Goal: Information Seeking & Learning: Learn about a topic

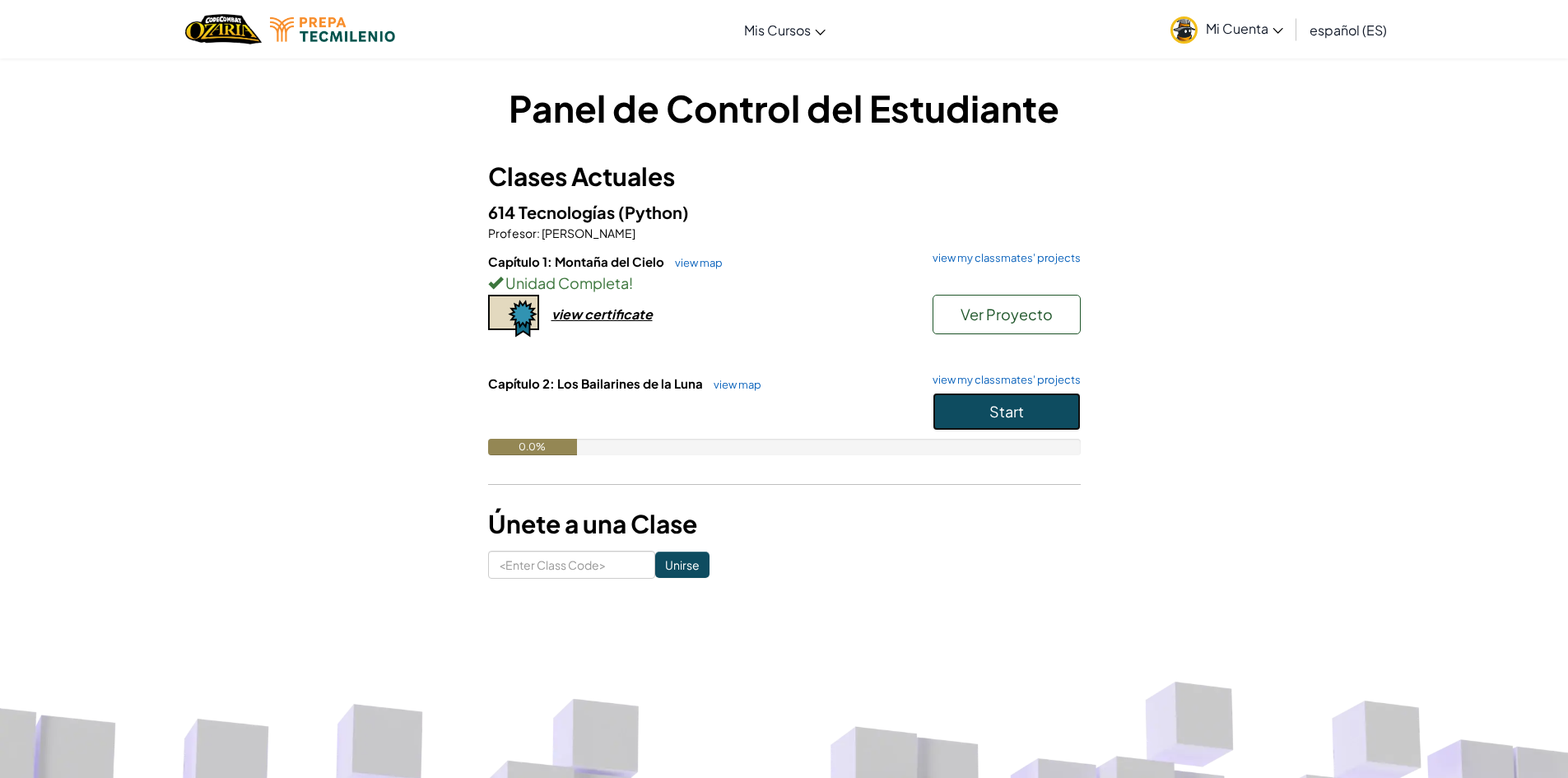
drag, startPoint x: 1002, startPoint y: 410, endPoint x: 1003, endPoint y: 420, distance: 10.0
click at [1003, 420] on span "Start" at bounding box center [1007, 412] width 35 height 19
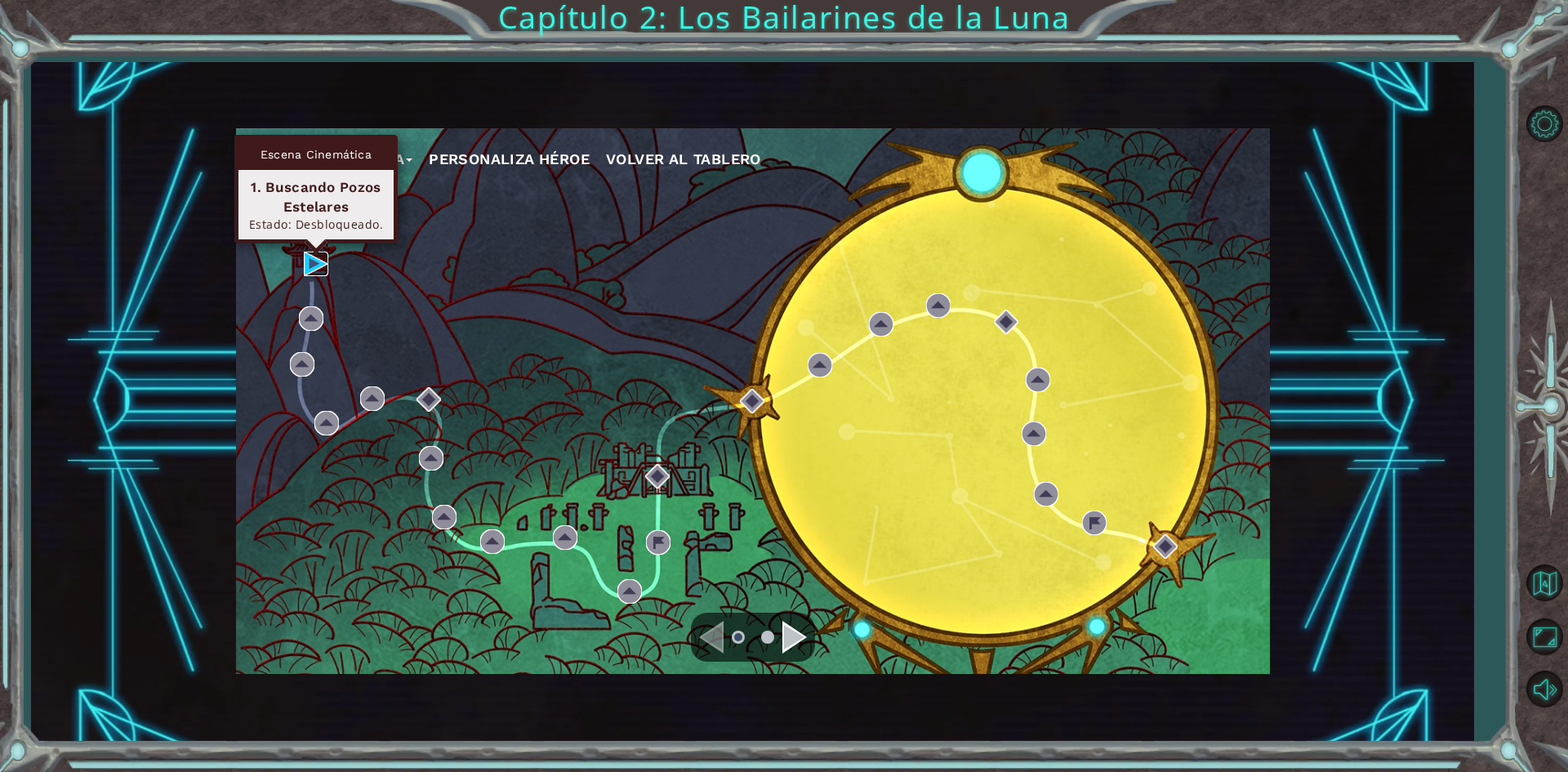
click at [311, 268] on img at bounding box center [316, 264] width 25 height 25
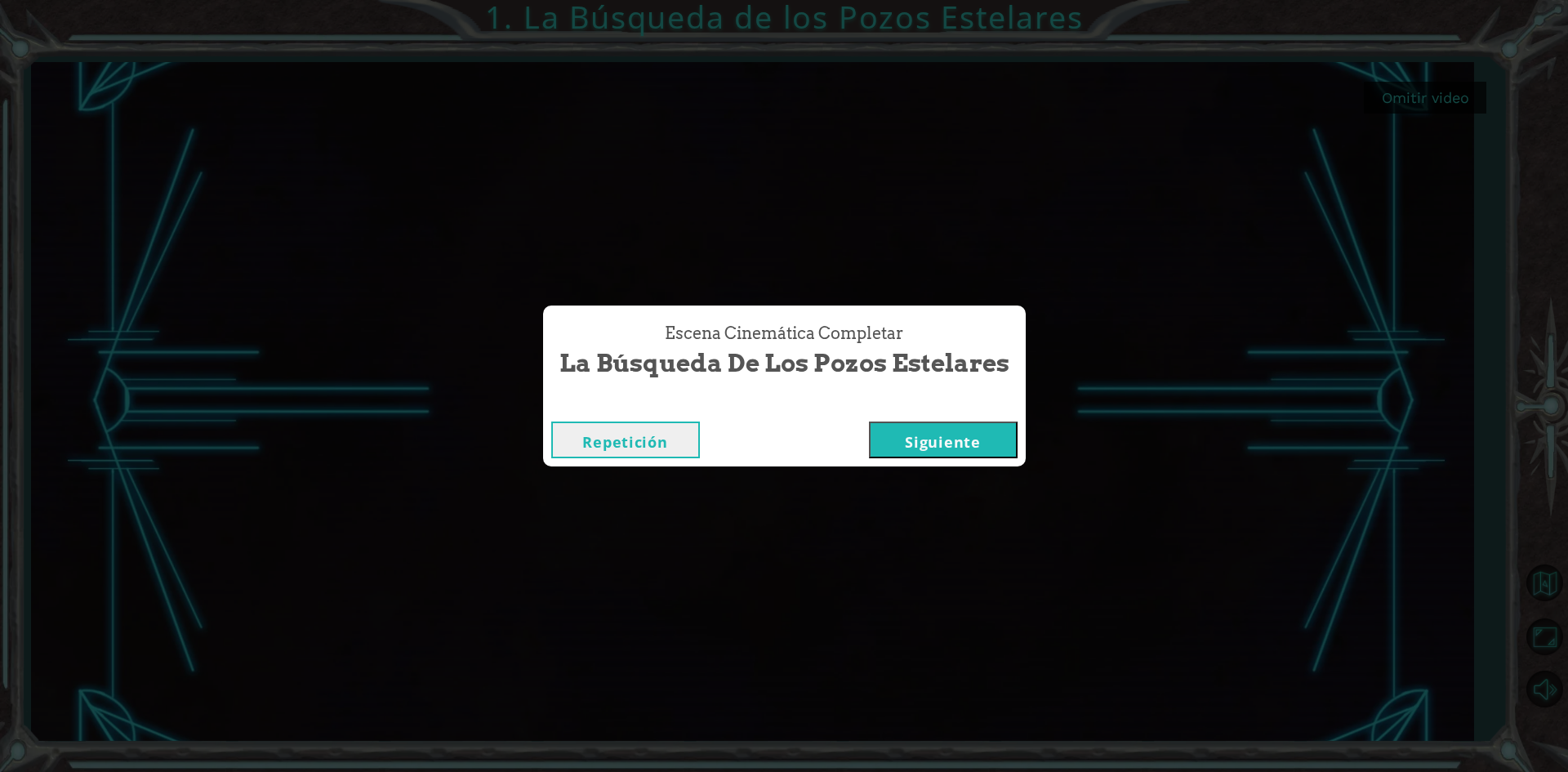
click at [913, 433] on button "Siguiente" at bounding box center [943, 440] width 149 height 37
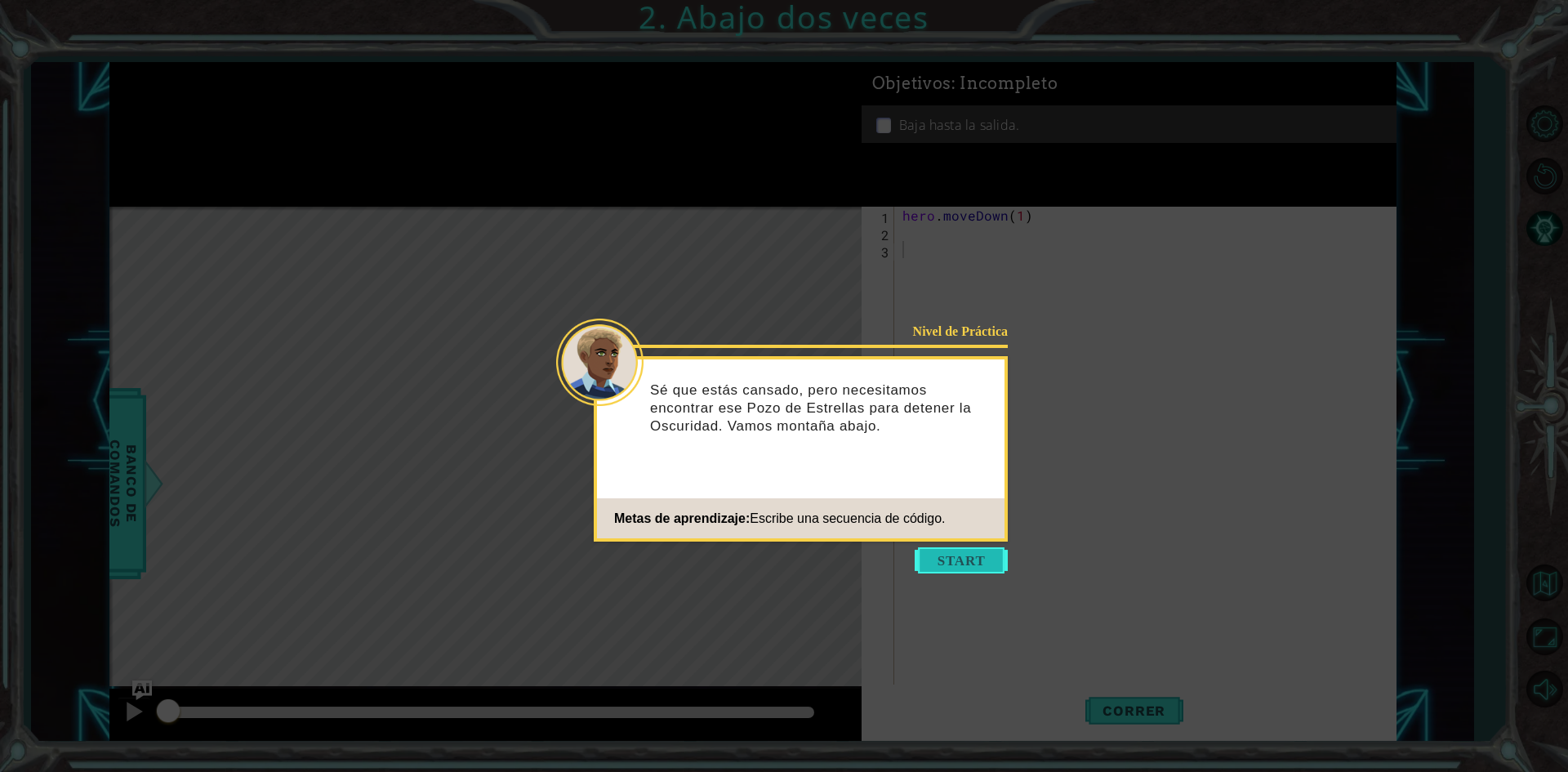
click at [985, 558] on button "Start" at bounding box center [961, 561] width 93 height 26
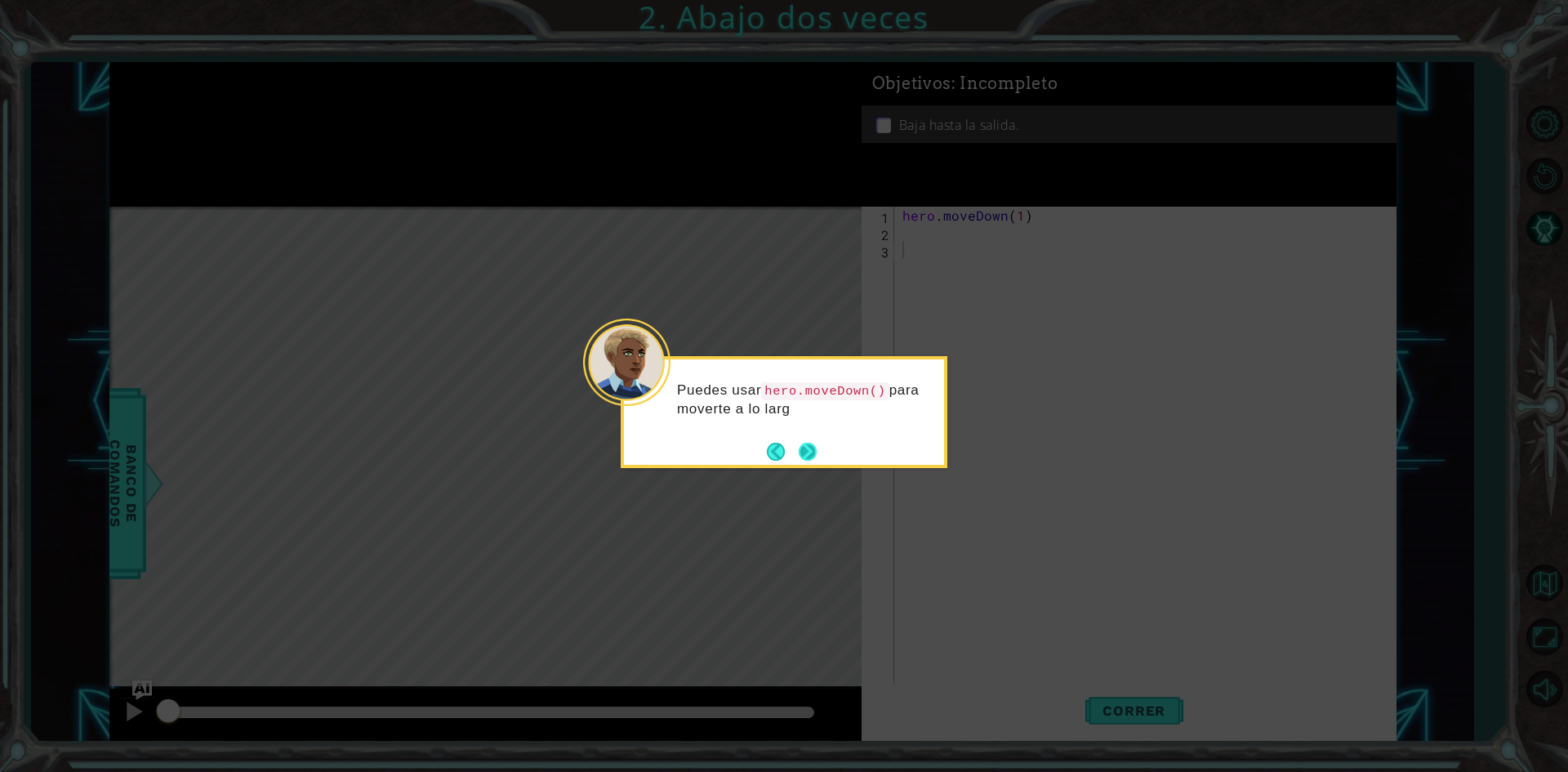
click at [813, 460] on button "Next" at bounding box center [808, 451] width 18 height 18
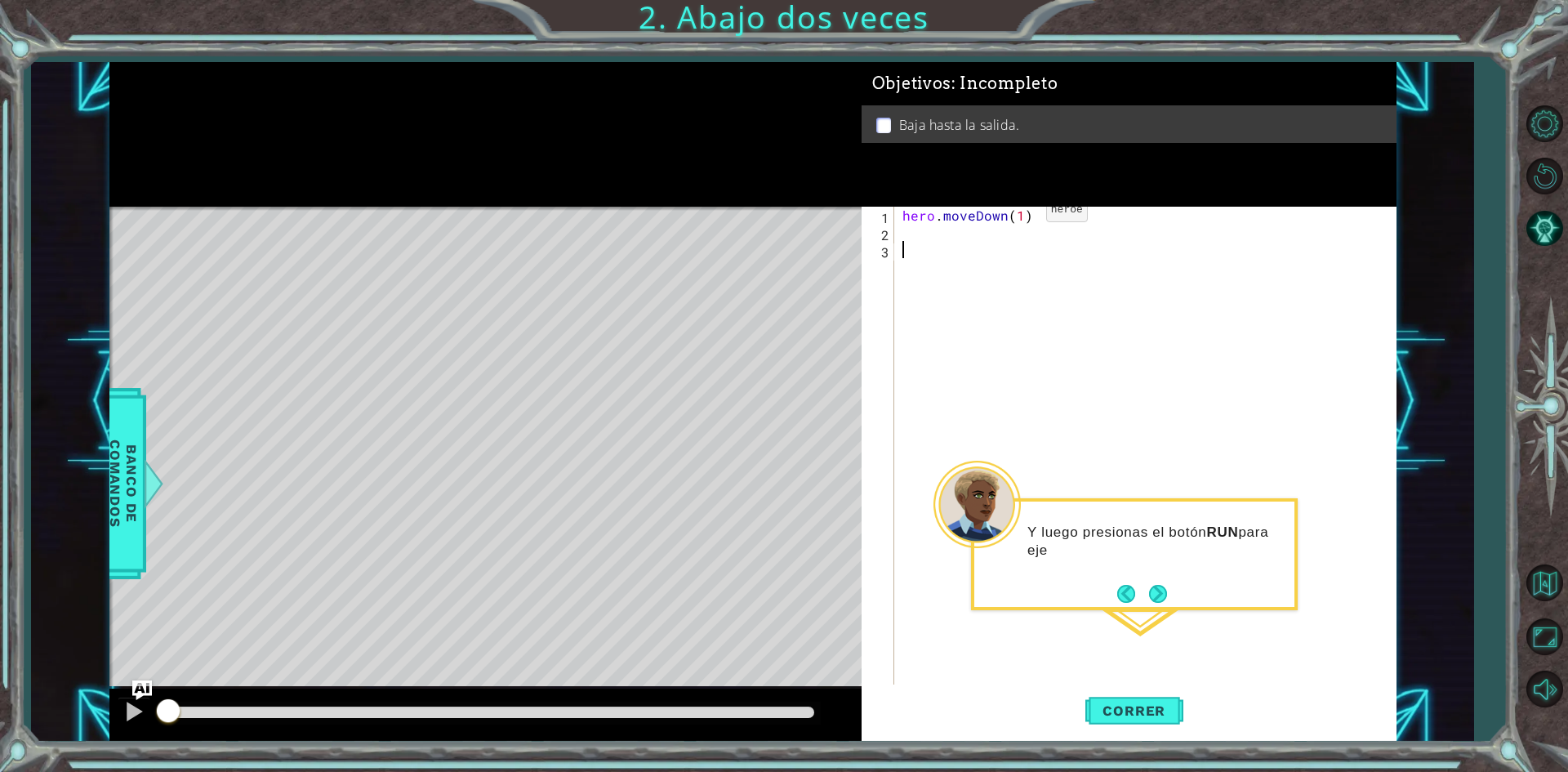
click at [1019, 214] on div "hero . moveDown ( 1 )" at bounding box center [1150, 464] width 500 height 515
type textarea "hero.moveDown(2)"
click at [1109, 716] on span "Correr" at bounding box center [1133, 711] width 95 height 16
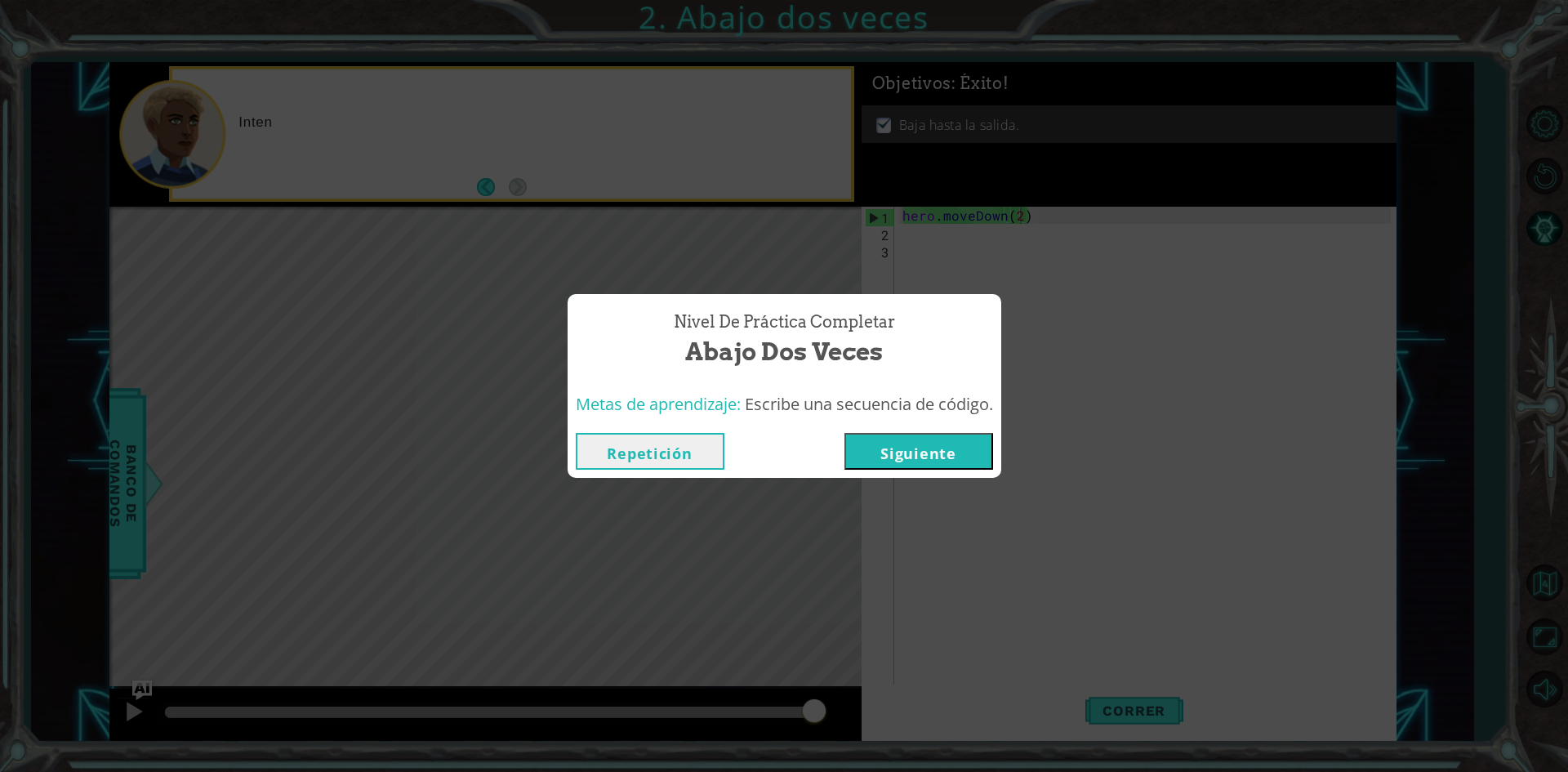
click at [908, 452] on button "Siguiente" at bounding box center [918, 451] width 149 height 37
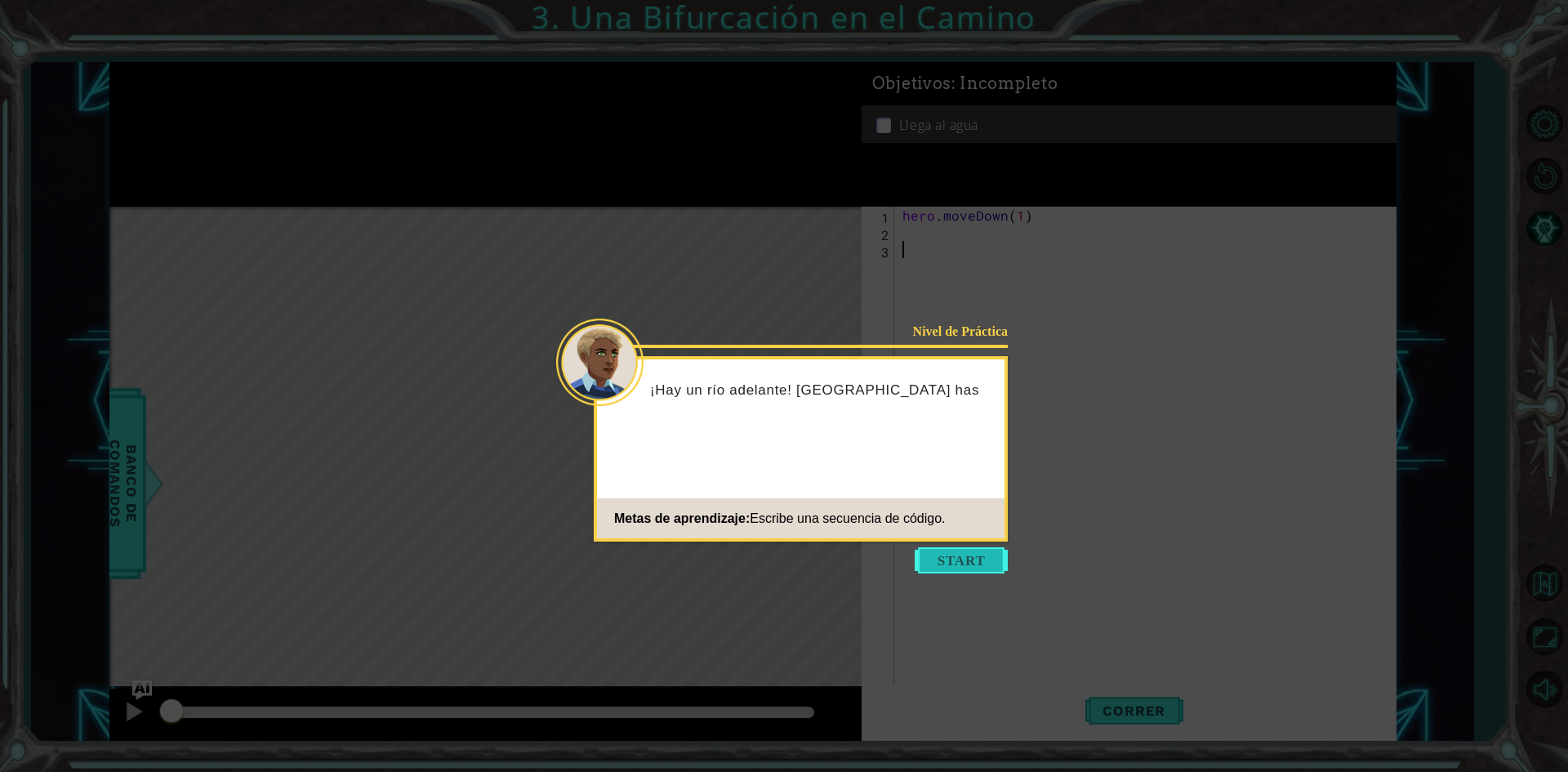
click at [961, 557] on button "Start" at bounding box center [961, 561] width 93 height 26
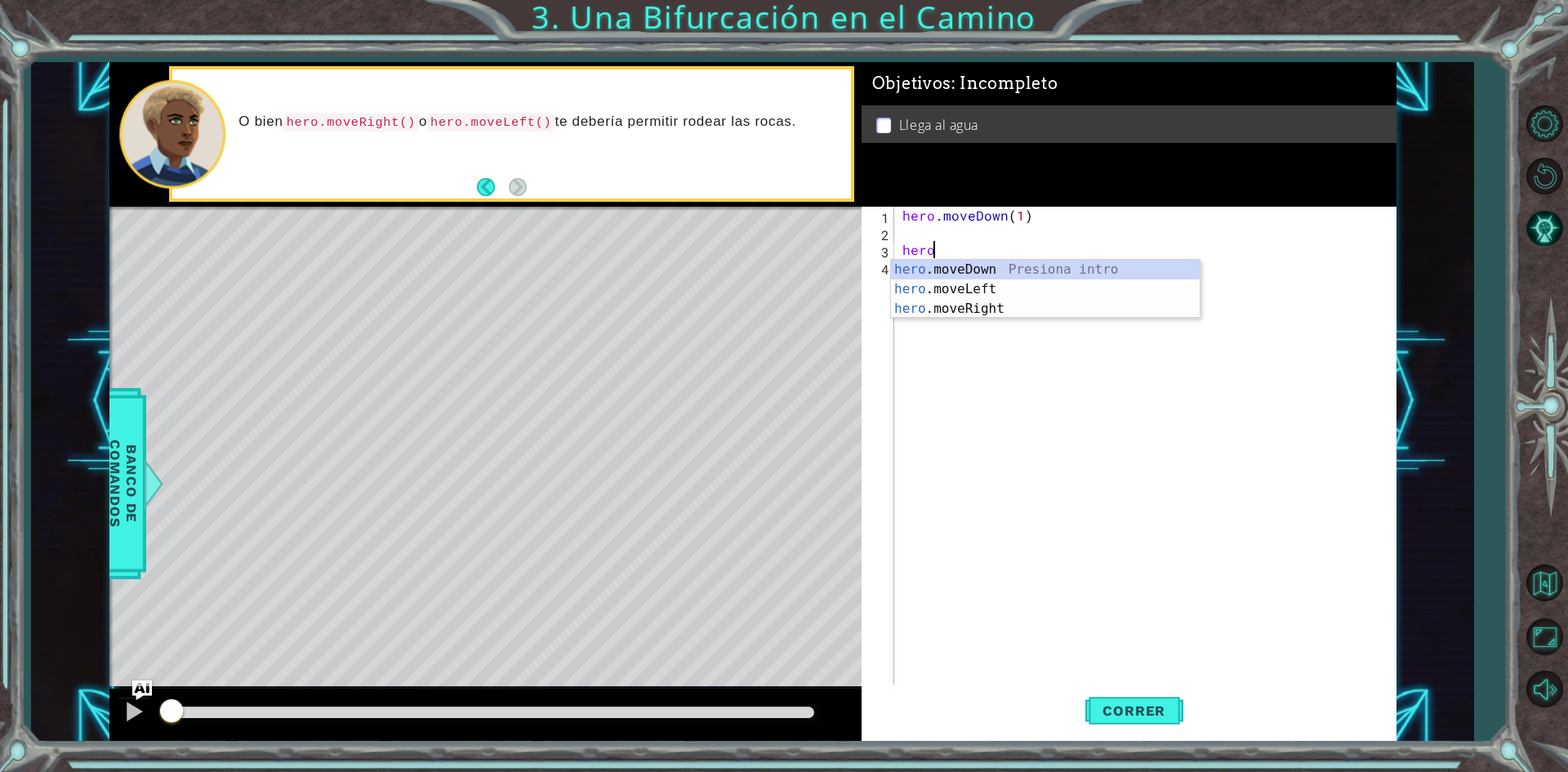
scroll to position [0, 1]
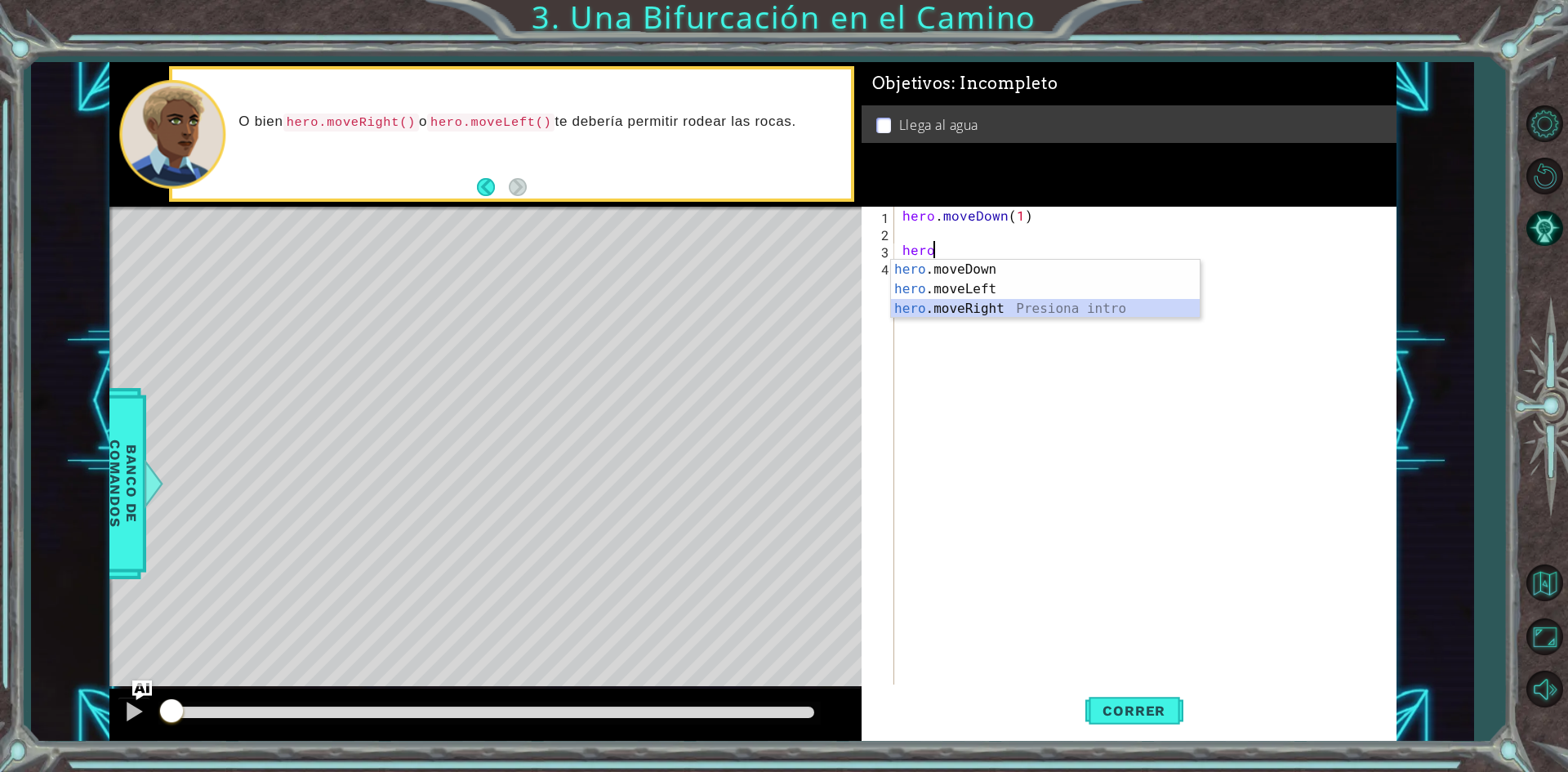
click at [940, 313] on div "hero .moveDown Presiona intro hero .moveLeft Presiona intro hero .moveRight Pre…" at bounding box center [1045, 309] width 308 height 98
type textarea "hero.moveRight(1)"
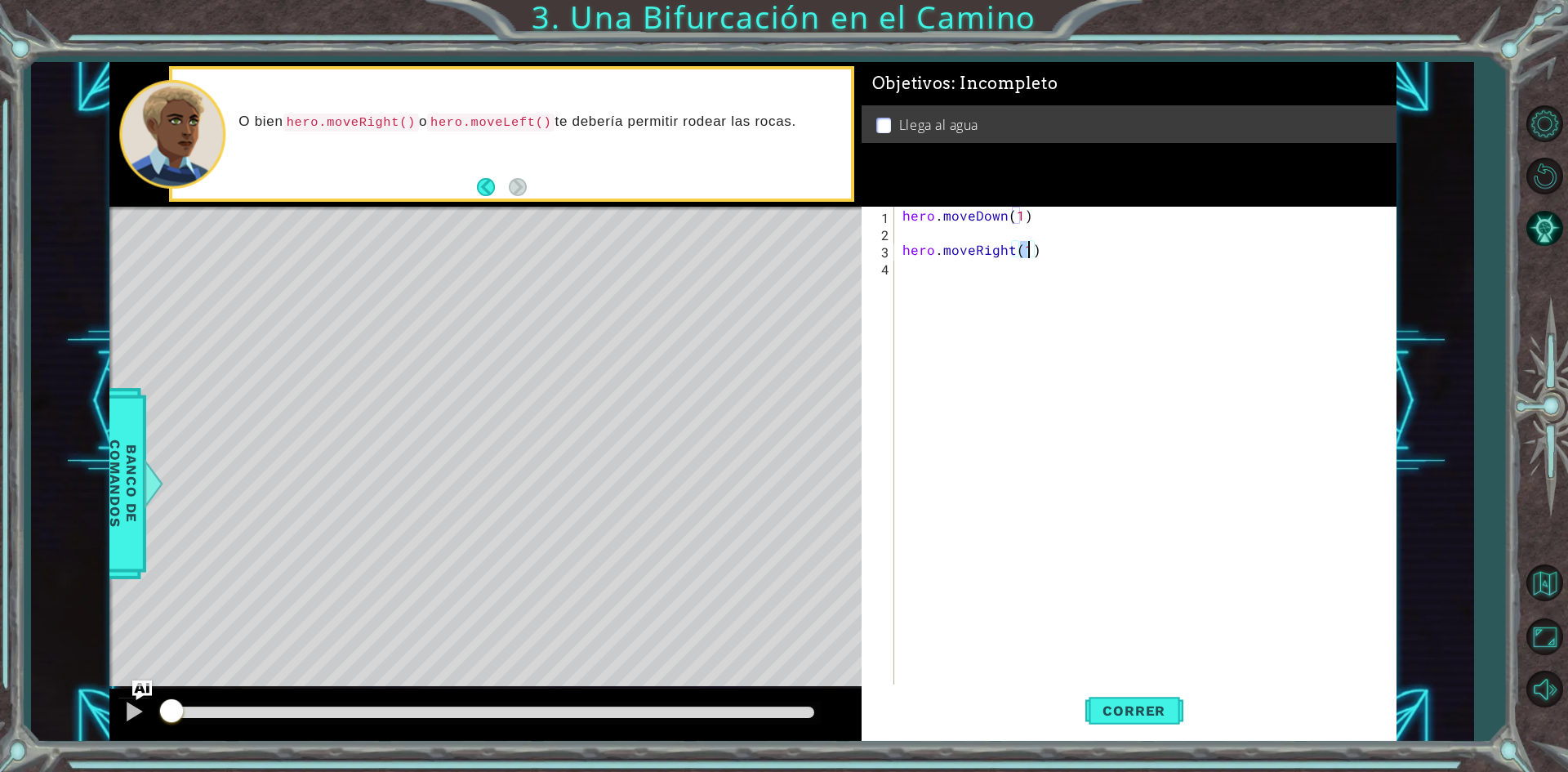
click at [953, 290] on div "hero . moveDown ( 1 ) hero . moveRight ( 1 )" at bounding box center [1150, 464] width 500 height 515
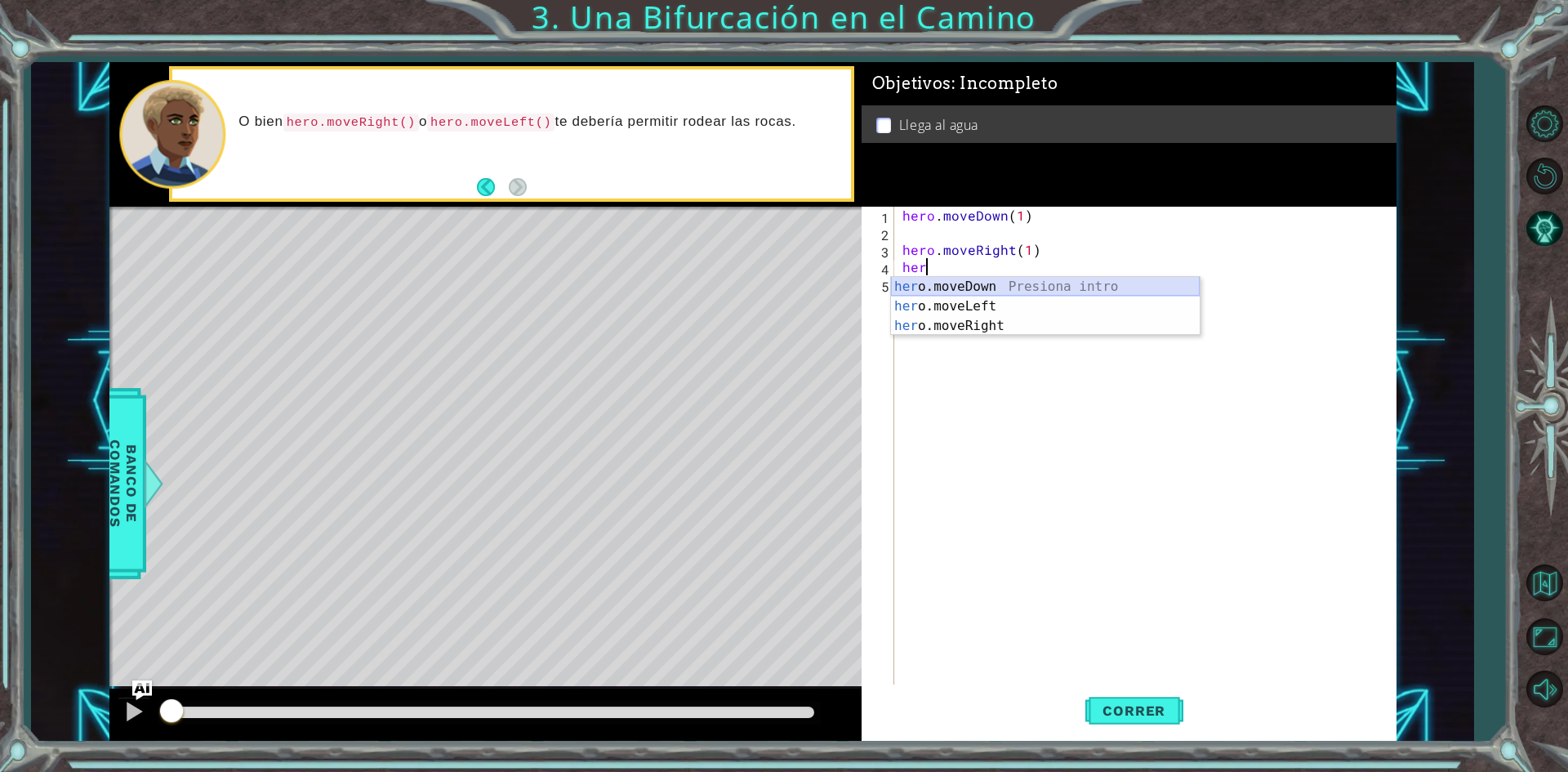
click at [978, 283] on div "her o.moveDown Presiona intro her o.moveLeft Presiona intro her o.moveRight Pre…" at bounding box center [1045, 326] width 308 height 98
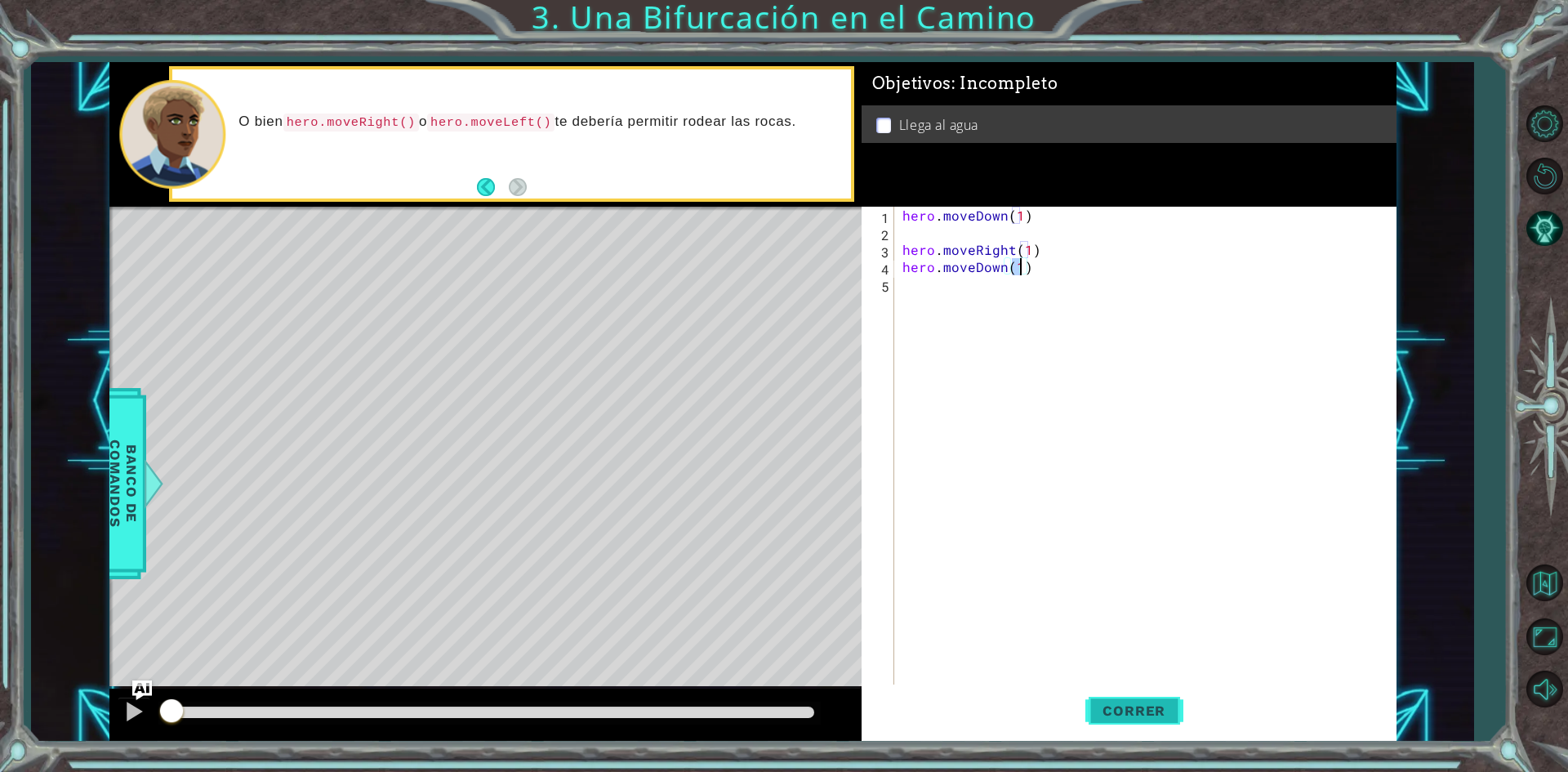
type textarea "hero.moveDown(1)"
click at [1155, 723] on button "Correr" at bounding box center [1134, 712] width 98 height 53
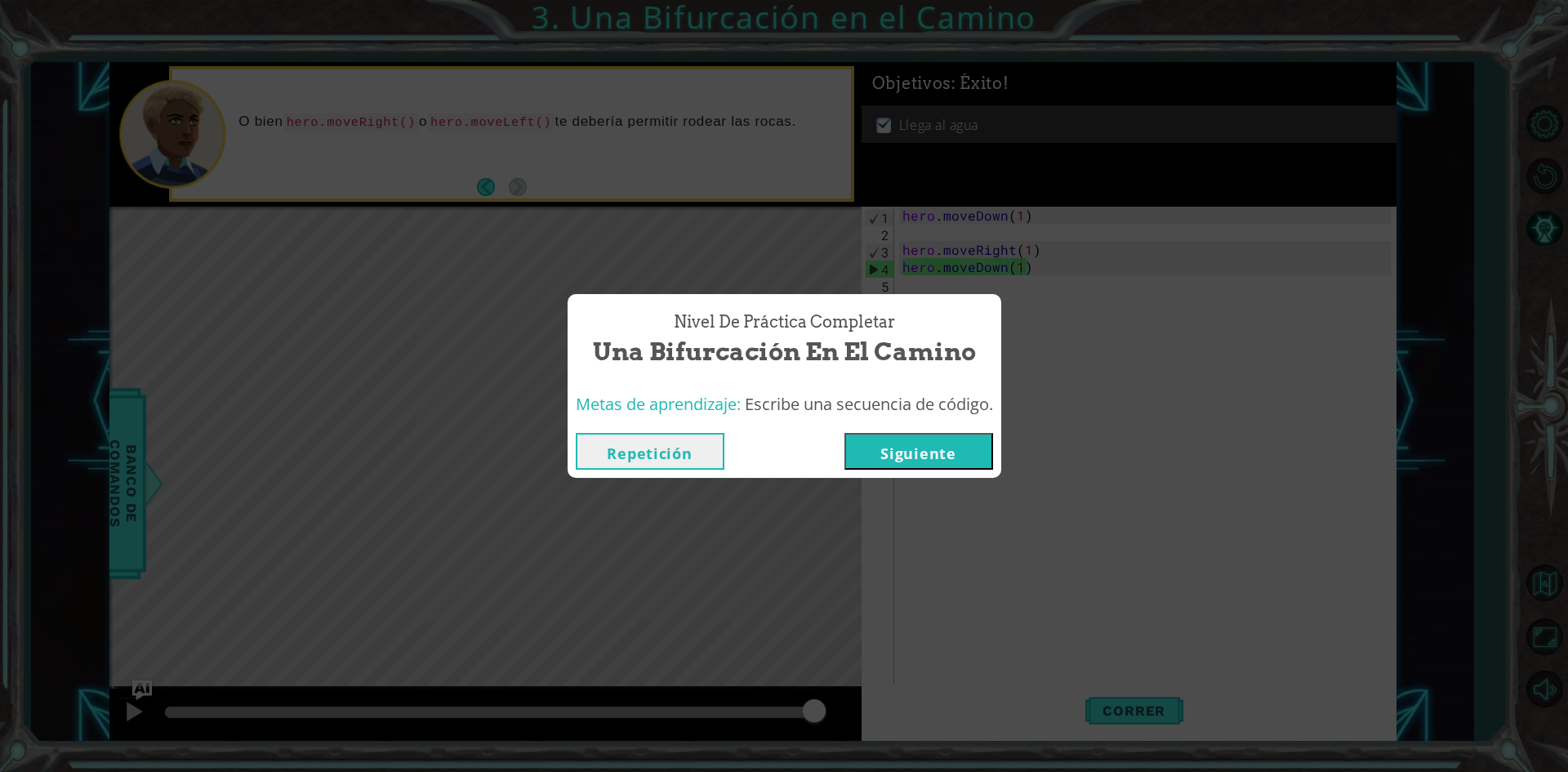
click at [968, 447] on button "Siguiente" at bounding box center [918, 451] width 149 height 37
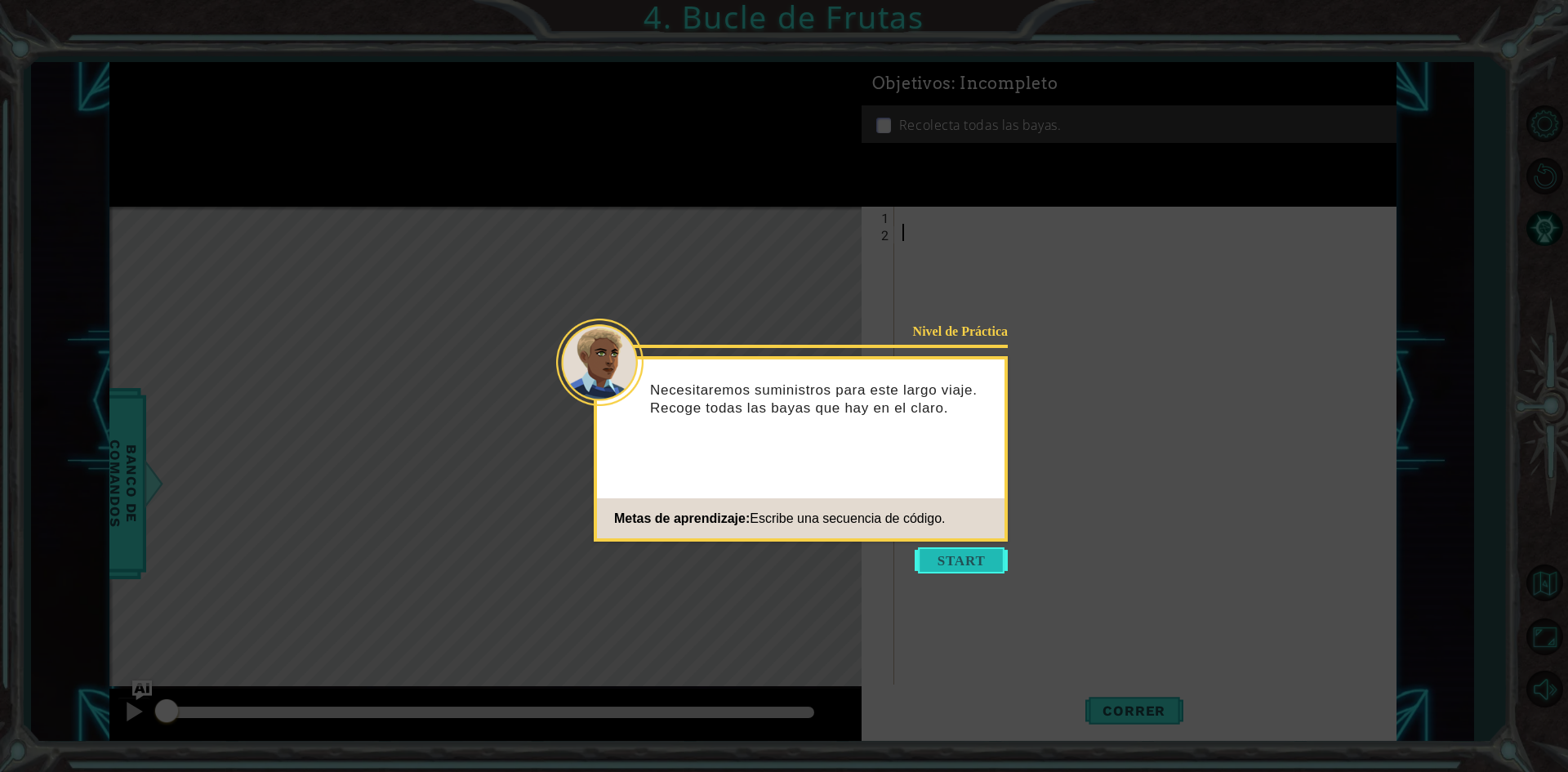
click at [959, 563] on button "Start" at bounding box center [961, 561] width 93 height 26
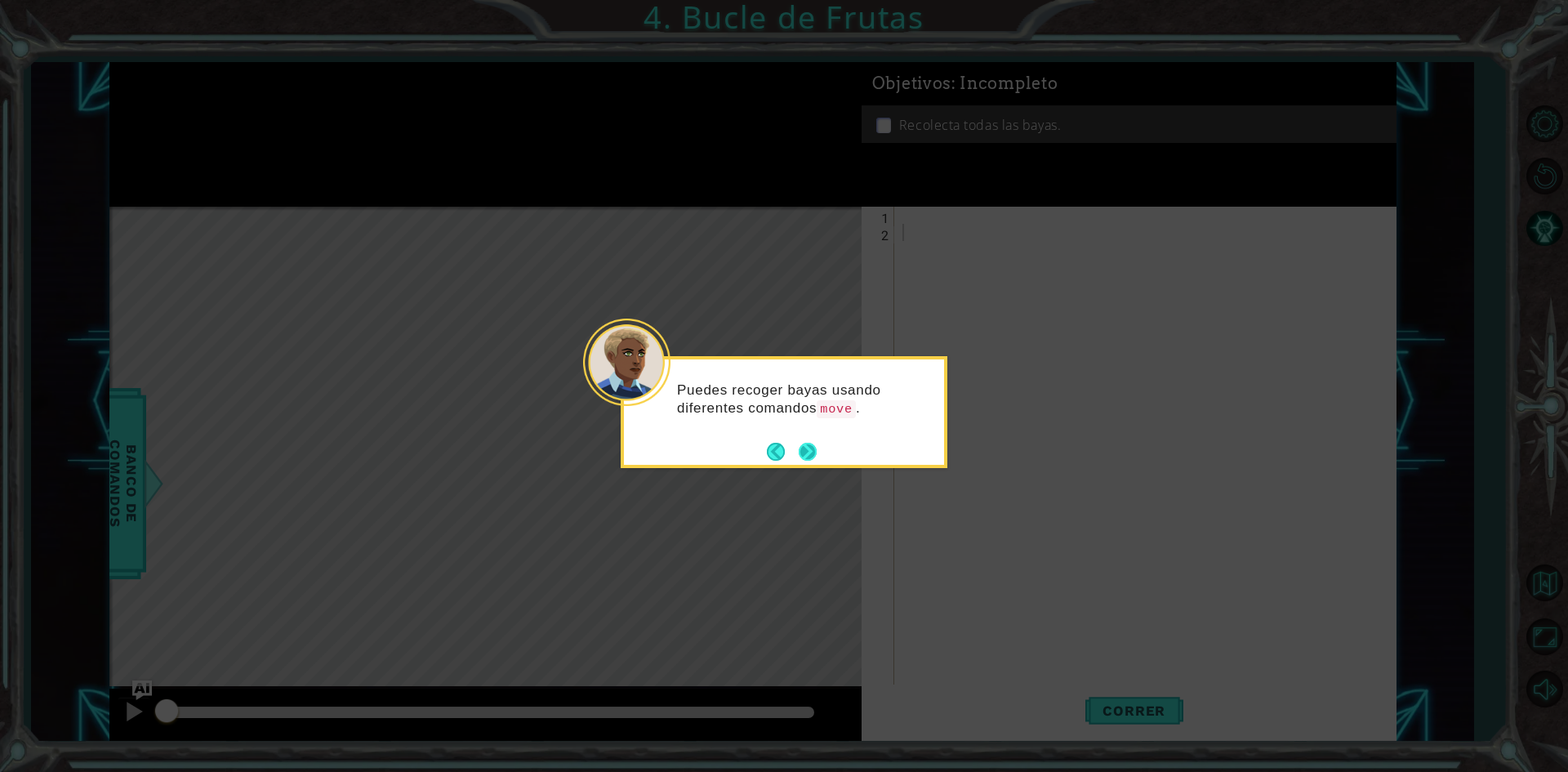
click at [803, 455] on button "Next" at bounding box center [808, 451] width 21 height 21
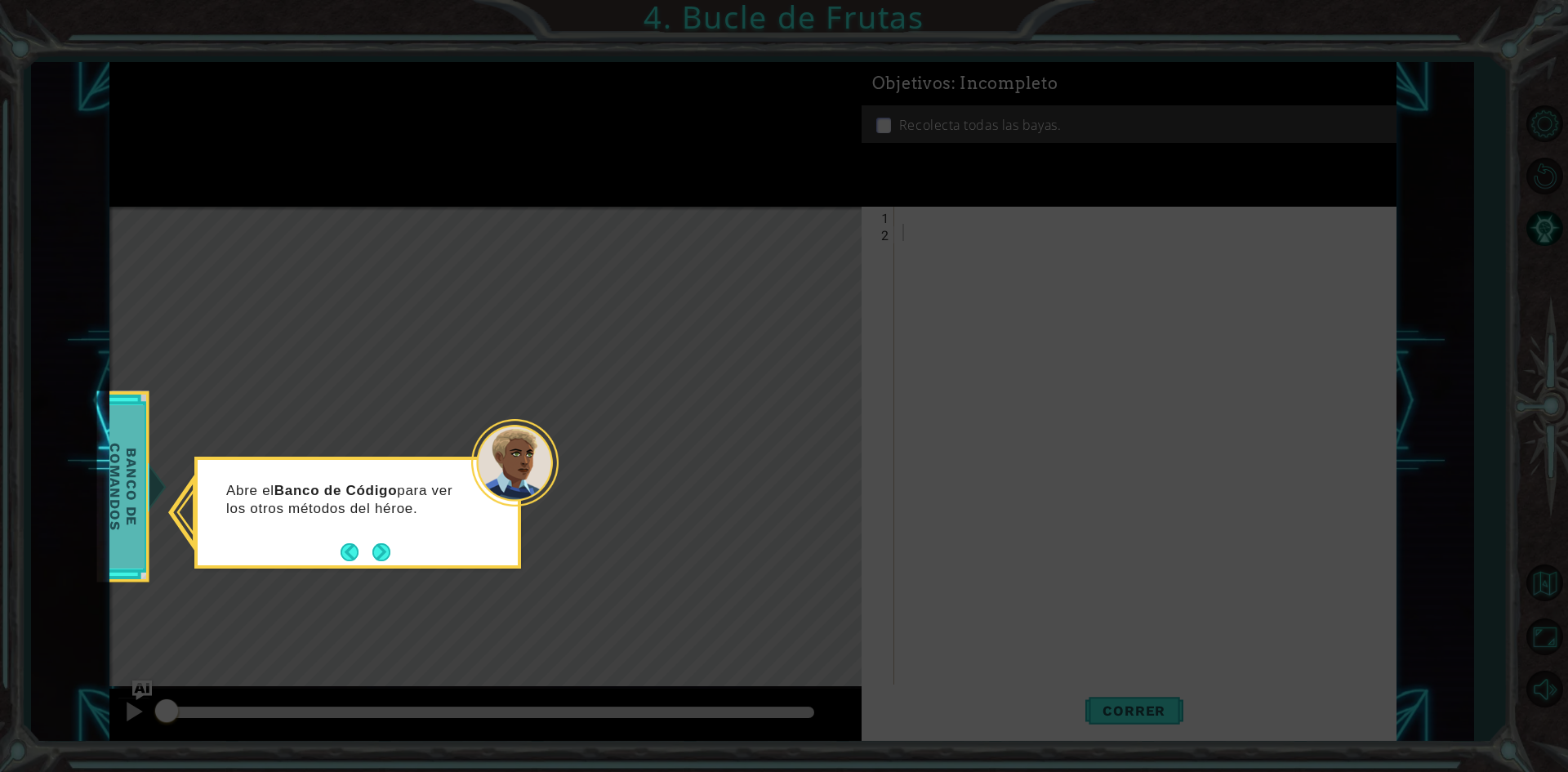
click at [138, 530] on span "Banco de comandos" at bounding box center [123, 487] width 42 height 163
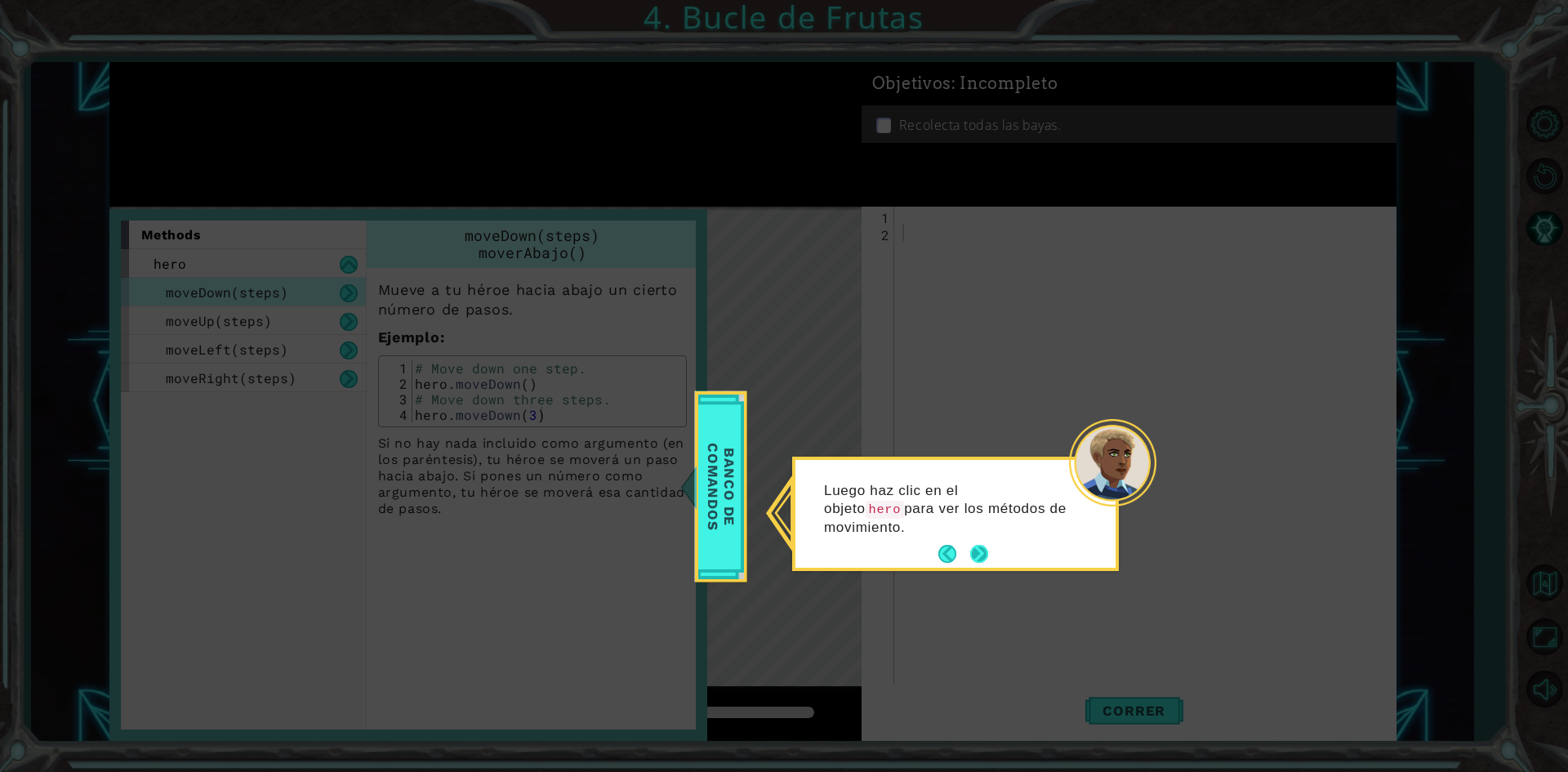
click at [977, 547] on button "Next" at bounding box center [979, 554] width 18 height 18
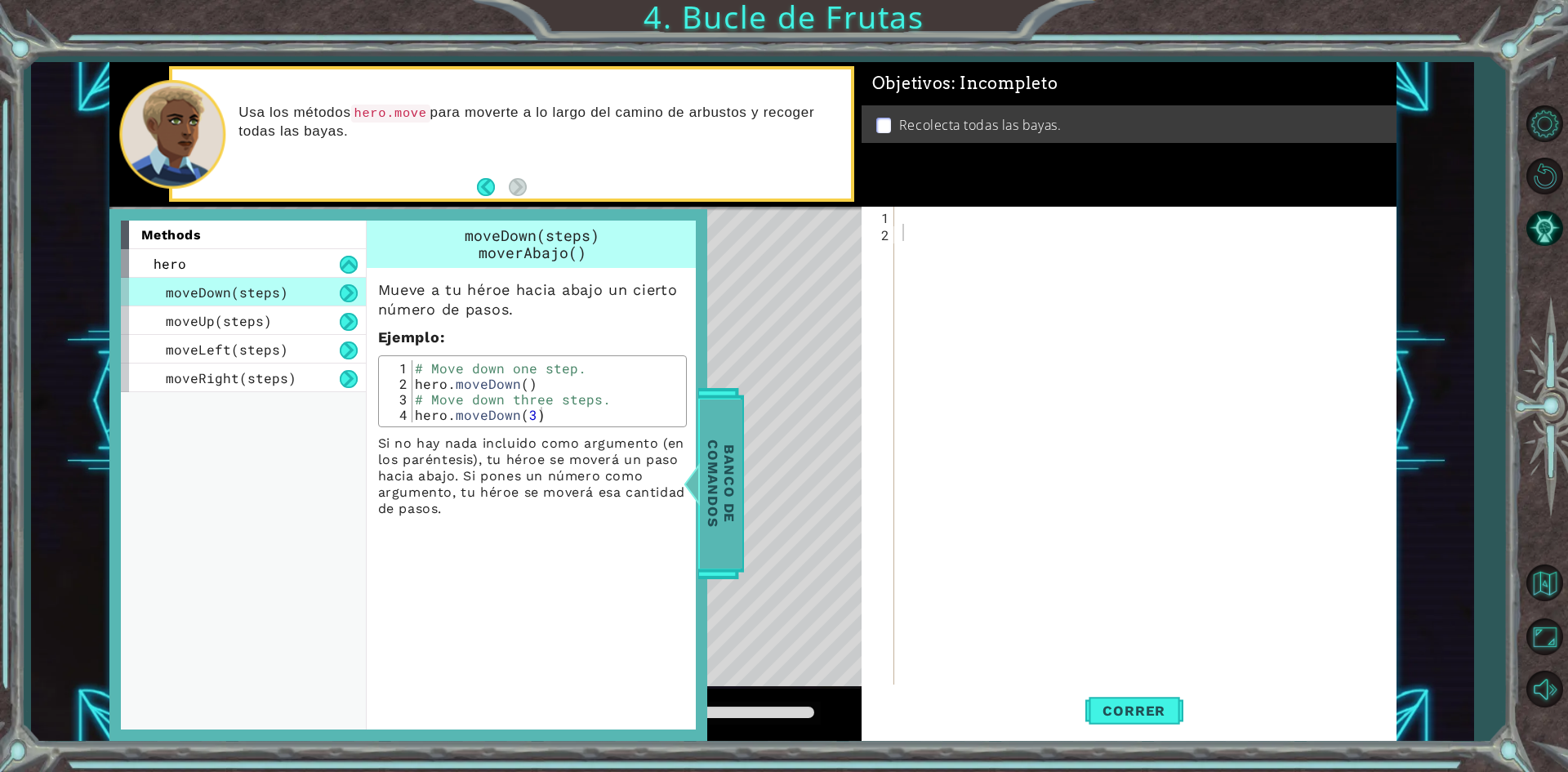
click at [722, 437] on span "Banco de comandos" at bounding box center [721, 483] width 42 height 169
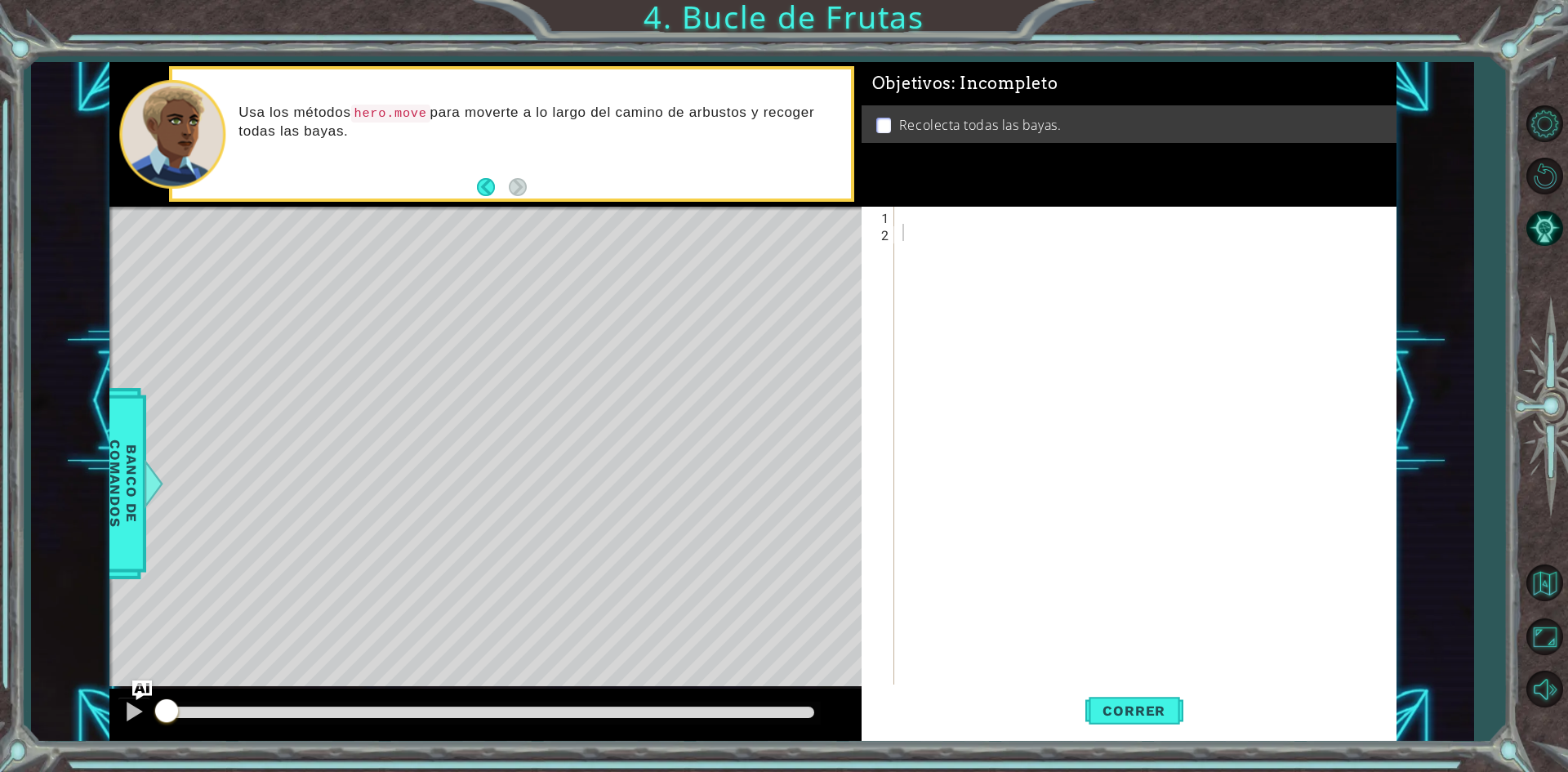
click at [915, 210] on div at bounding box center [1150, 464] width 500 height 515
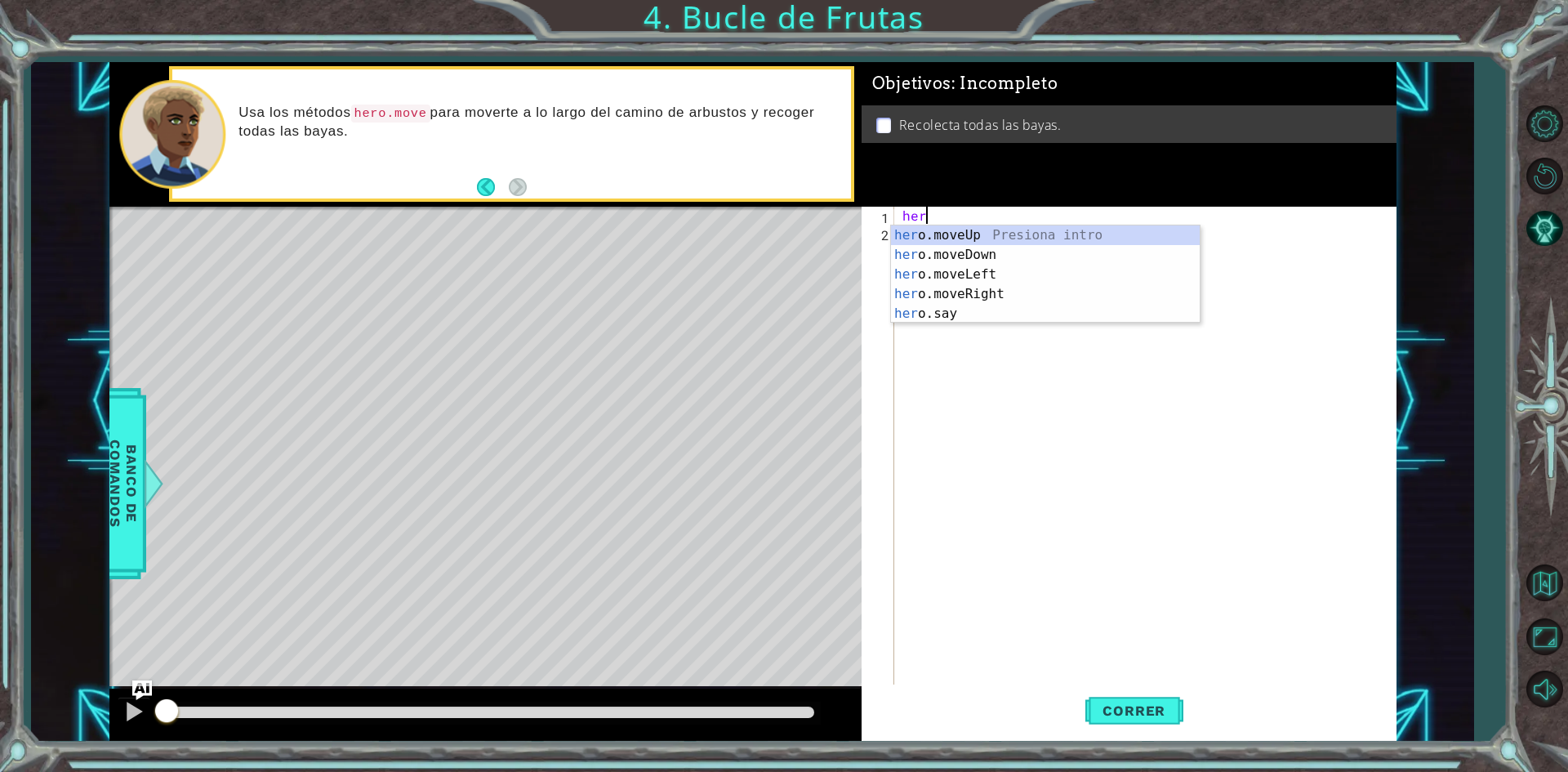
scroll to position [0, 1]
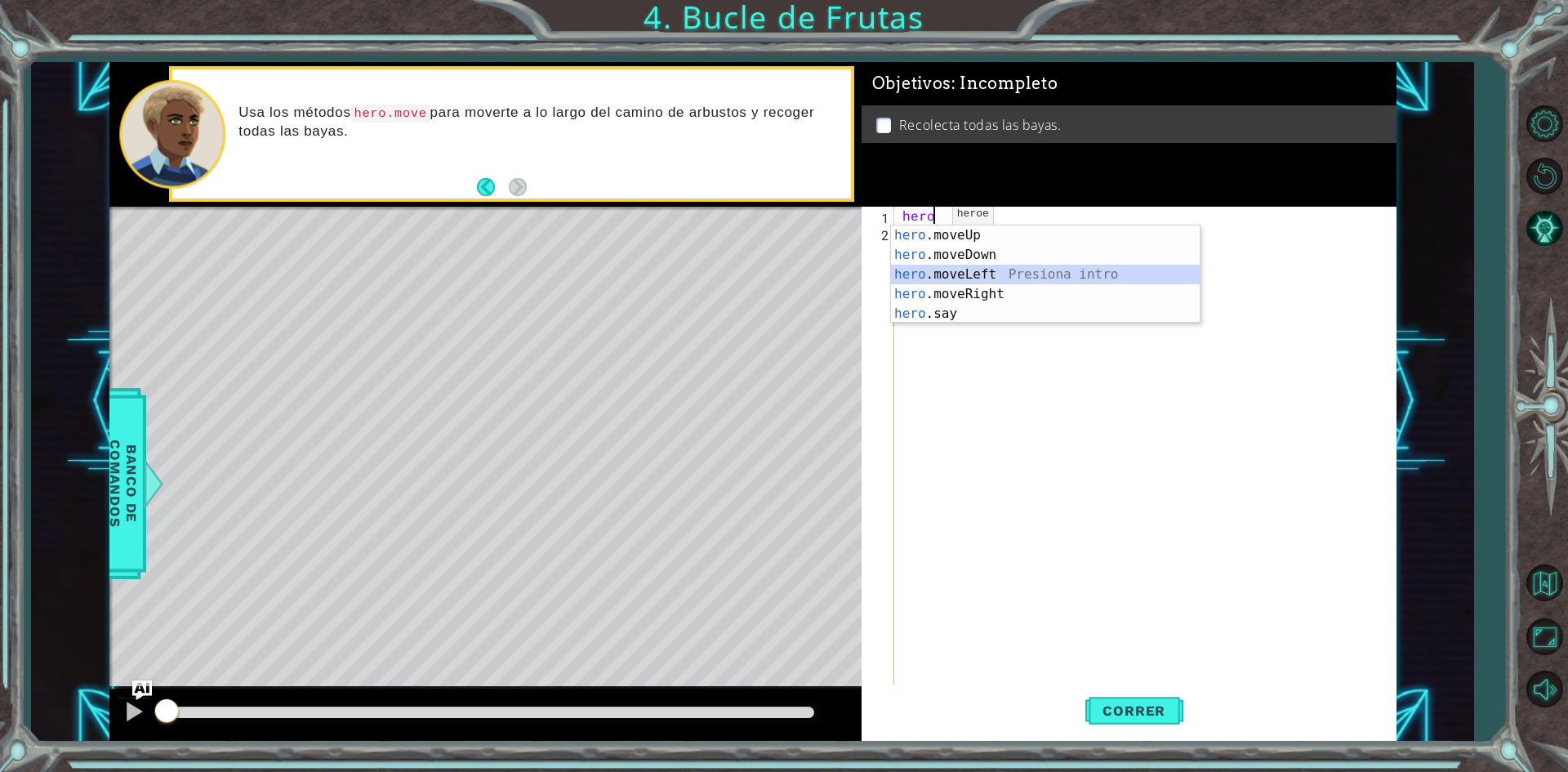
click at [979, 273] on div "hero .moveUp Presiona intro hero .moveDown Presiona intro hero .moveLeft Presio…" at bounding box center [1045, 294] width 308 height 138
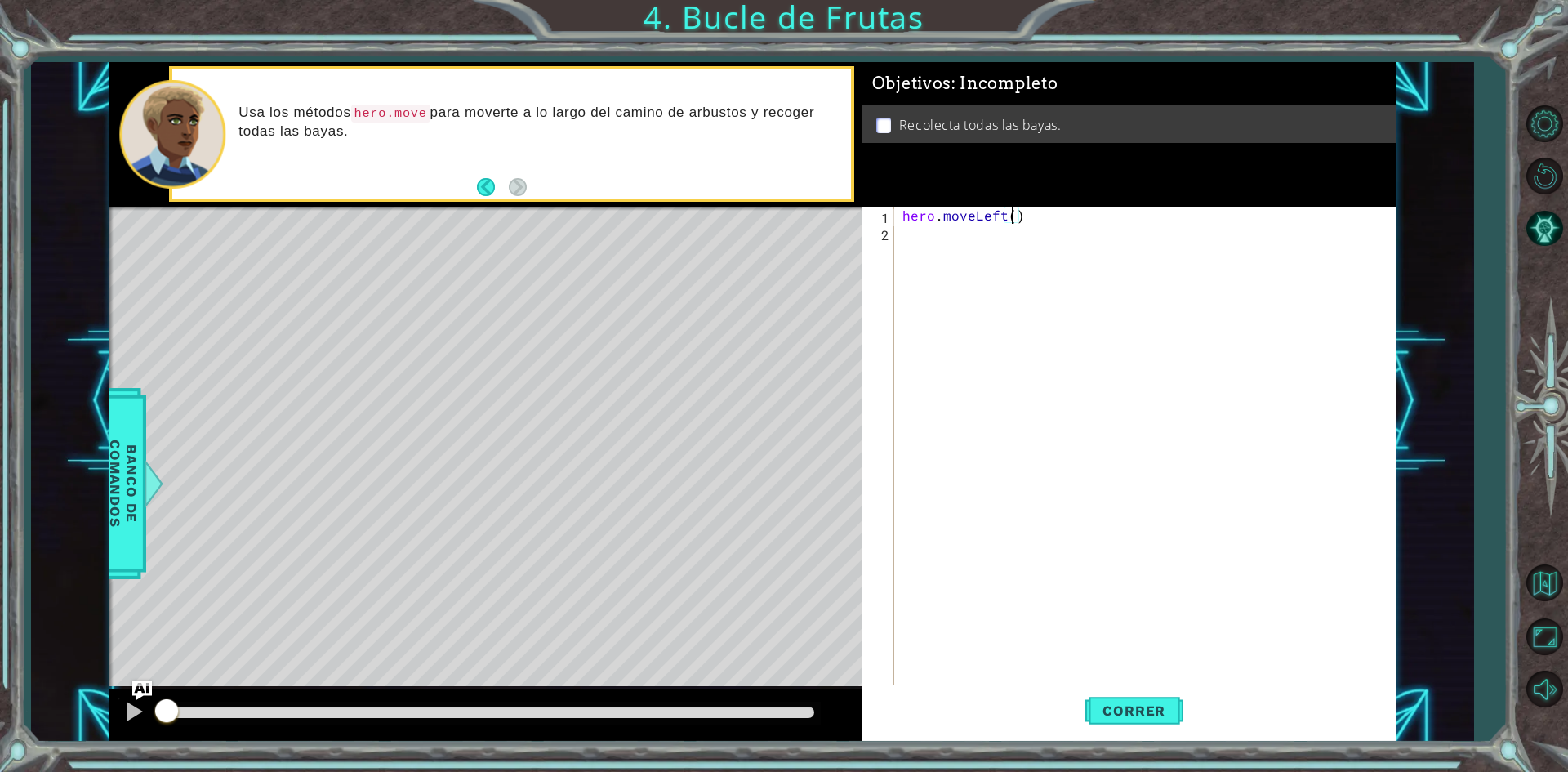
type textarea "hero.moveLeft(2)"
click at [1112, 708] on span "Correr" at bounding box center [1133, 711] width 95 height 16
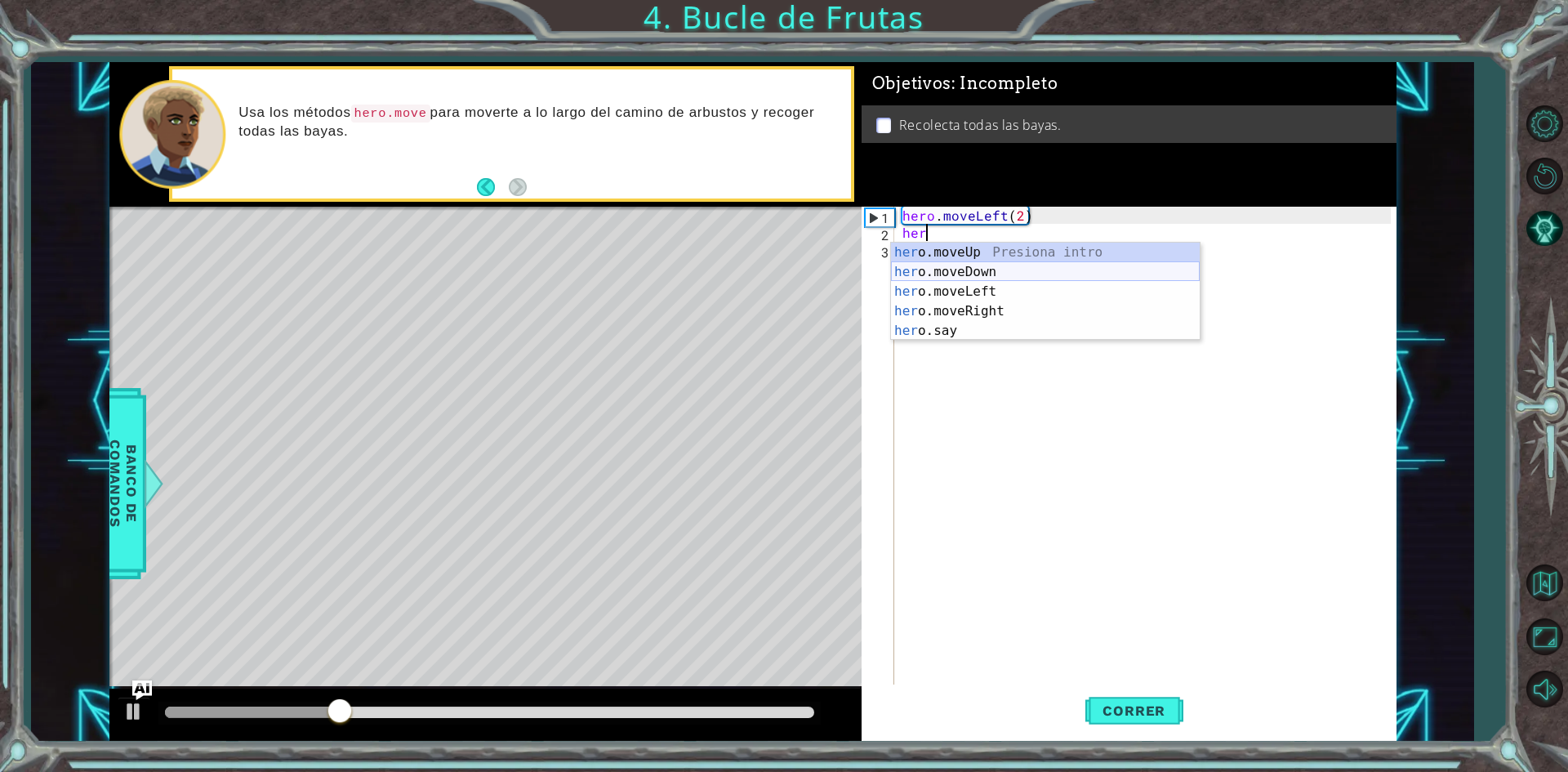
click at [1015, 267] on div "her o.moveUp Presiona intro her o.moveDown Presiona intro her o.moveLeft Presio…" at bounding box center [1045, 311] width 308 height 138
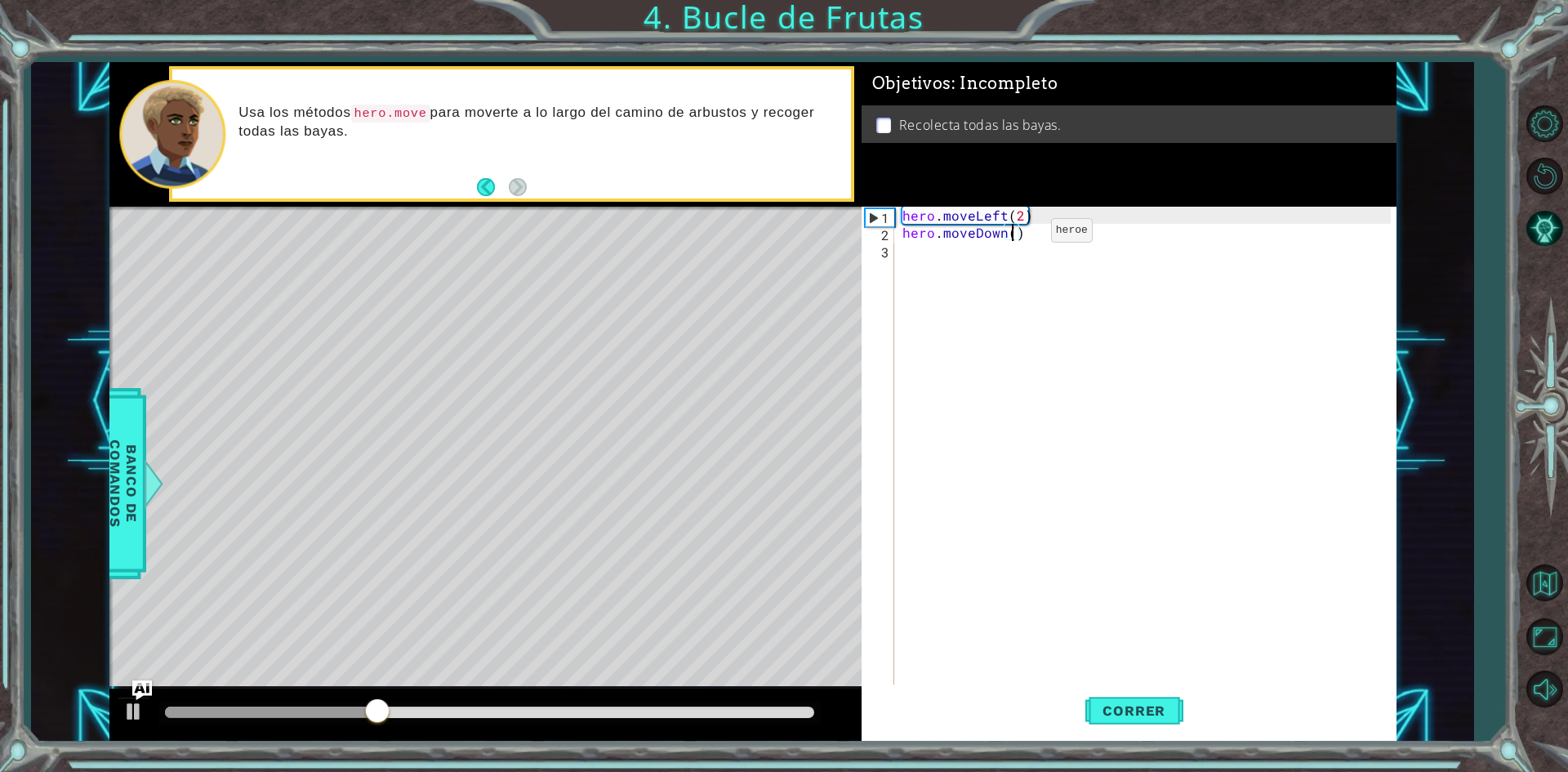
type textarea "hero.moveDown(2)"
click at [910, 257] on div "hero . moveLeft ( 2 ) hero . moveDown ( 2 )" at bounding box center [1150, 464] width 500 height 515
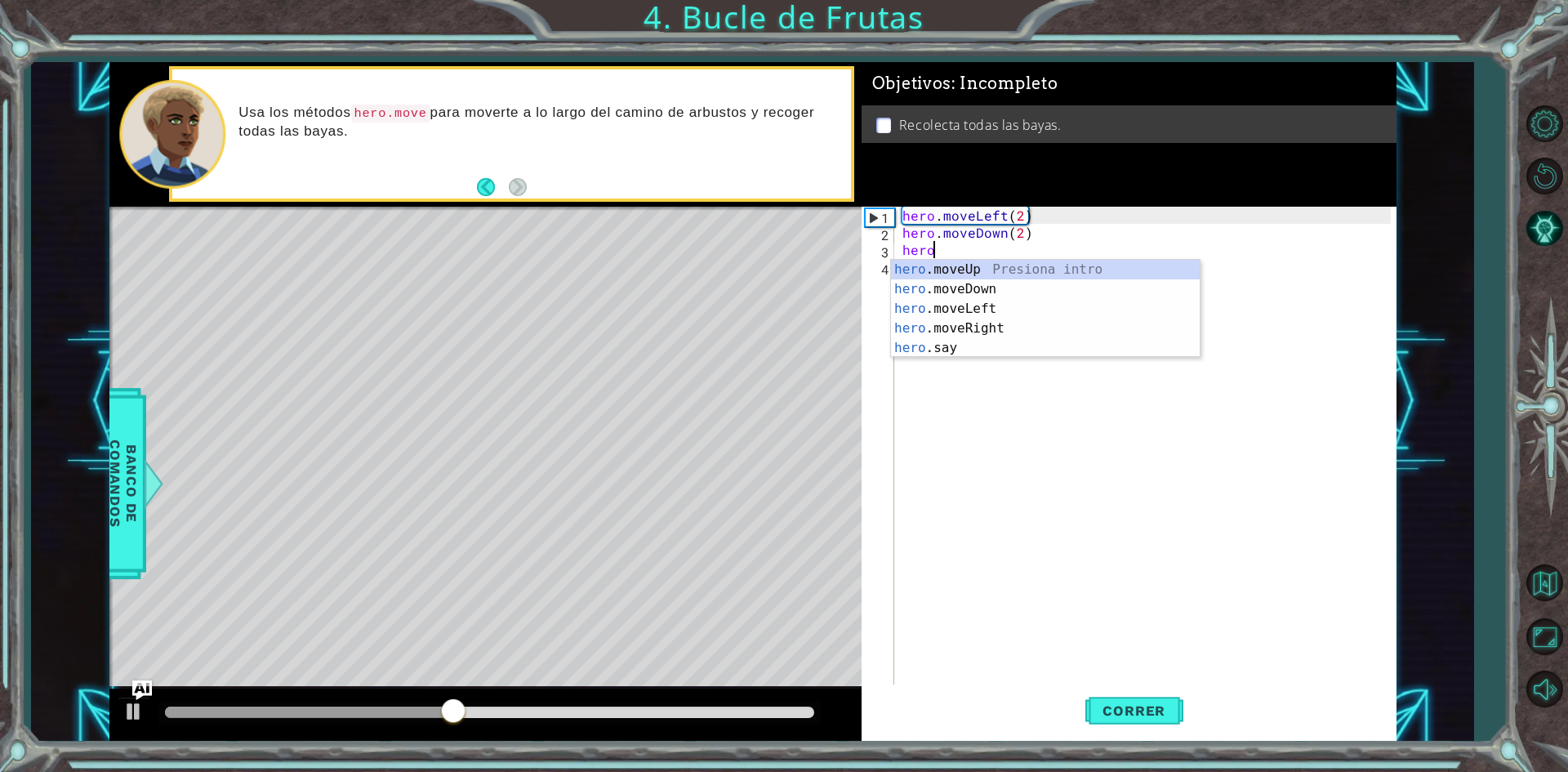
scroll to position [0, 1]
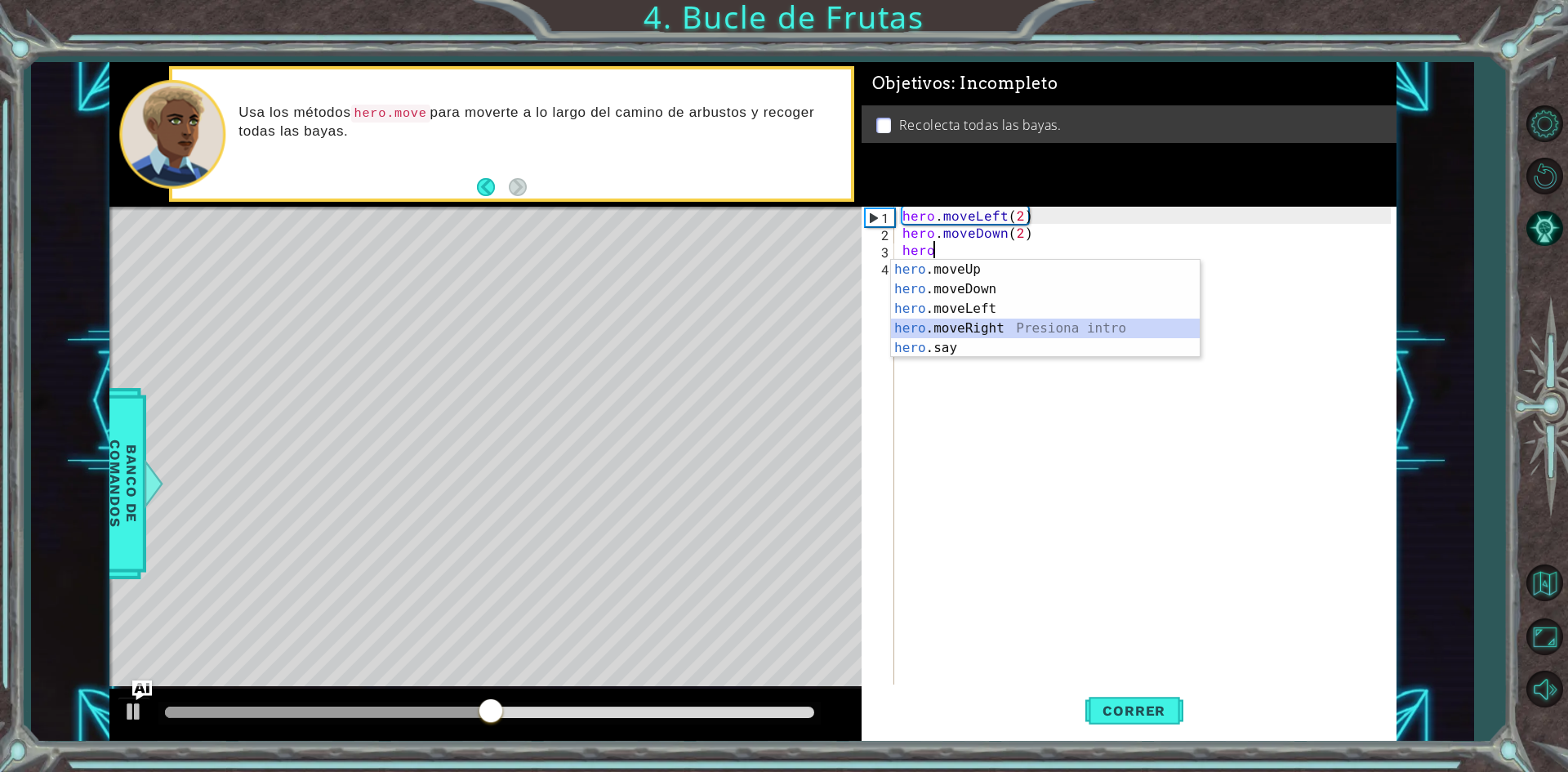
click at [966, 326] on div "hero .moveUp Presiona intro hero .moveDown Presiona intro hero .moveLeft Presio…" at bounding box center [1045, 328] width 308 height 138
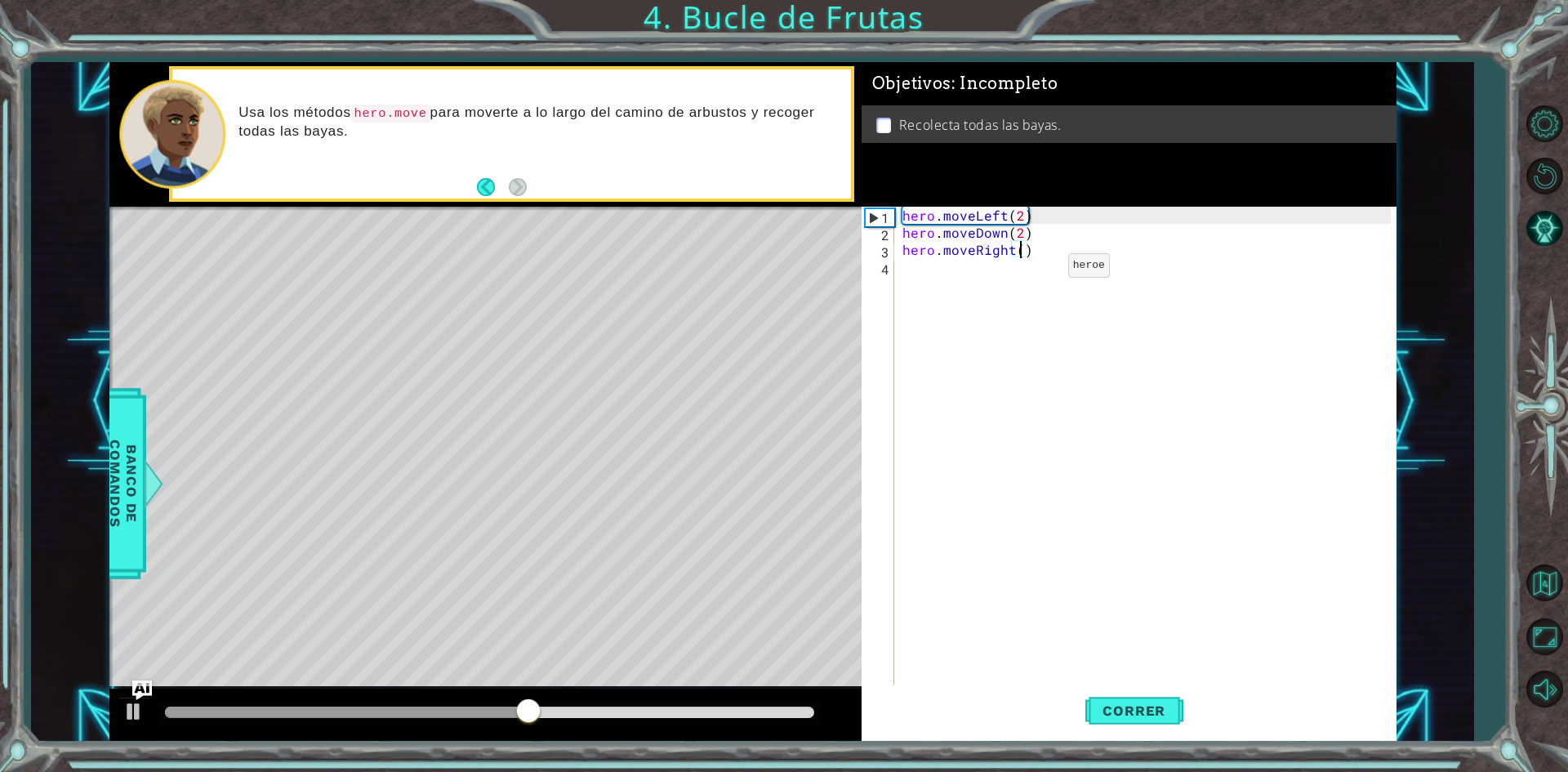
type textarea "hero.moveRight(2)"
click at [943, 279] on div "hero . moveLeft ( 2 ) hero . moveDown ( 2 ) hero . moveRight ( 2 )" at bounding box center [1150, 464] width 500 height 515
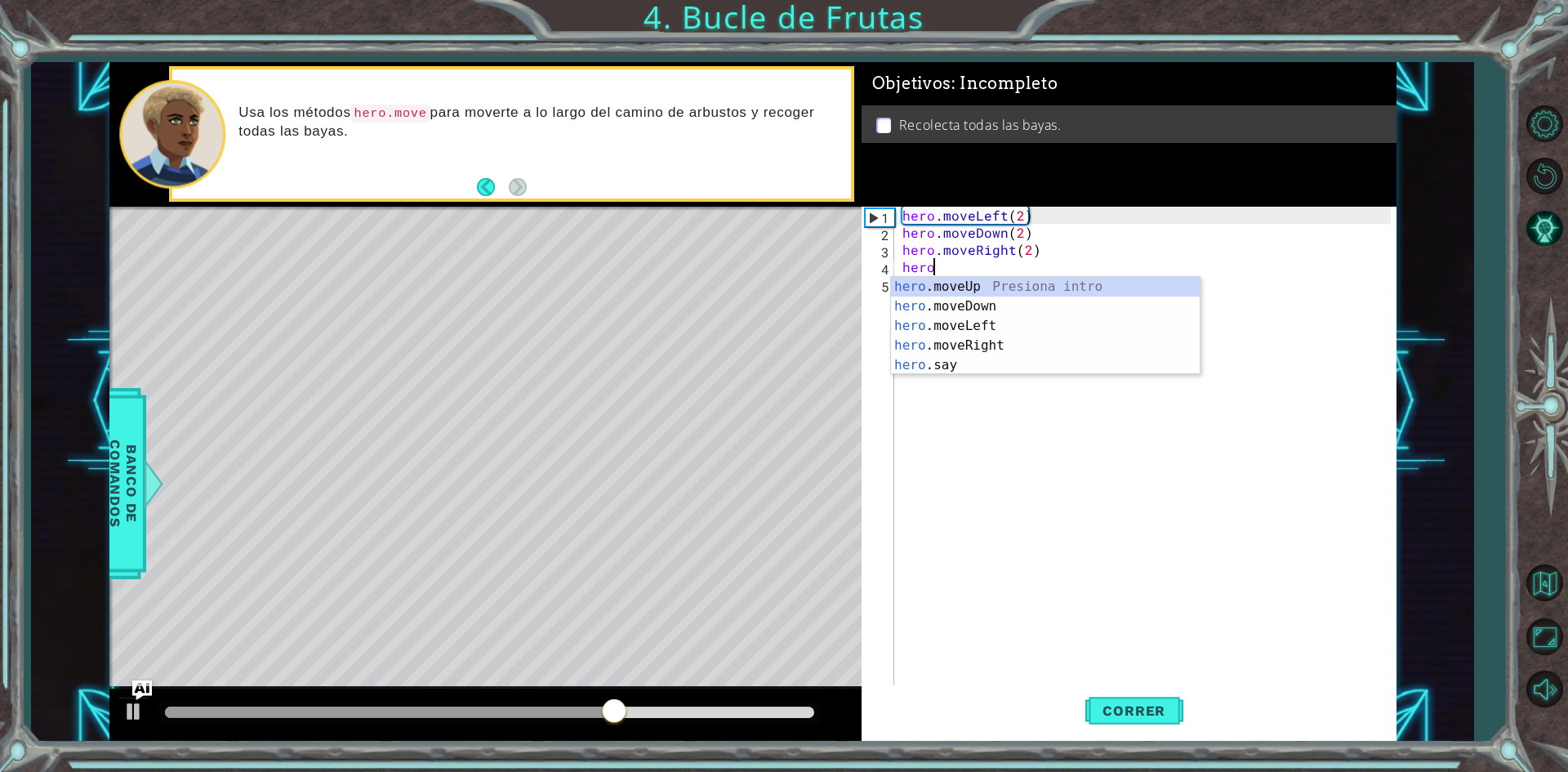
scroll to position [0, 1]
click at [949, 280] on div "hero .moveUp Presiona intro hero .moveDown Presiona intro hero .moveLeft Presio…" at bounding box center [1045, 346] width 308 height 138
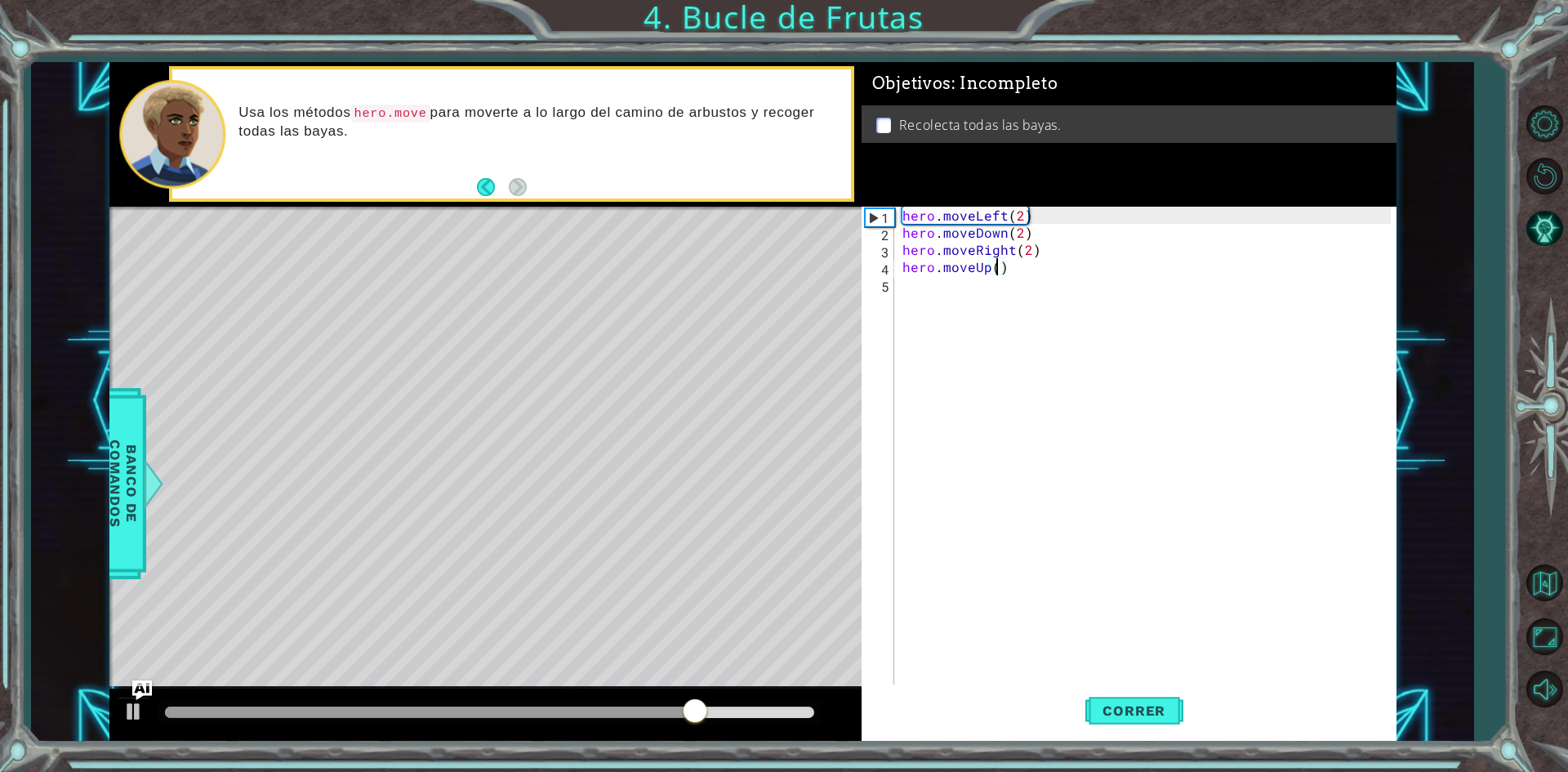
scroll to position [0, 6]
type textarea "hero.moveUp(2)"
click at [1141, 721] on button "Correr" at bounding box center [1134, 712] width 98 height 53
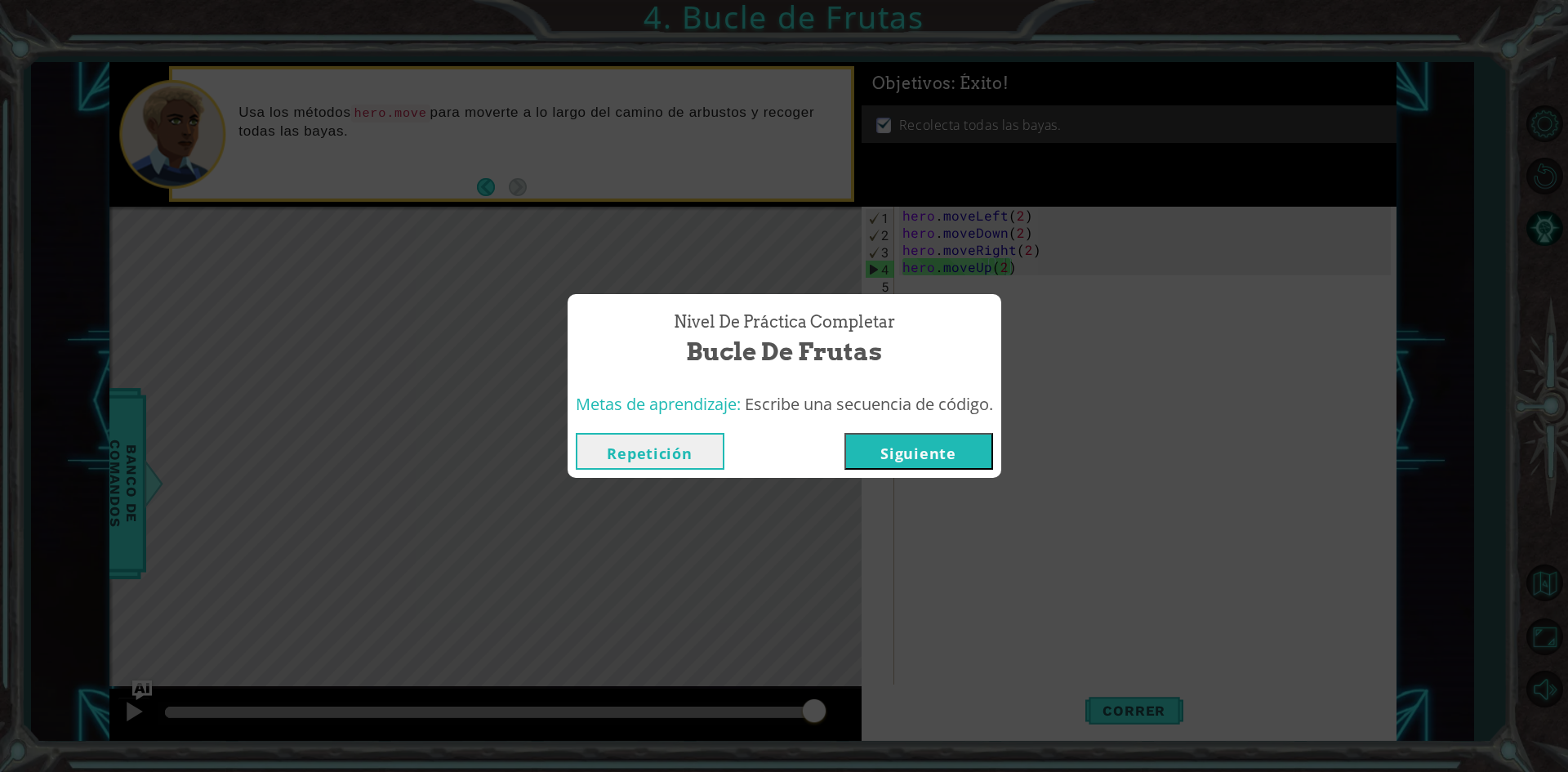
click at [869, 446] on button "Siguiente" at bounding box center [918, 451] width 149 height 37
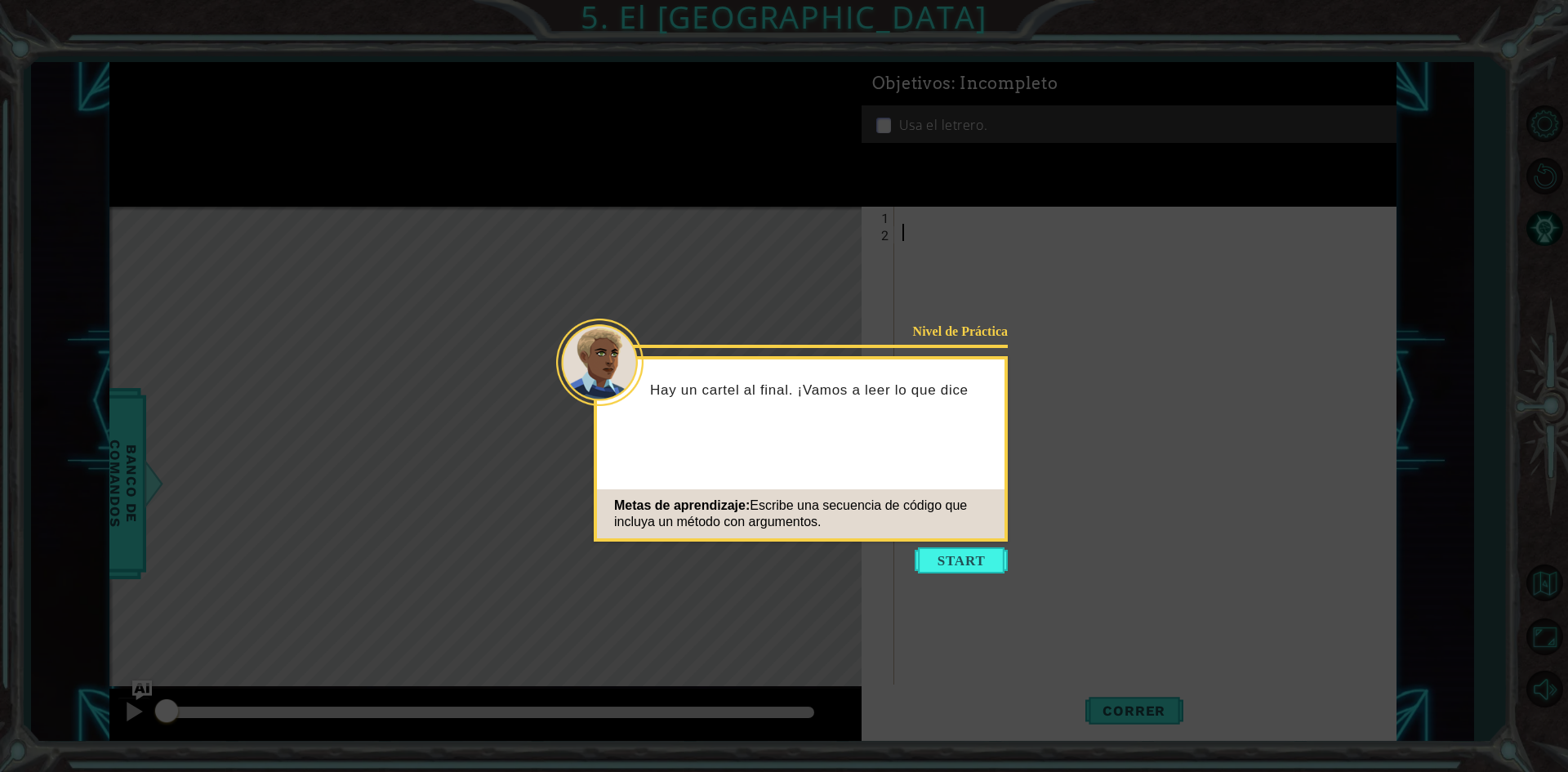
click at [978, 566] on button "Start" at bounding box center [961, 561] width 93 height 26
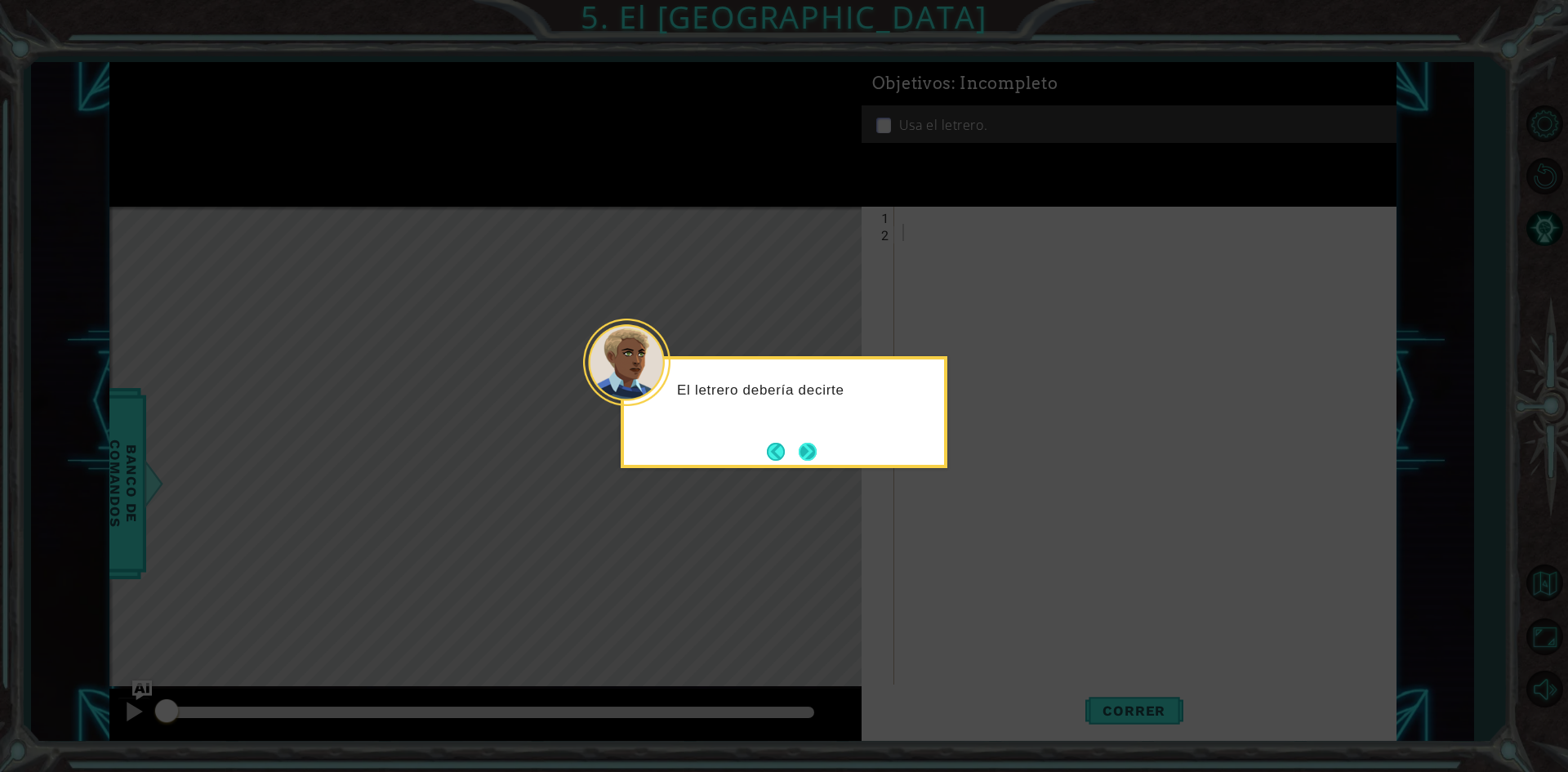
click at [815, 456] on button "Next" at bounding box center [808, 451] width 18 height 18
click at [807, 455] on button "Next" at bounding box center [808, 453] width 18 height 18
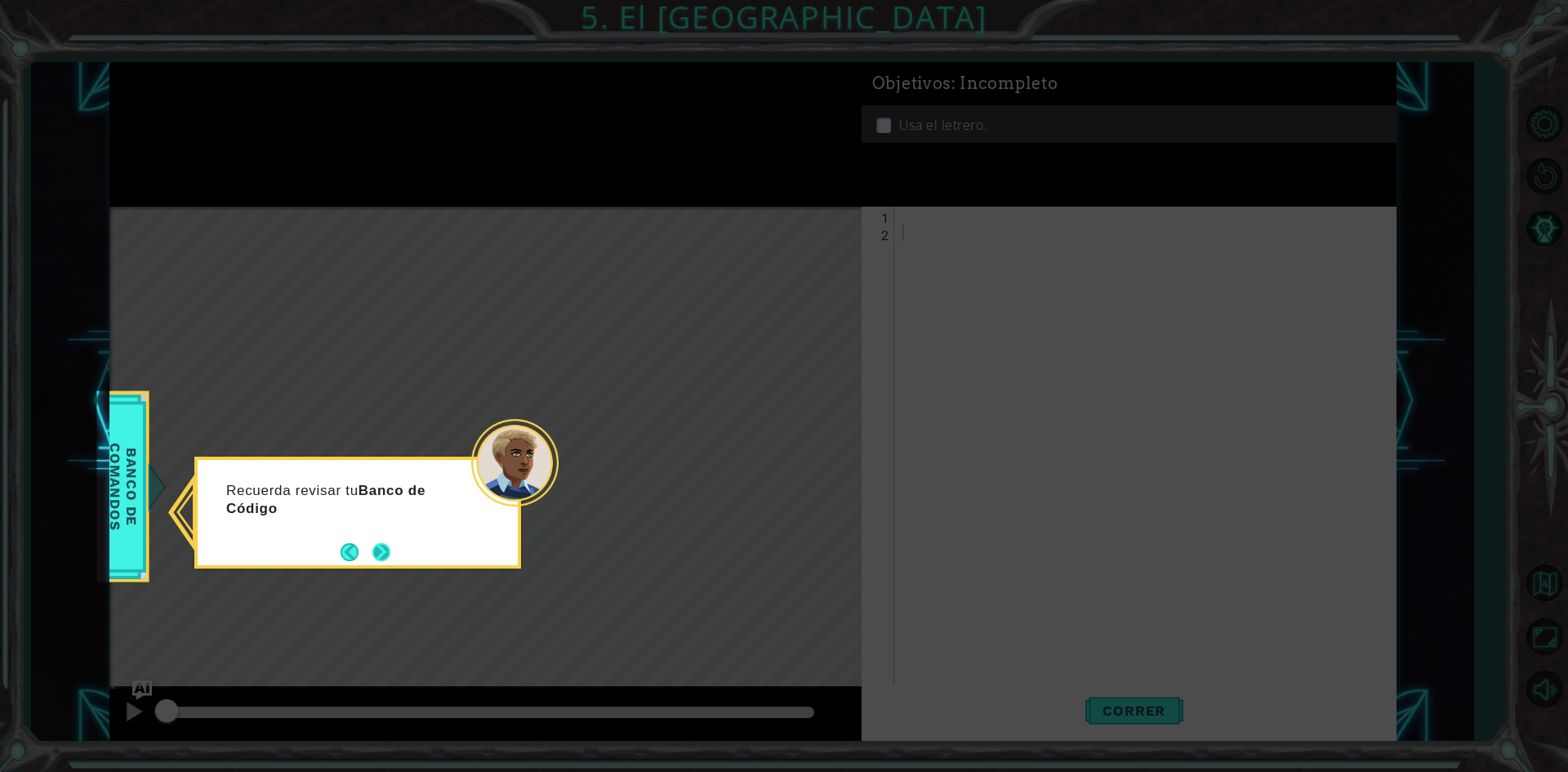
click at [384, 554] on button "Next" at bounding box center [381, 552] width 18 height 18
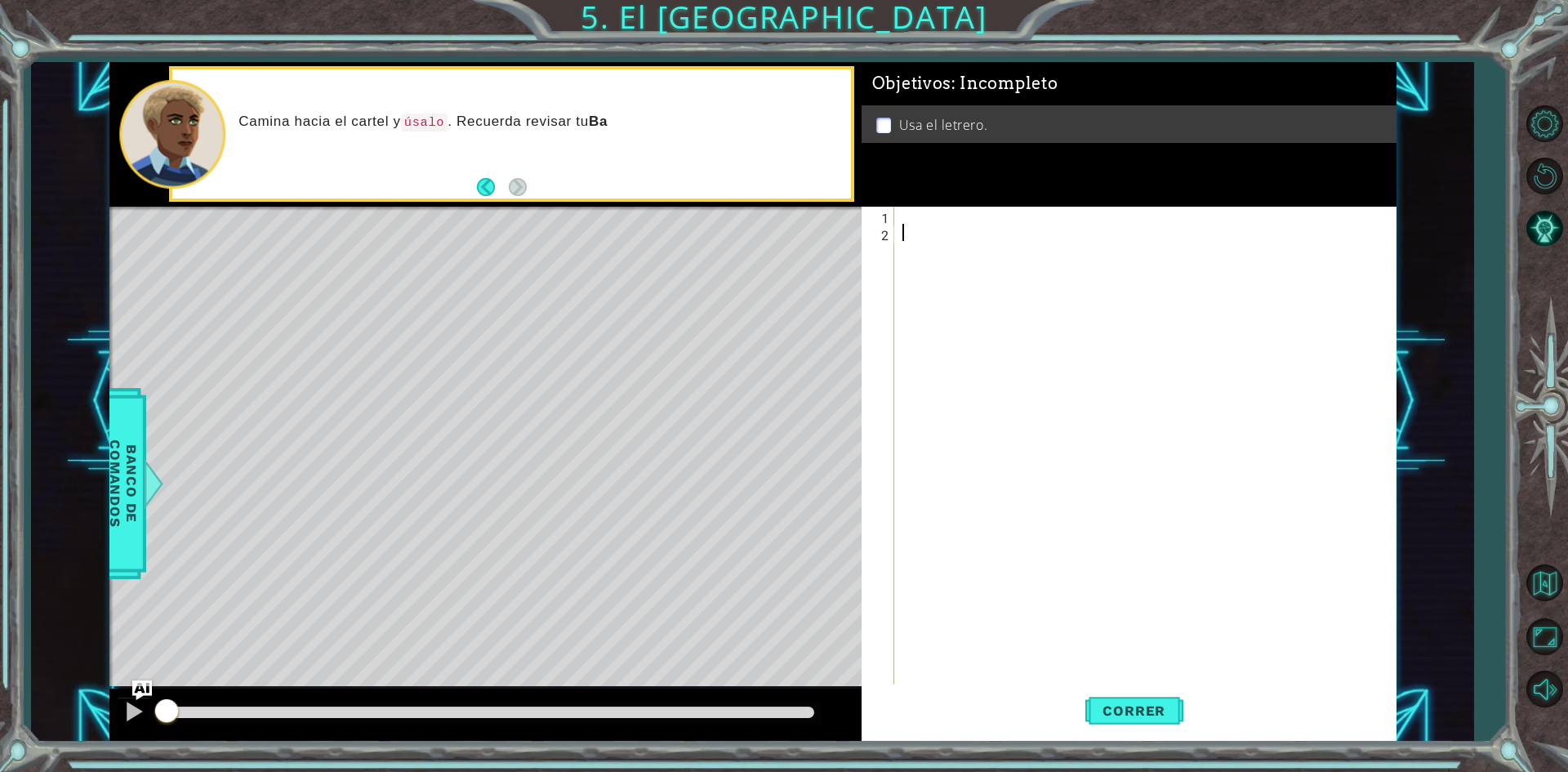
click at [961, 209] on div at bounding box center [1150, 464] width 500 height 515
type textarea "g"
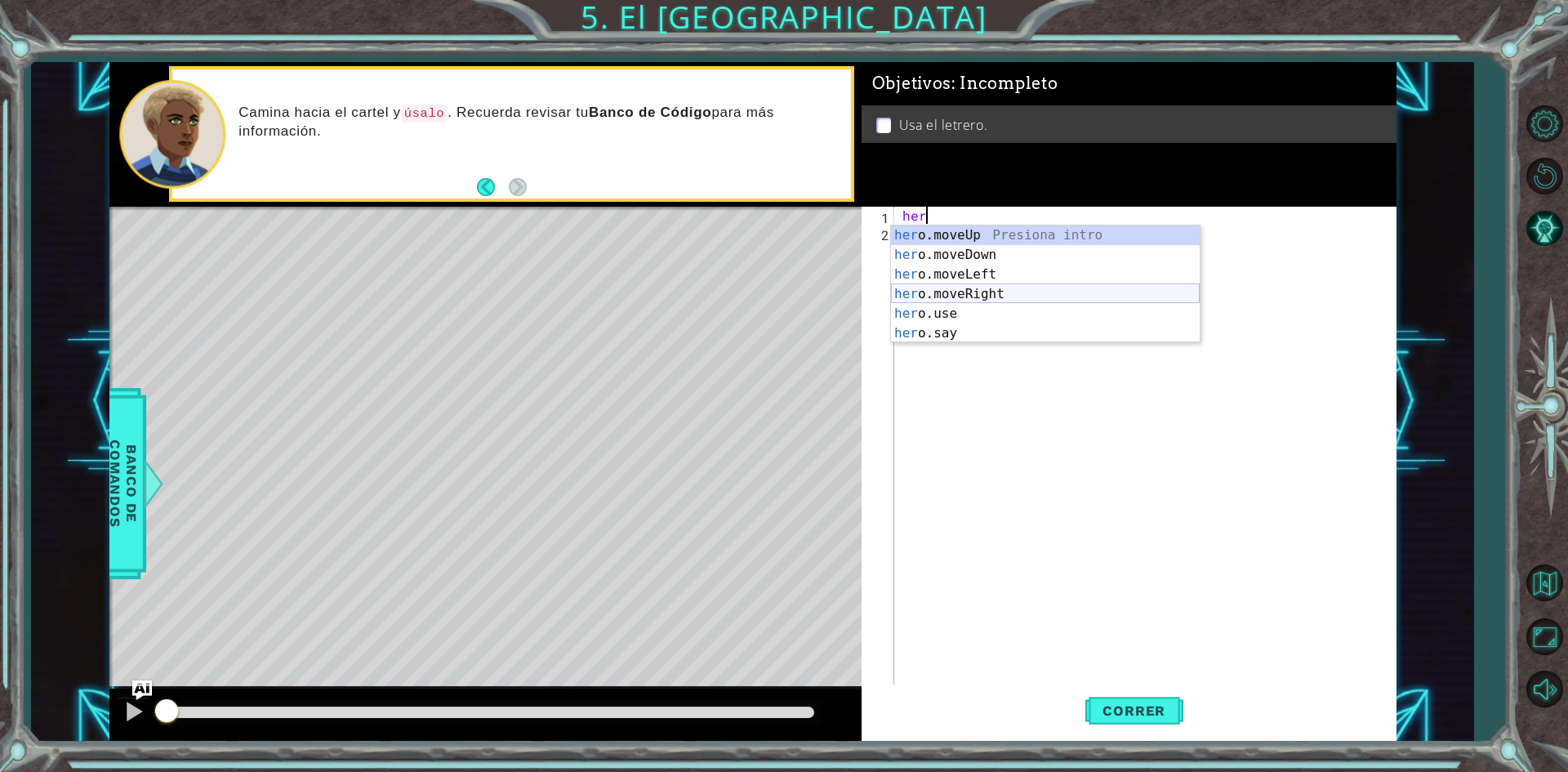
click at [995, 297] on div "her o.moveUp Presiona intro her o.moveDown Presiona intro her o.moveLeft Presio…" at bounding box center [1045, 303] width 308 height 157
type textarea "hero.moveRight(1)"
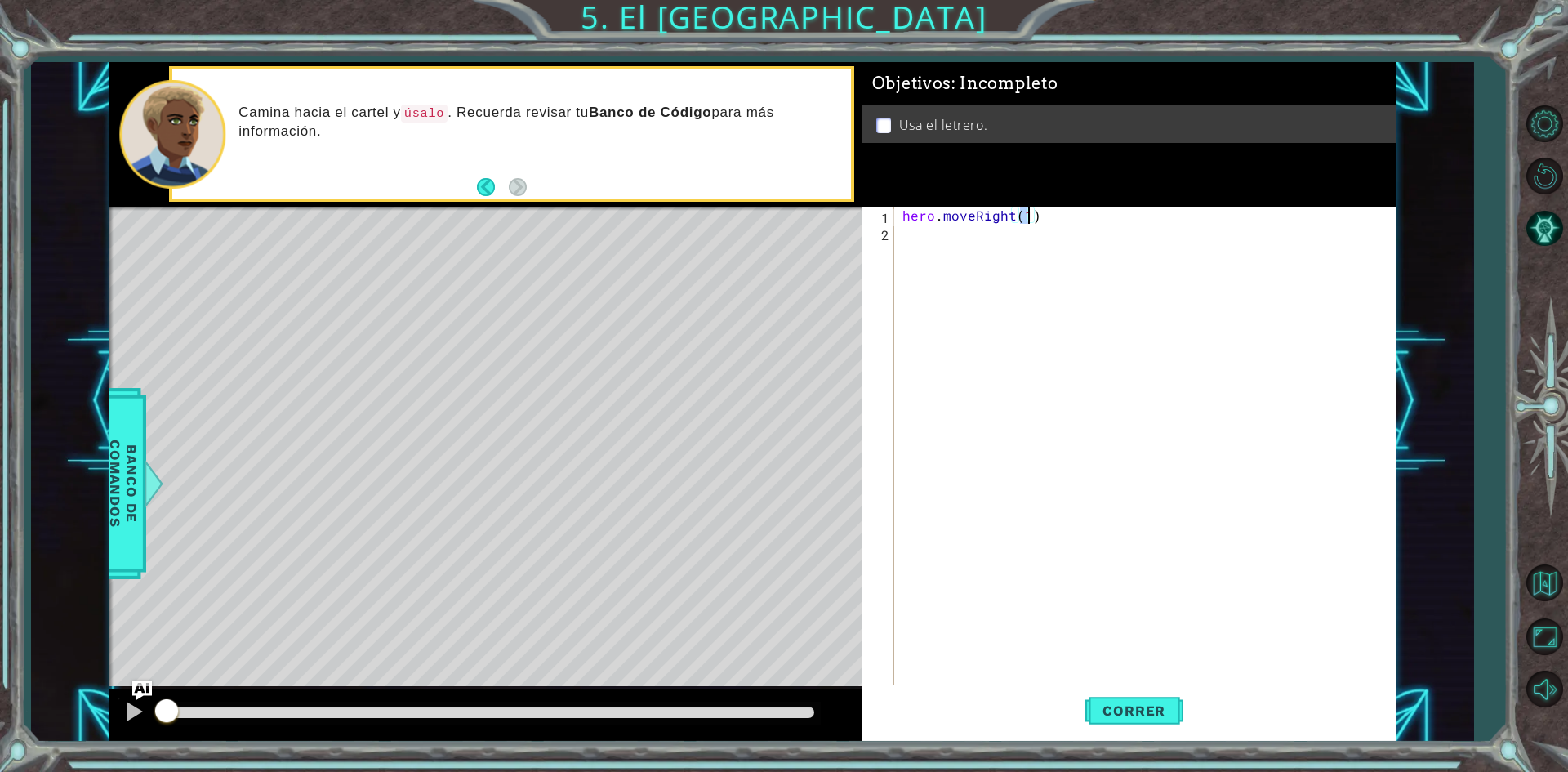
click at [969, 247] on div "hero . moveRight ( 1 )" at bounding box center [1150, 464] width 500 height 515
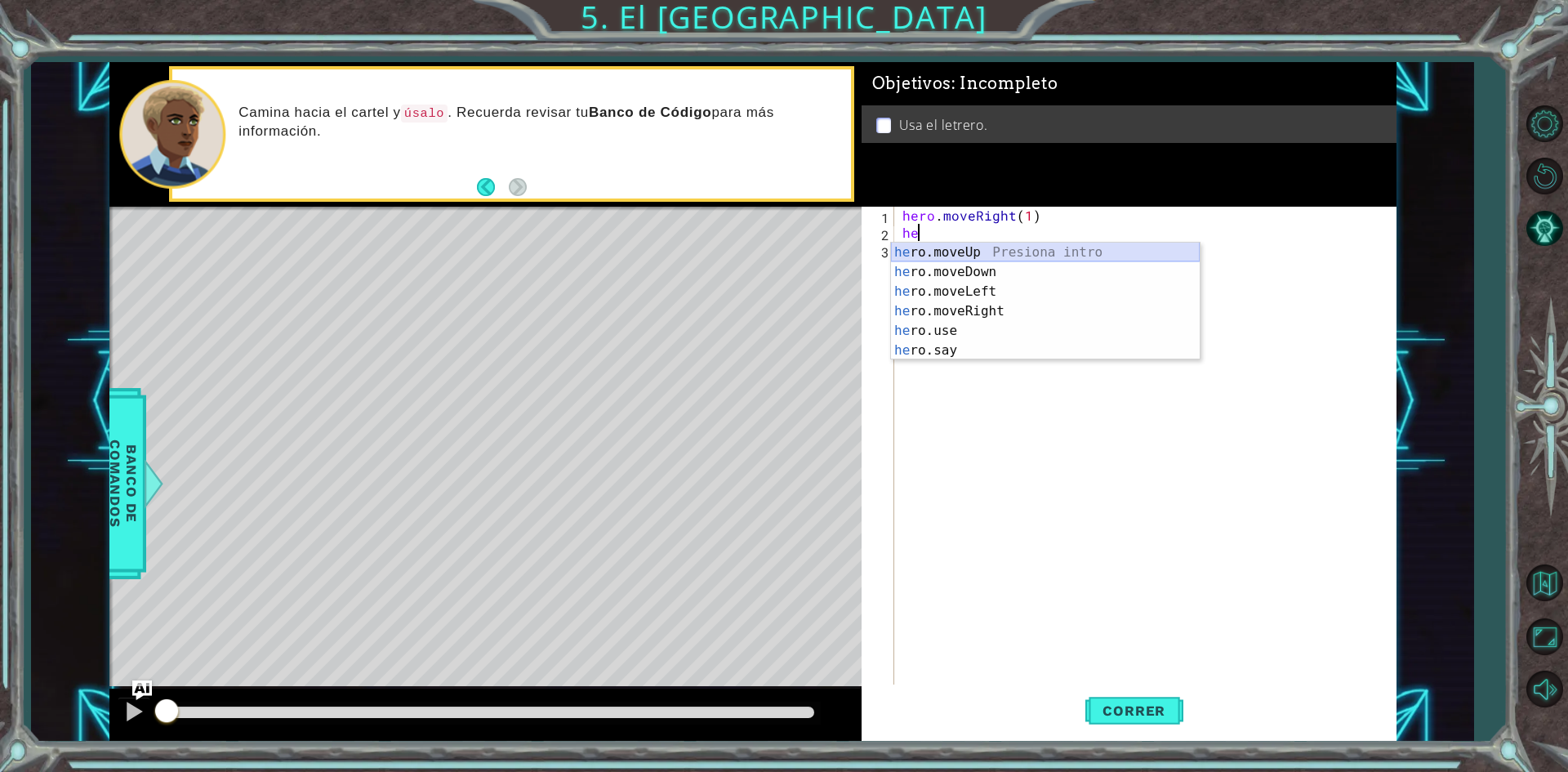
click at [977, 254] on div "he ro.moveUp Presiona intro he ro.moveDown Presiona intro he ro.moveLeft Presio…" at bounding box center [1045, 321] width 308 height 157
type textarea "hero.moveUp(1)"
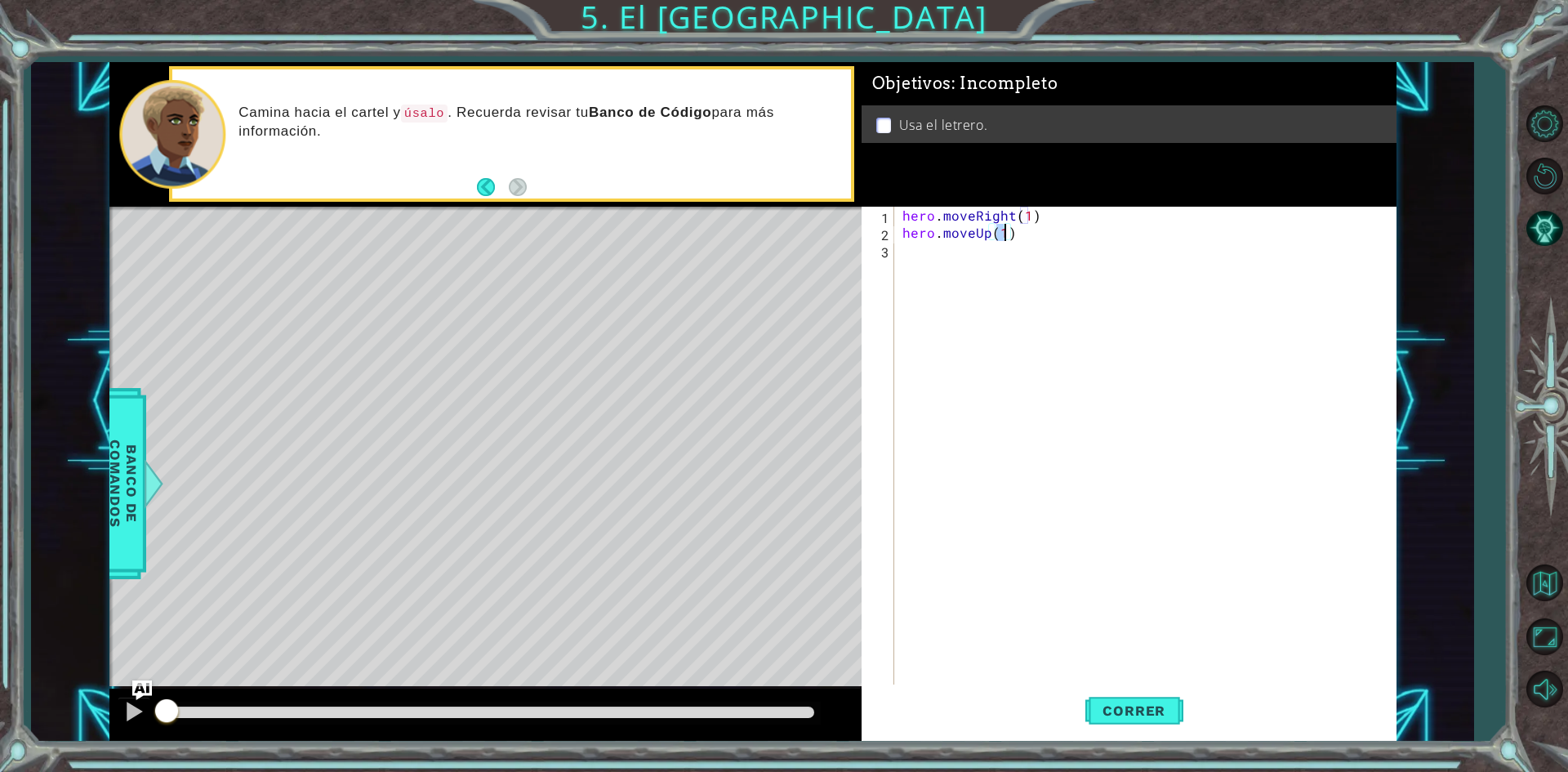
click at [929, 255] on div "hero . moveRight ( 1 ) hero . moveUp ( 1 )" at bounding box center [1150, 464] width 500 height 515
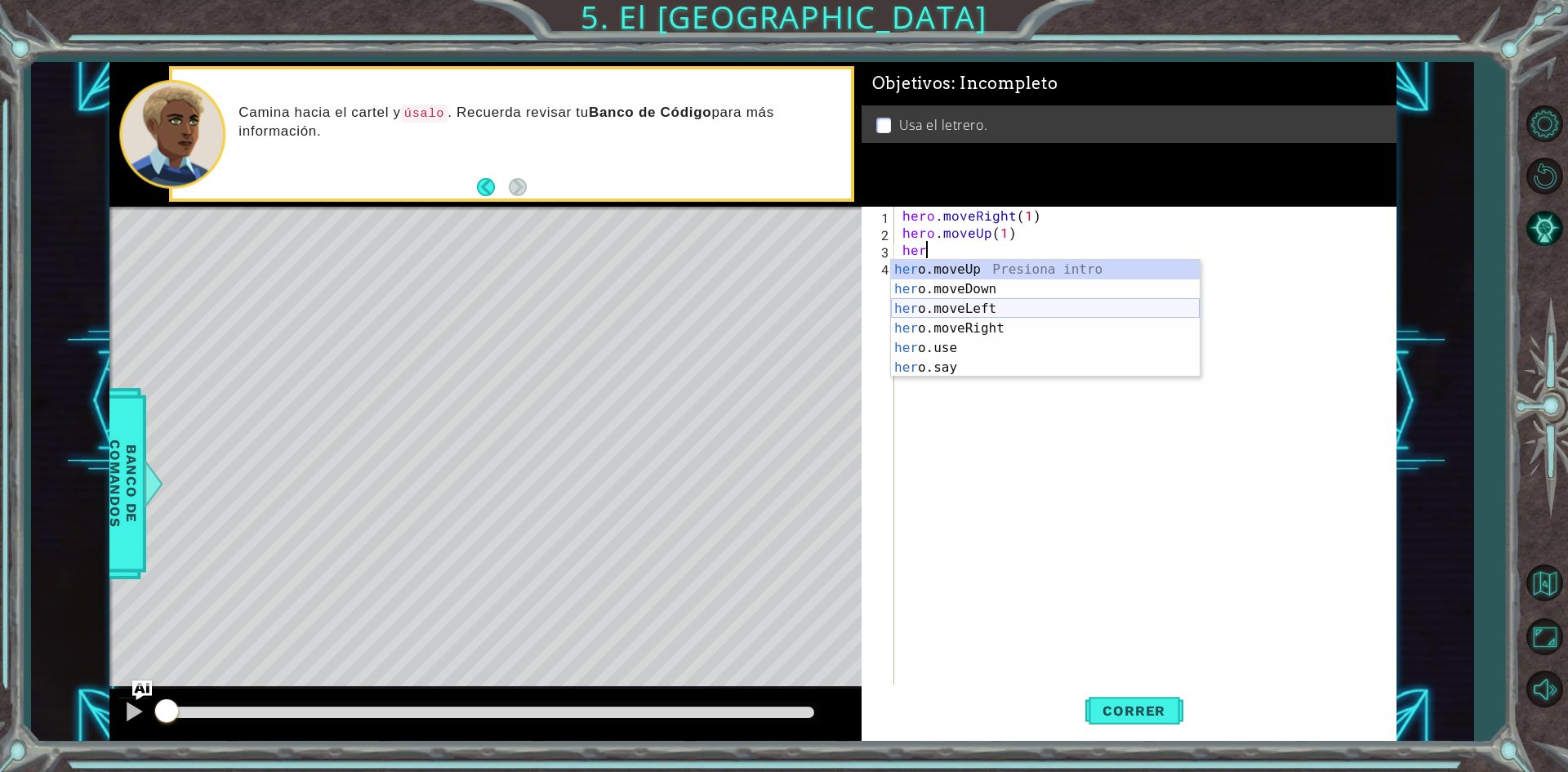
click at [992, 309] on div "her o.moveUp Presiona intro her o.moveDown Presiona intro her o.moveLeft Presio…" at bounding box center [1045, 338] width 308 height 157
type textarea "hero.moveLeft(1)"
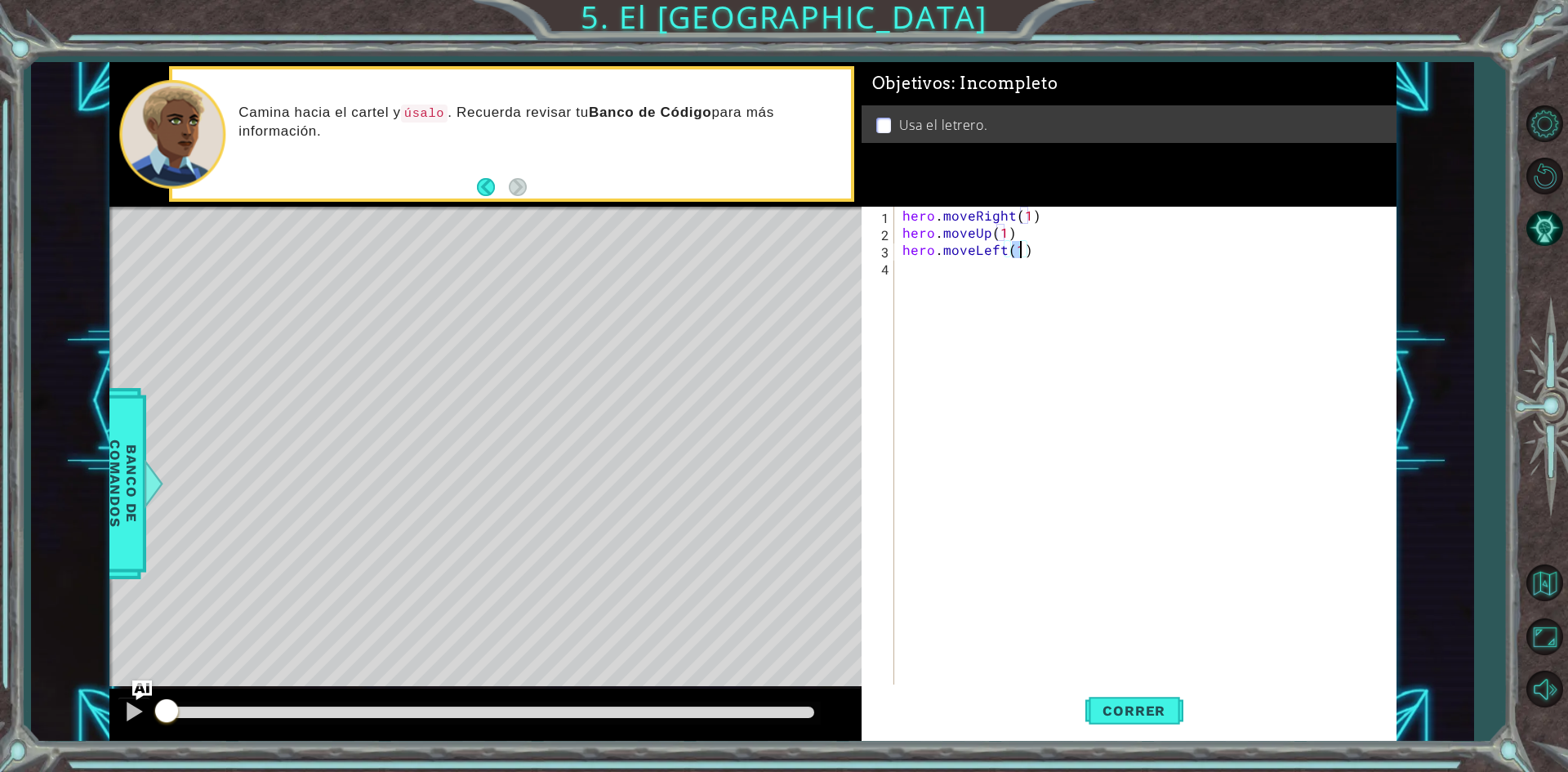
click at [936, 271] on div "hero . moveRight ( 1 ) hero . moveUp ( 1 ) hero . moveLeft ( 1 )" at bounding box center [1150, 464] width 500 height 515
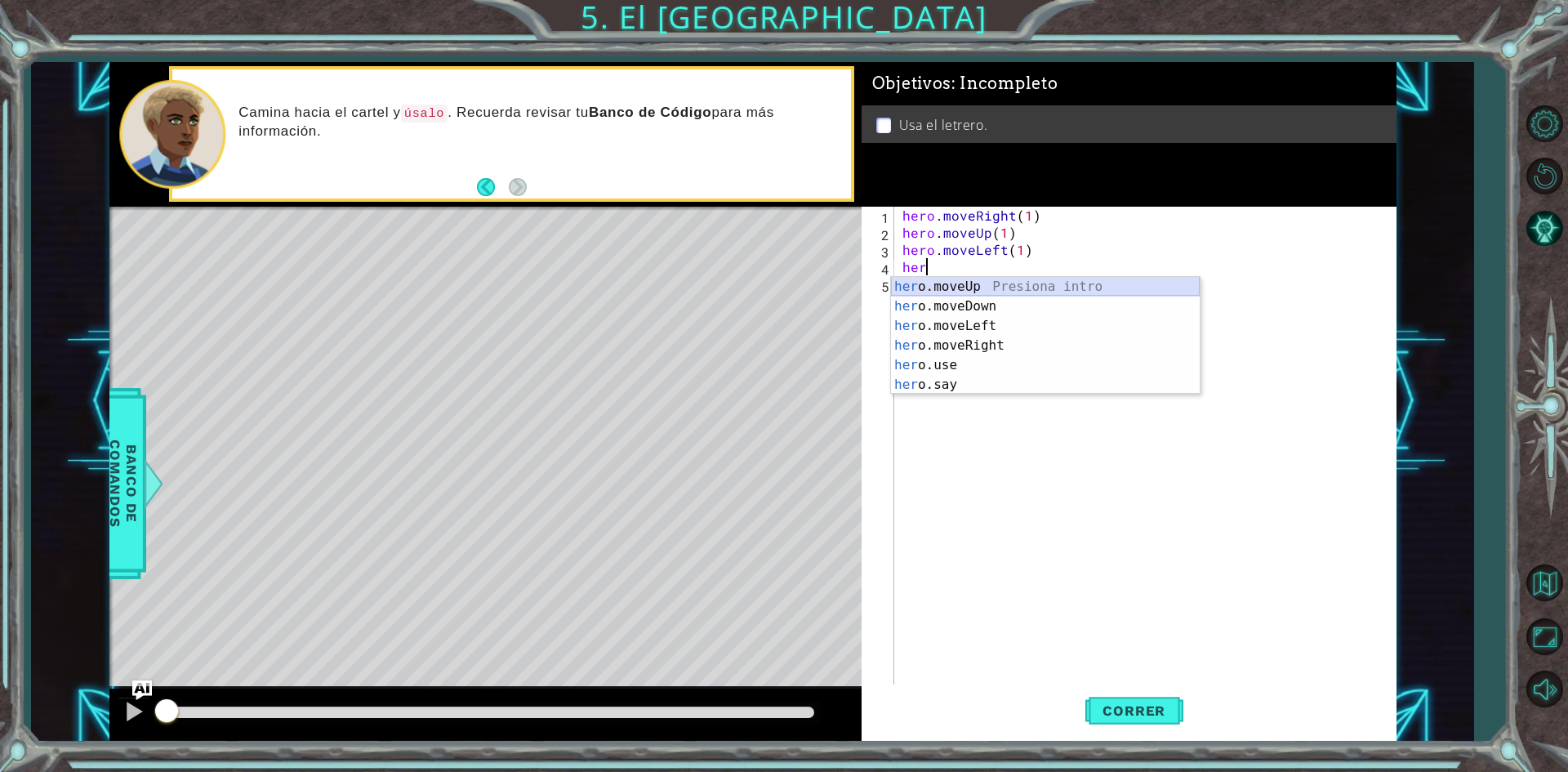
click at [949, 286] on div "her o.moveUp Presiona intro her o.moveDown Presiona intro her o.moveLeft Presio…" at bounding box center [1045, 355] width 308 height 157
type textarea "hero.moveUp(1)"
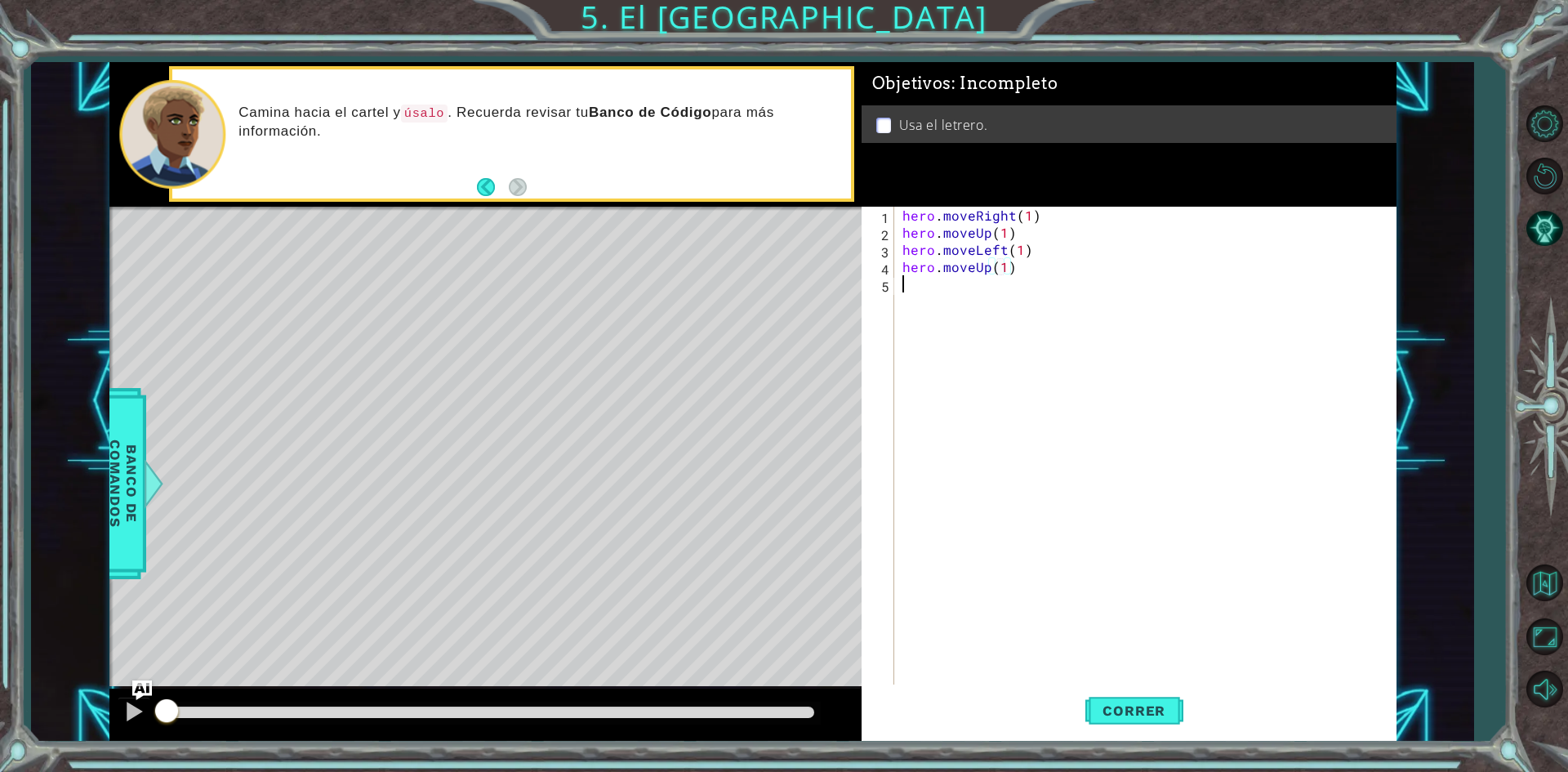
click at [956, 291] on div "hero . moveRight ( 1 ) hero . moveUp ( 1 ) hero . moveLeft ( 1 ) hero . moveUp …" at bounding box center [1150, 464] width 500 height 515
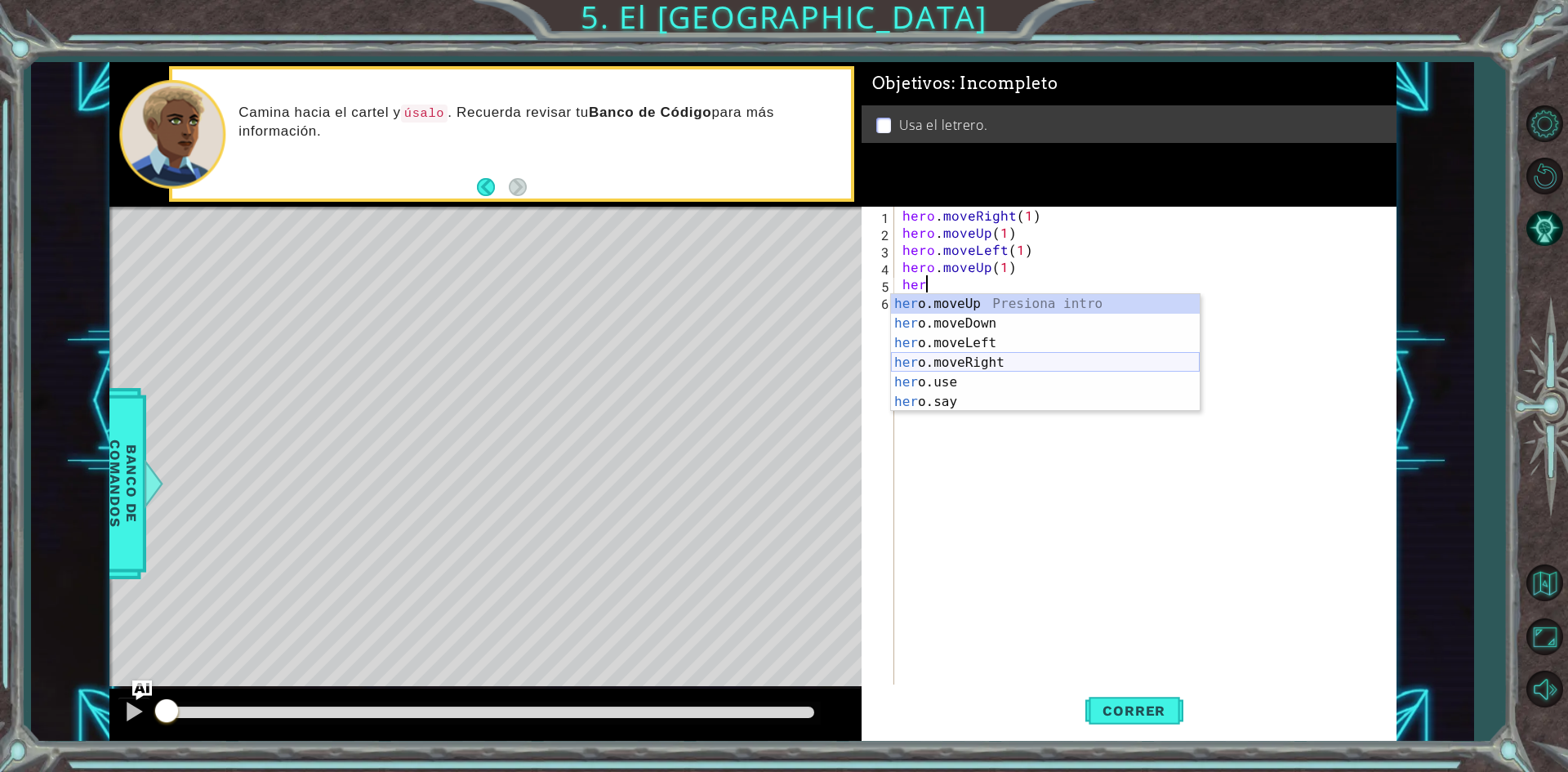
click at [975, 361] on div "her o.moveUp Presiona intro her o.moveDown Presiona intro her o.moveLeft Presio…" at bounding box center [1045, 372] width 308 height 157
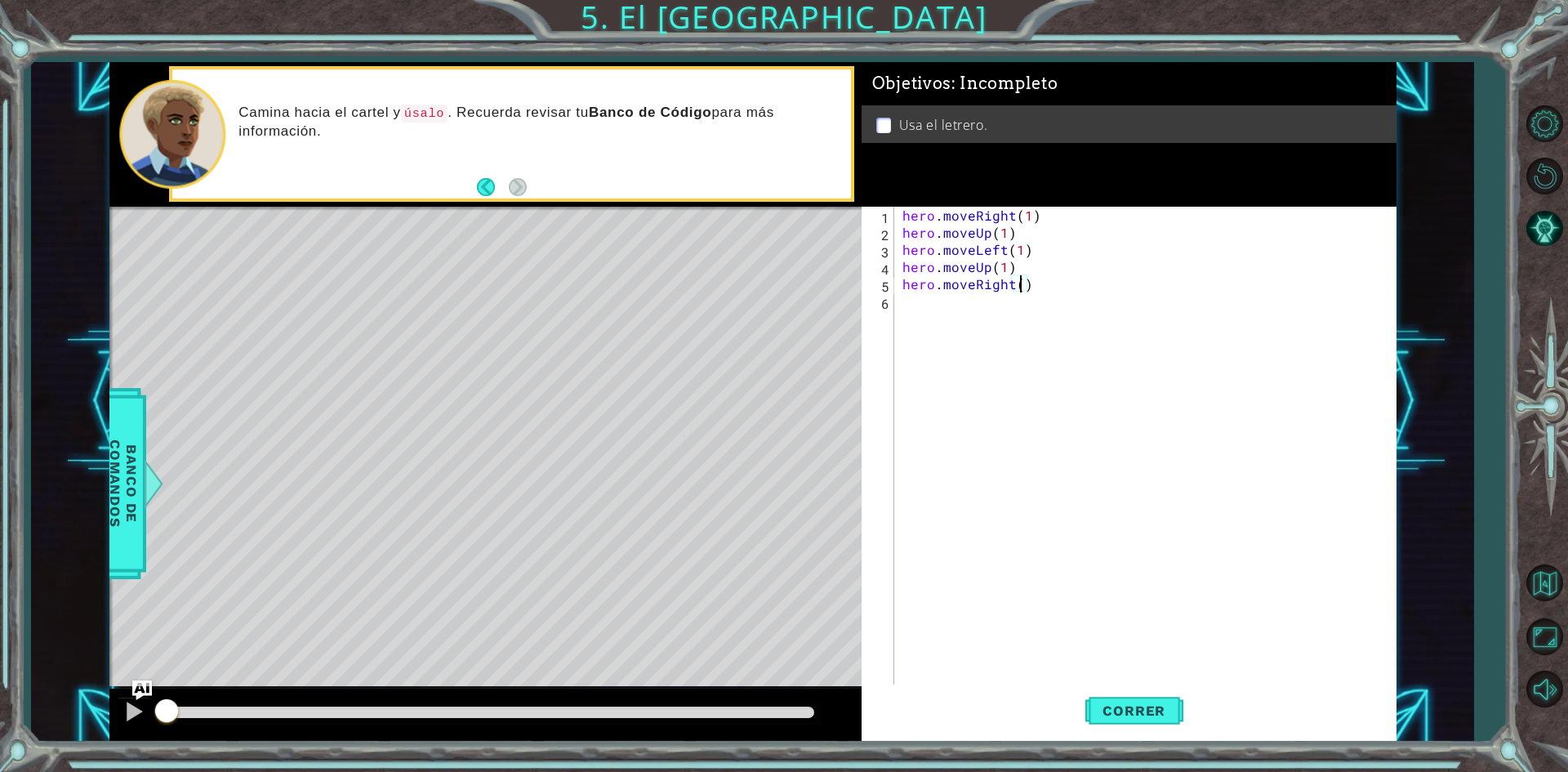
type textarea "hero.moveRight(2)"
click at [962, 314] on div "hero . moveRight ( 1 ) hero . moveUp ( 1 ) hero . moveLeft ( 1 ) hero . moveUp …" at bounding box center [1150, 464] width 500 height 515
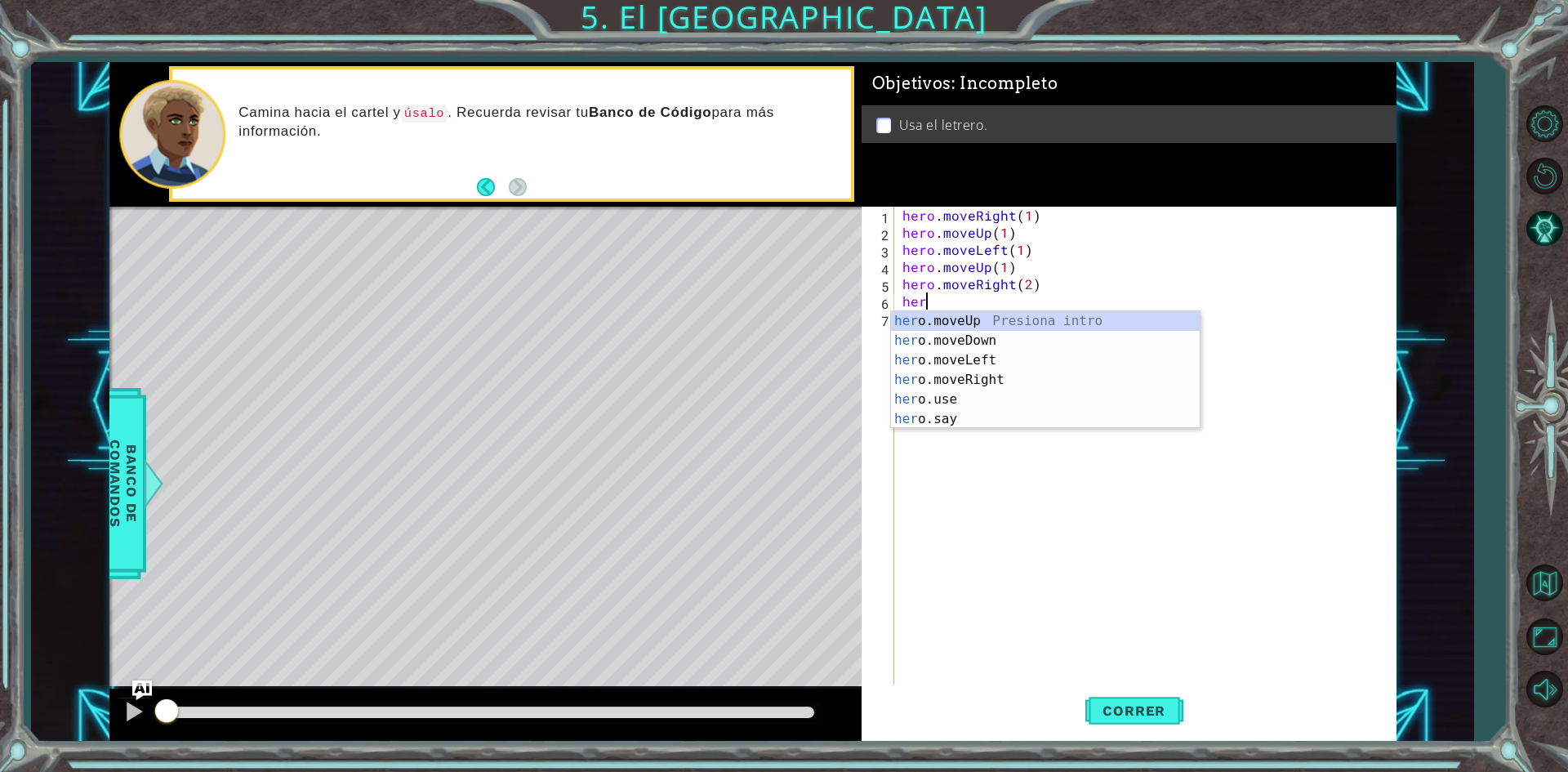
scroll to position [0, 1]
click at [924, 397] on div "hero .moveUp Presiona intro hero .moveDown Presiona intro hero .moveLeft Presio…" at bounding box center [1045, 389] width 308 height 157
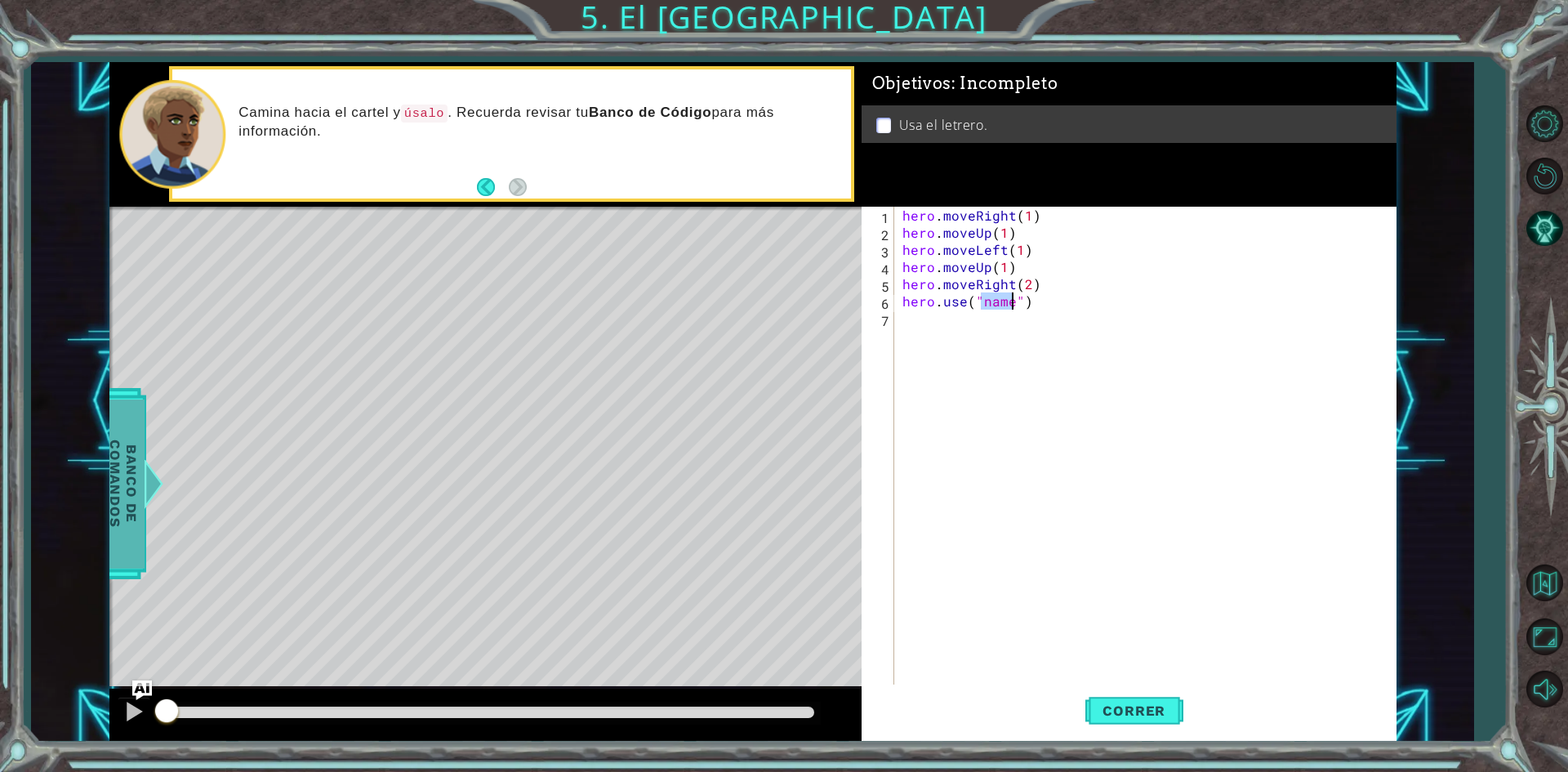
click at [128, 435] on span "Banco de comandos" at bounding box center [123, 483] width 42 height 169
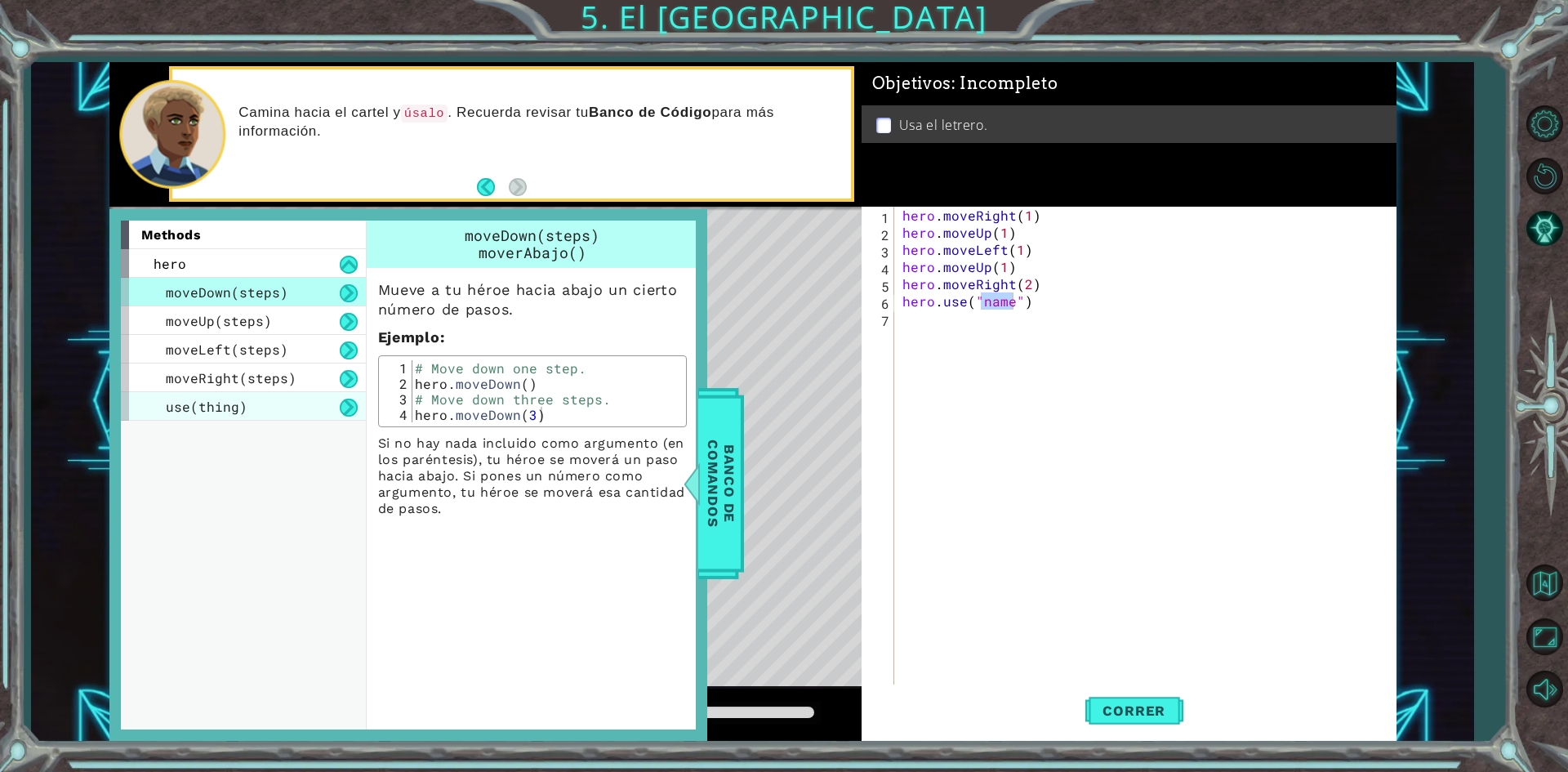
click at [236, 403] on span "use(thing)" at bounding box center [206, 407] width 82 height 17
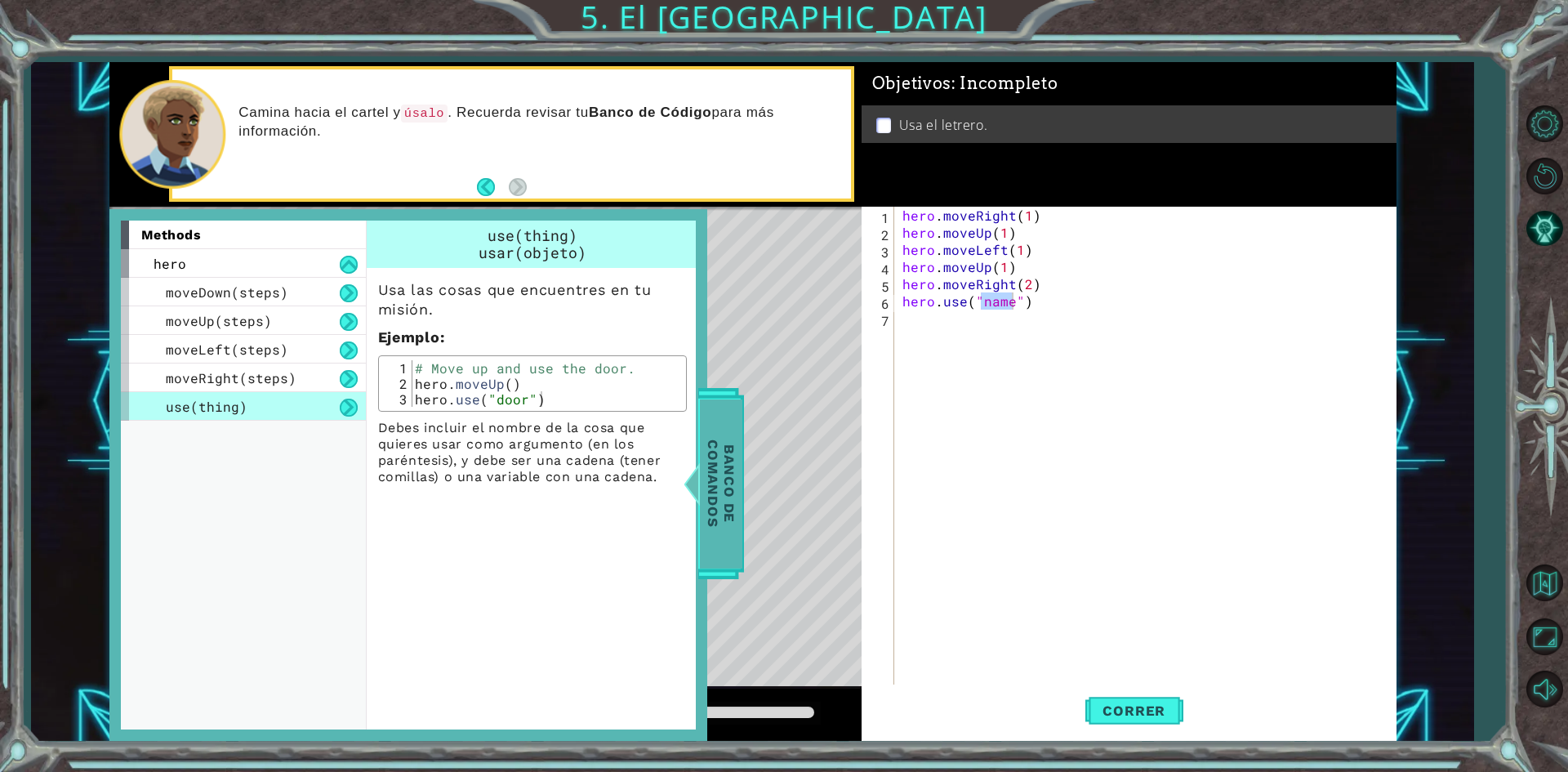
click at [730, 487] on span "Banco de comandos" at bounding box center [721, 483] width 42 height 169
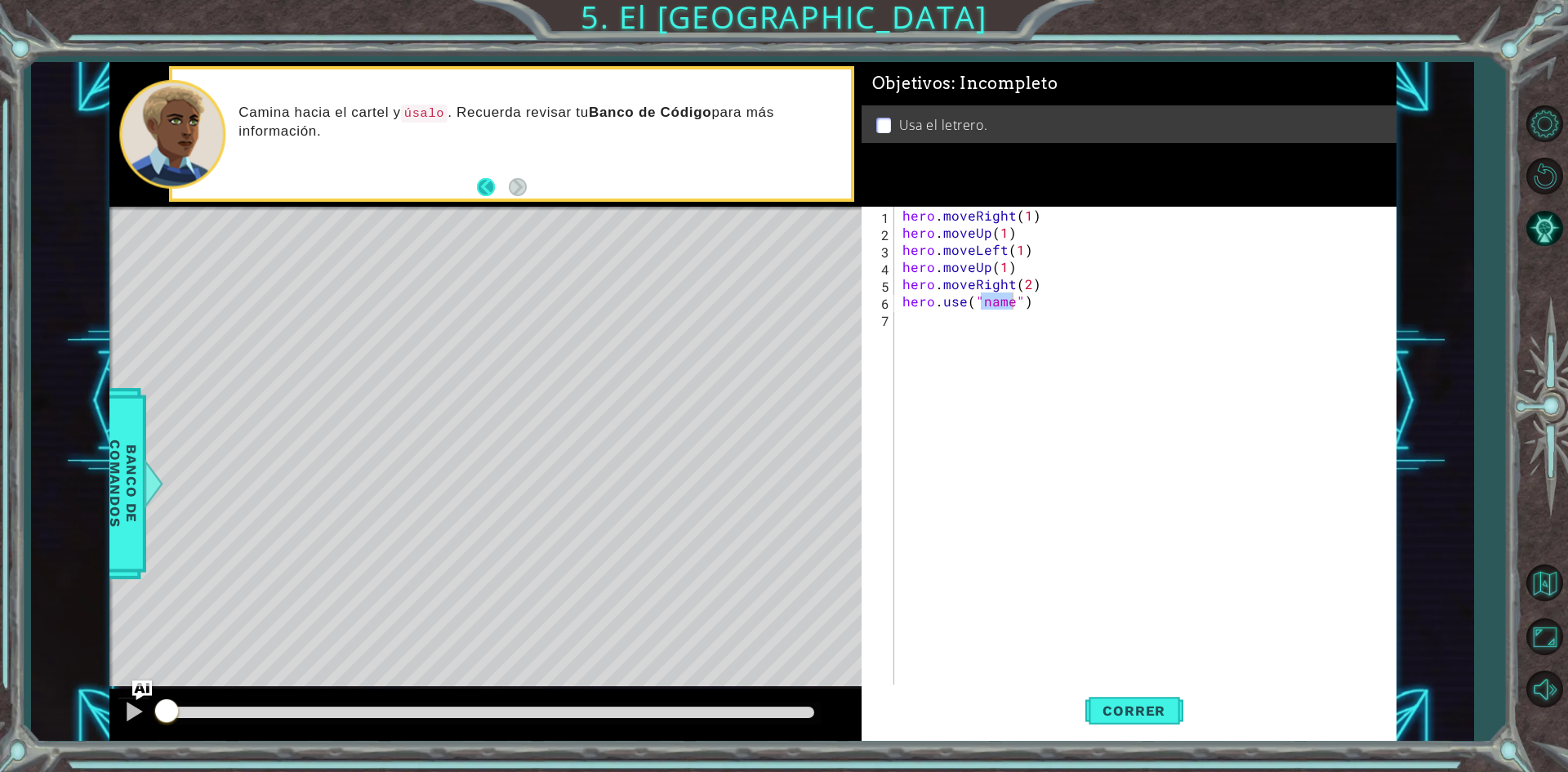
click at [496, 186] on button "Back" at bounding box center [492, 187] width 32 height 18
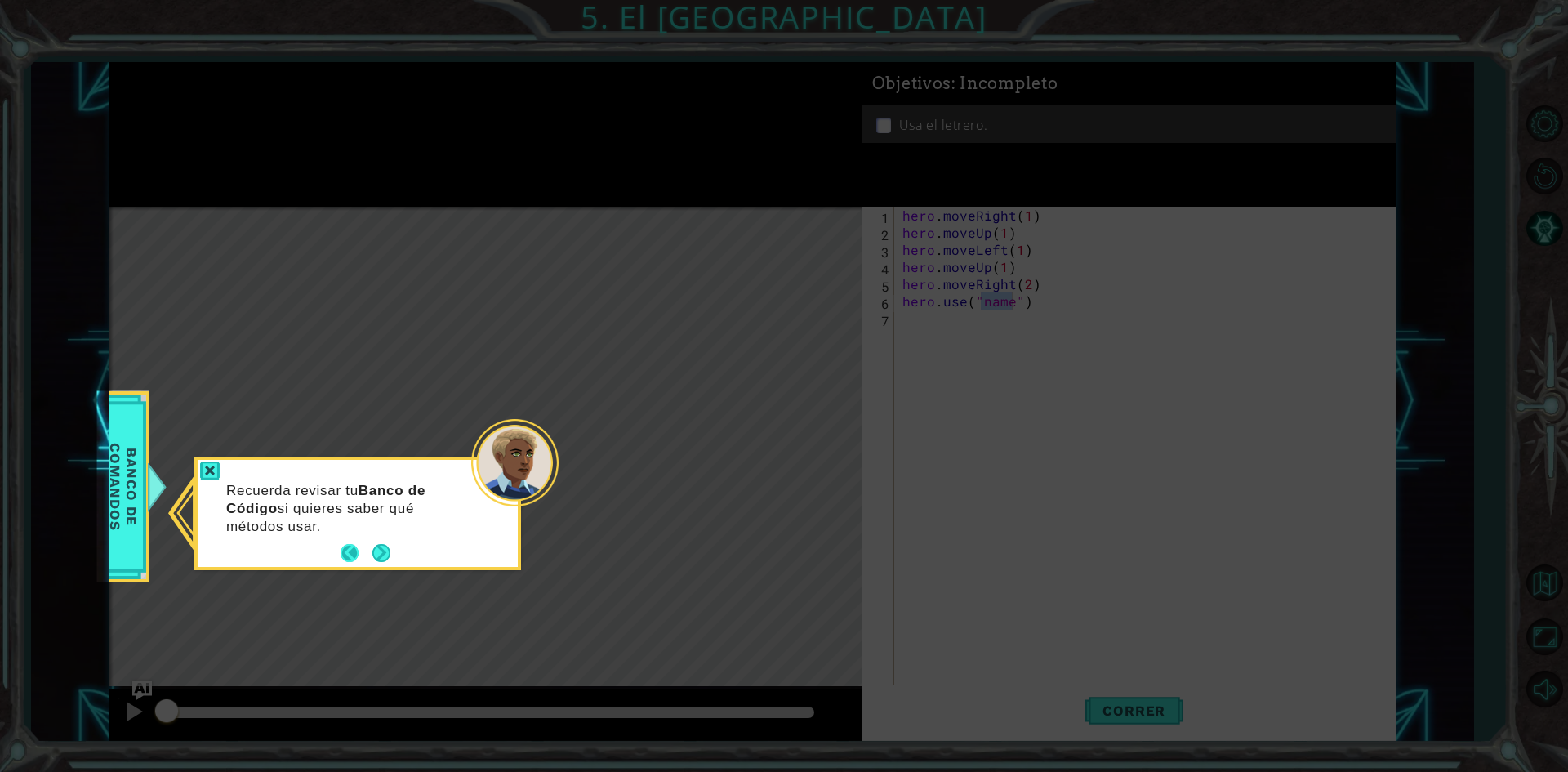
click at [351, 558] on button "Back" at bounding box center [356, 553] width 32 height 18
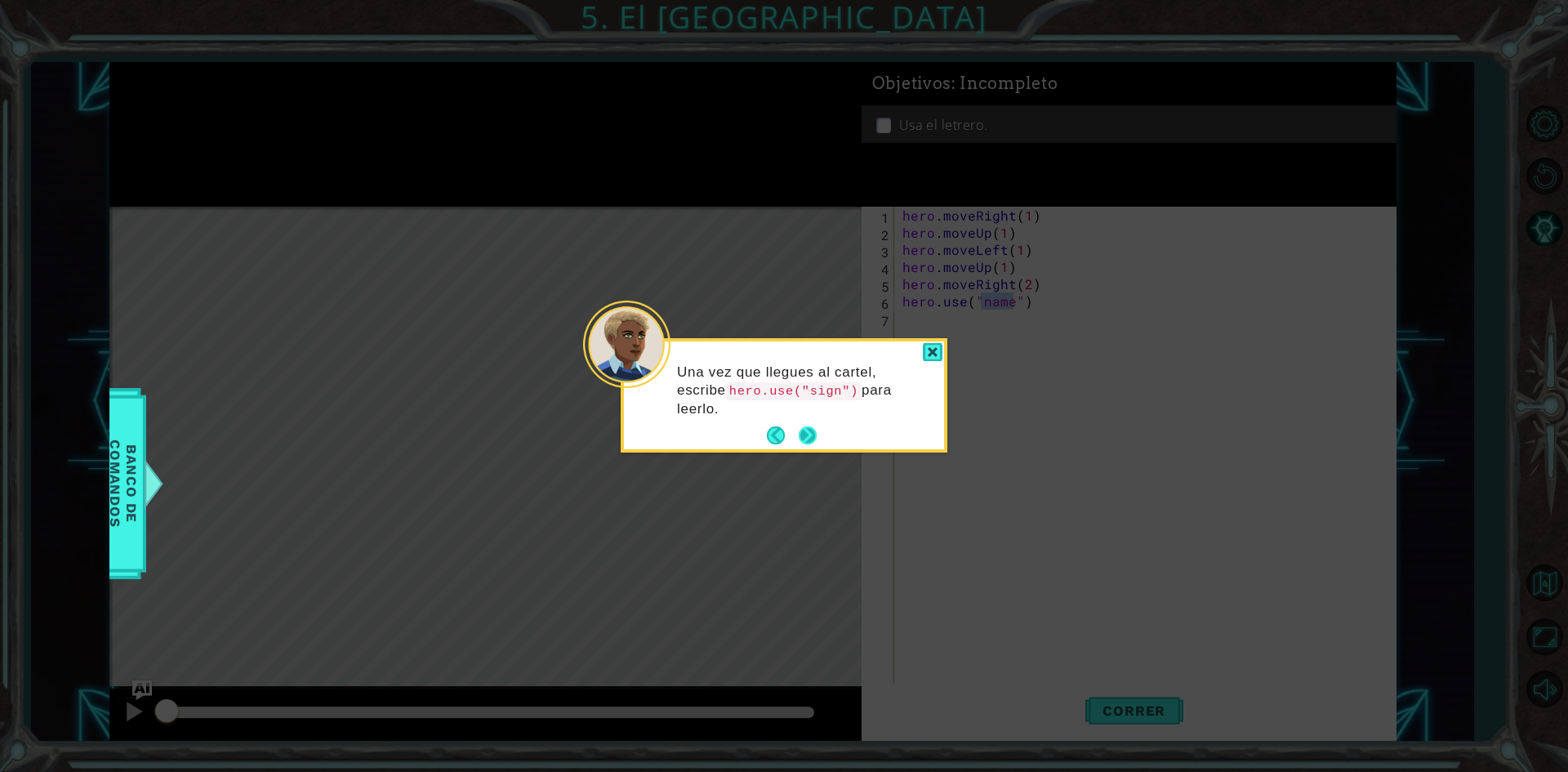
click at [803, 428] on button "Next" at bounding box center [808, 435] width 18 height 18
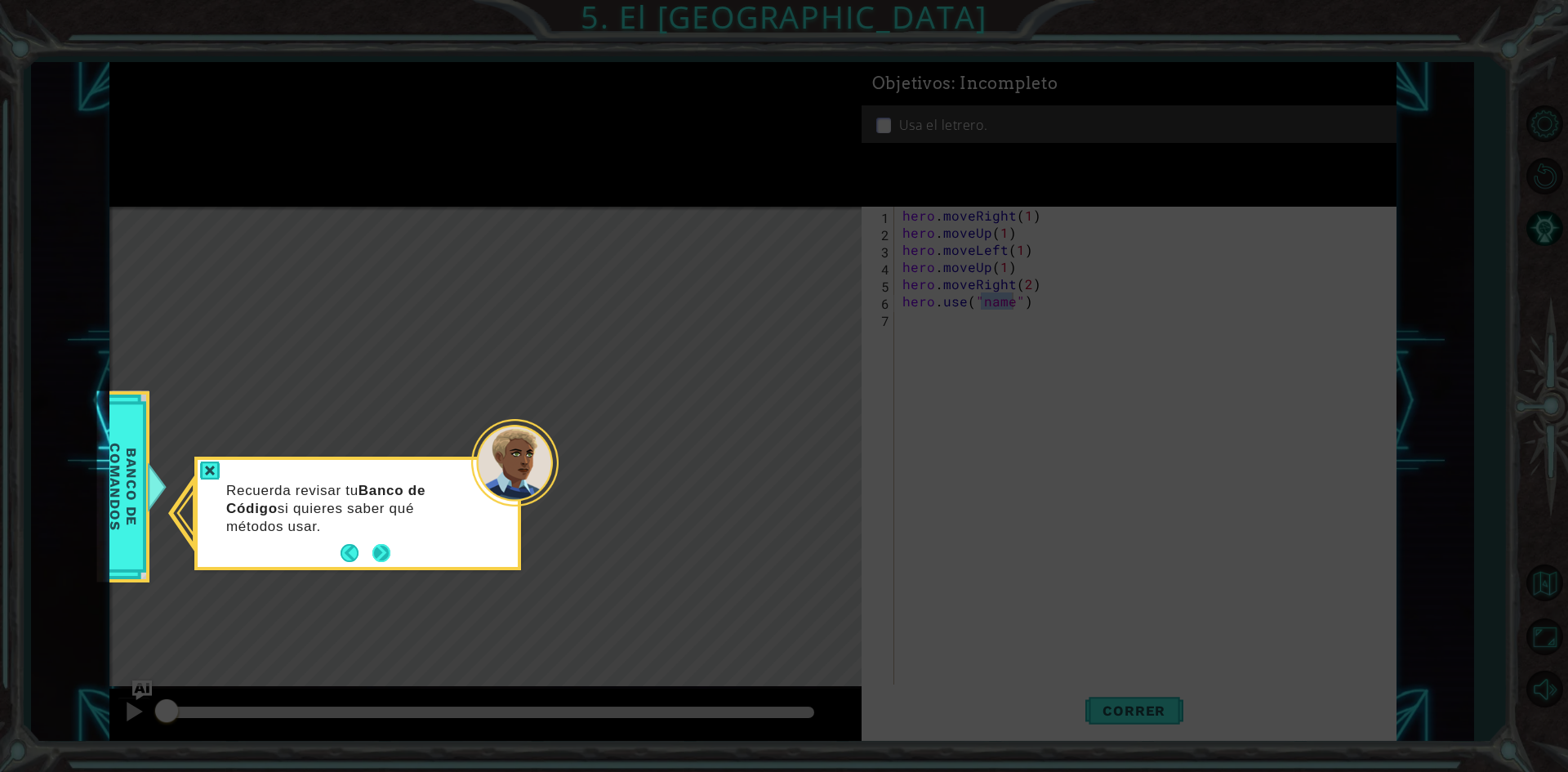
click at [390, 554] on button "Next" at bounding box center [381, 553] width 18 height 18
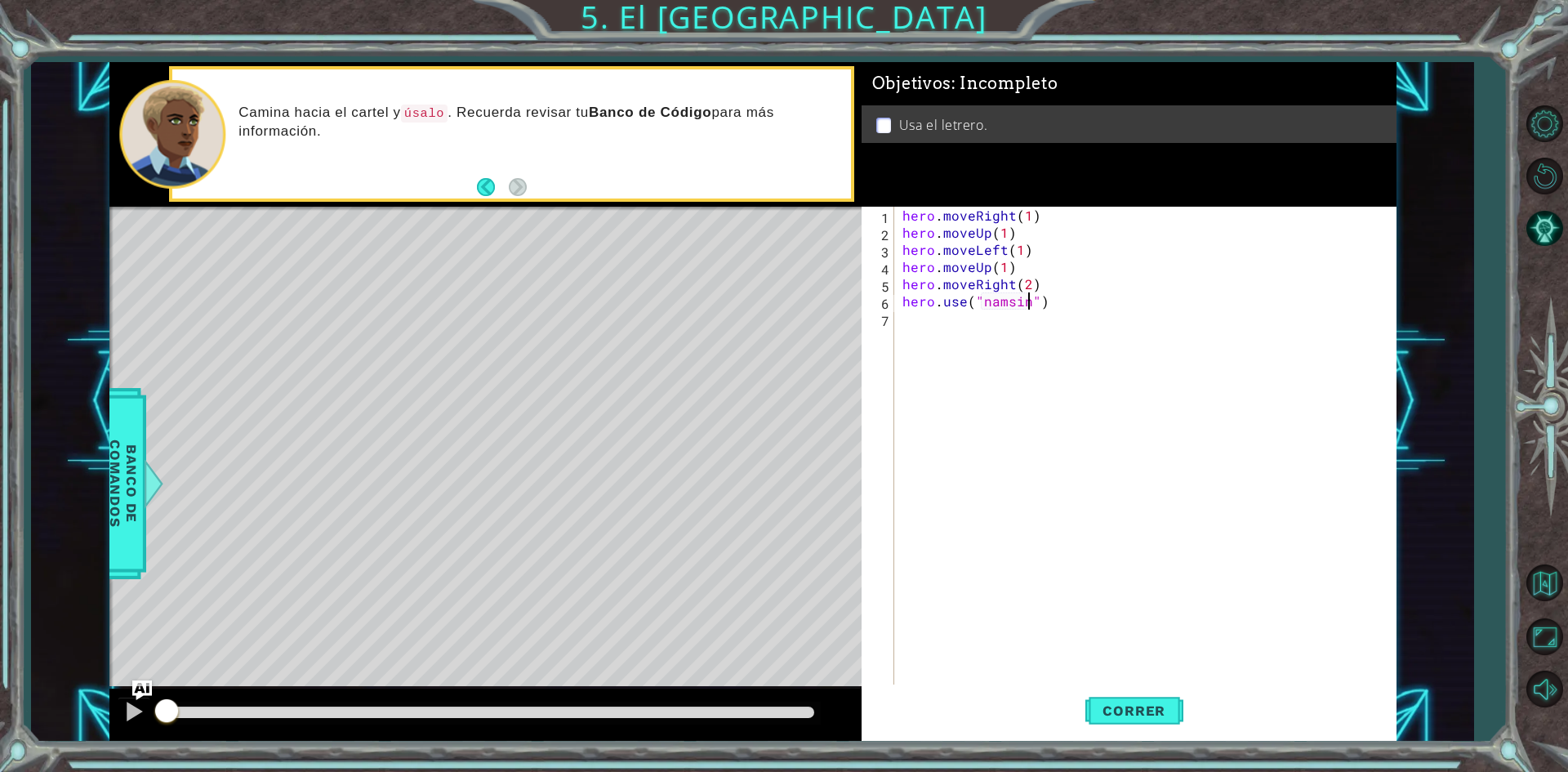
scroll to position [0, 9]
click at [1145, 726] on button "Correr" at bounding box center [1134, 712] width 98 height 53
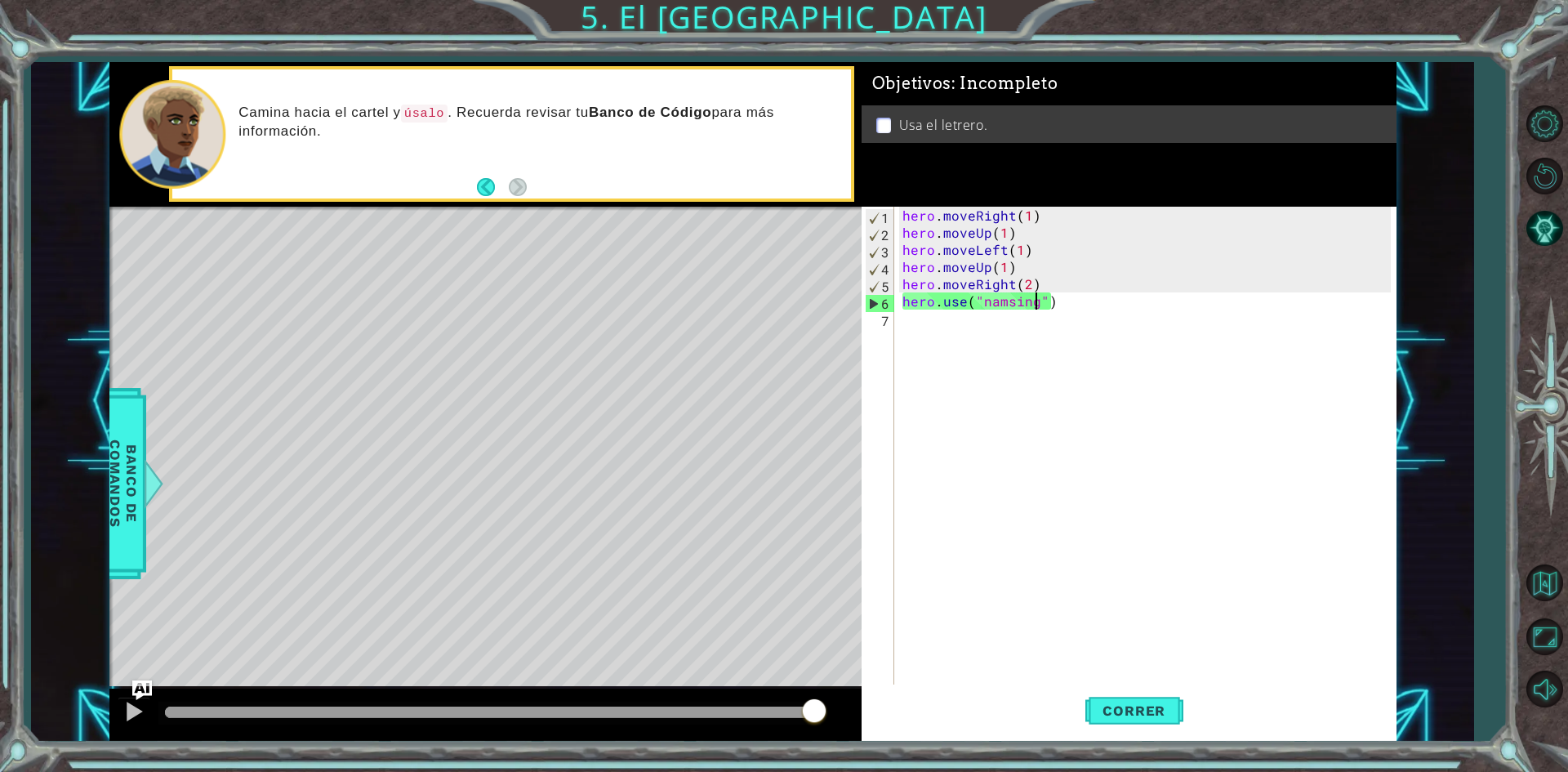
click at [1047, 274] on div "hero . moveRight ( 1 ) hero . moveUp ( 1 ) hero . moveLeft ( 1 ) hero . moveUp …" at bounding box center [1150, 464] width 500 height 515
click at [1091, 288] on div "hero . moveRight ( 1 ) hero . moveUp ( 1 ) hero . moveLeft ( 1 ) hero . moveUp …" at bounding box center [1150, 464] width 500 height 515
type textarea "hero.moveRight(2)"
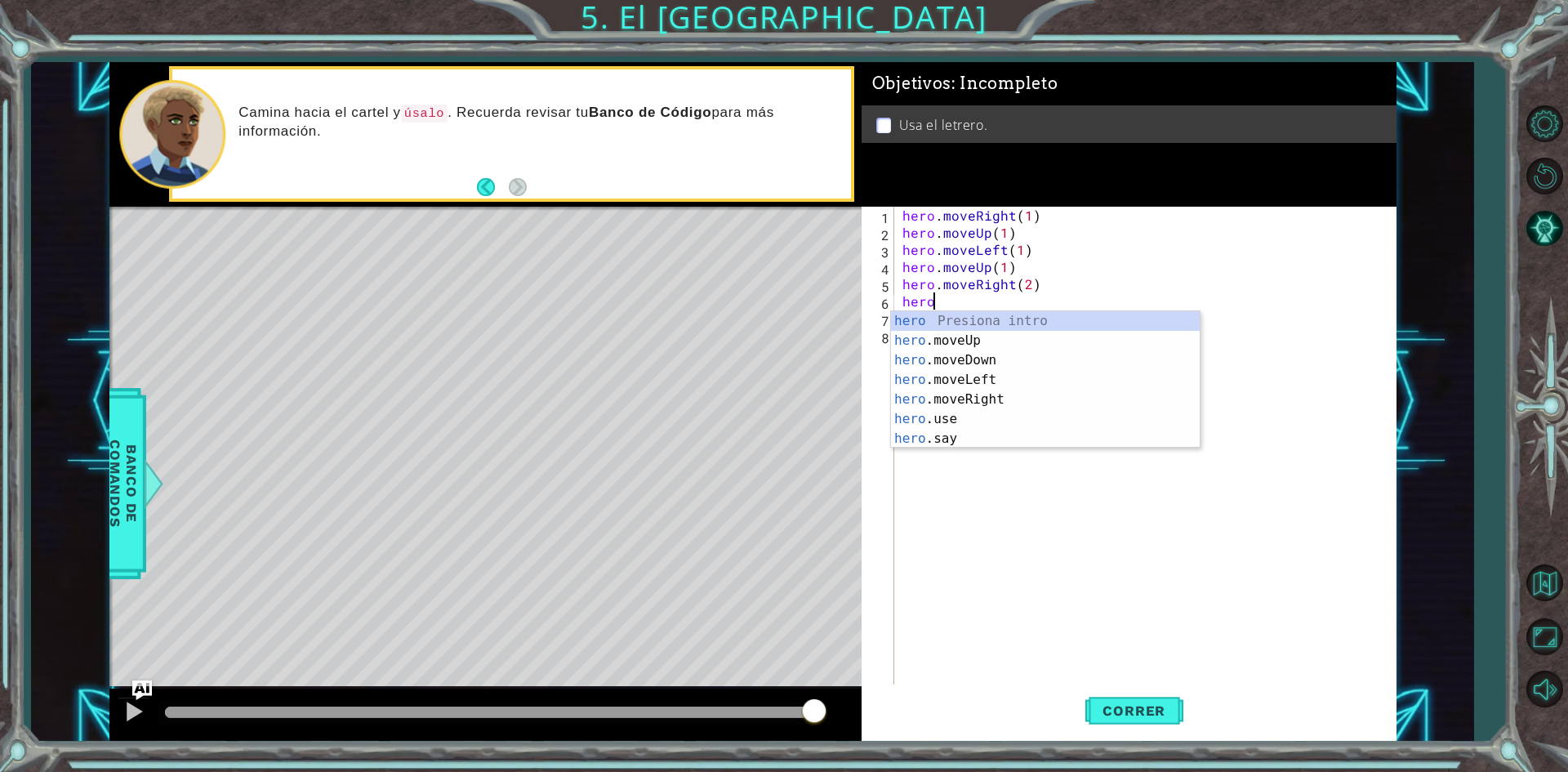
scroll to position [0, 1]
click at [962, 361] on div "hero Presiona intro hero .moveUp Presiona intro hero .moveDown Presiona intro h…" at bounding box center [1045, 399] width 308 height 176
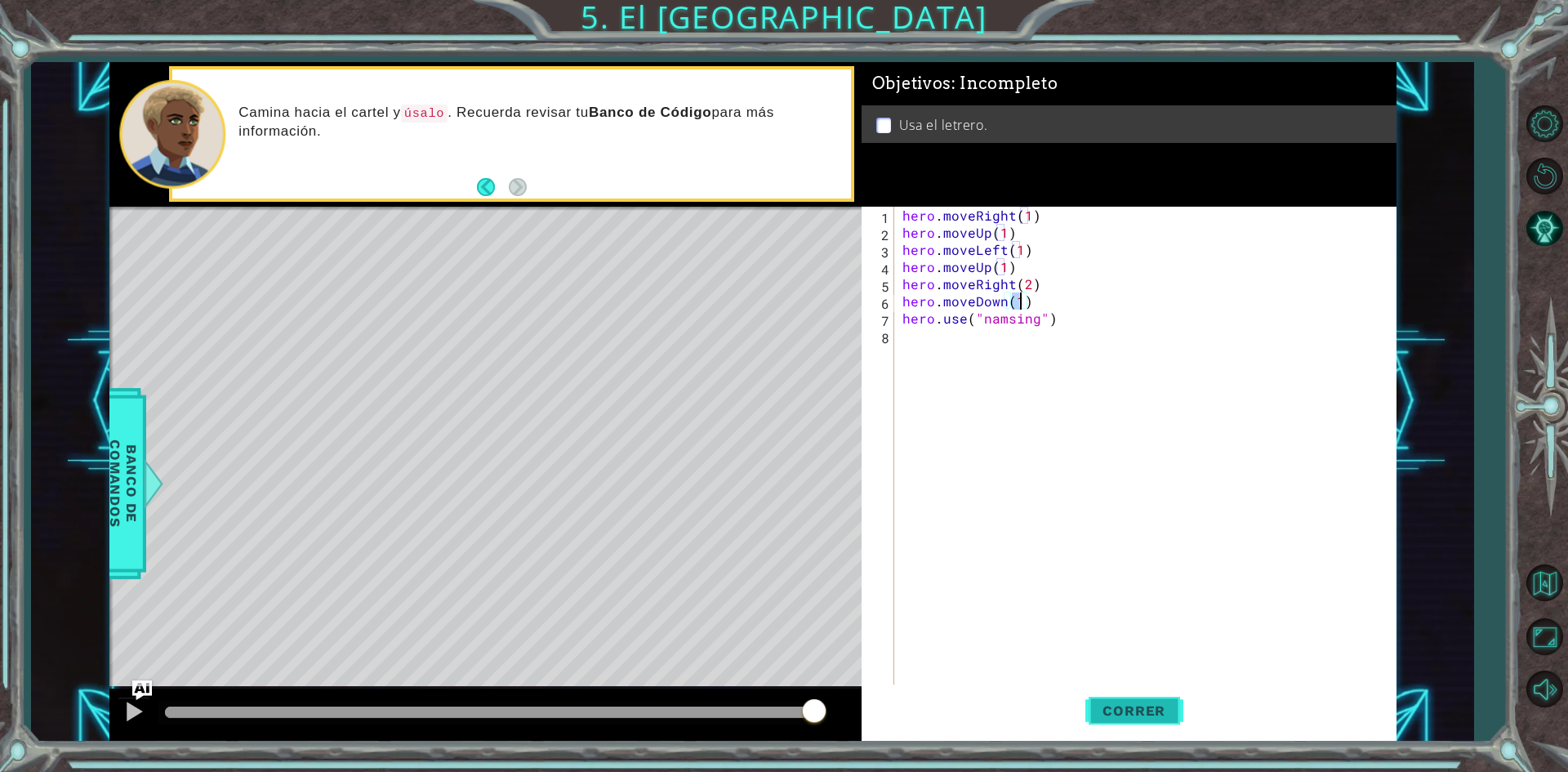
click at [1149, 717] on span "Correr" at bounding box center [1133, 711] width 95 height 16
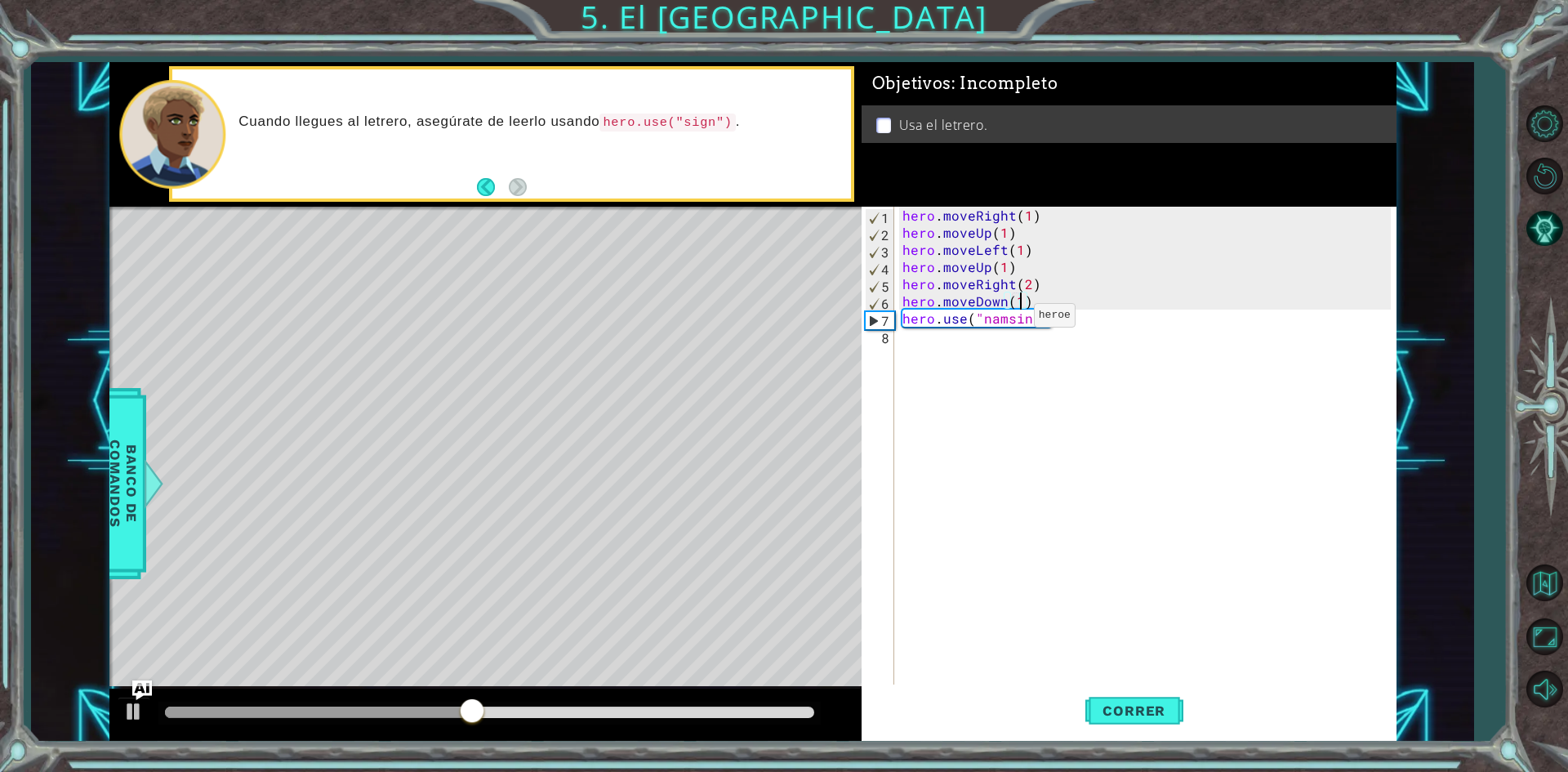
click at [1006, 320] on div "hero . moveRight ( 1 ) hero . moveUp ( 1 ) hero . moveLeft ( 1 ) hero . moveUp …" at bounding box center [1150, 464] width 500 height 515
click at [1007, 320] on div "hero . moveRight ( 1 ) hero . moveUp ( 1 ) hero . moveLeft ( 1 ) hero . moveUp …" at bounding box center [1150, 464] width 500 height 515
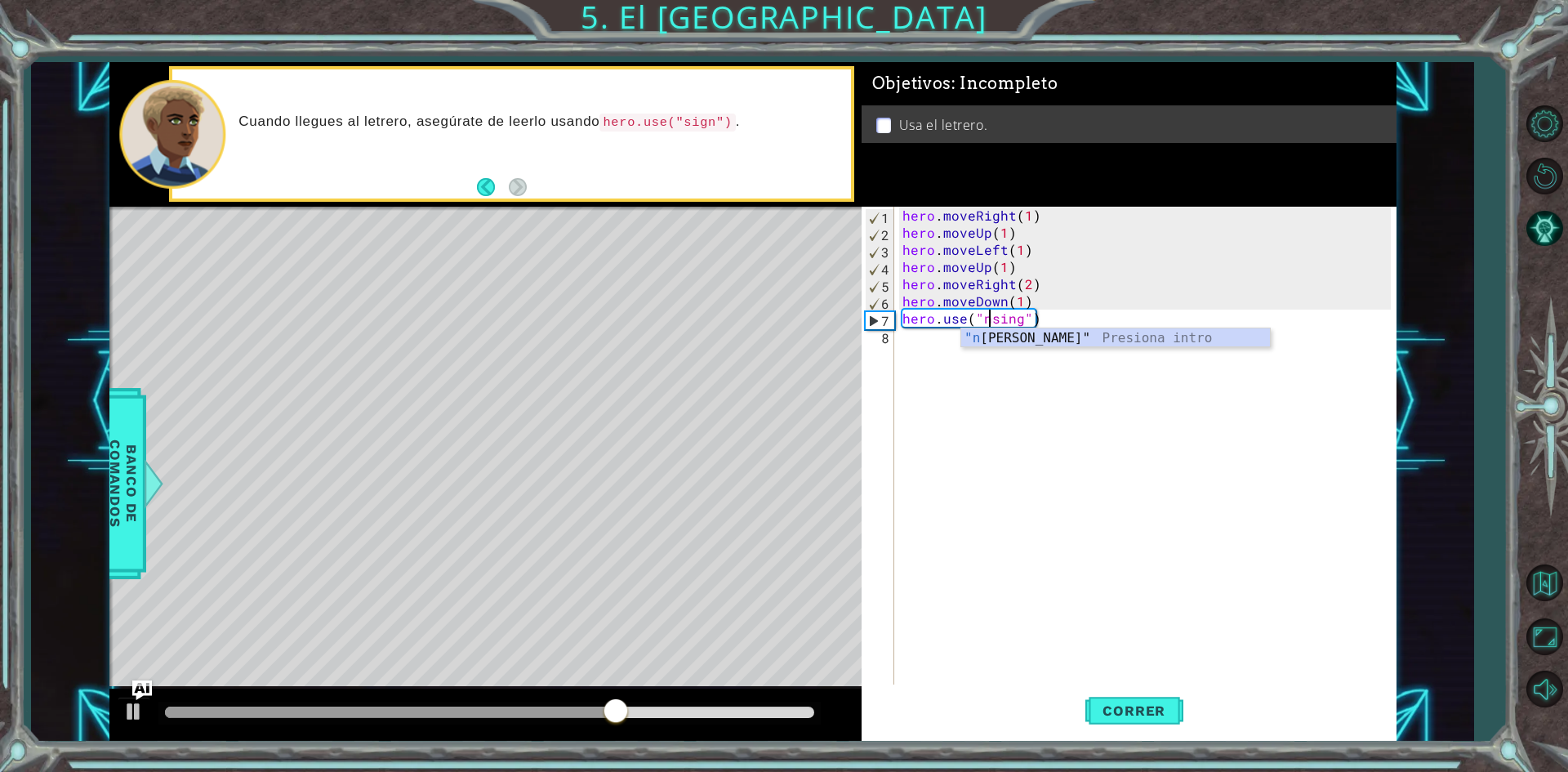
type textarea "hero.use("sing")"
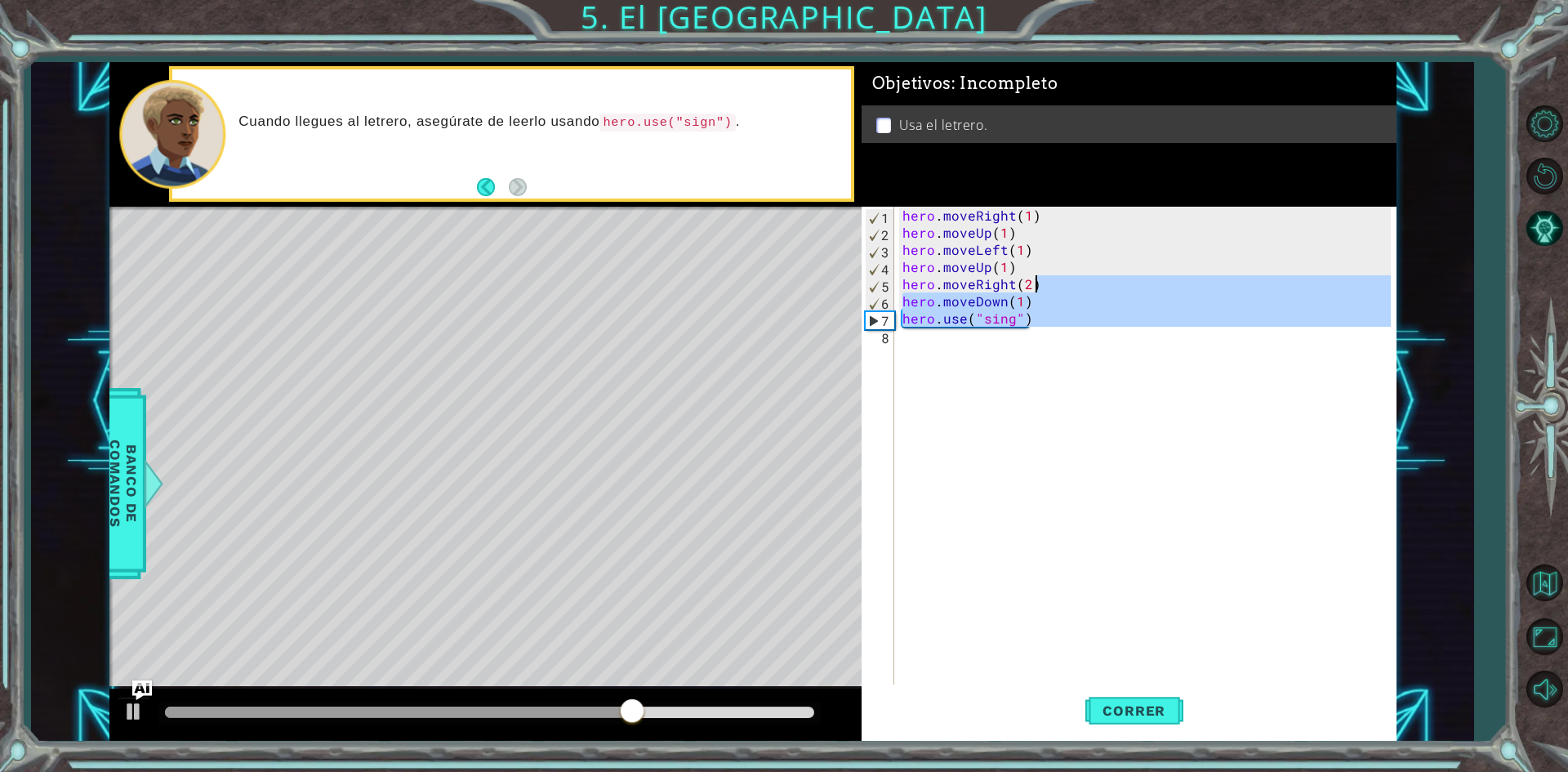
click at [1081, 407] on div "hero . moveRight ( 1 ) hero . moveUp ( 1 ) hero . moveLeft ( 1 ) hero . moveUp …" at bounding box center [1150, 464] width 500 height 515
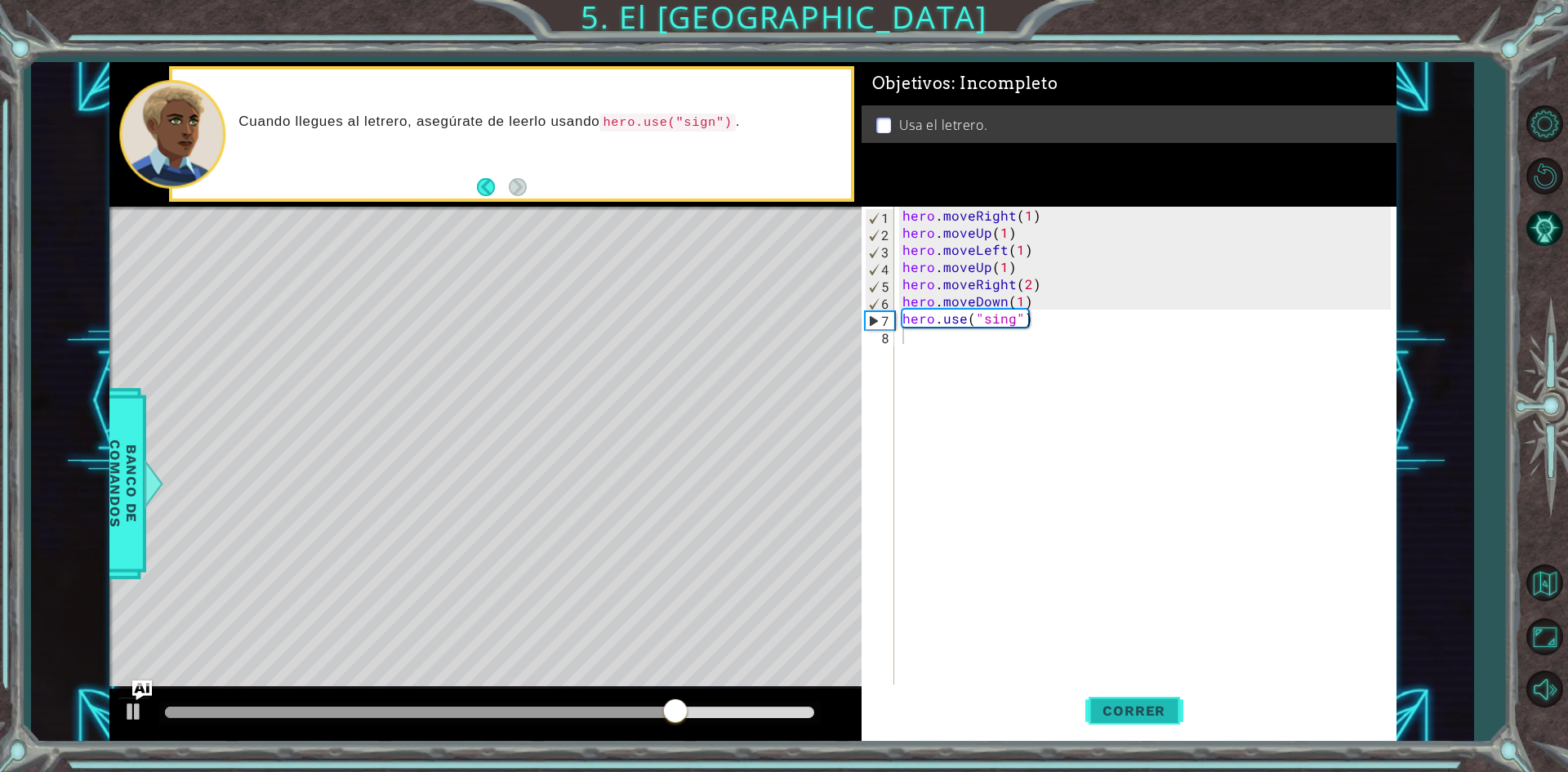
click at [1142, 702] on button "Correr" at bounding box center [1134, 712] width 98 height 53
type textarea "+"
click at [1012, 323] on div "hero . moveRight ( 1 ) hero . moveUp ( 1 ) hero . moveLeft ( 1 ) hero . moveUp …" at bounding box center [1150, 464] width 500 height 515
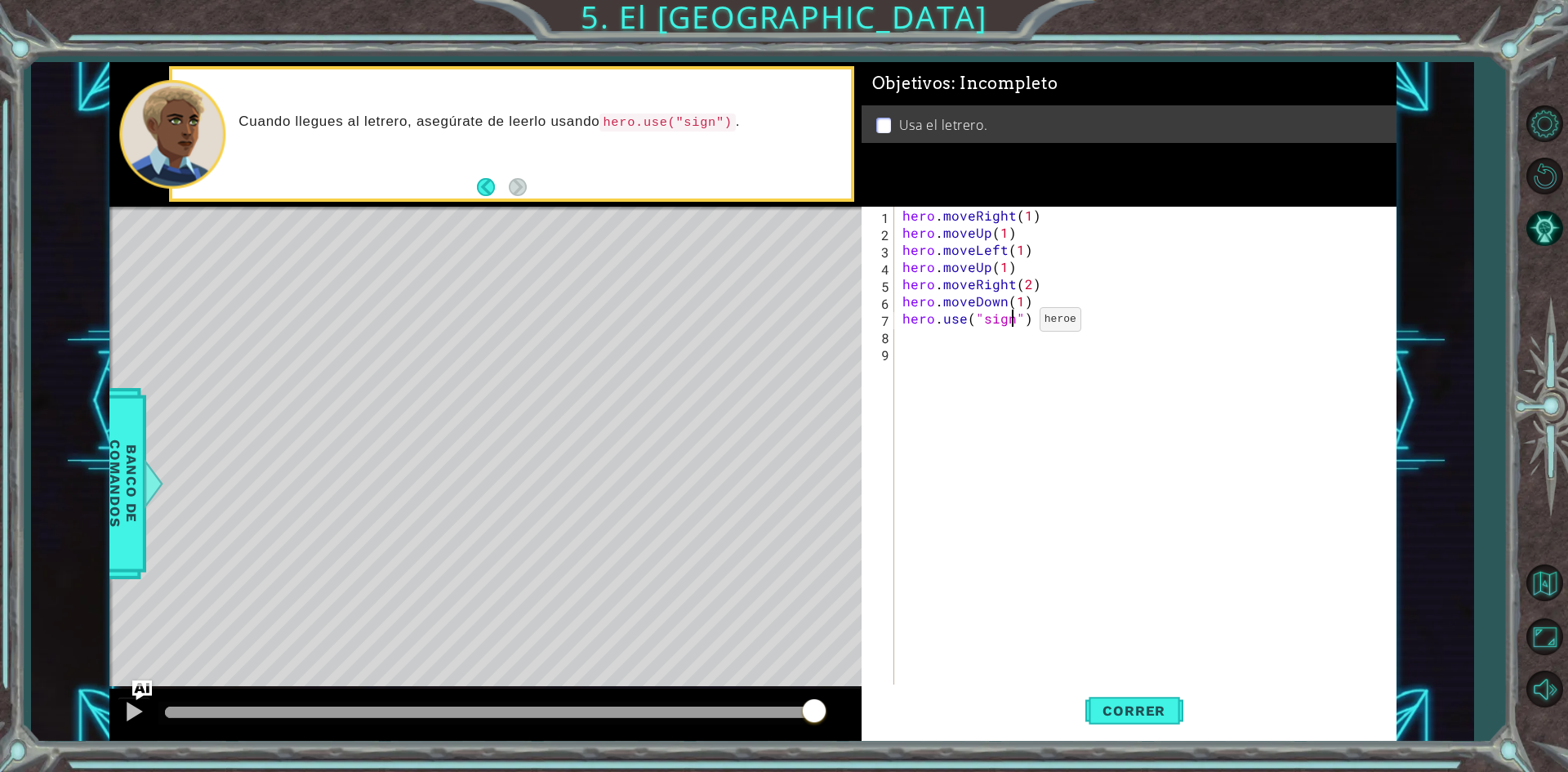
scroll to position [0, 7]
type textarea "hero.use("sign")"
click at [1138, 712] on span "Correr" at bounding box center [1133, 711] width 95 height 16
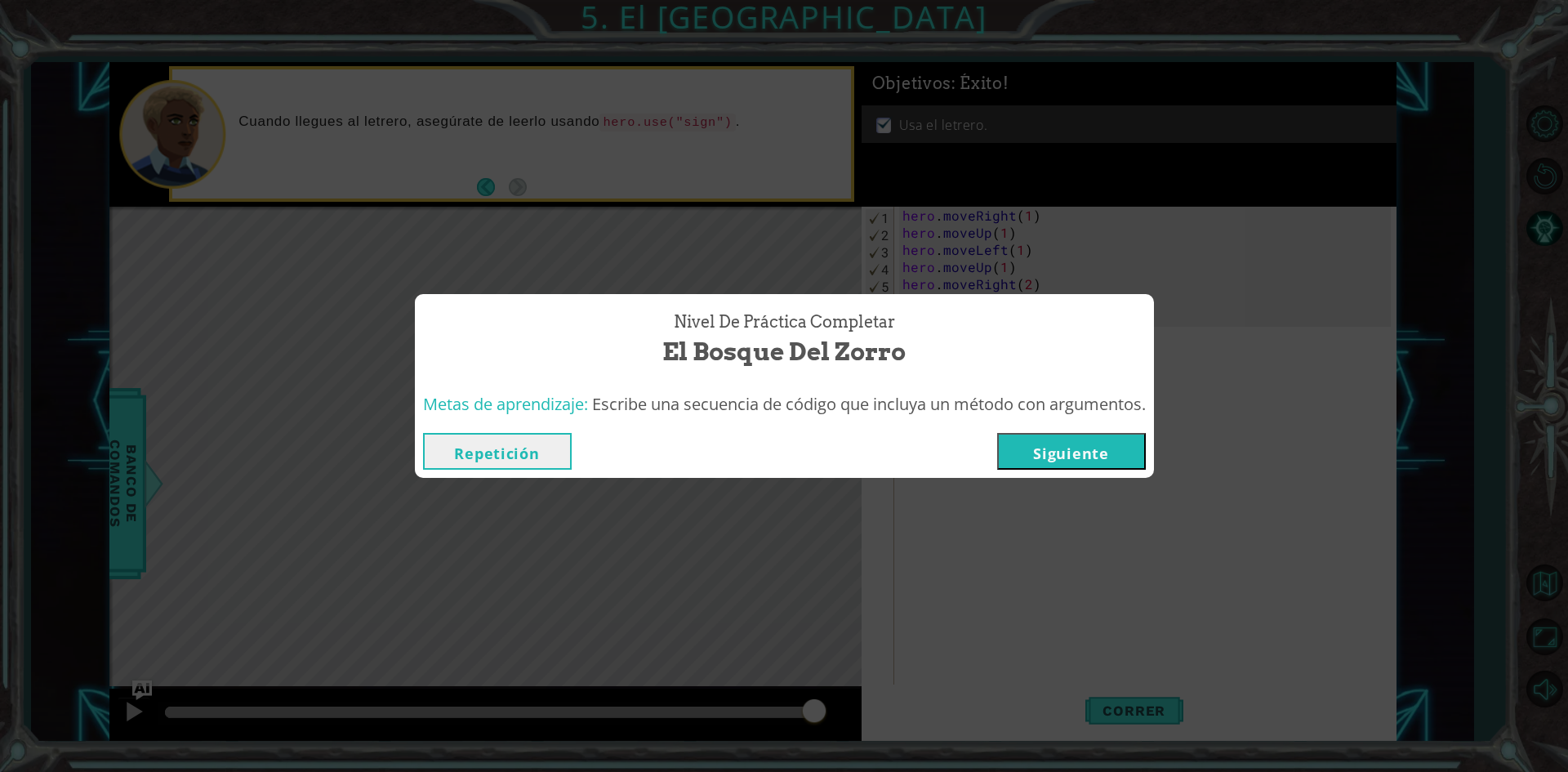
click at [1089, 448] on button "Siguiente" at bounding box center [1071, 451] width 149 height 37
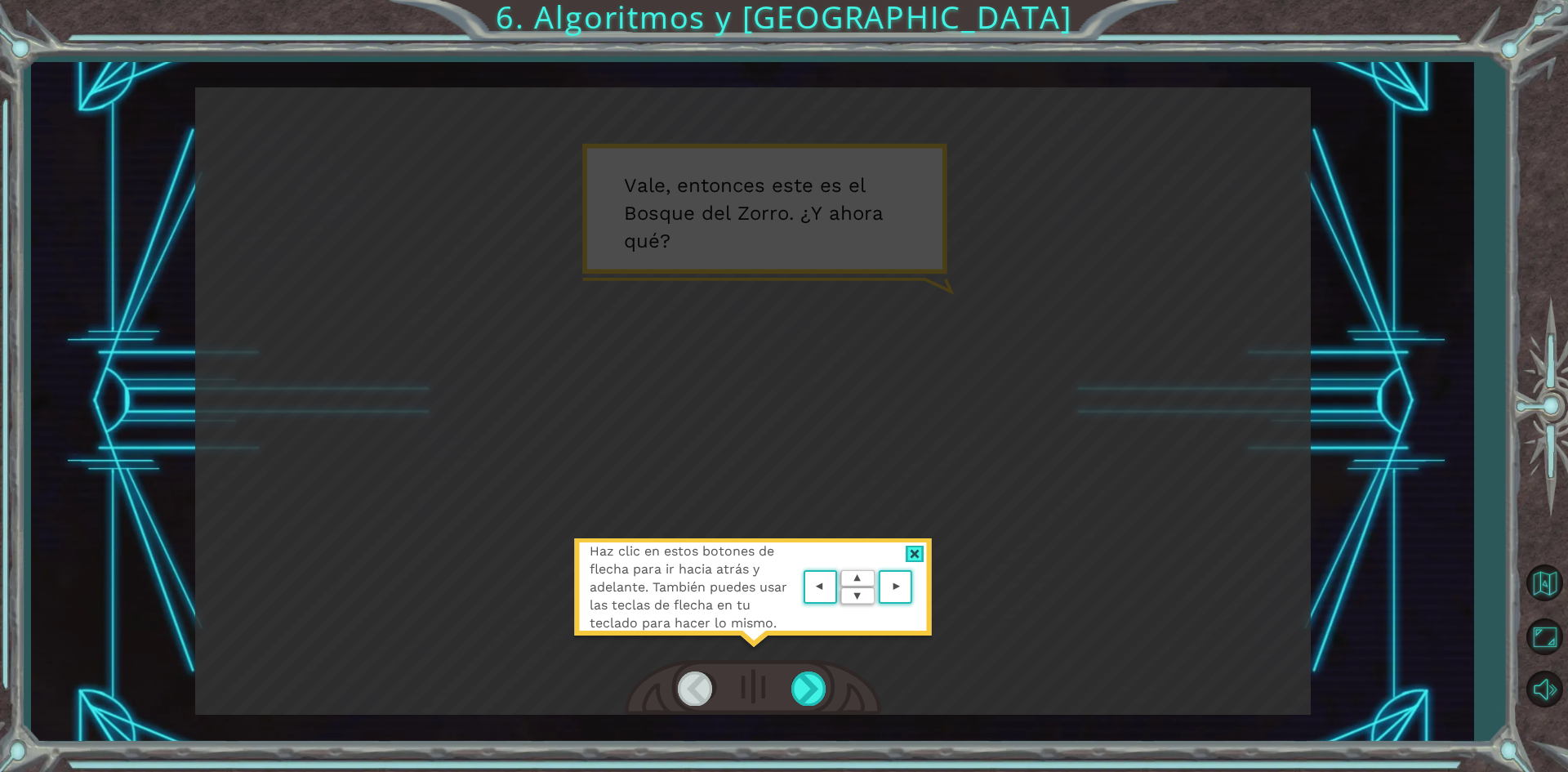
click at [924, 546] on div at bounding box center [915, 554] width 19 height 17
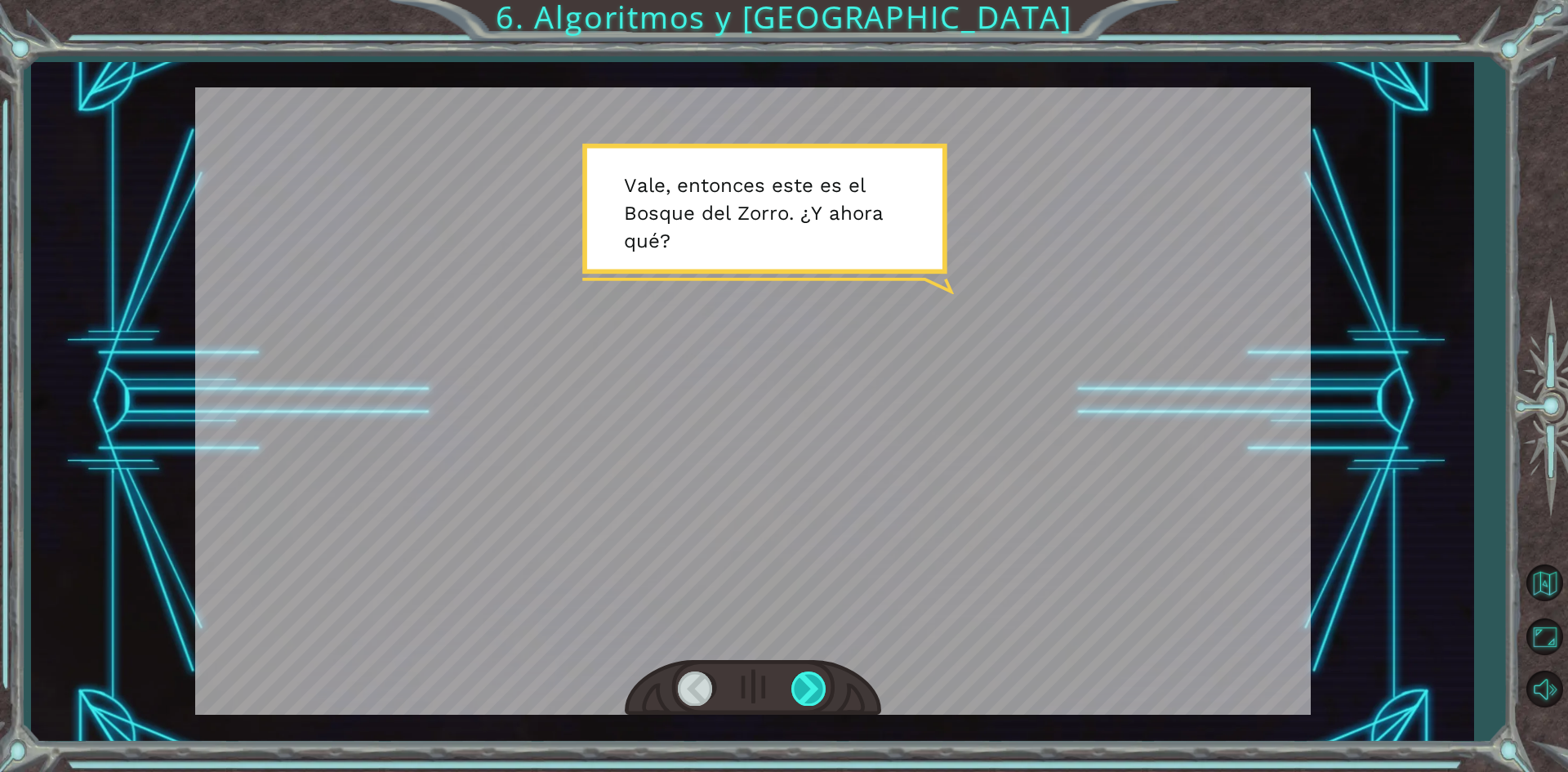
click at [804, 698] on div at bounding box center [809, 688] width 37 height 34
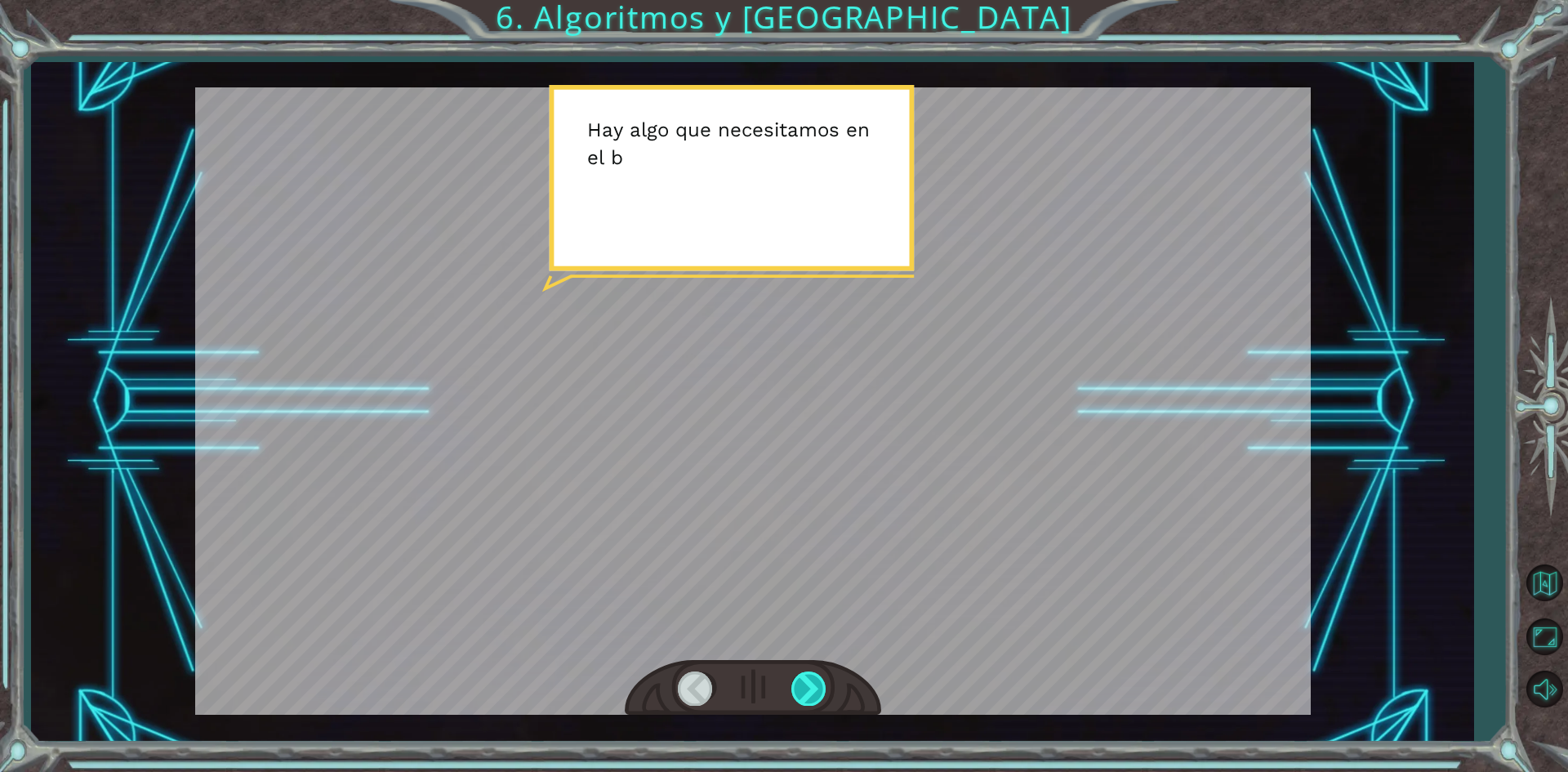
click at [804, 698] on div at bounding box center [809, 688] width 37 height 34
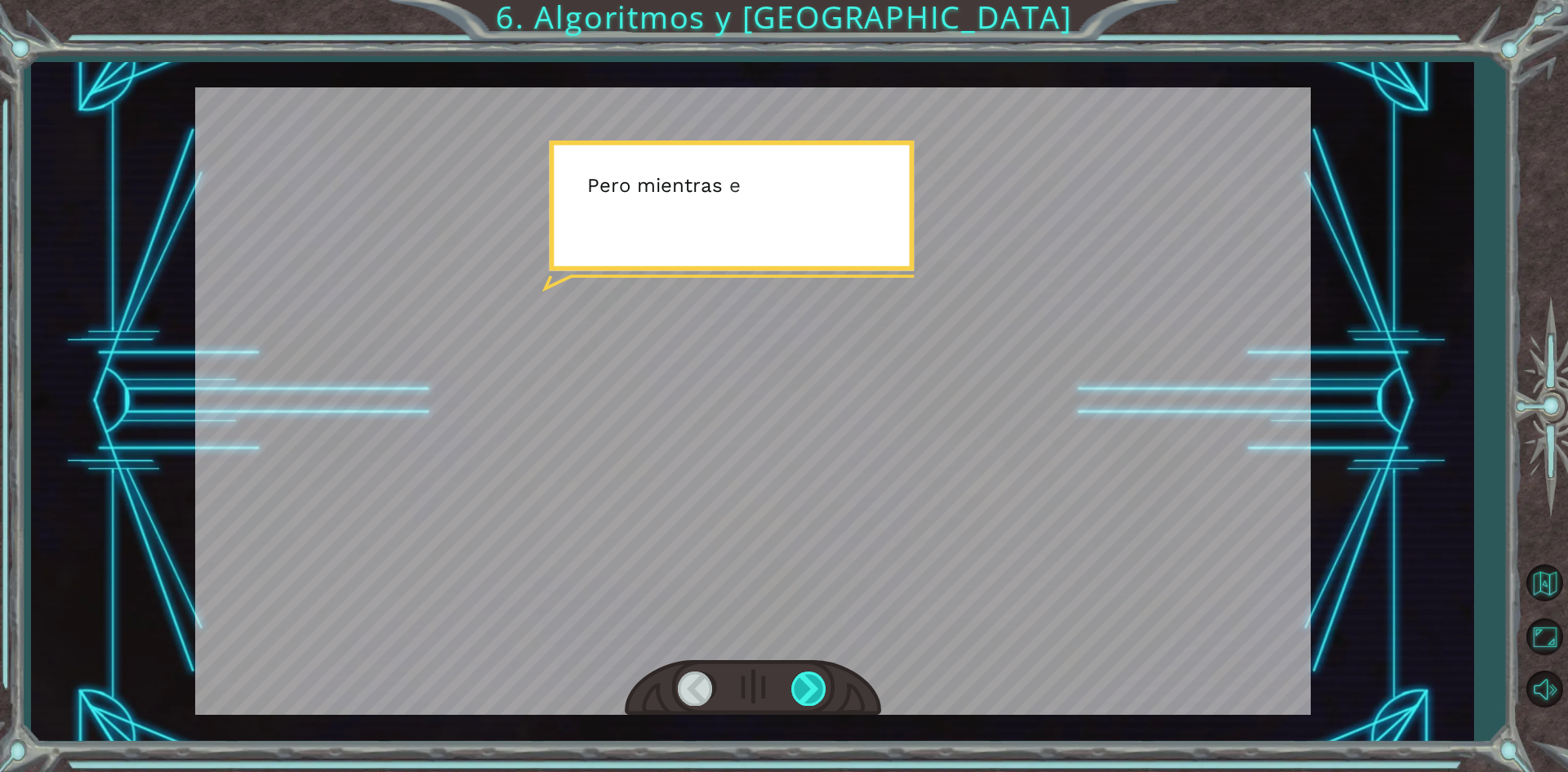
click at [804, 698] on div at bounding box center [809, 688] width 37 height 34
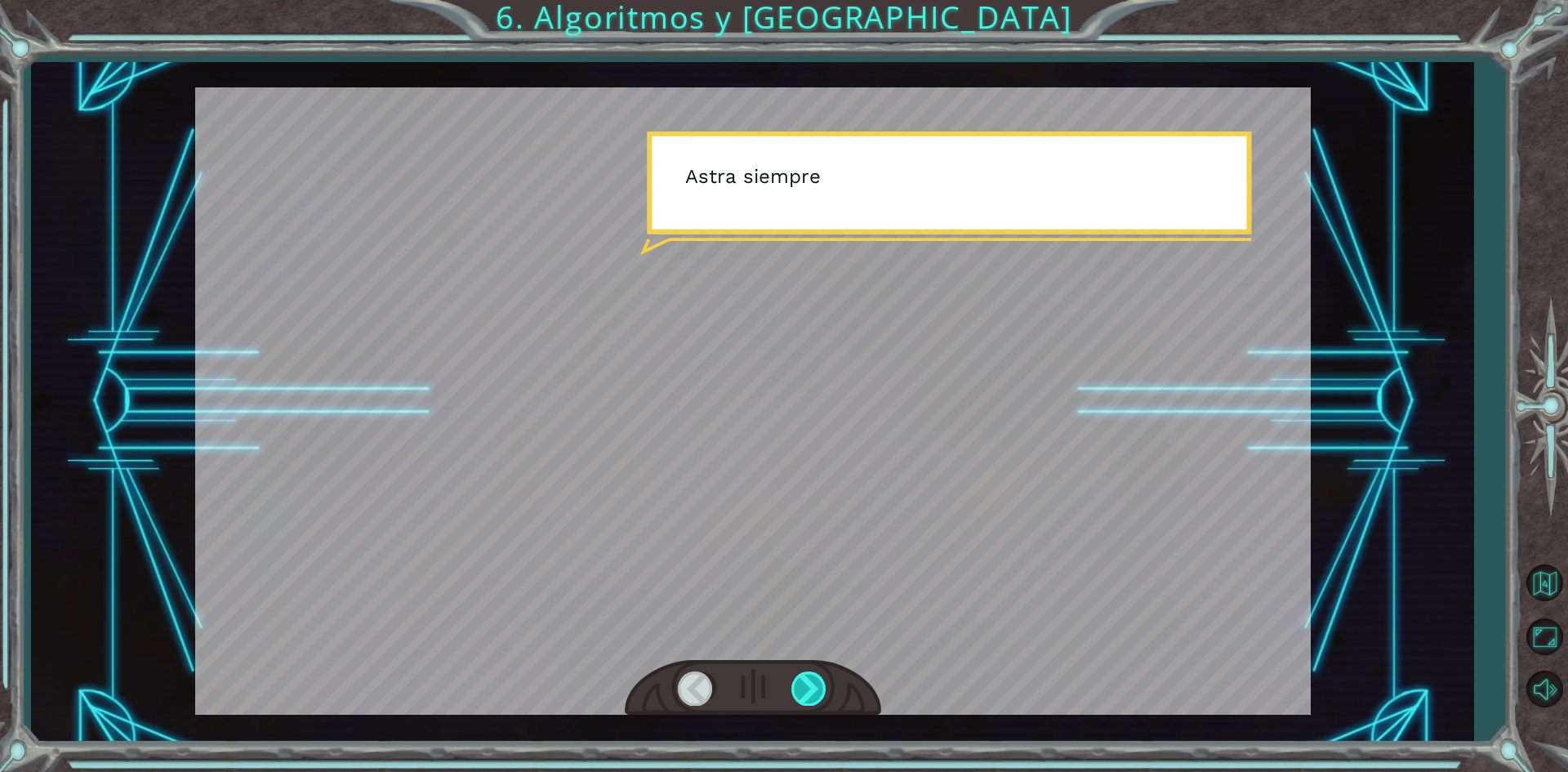
click at [804, 698] on div at bounding box center [809, 688] width 37 height 34
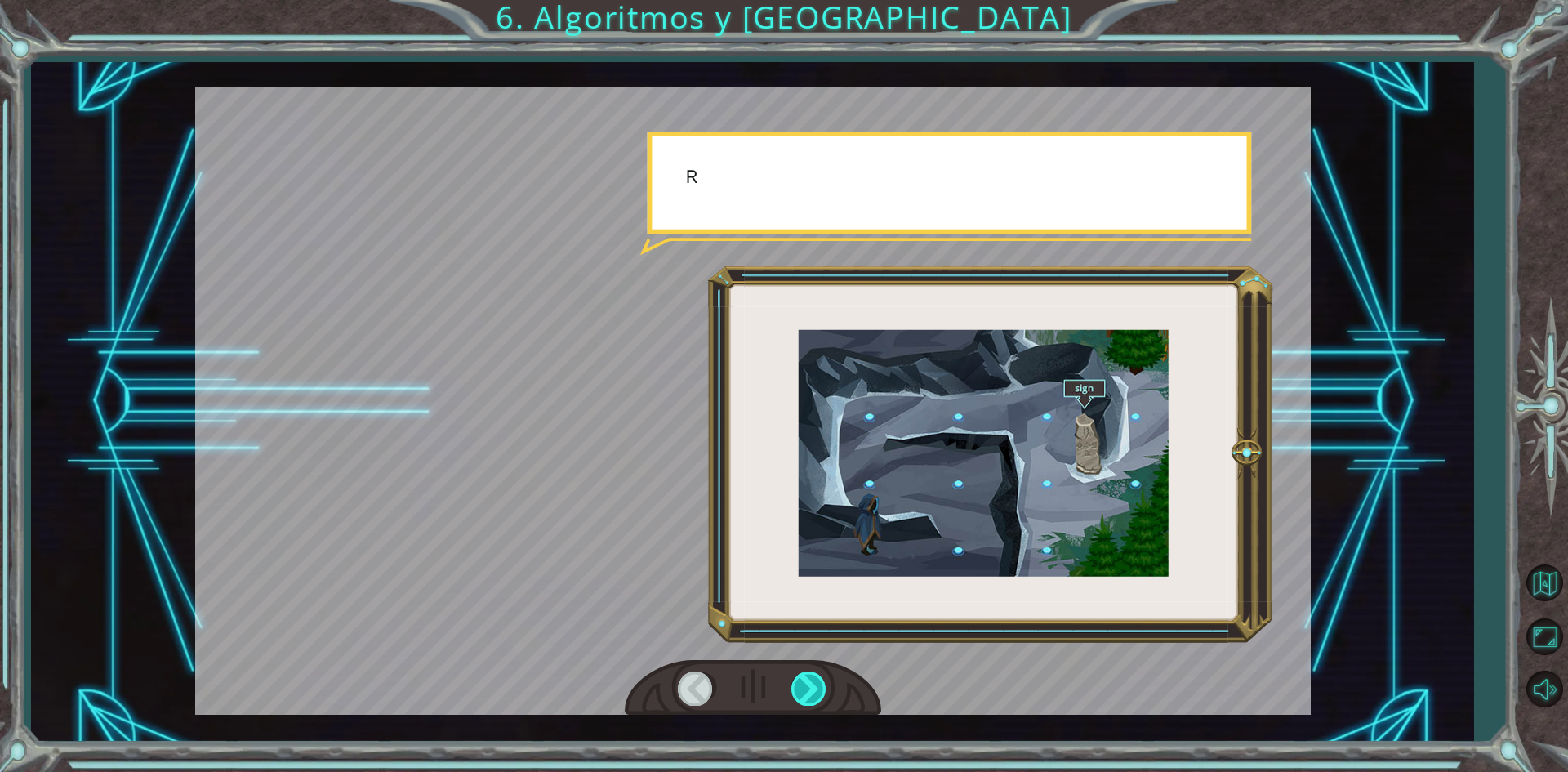
click at [804, 698] on div at bounding box center [809, 688] width 37 height 34
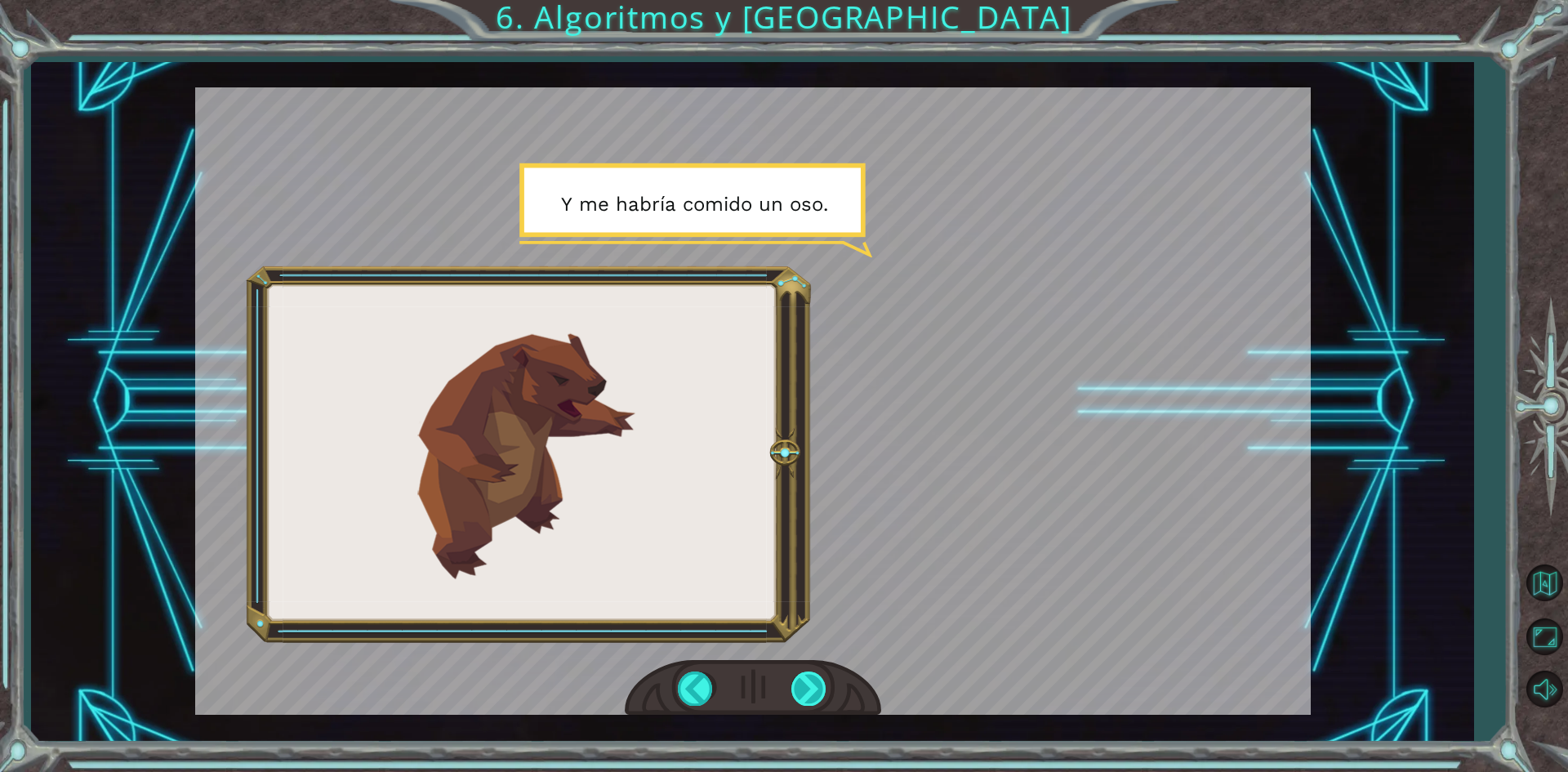
click at [806, 700] on div at bounding box center [809, 688] width 37 height 34
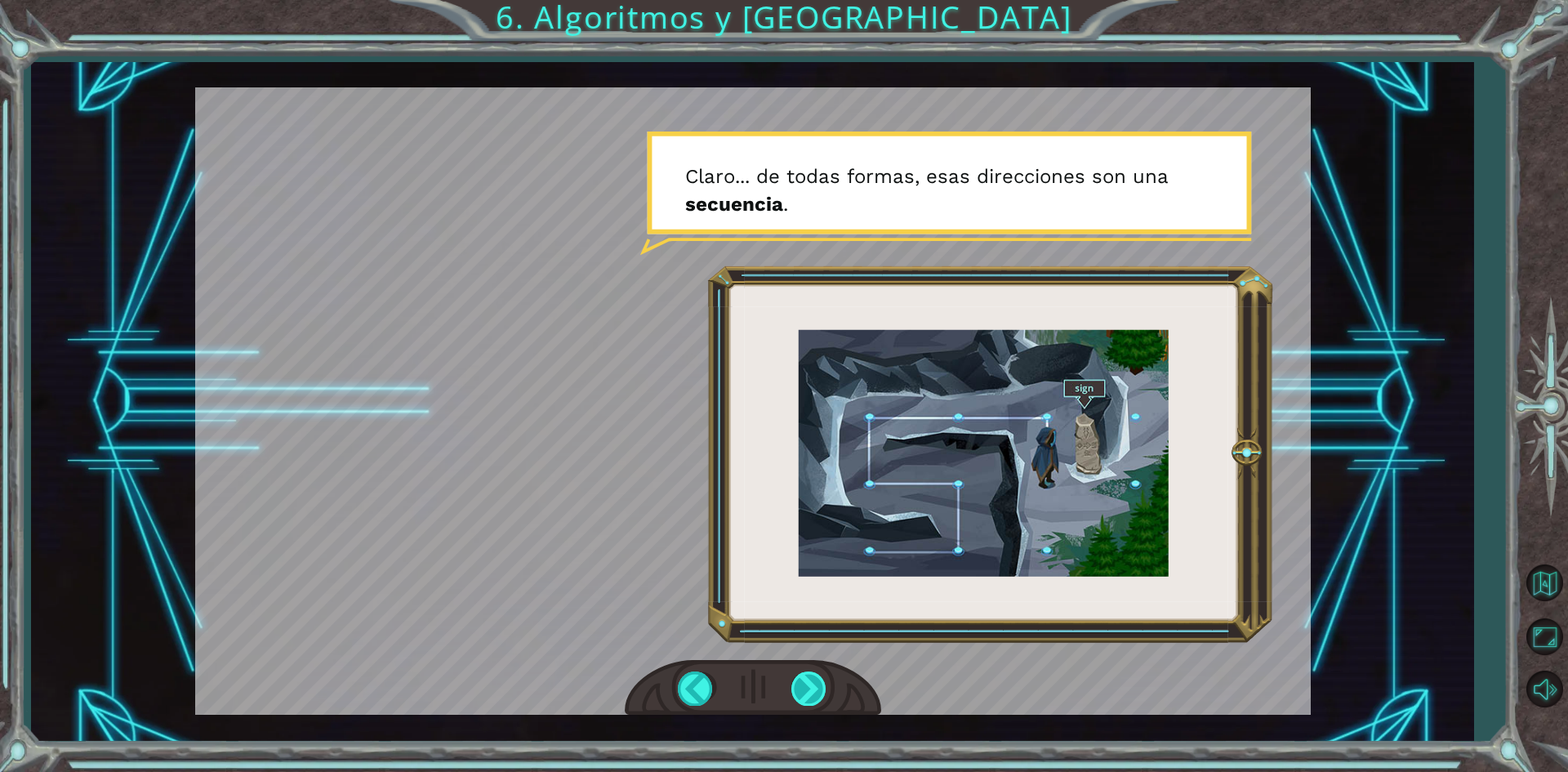
click at [798, 684] on div at bounding box center [809, 688] width 37 height 34
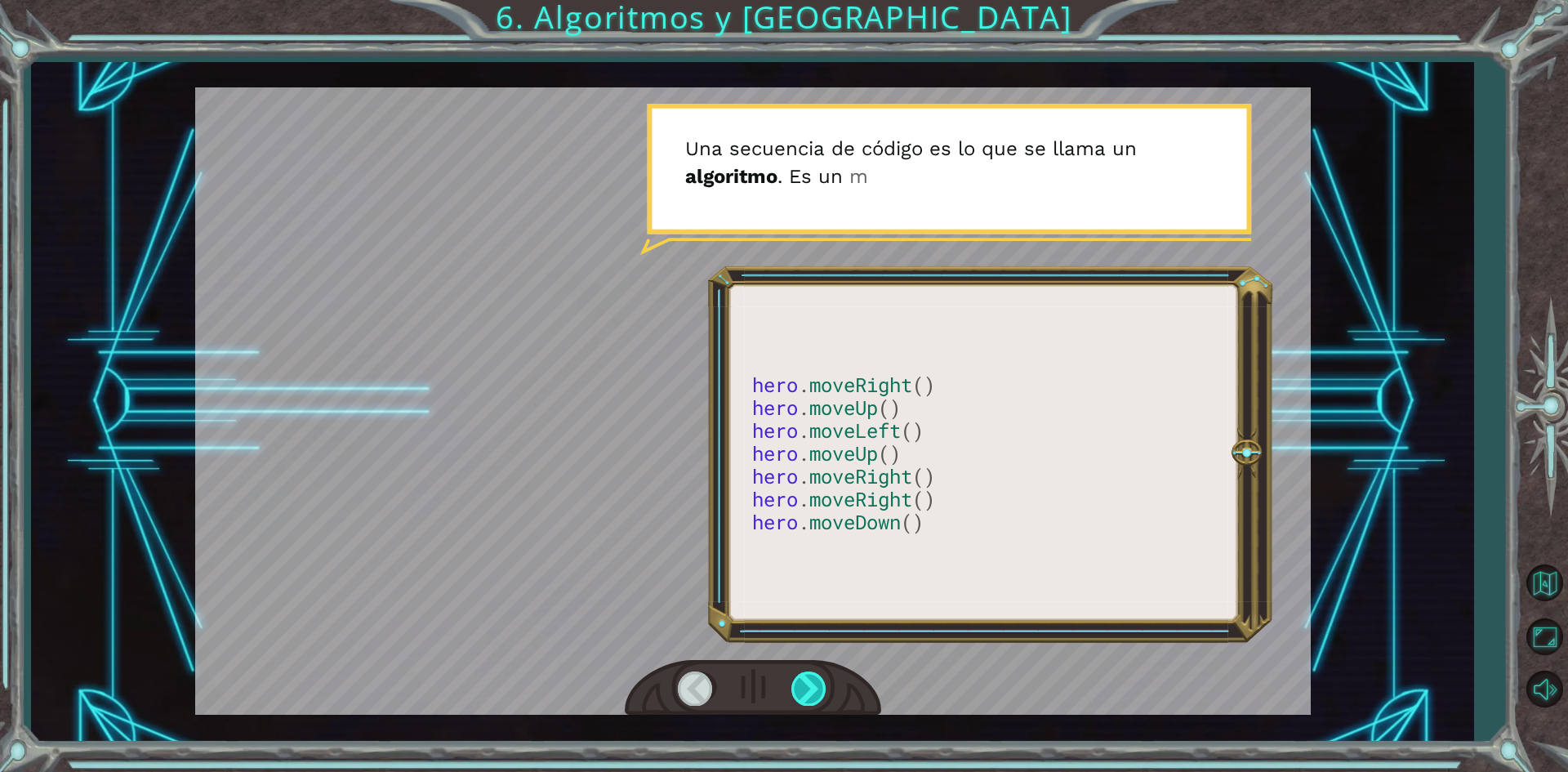
click at [793, 688] on div at bounding box center [809, 688] width 37 height 34
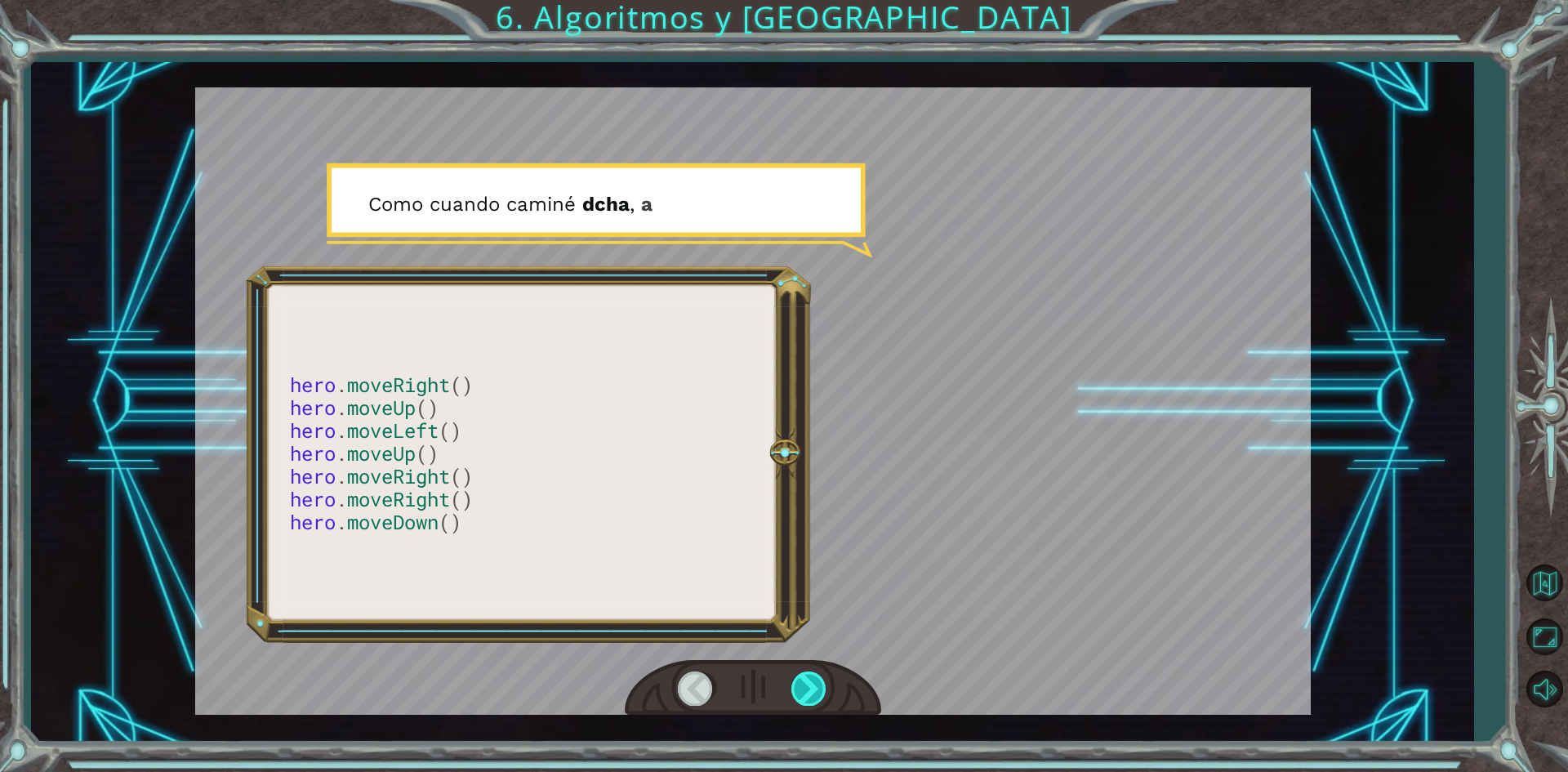
click at [793, 688] on div at bounding box center [809, 688] width 37 height 34
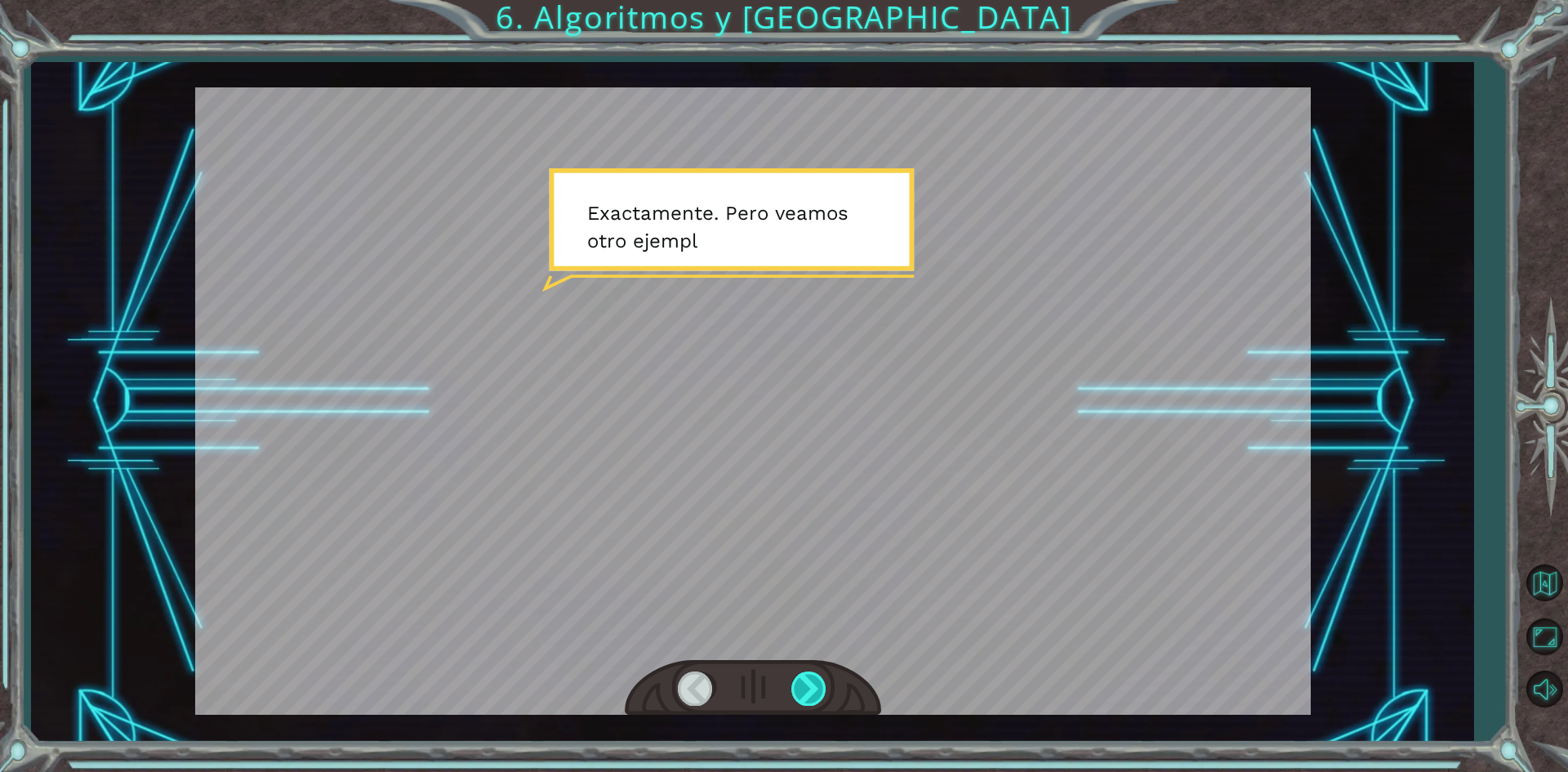
click at [793, 688] on div at bounding box center [809, 688] width 37 height 34
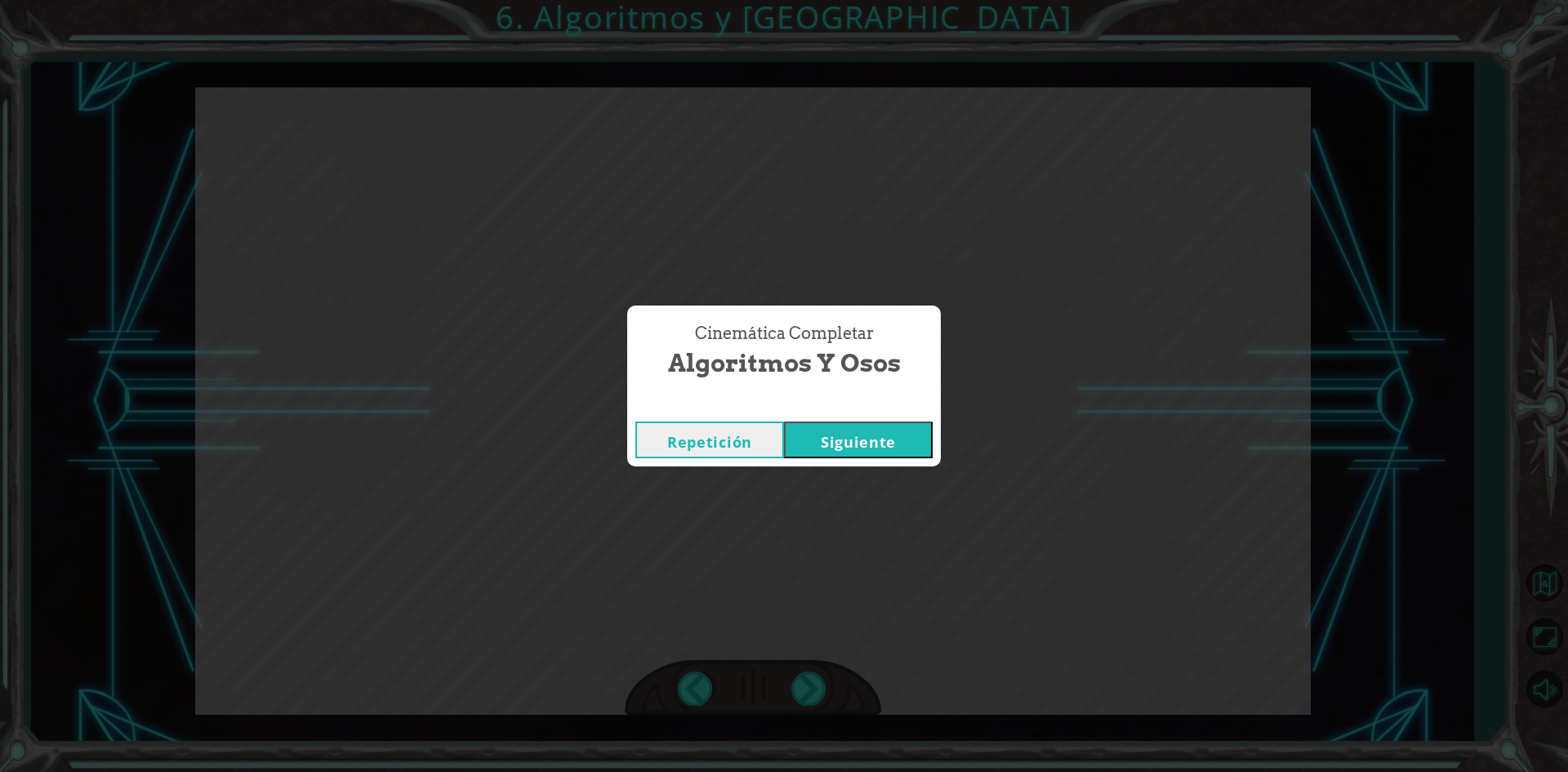
click at [900, 450] on button "Siguiente" at bounding box center [858, 440] width 149 height 37
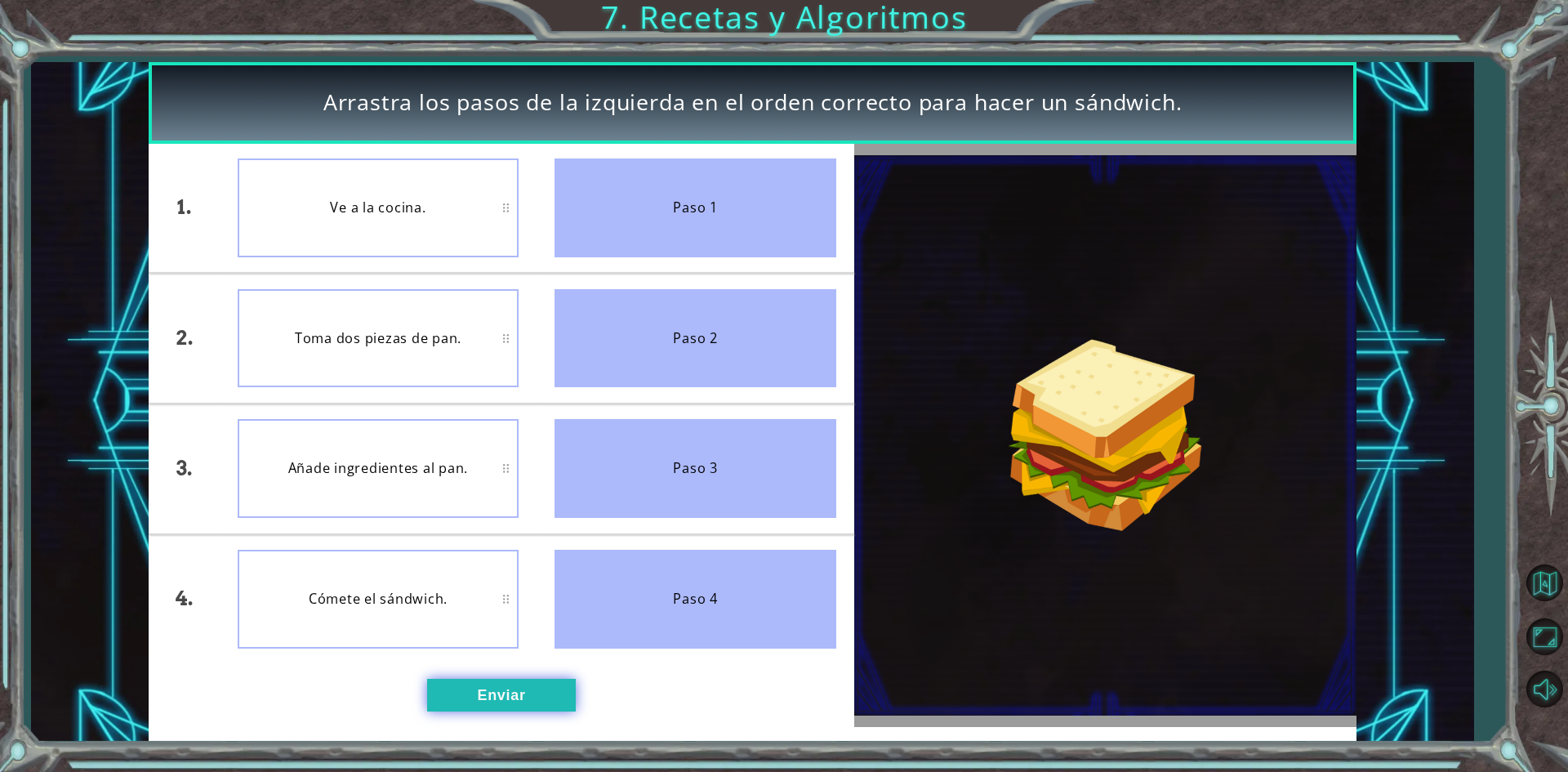
click at [530, 692] on button "Enviar" at bounding box center [501, 695] width 149 height 33
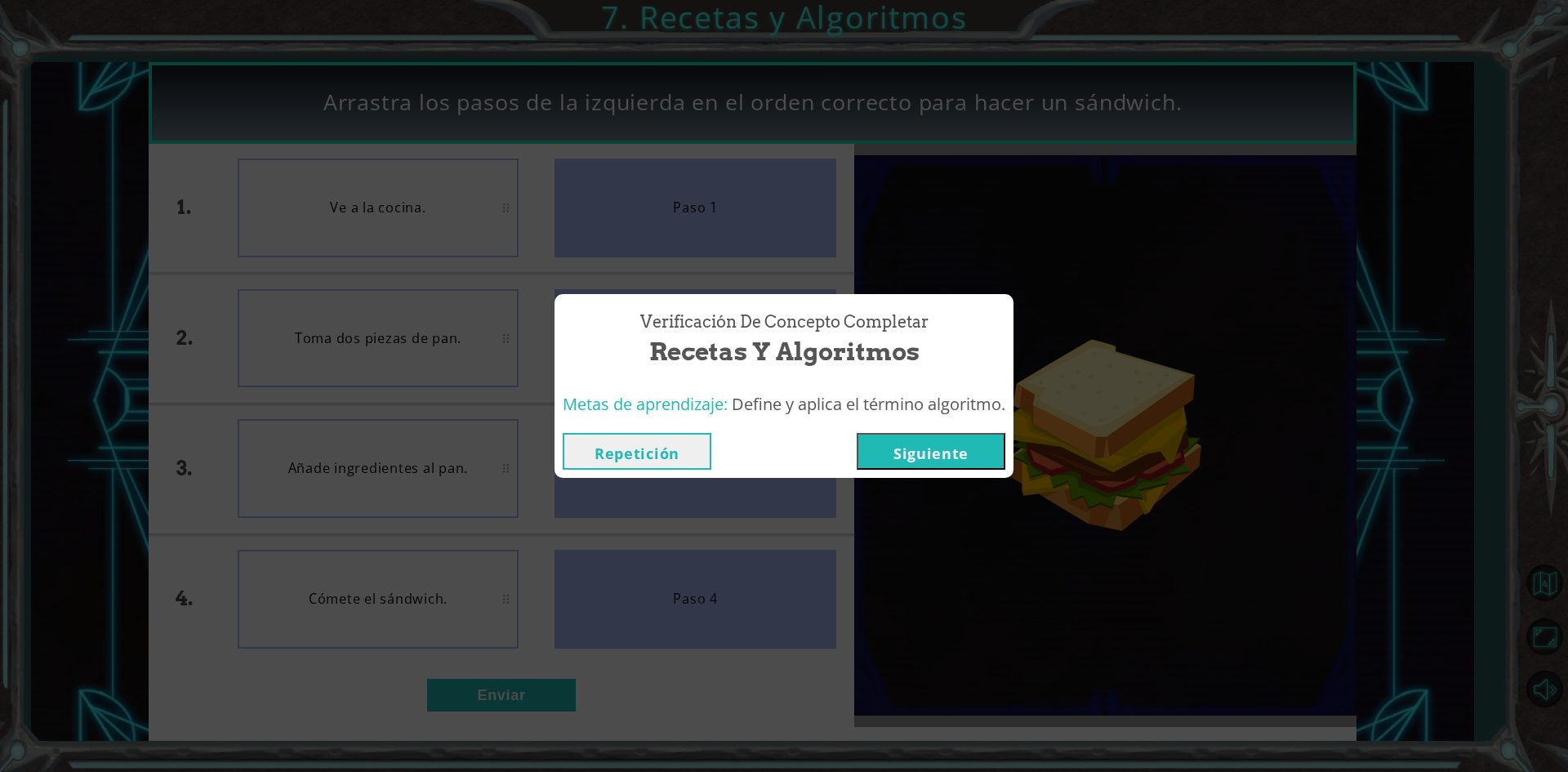
click at [963, 467] on button "Siguiente" at bounding box center [930, 451] width 149 height 37
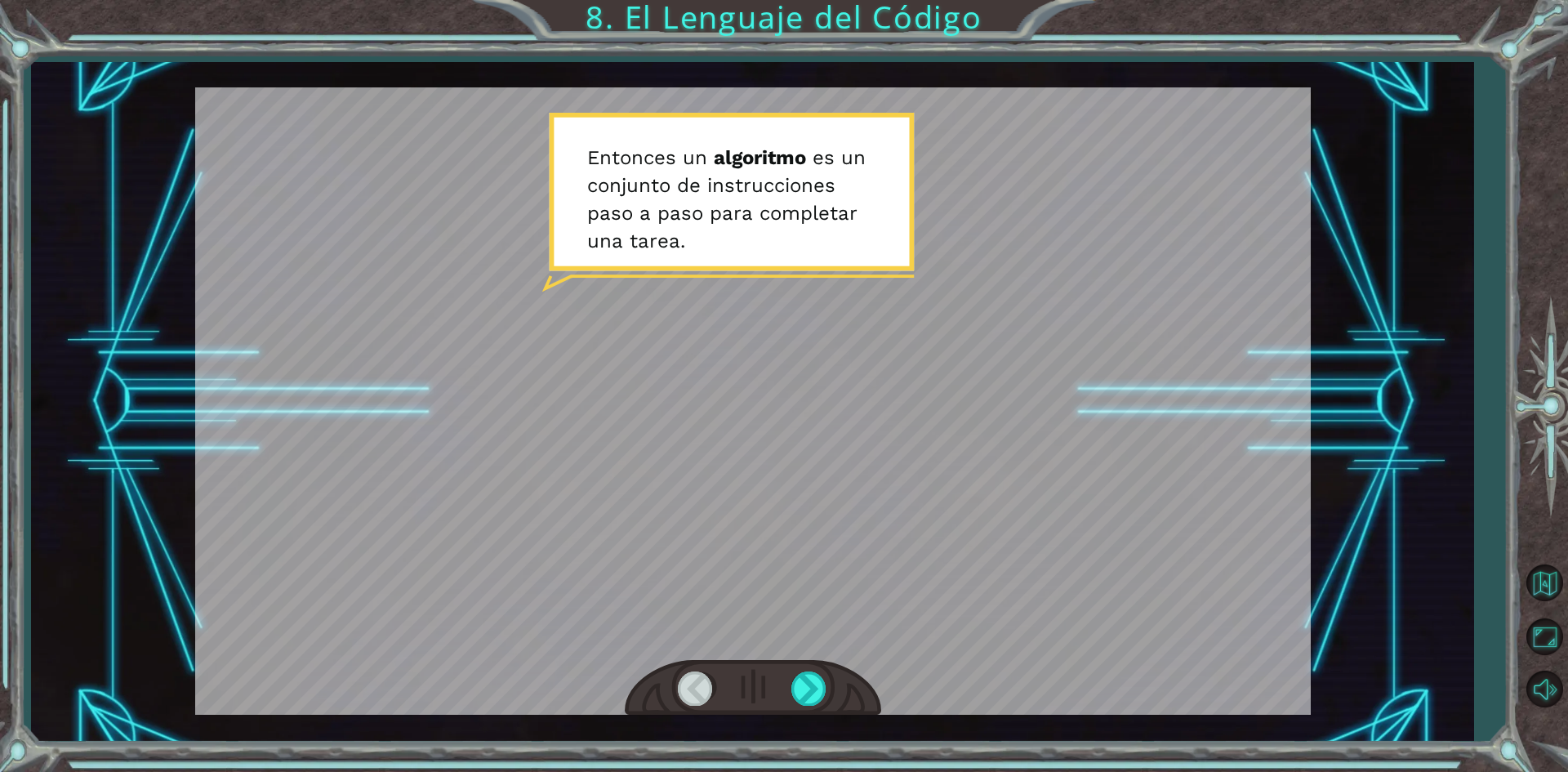
click at [804, 708] on div at bounding box center [753, 689] width 257 height 57
click at [805, 690] on div at bounding box center [809, 688] width 37 height 34
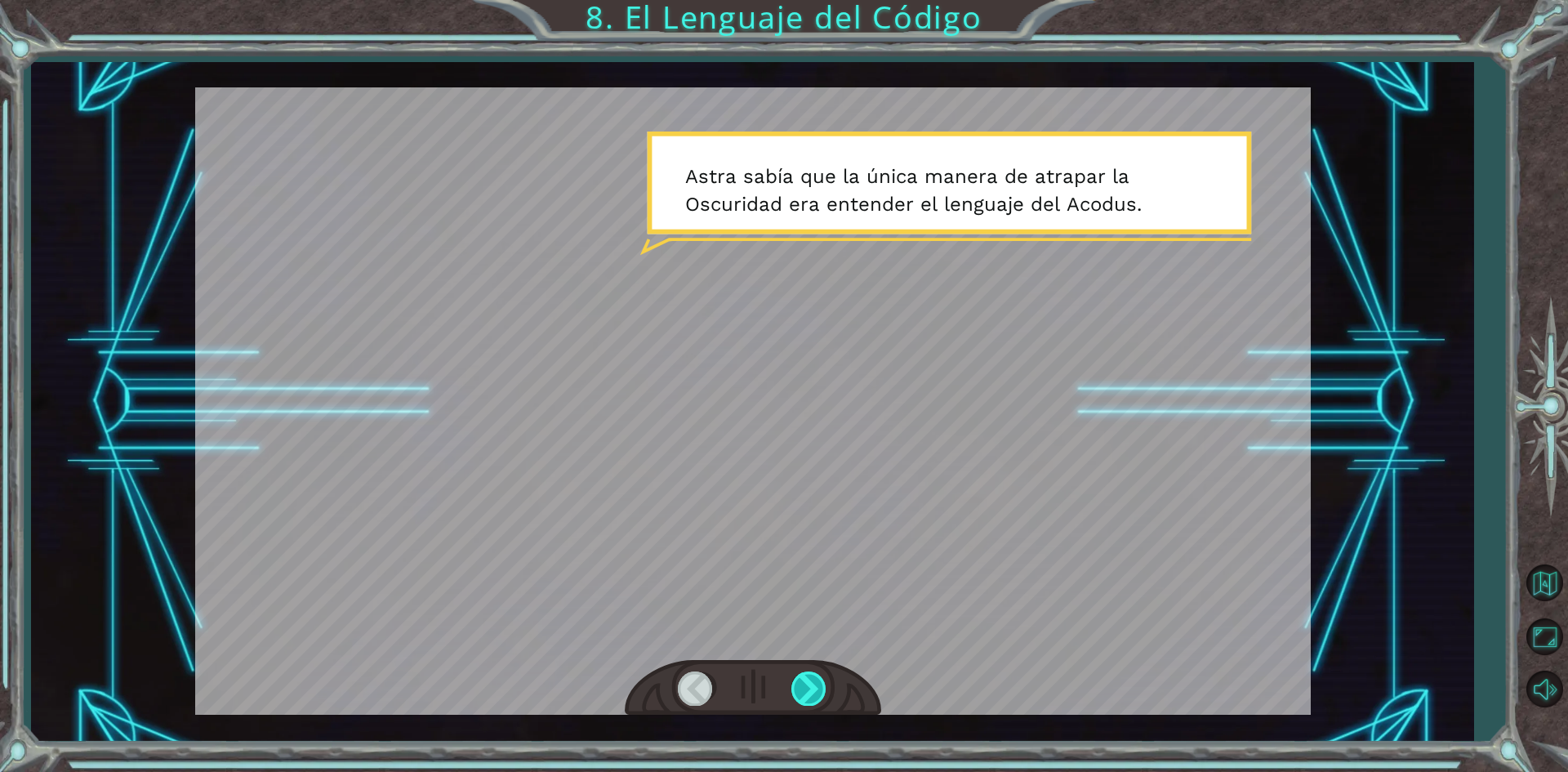
click at [805, 690] on div at bounding box center [809, 688] width 37 height 34
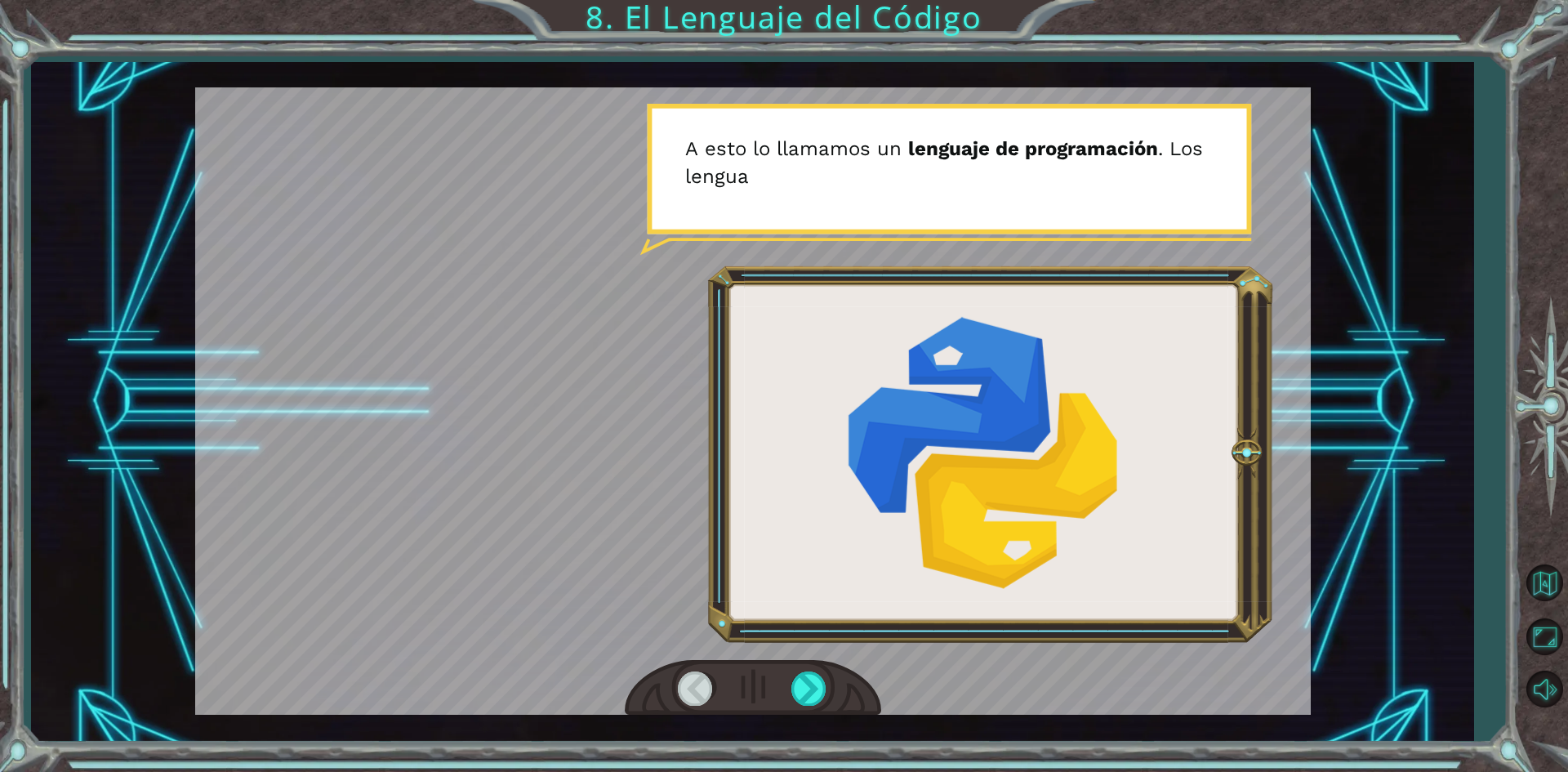
click at [828, 771] on html "E n t o n c e s u n a l g o r i t m o e s u n c o n j u n t o d e i n s t r u c…" at bounding box center [784, 386] width 1568 height 772
click at [820, 696] on div at bounding box center [809, 688] width 37 height 34
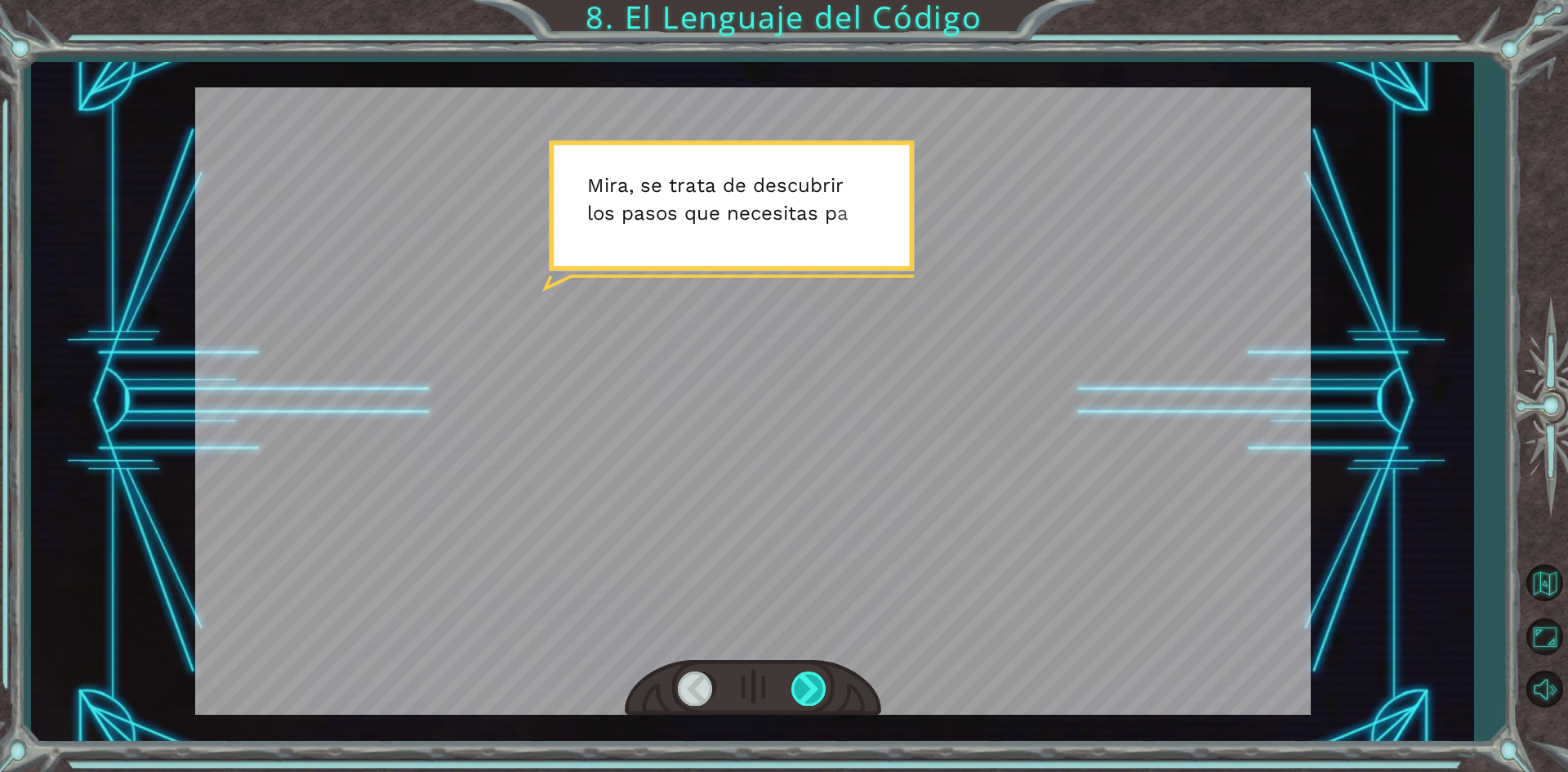
click at [820, 696] on div at bounding box center [809, 688] width 37 height 34
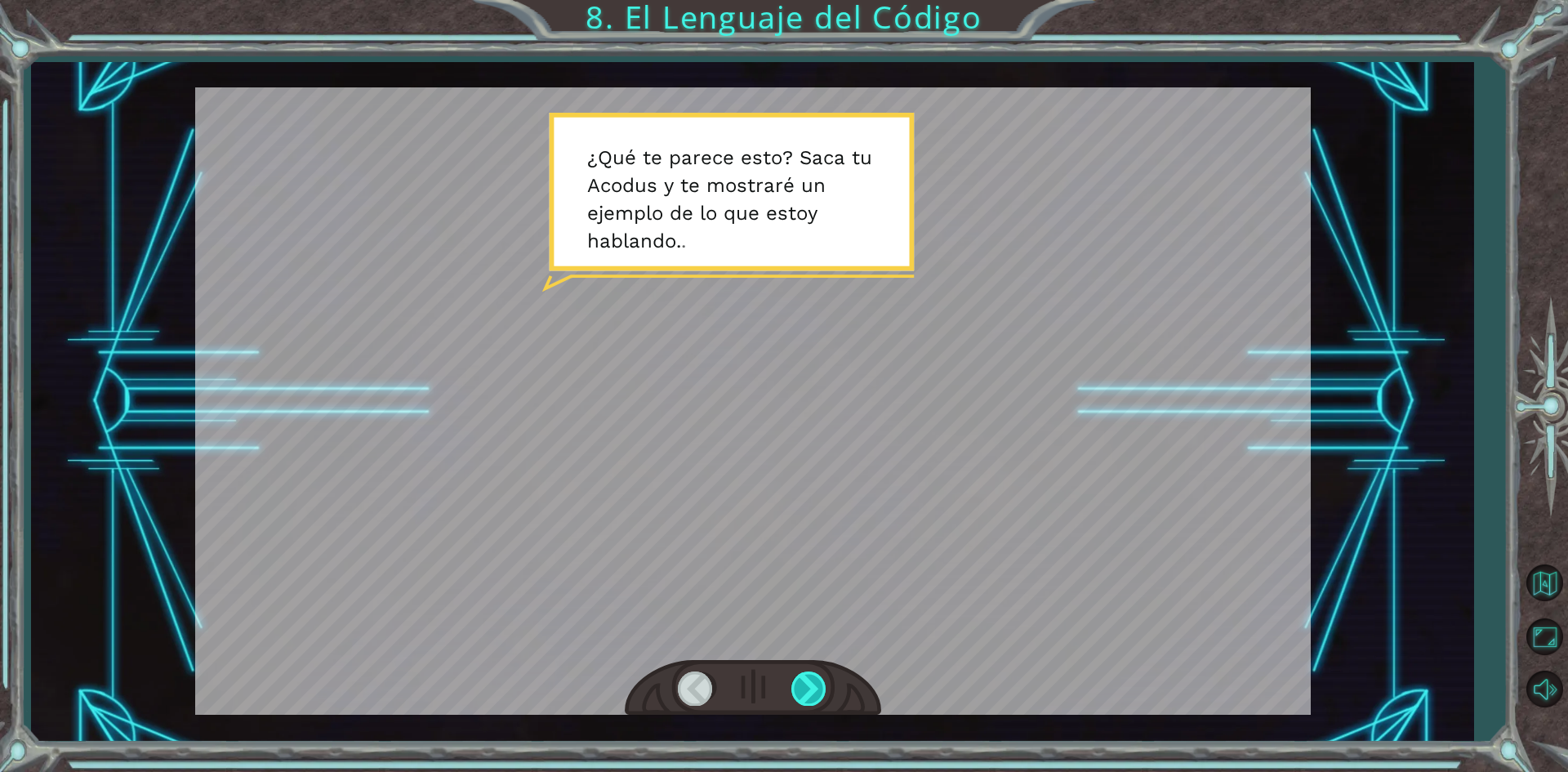
click at [793, 689] on div at bounding box center [809, 688] width 37 height 34
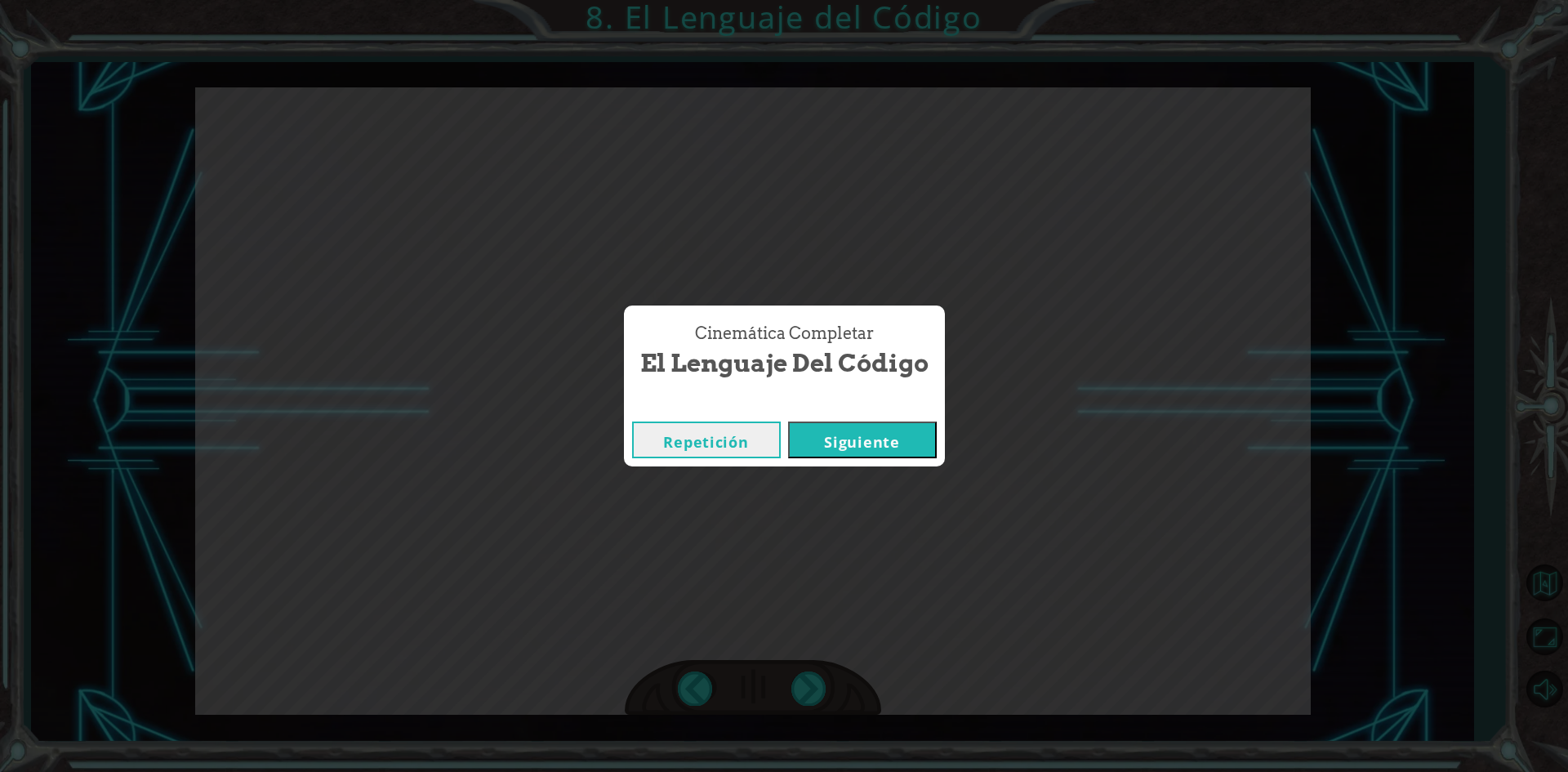
click at [914, 444] on button "Siguiente" at bounding box center [862, 440] width 149 height 37
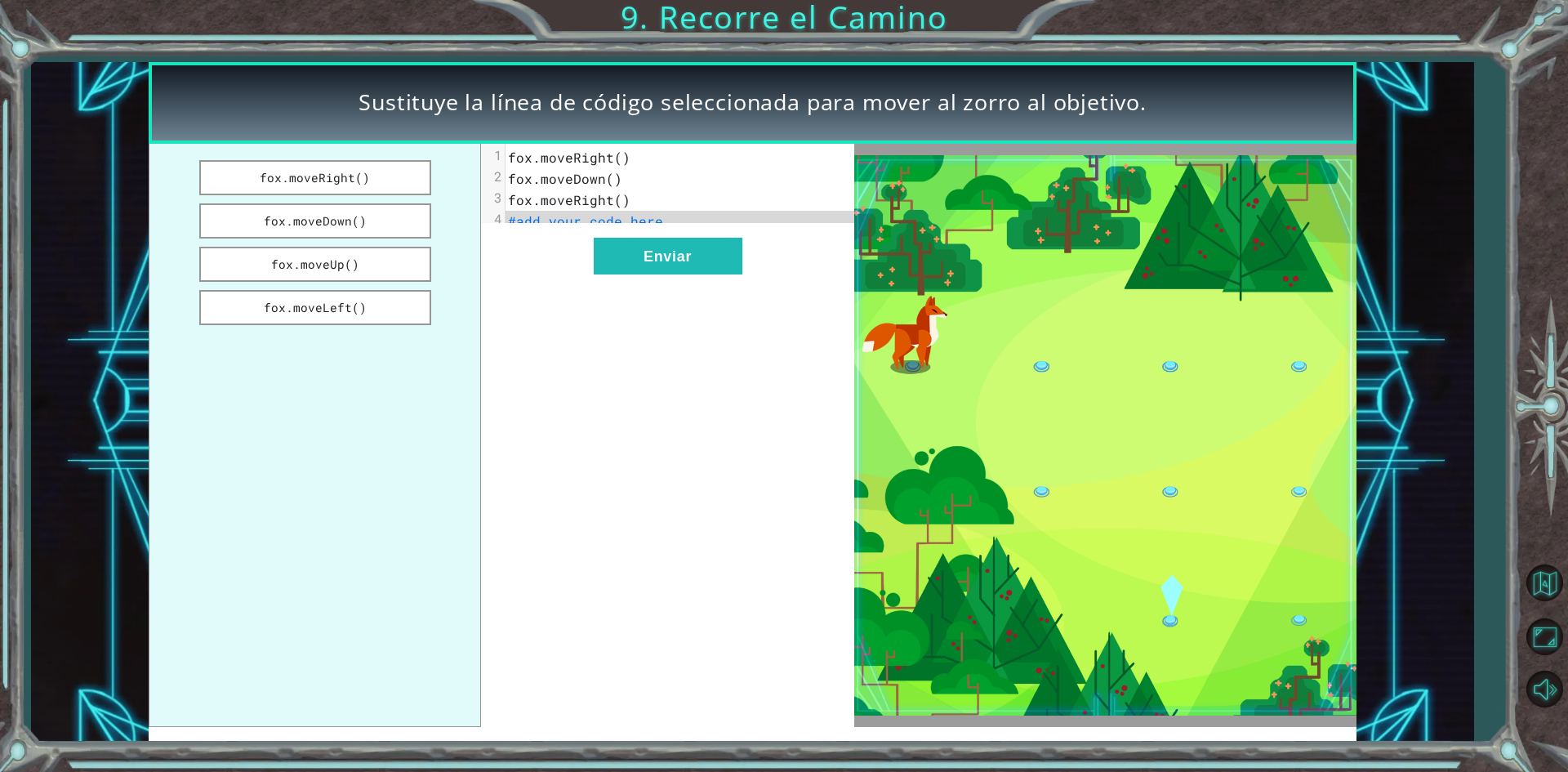
click at [620, 162] on span "fox.moveRight()" at bounding box center [569, 157] width 123 height 17
click at [618, 154] on span "fox.moveRight()" at bounding box center [569, 157] width 123 height 17
click at [359, 224] on button "fox.moveDown()" at bounding box center [315, 221] width 232 height 35
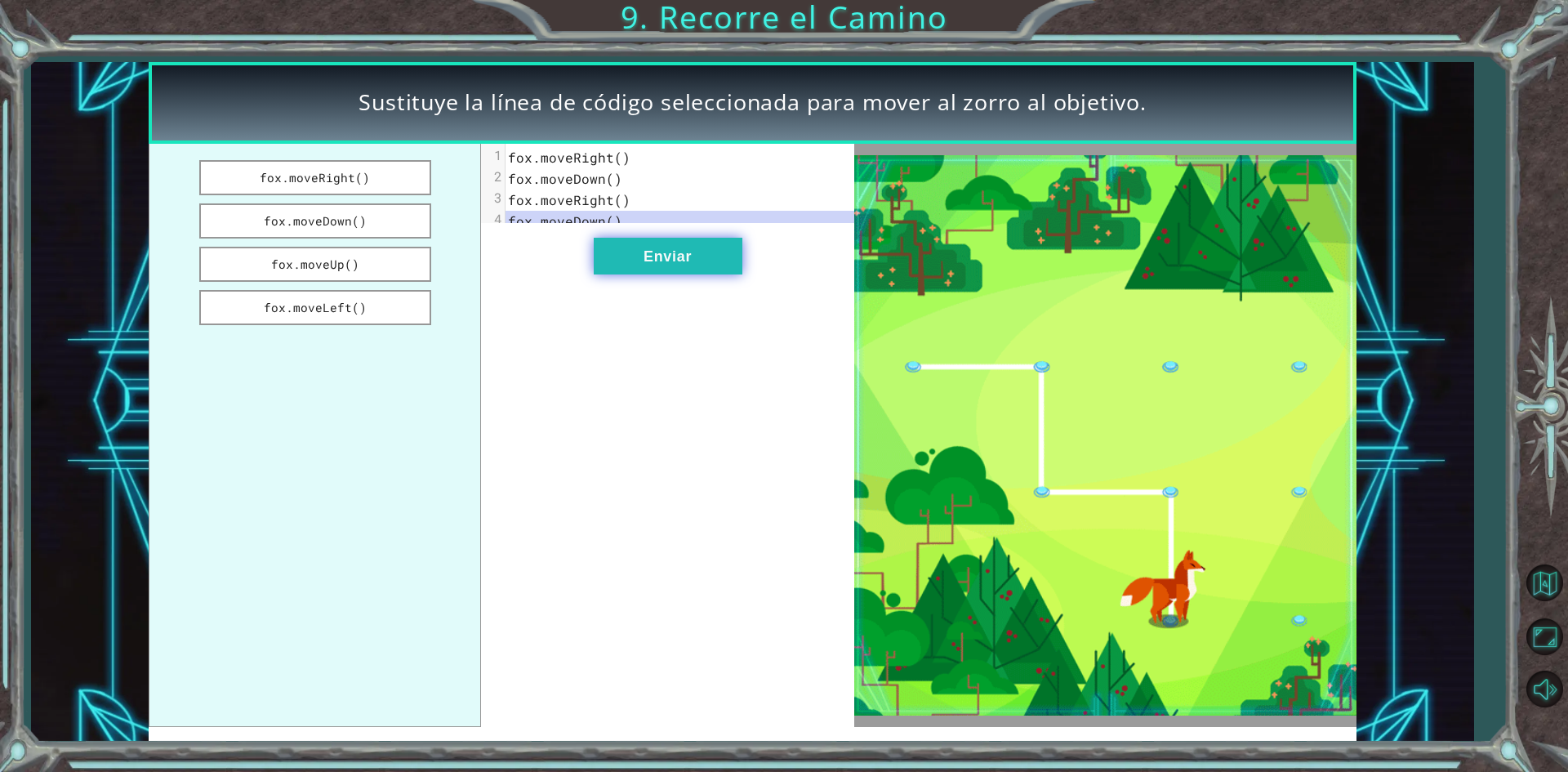
click at [724, 261] on button "Enviar" at bounding box center [668, 256] width 149 height 37
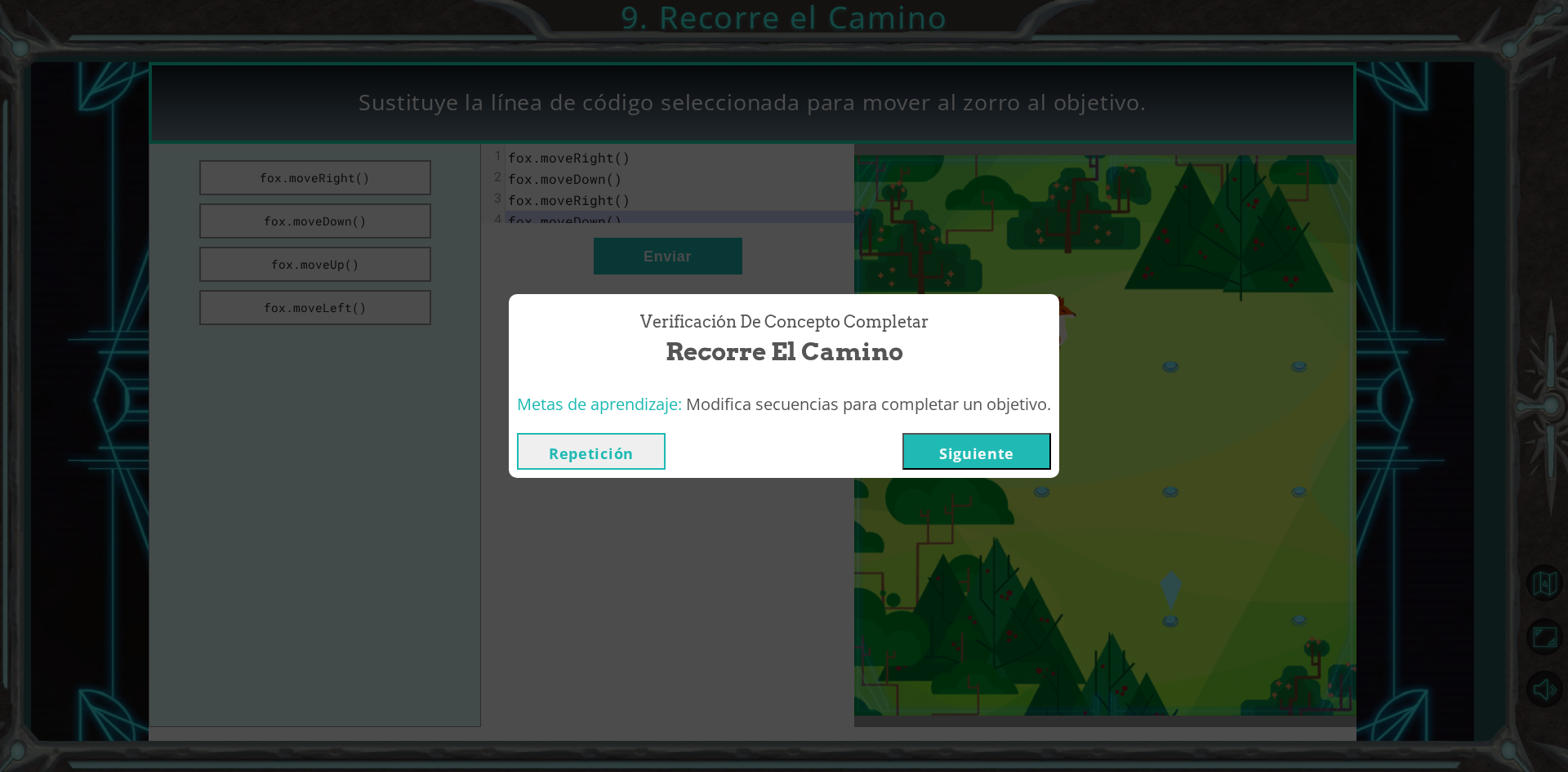
click at [955, 461] on button "Siguiente" at bounding box center [977, 451] width 149 height 37
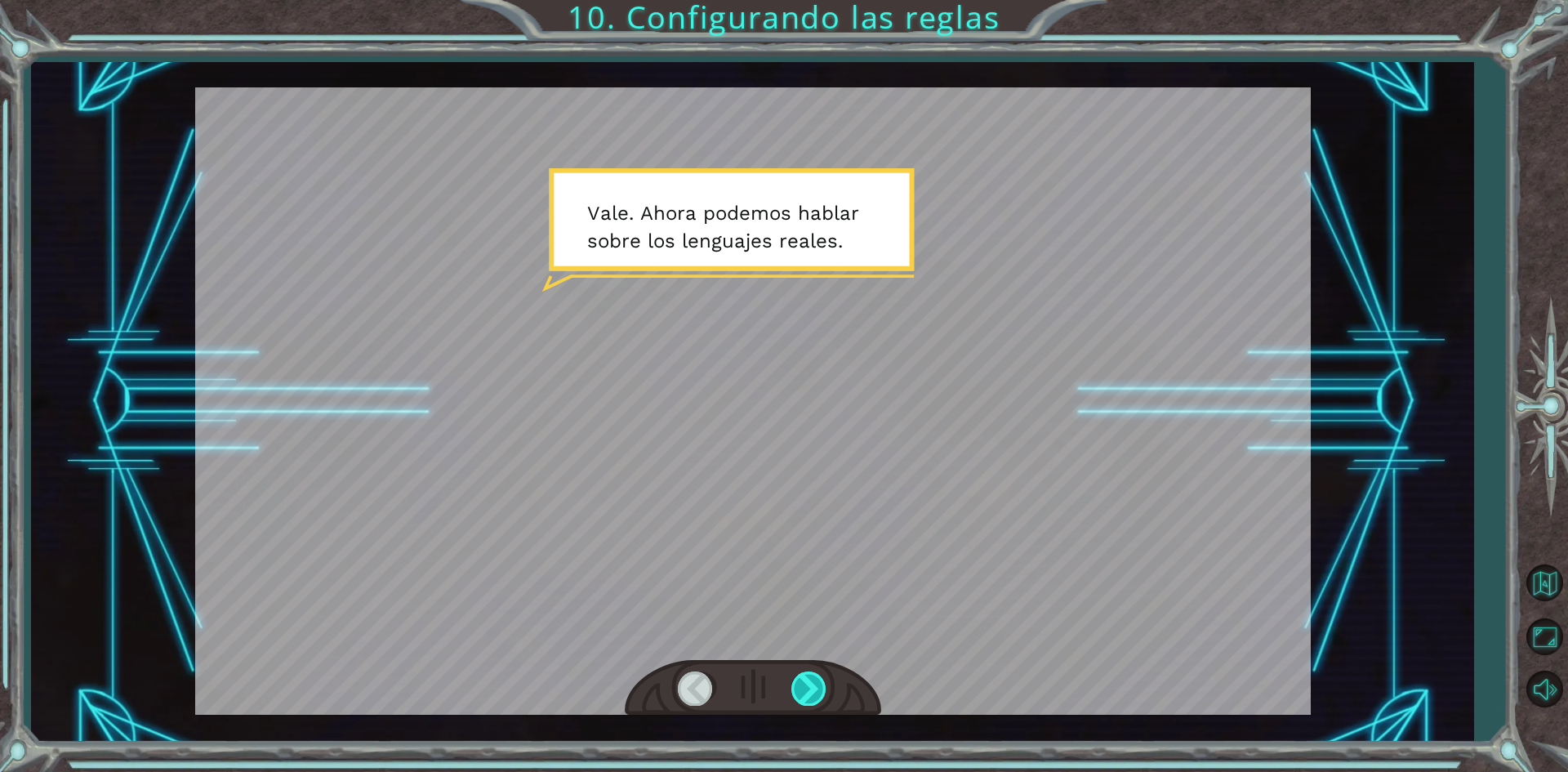
click at [810, 684] on div at bounding box center [809, 688] width 37 height 34
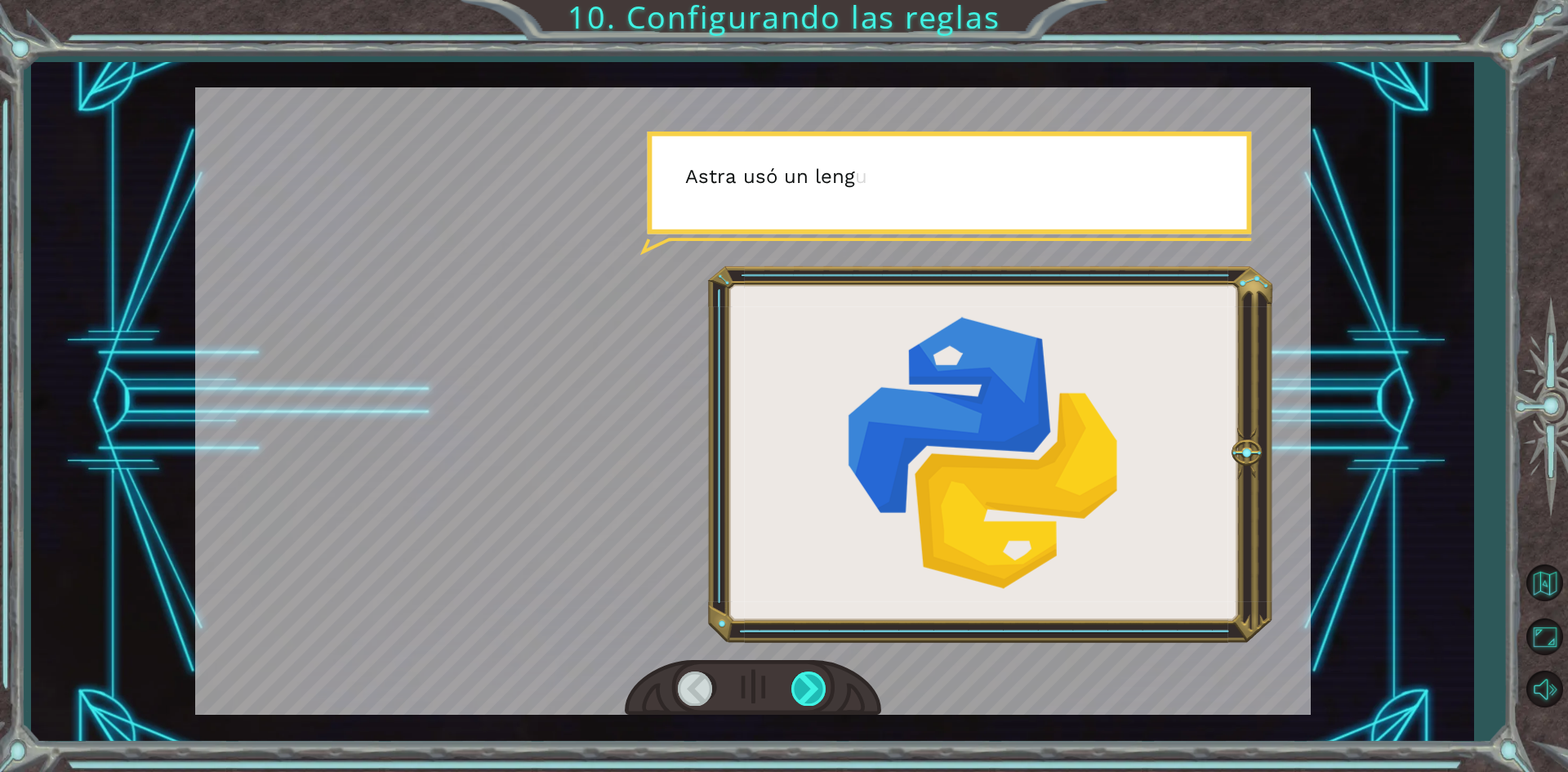
click at [812, 683] on div at bounding box center [809, 688] width 37 height 34
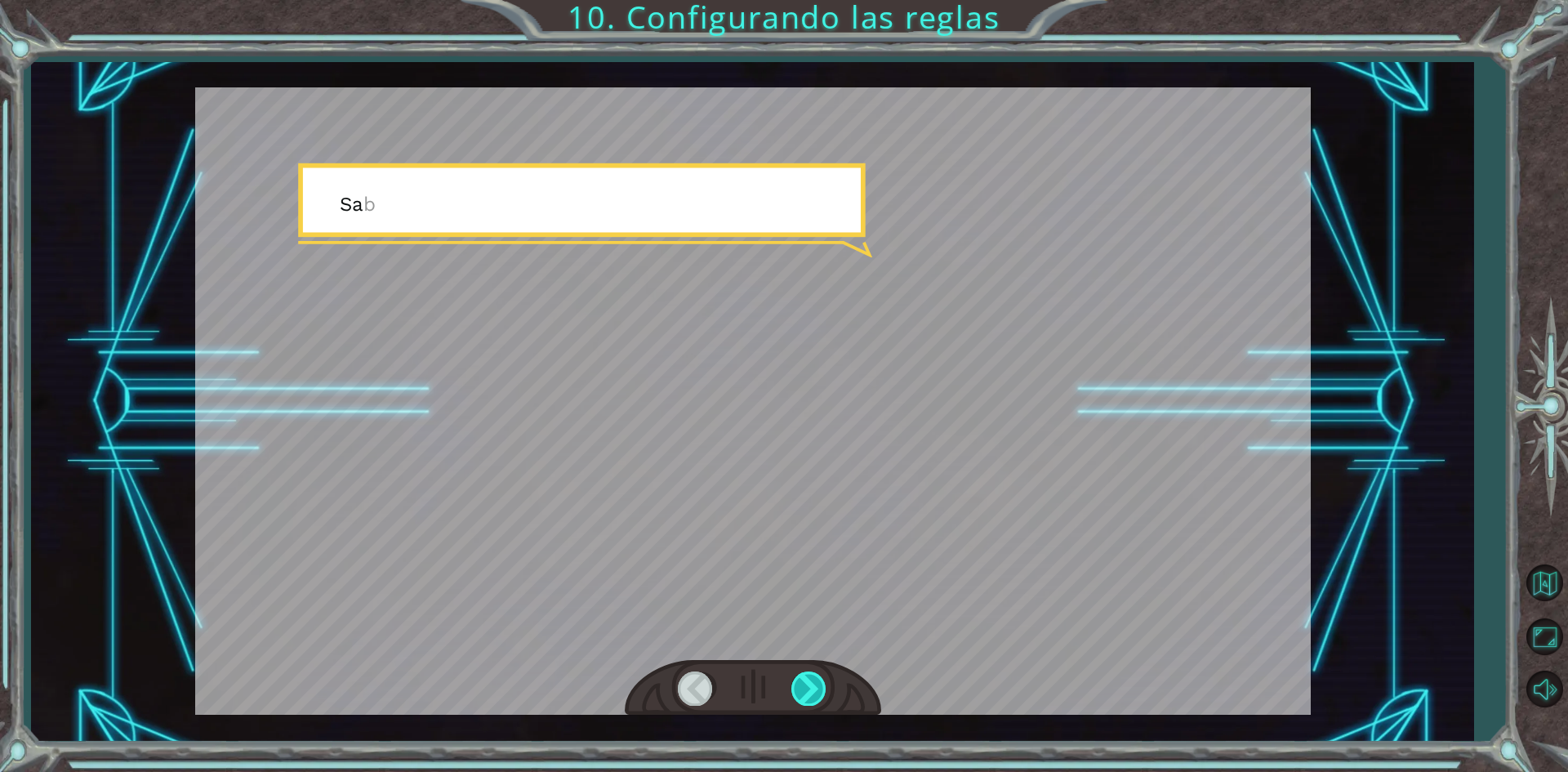
click at [812, 683] on div at bounding box center [809, 688] width 37 height 34
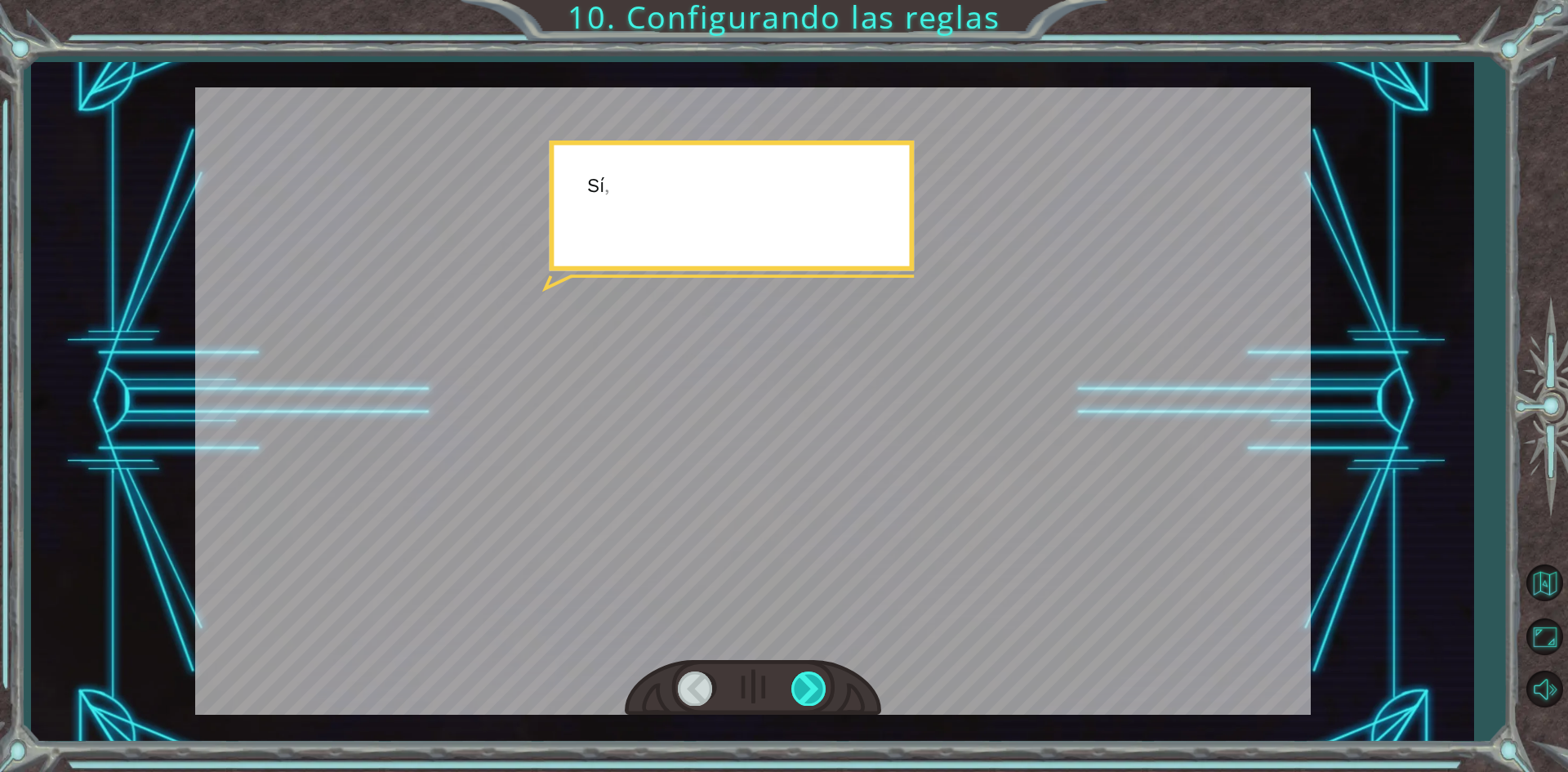
click at [812, 683] on div at bounding box center [809, 688] width 37 height 34
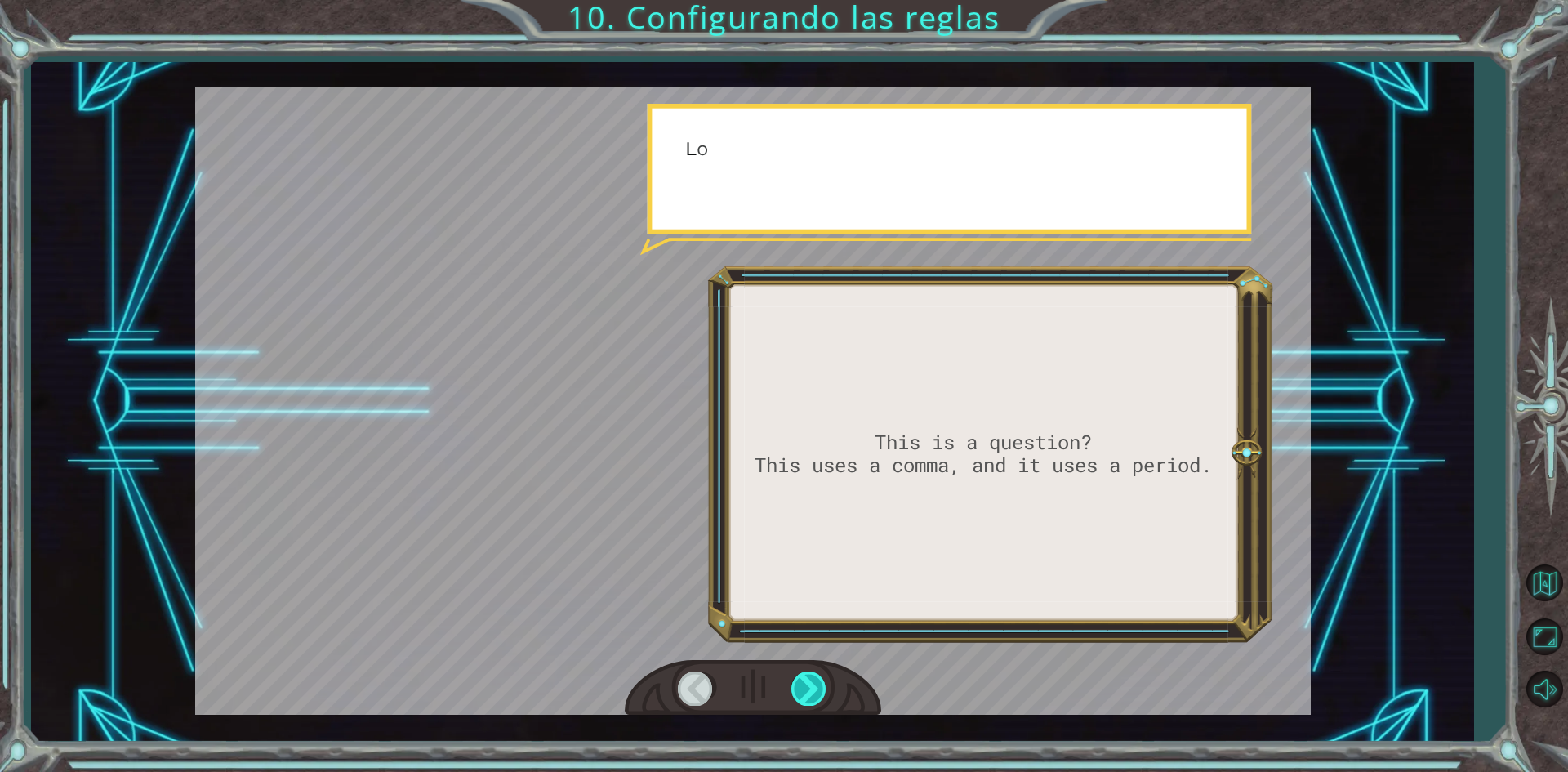
click at [812, 683] on div at bounding box center [809, 688] width 37 height 34
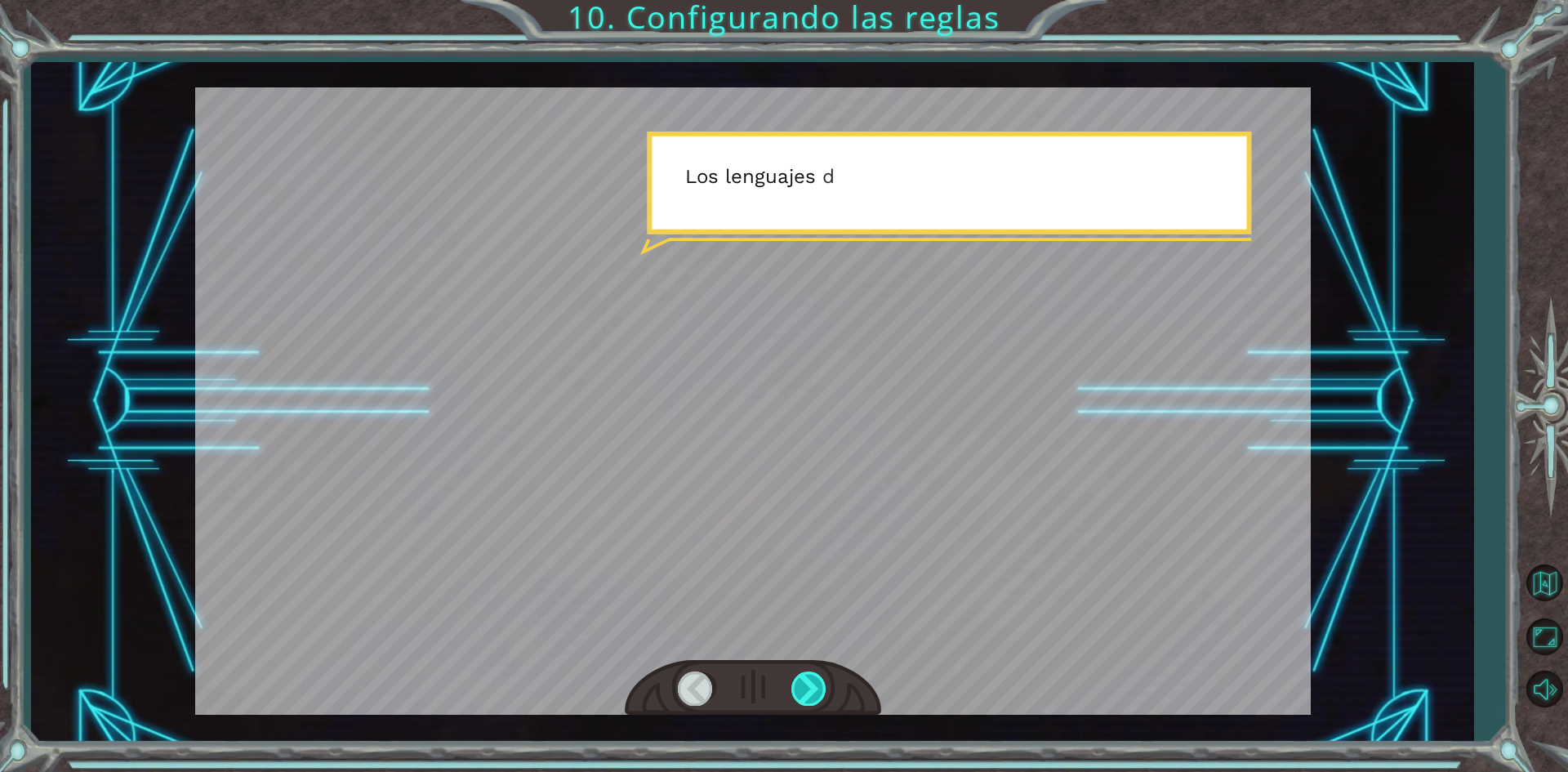
click at [812, 683] on div at bounding box center [809, 688] width 37 height 34
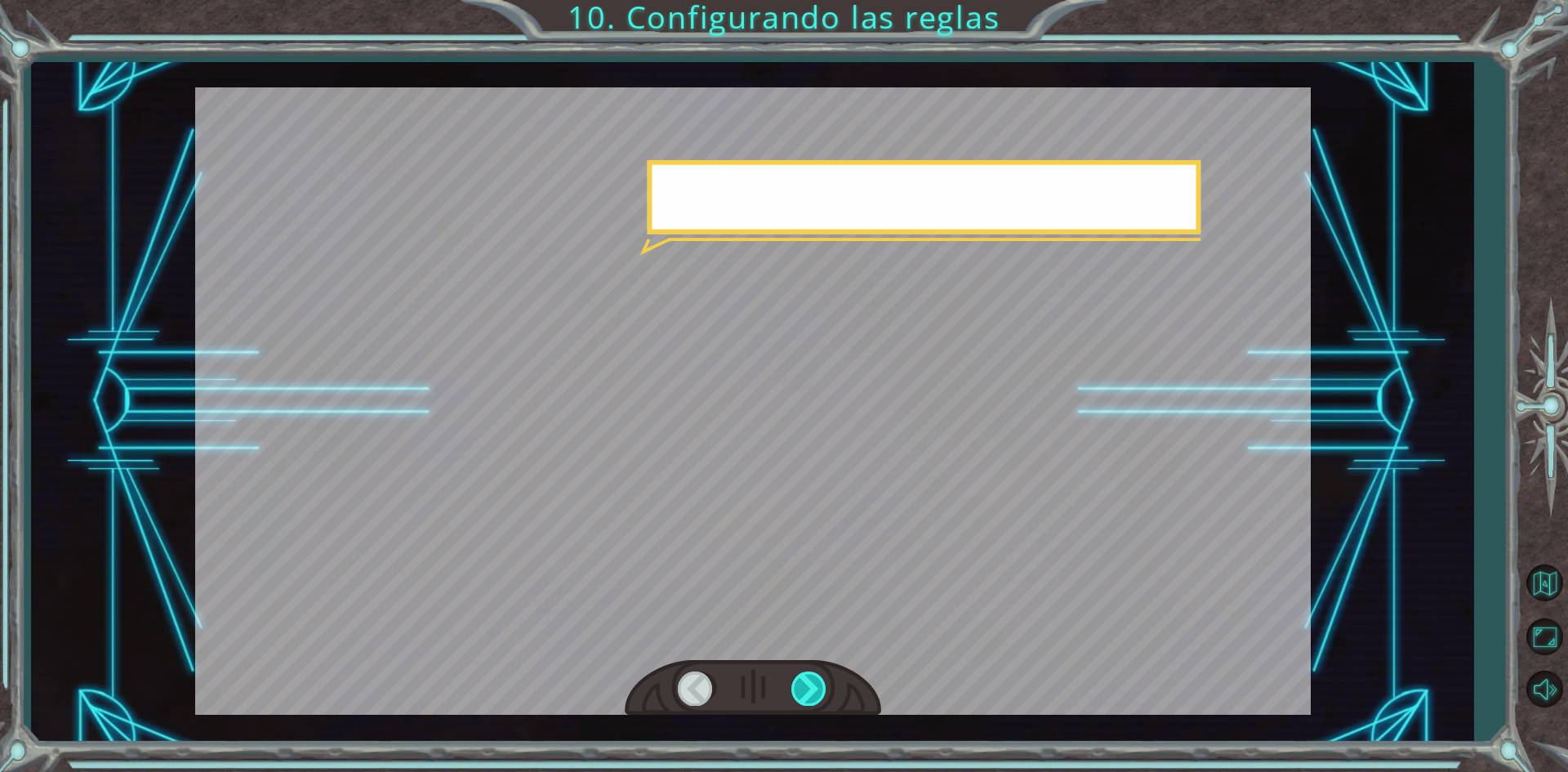
click at [812, 683] on div at bounding box center [809, 688] width 37 height 34
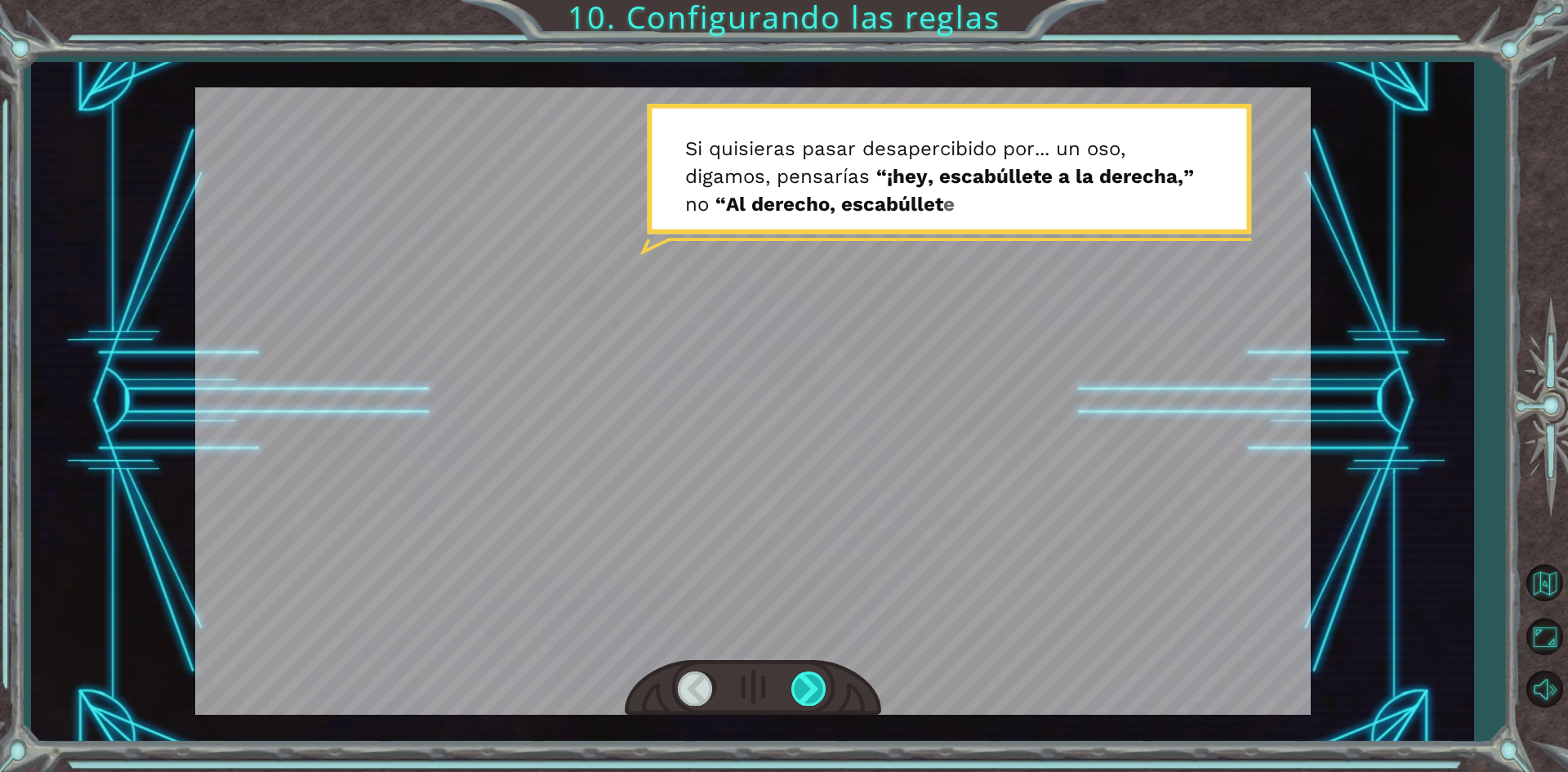
click at [812, 683] on div at bounding box center [809, 688] width 37 height 34
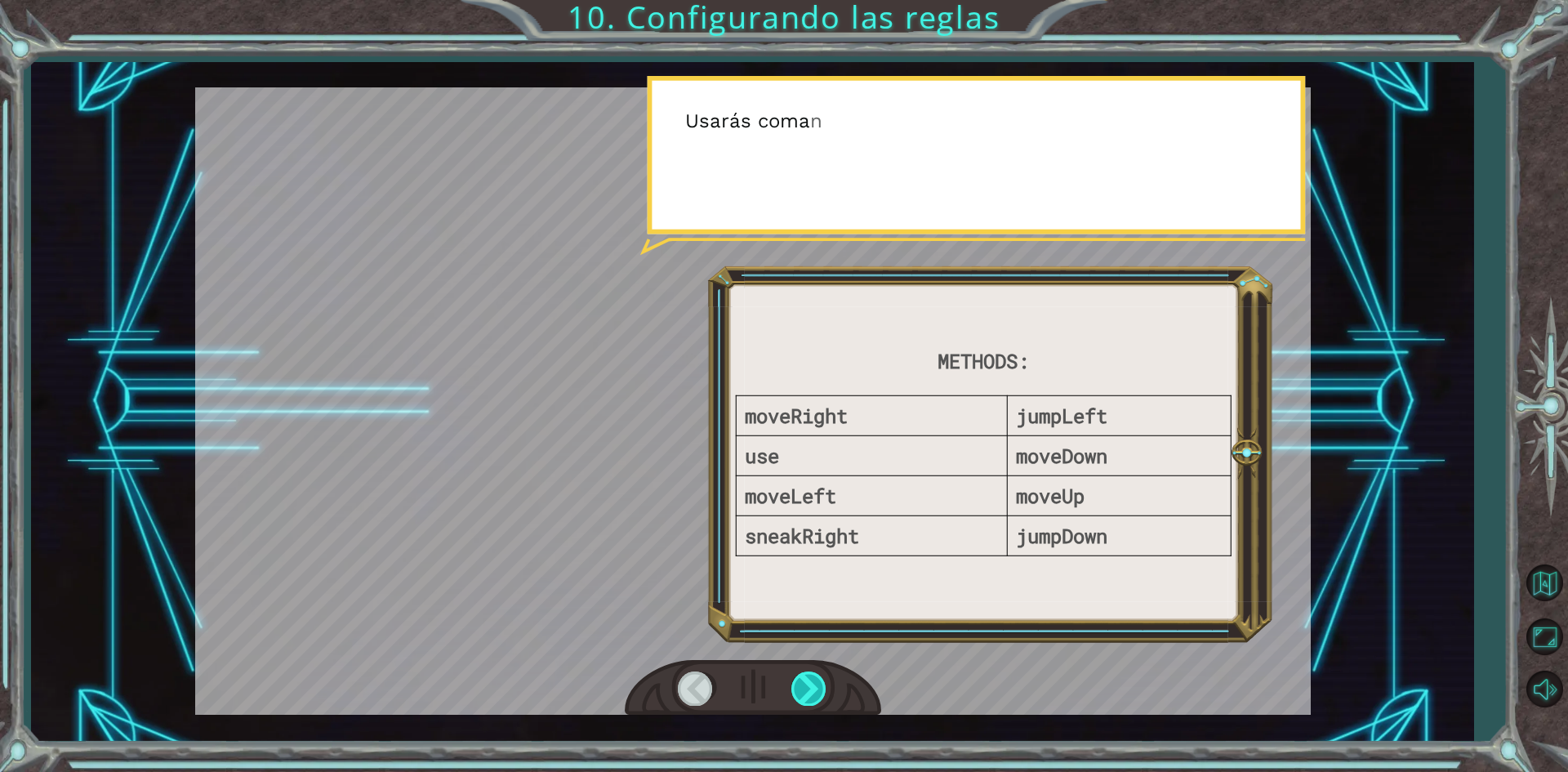
click at [812, 683] on div at bounding box center [809, 688] width 37 height 34
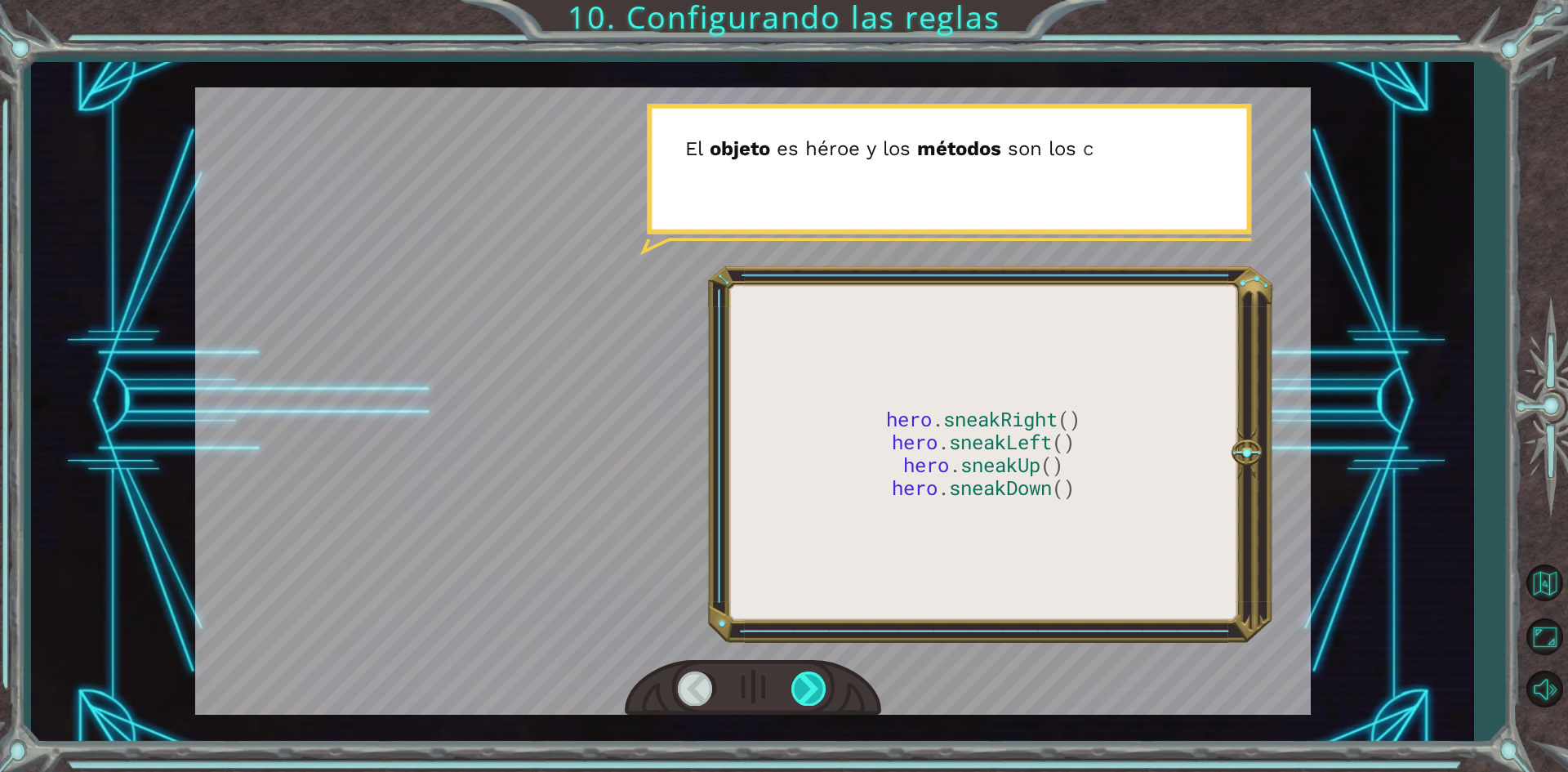
click at [812, 683] on div at bounding box center [809, 688] width 37 height 34
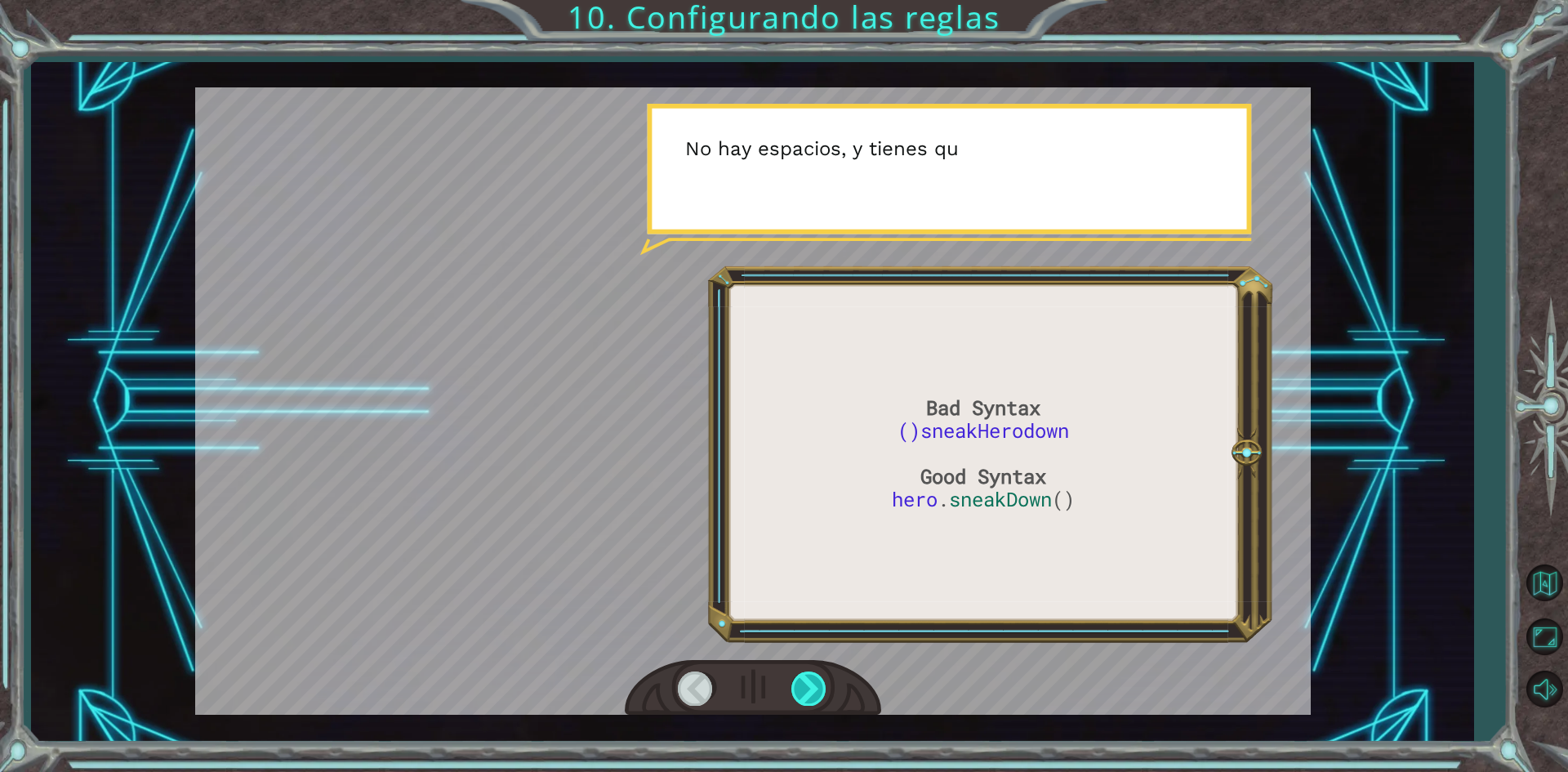
click at [812, 683] on div at bounding box center [809, 688] width 37 height 34
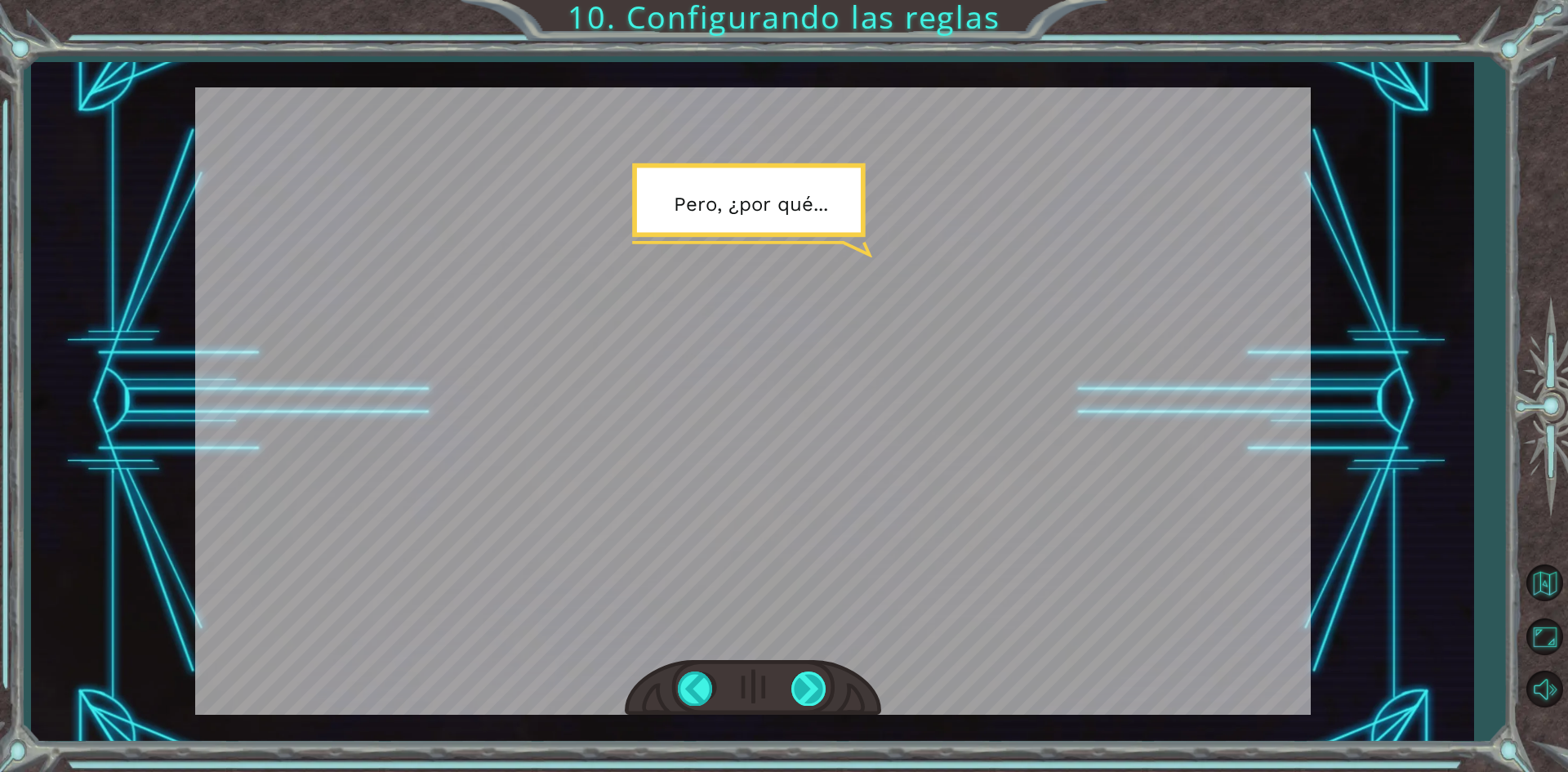
click at [812, 683] on div at bounding box center [809, 688] width 37 height 34
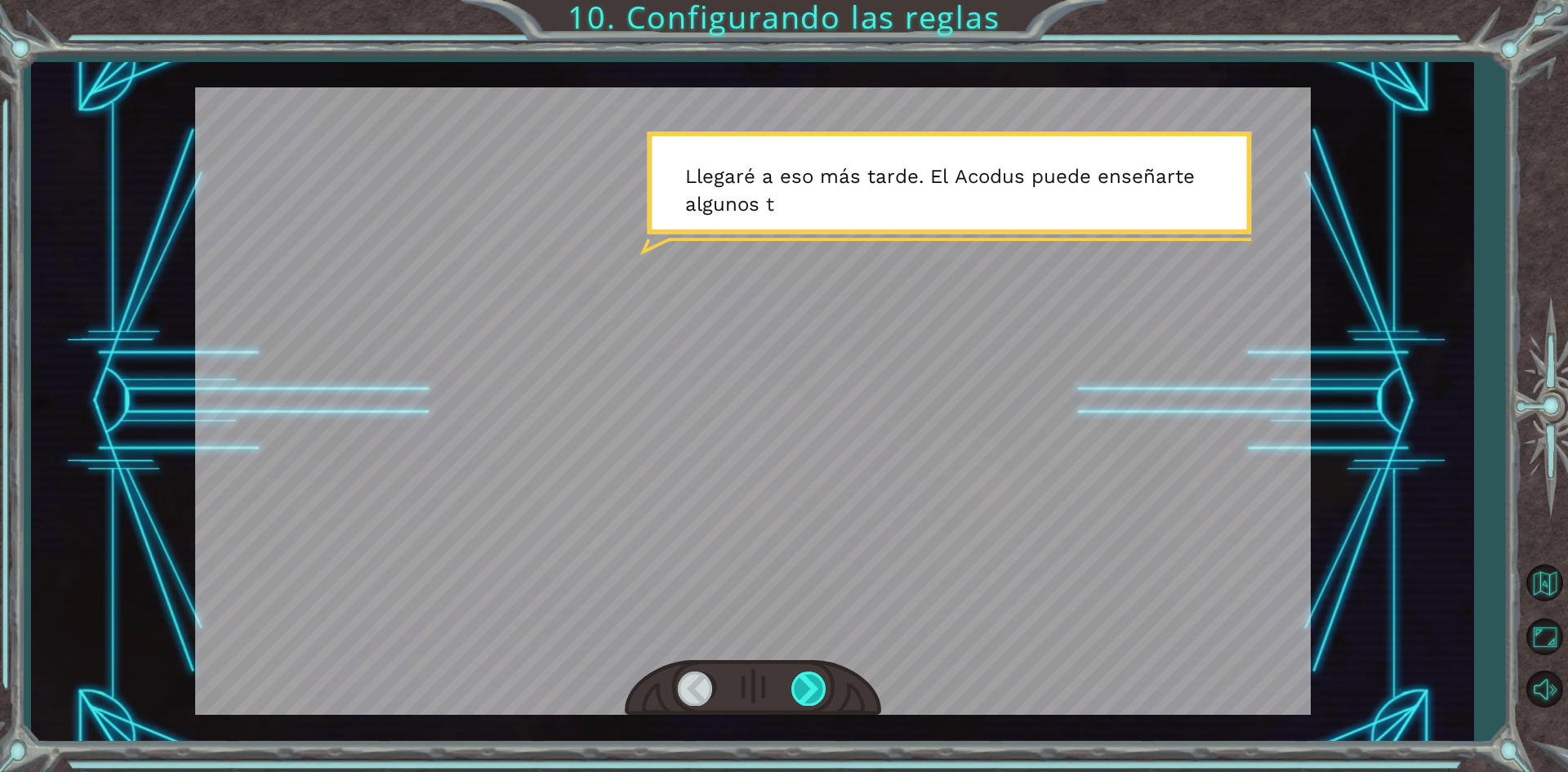
click at [812, 683] on div at bounding box center [809, 688] width 37 height 34
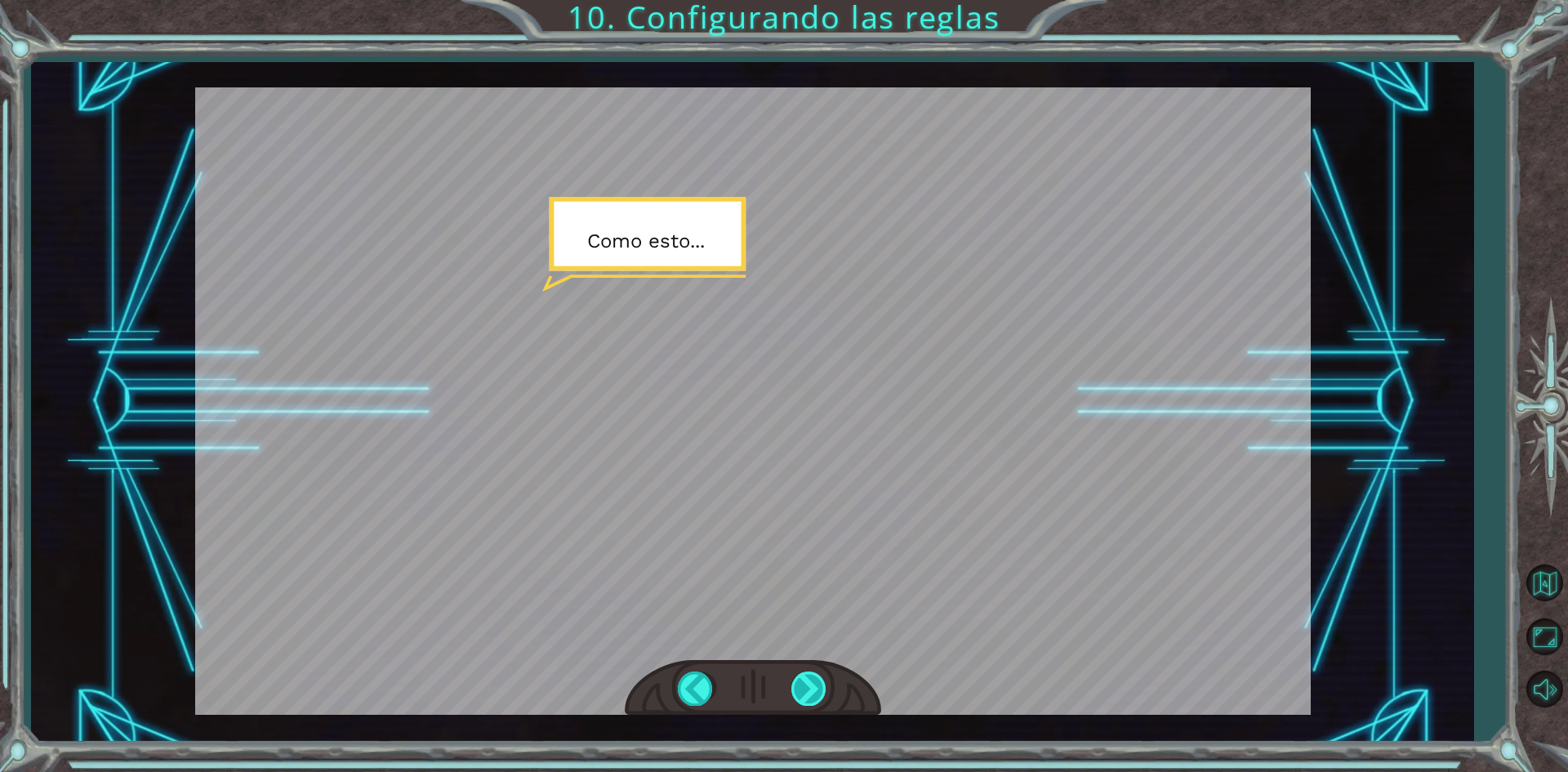
click at [812, 683] on div at bounding box center [809, 688] width 37 height 34
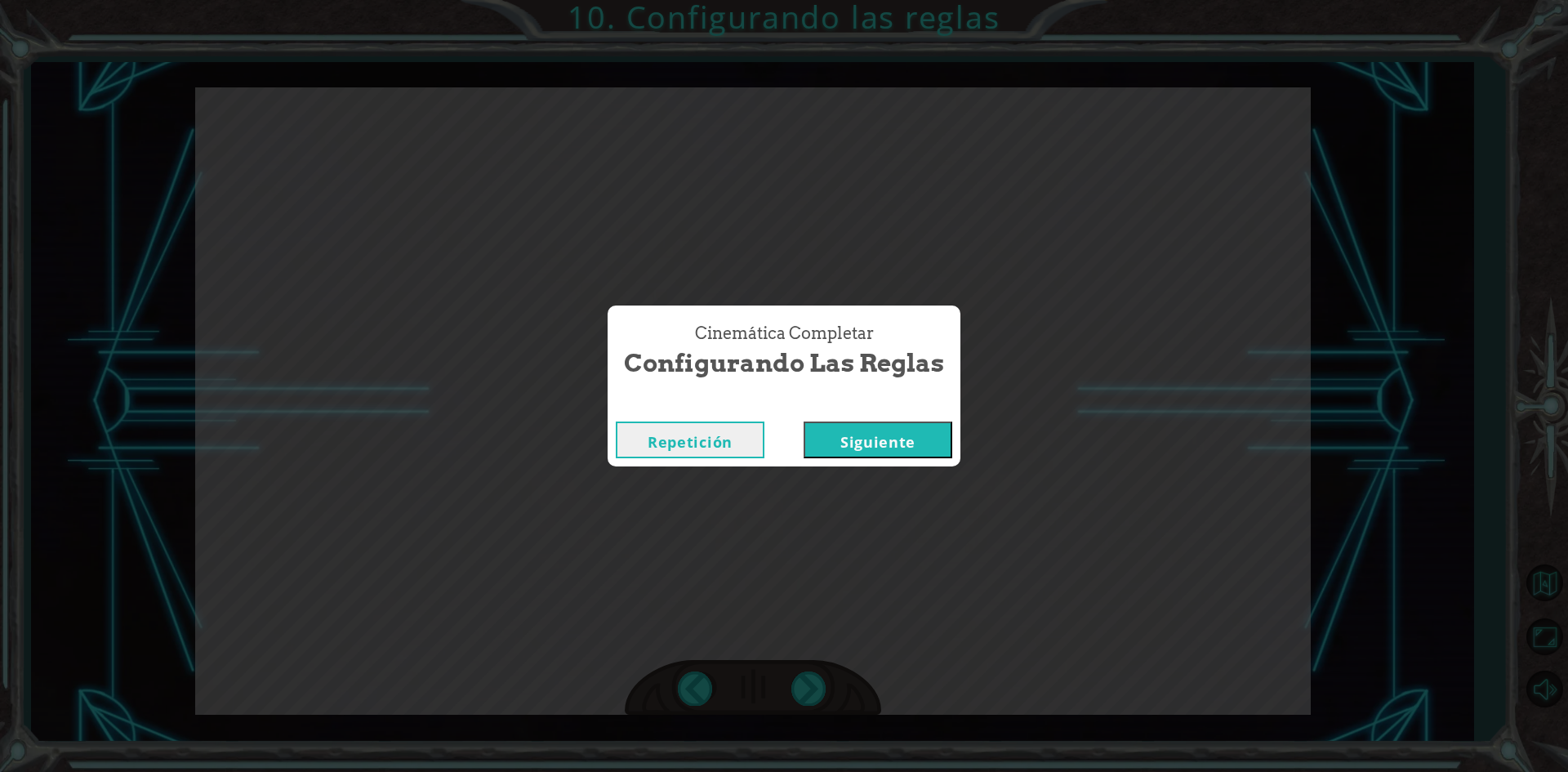
click at [861, 448] on button "Siguiente" at bounding box center [877, 440] width 149 height 37
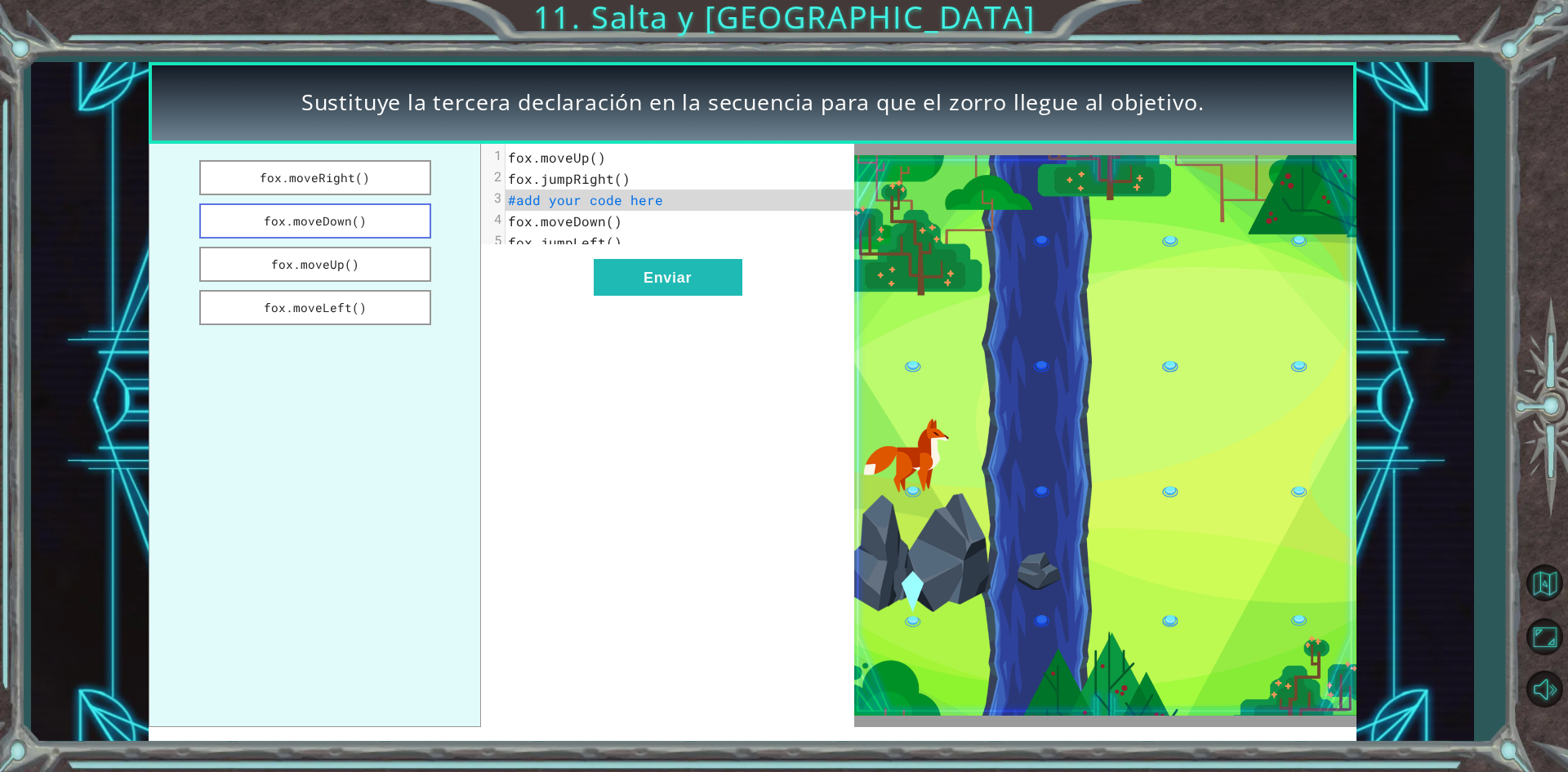
click at [373, 230] on button "fox.moveDown()" at bounding box center [315, 221] width 232 height 35
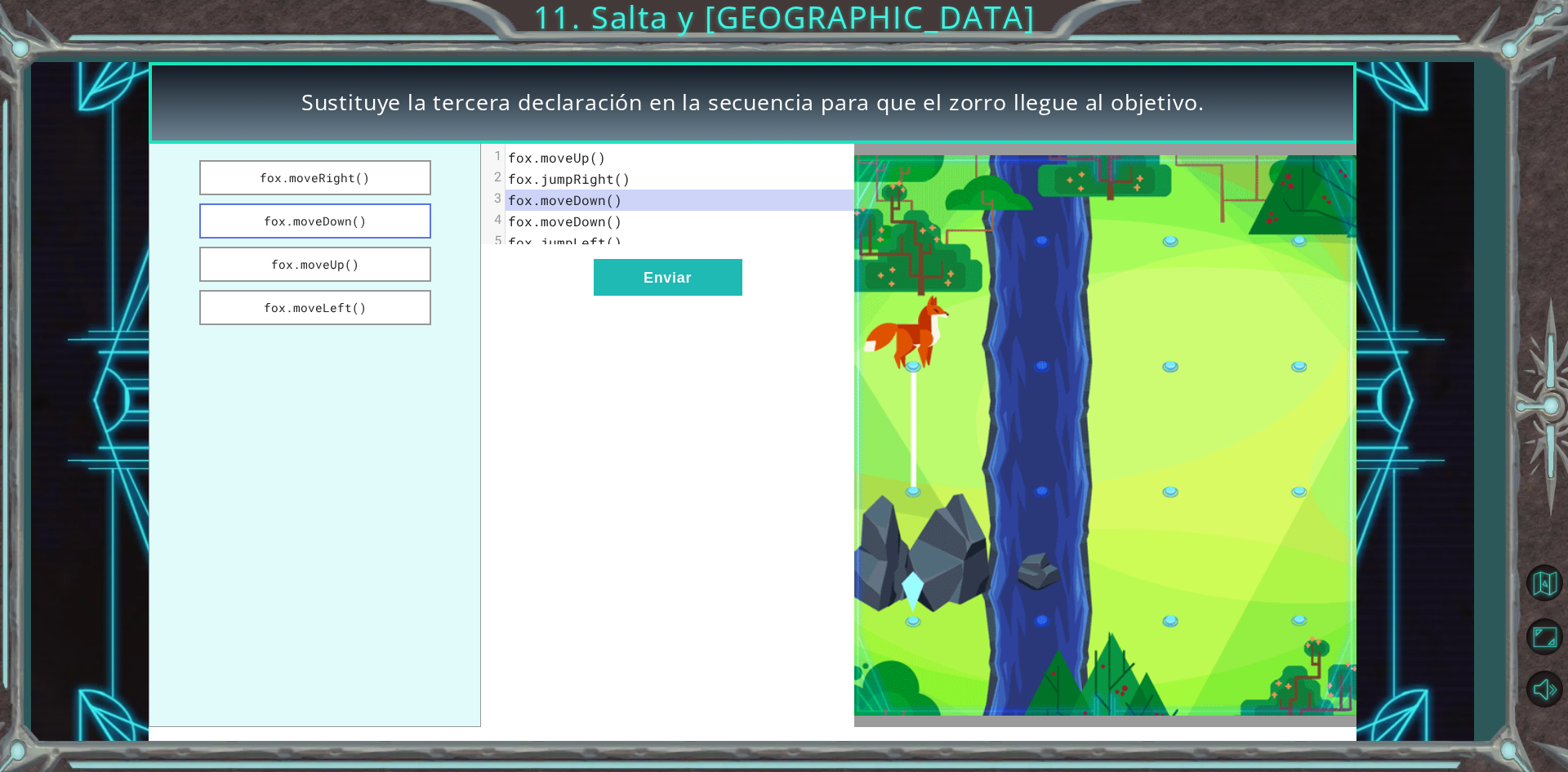
click at [373, 230] on button "fox.moveDown()" at bounding box center [315, 221] width 232 height 35
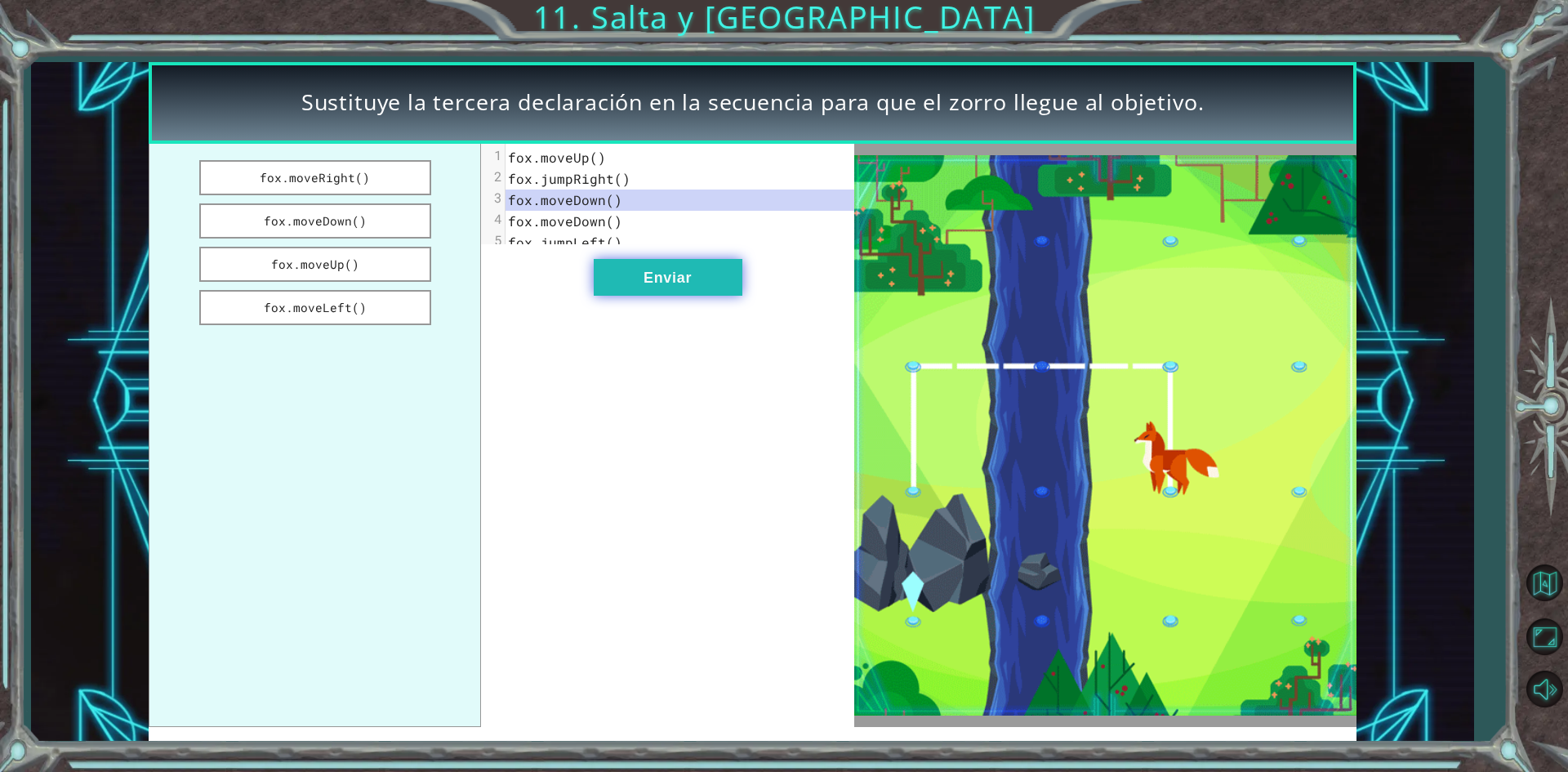
click at [684, 296] on button "Enviar" at bounding box center [668, 277] width 149 height 37
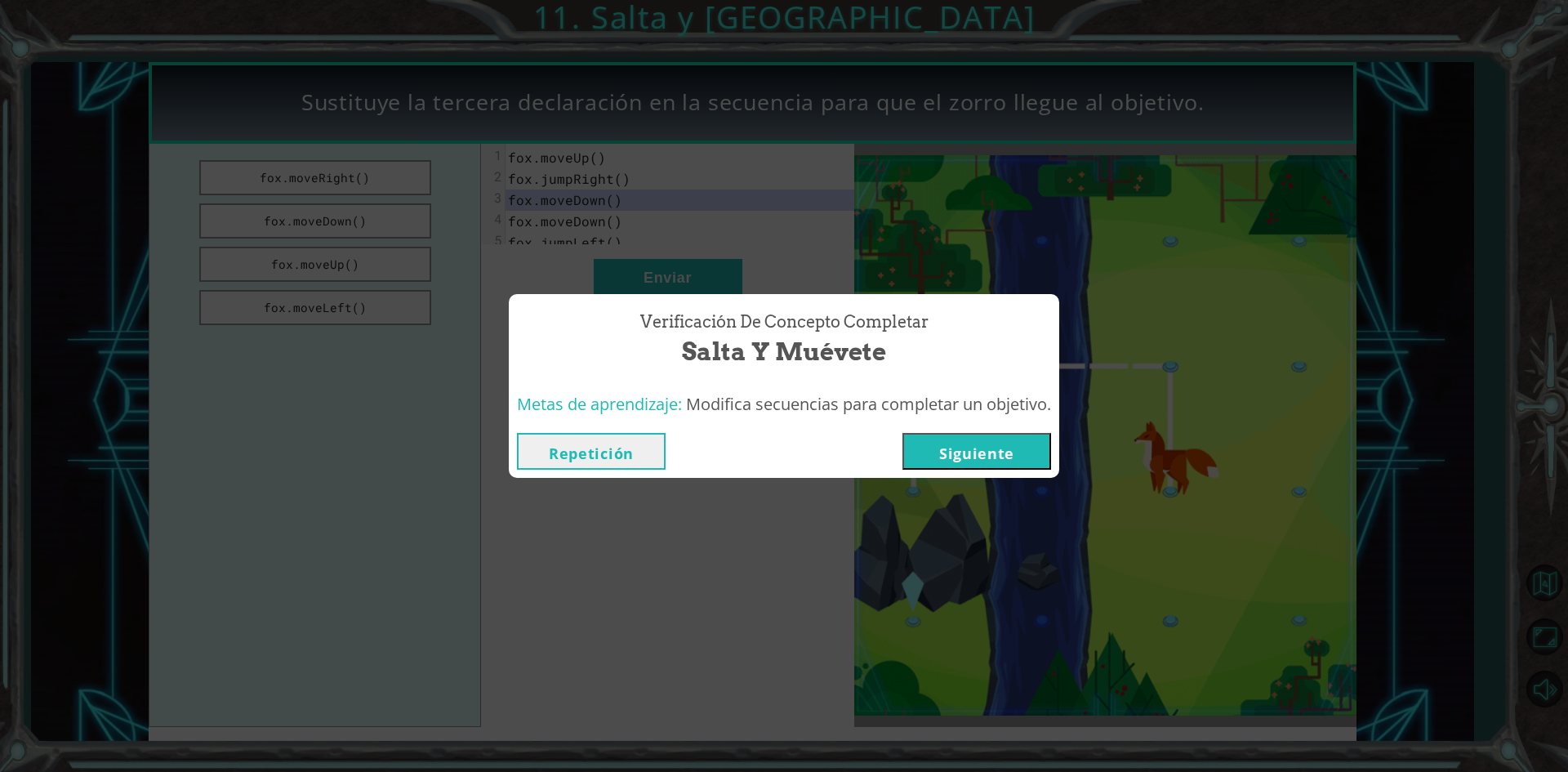
click at [1030, 450] on button "Siguiente" at bounding box center [977, 451] width 149 height 37
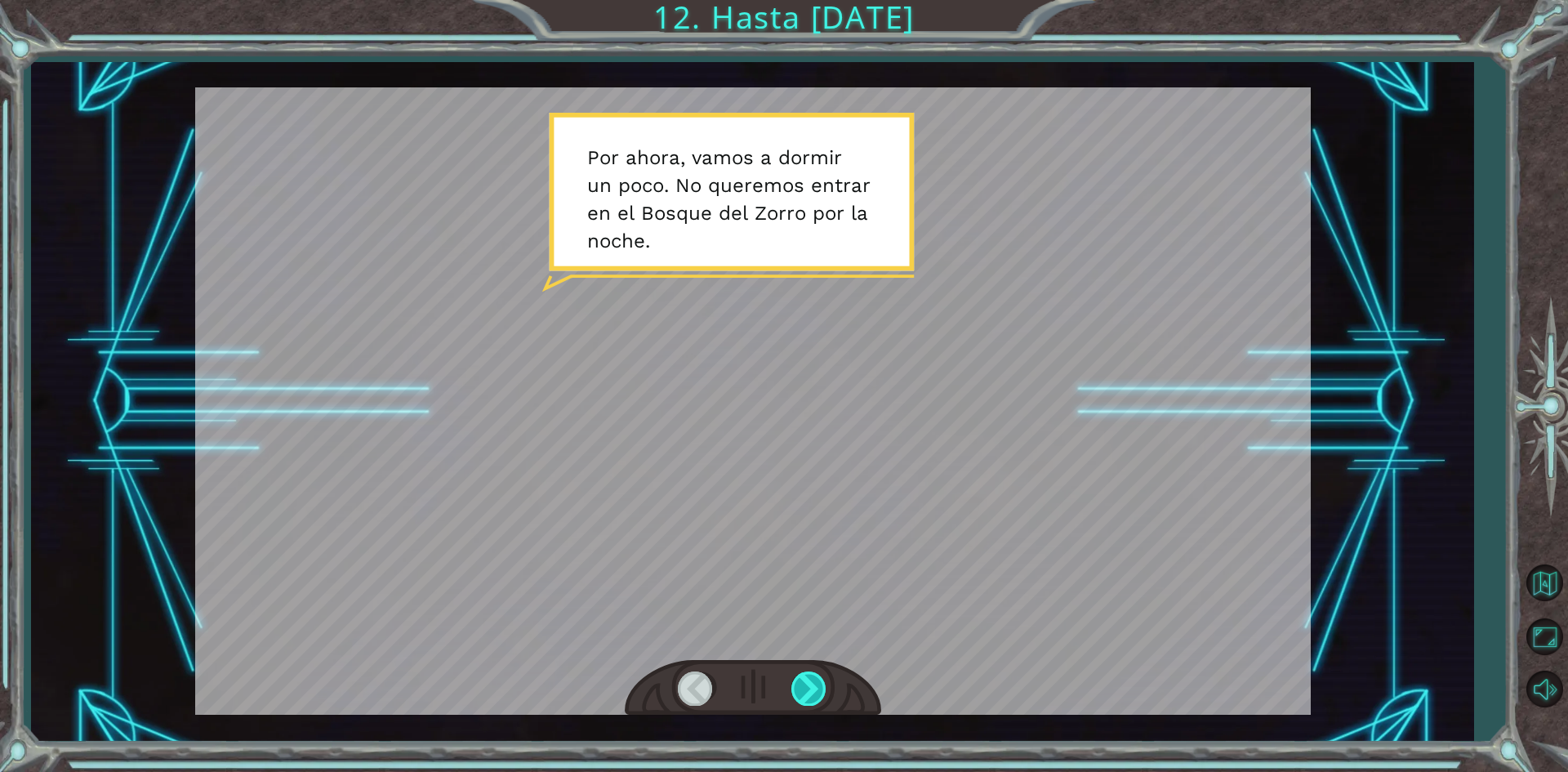
click at [813, 681] on div at bounding box center [809, 688] width 37 height 34
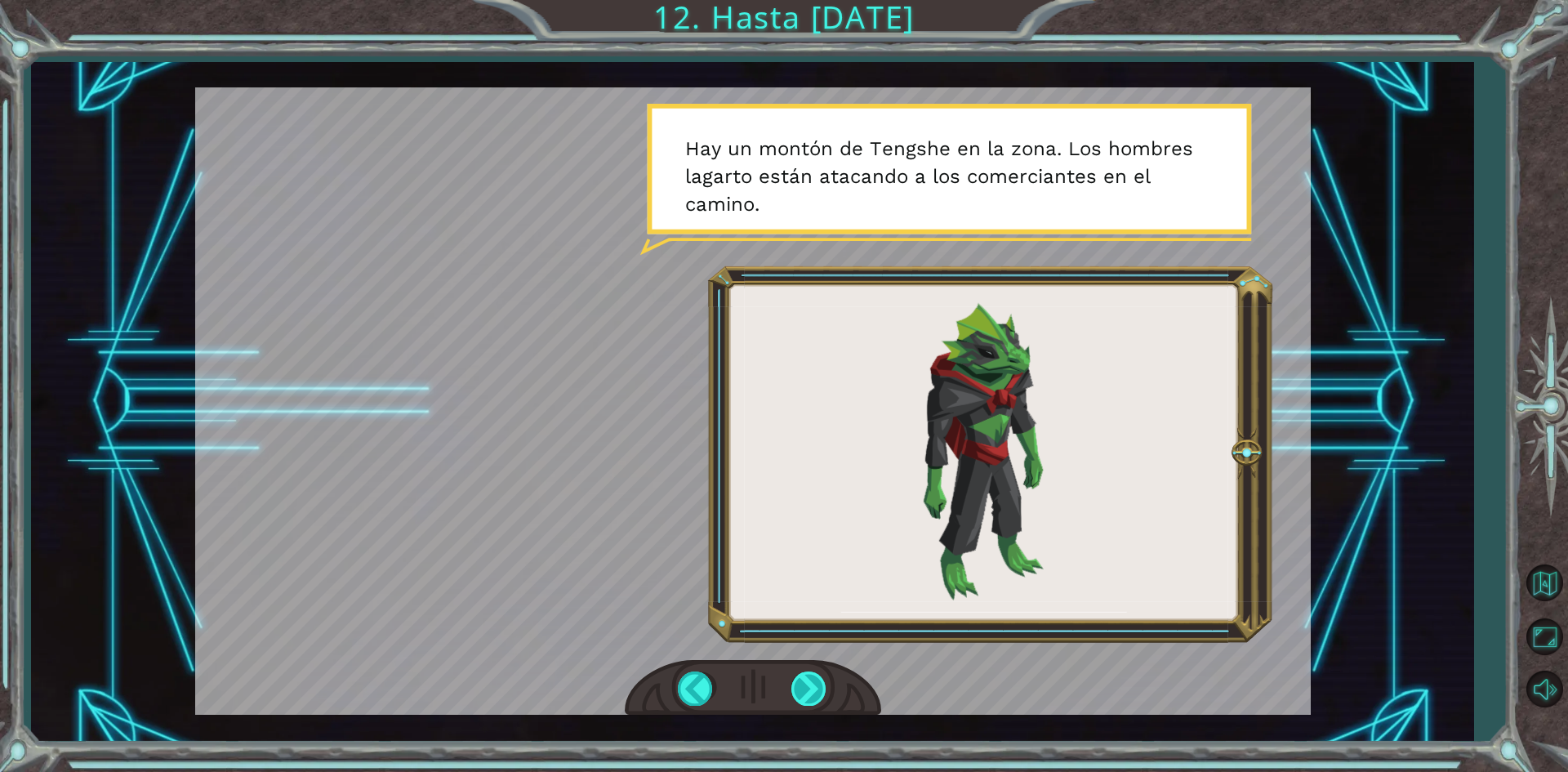
click at [808, 683] on div at bounding box center [809, 688] width 37 height 34
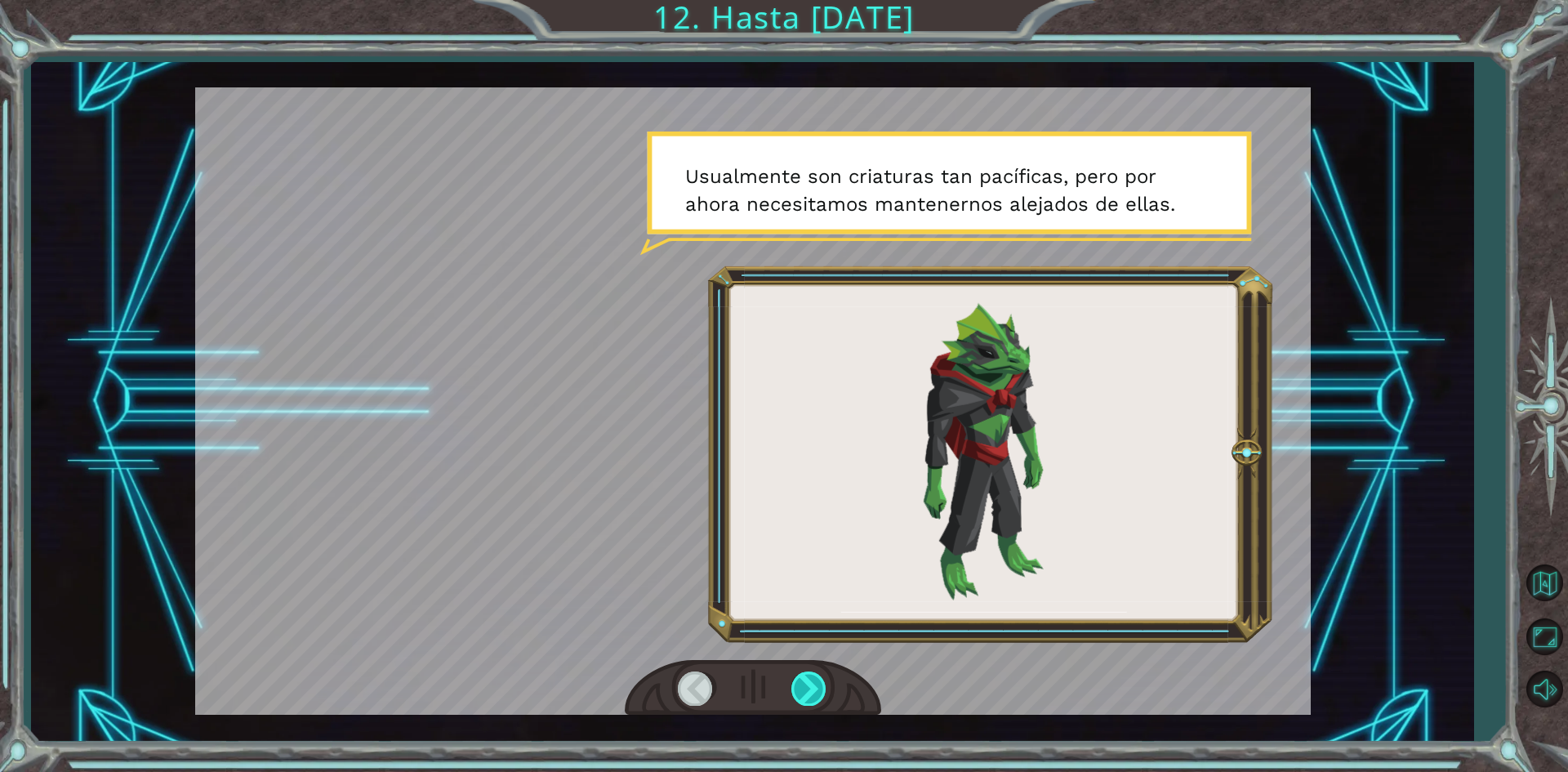
click at [805, 683] on div at bounding box center [809, 688] width 37 height 34
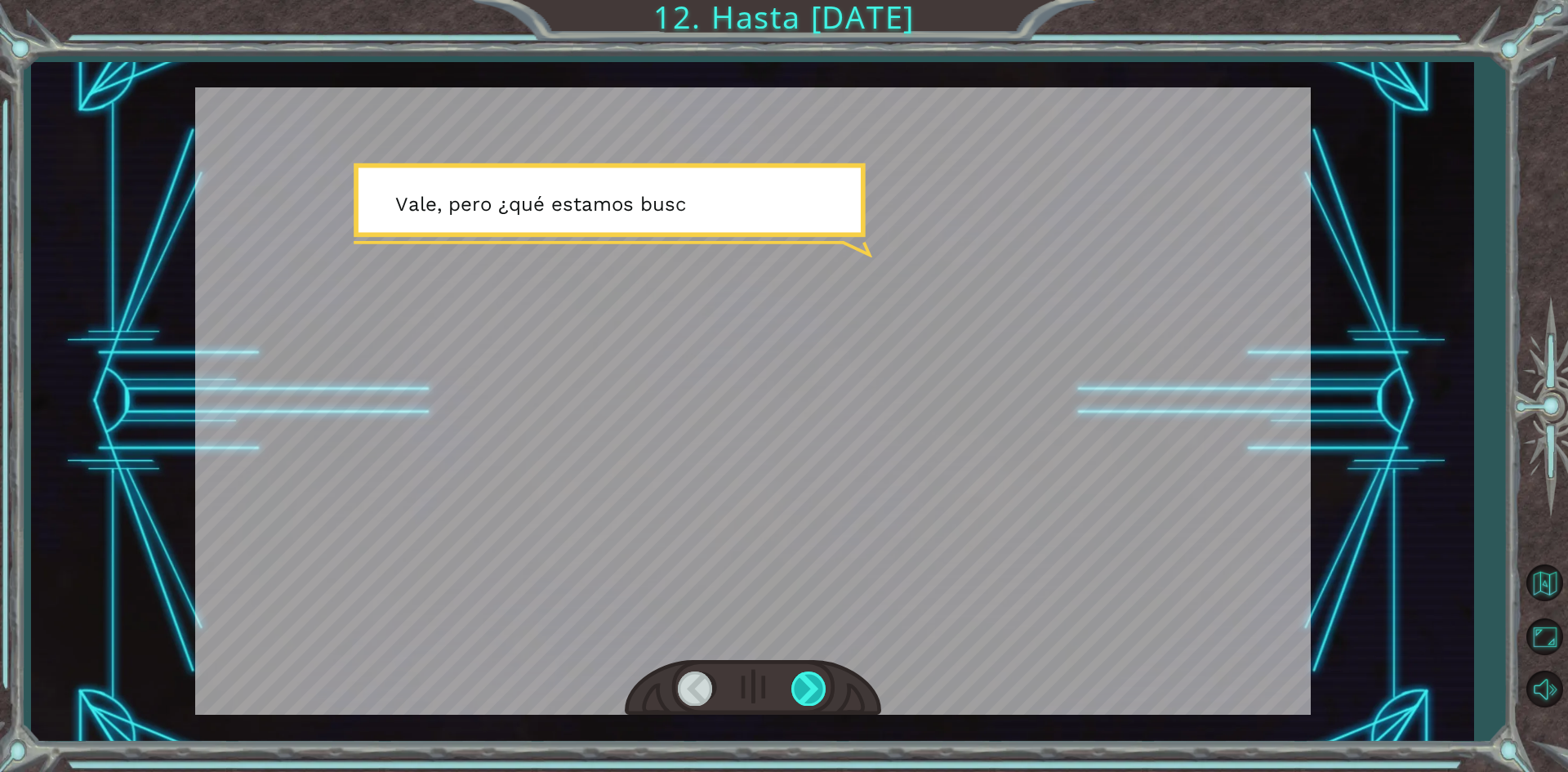
click at [805, 683] on div at bounding box center [809, 688] width 37 height 34
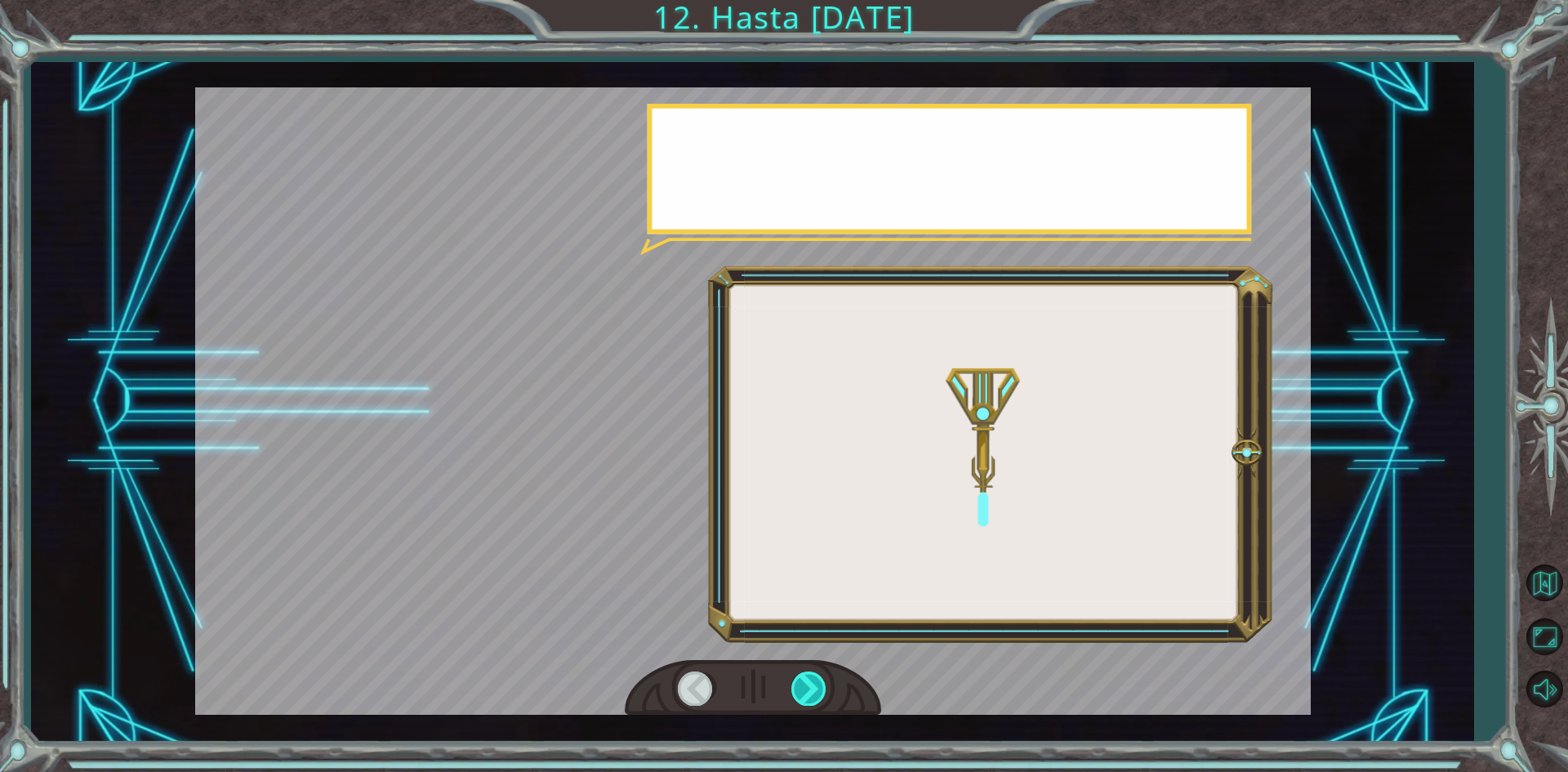
click at [805, 683] on div at bounding box center [809, 688] width 37 height 34
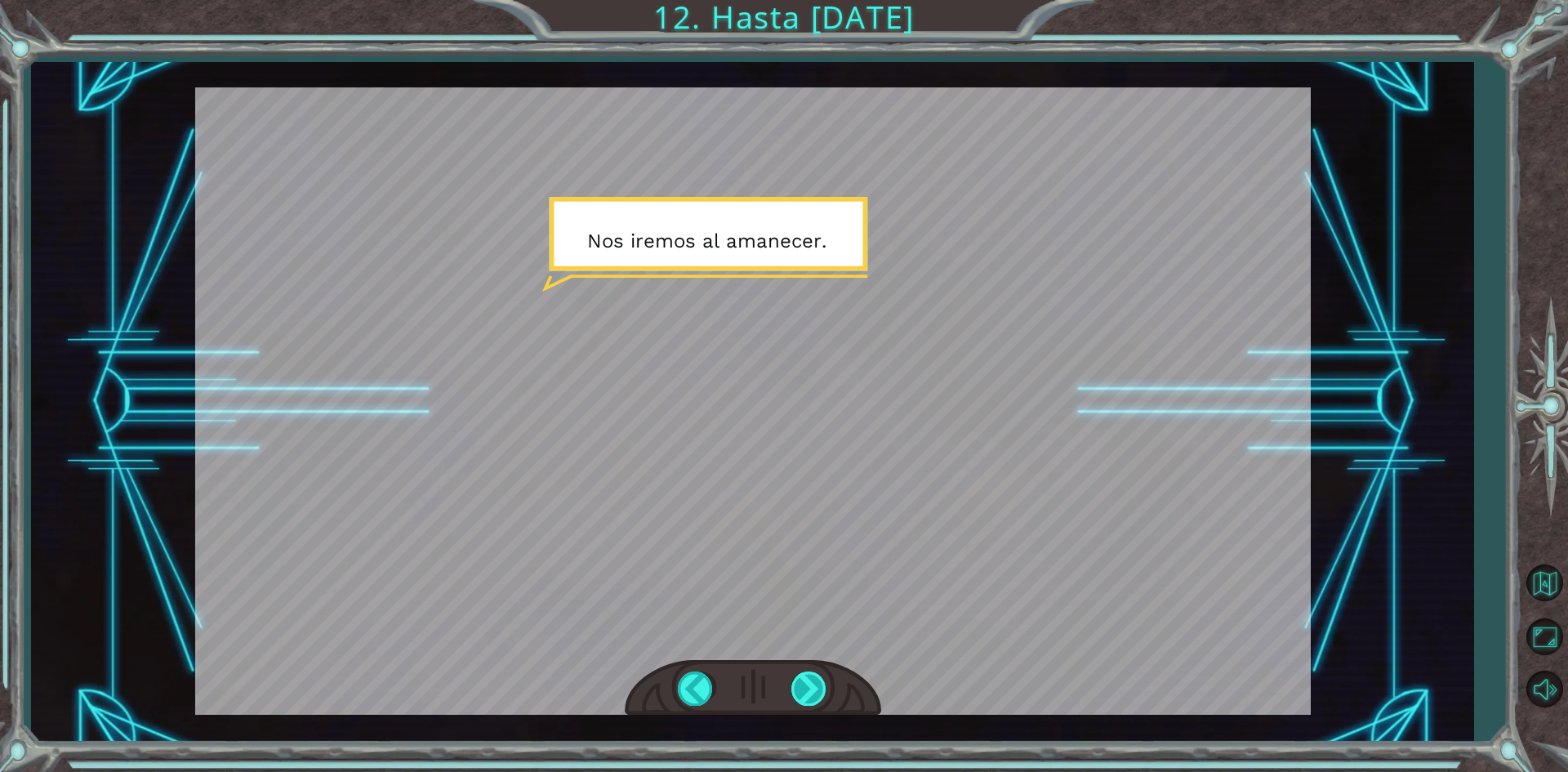
click at [805, 683] on div at bounding box center [809, 688] width 37 height 34
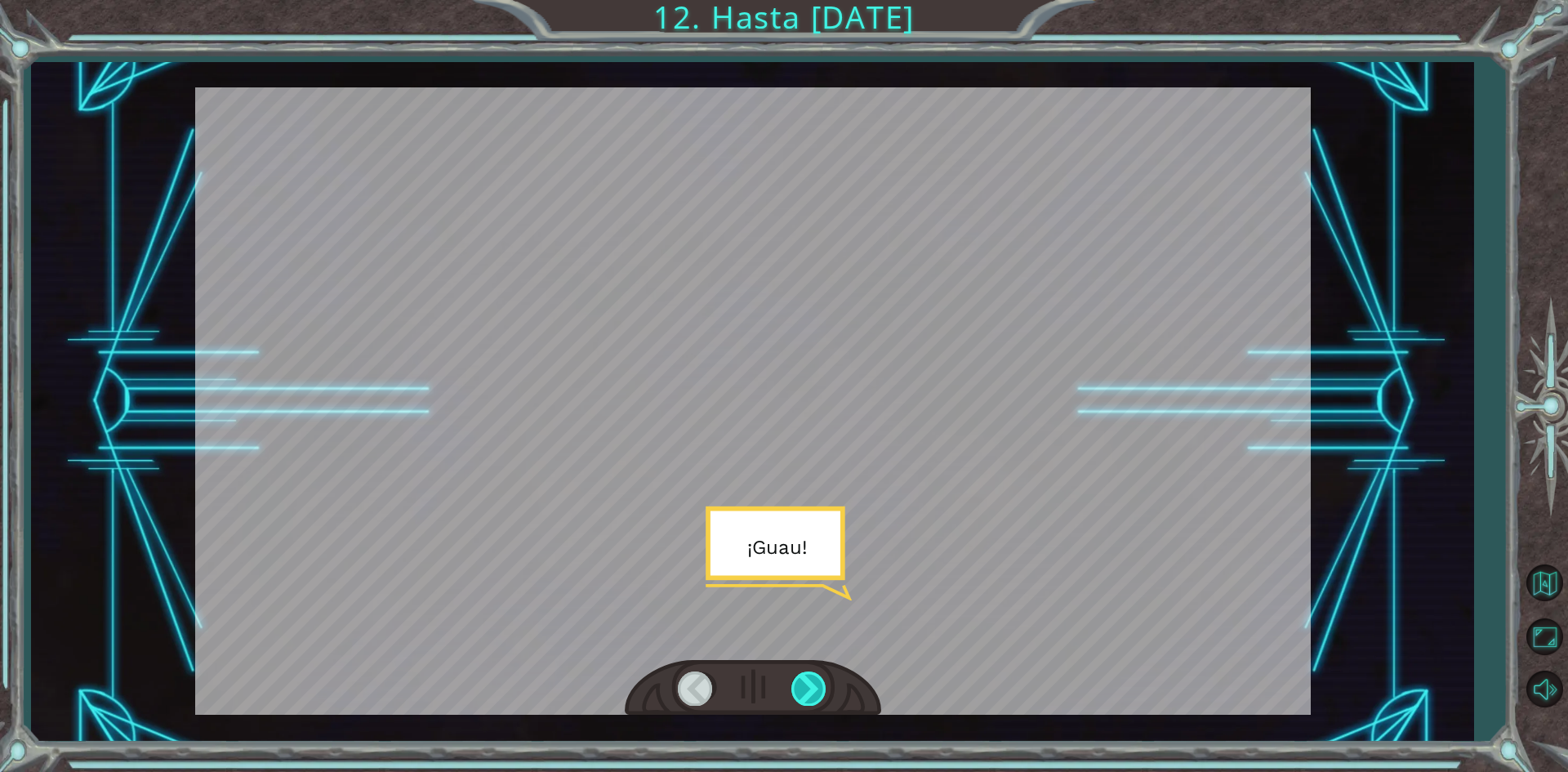
click at [805, 683] on div at bounding box center [809, 688] width 37 height 34
click at [805, 0] on div "P o r a h o r a , v a m o s a d o r m i r u n p o c o . N o q u e r e m o s e n…" at bounding box center [784, 0] width 1568 height 0
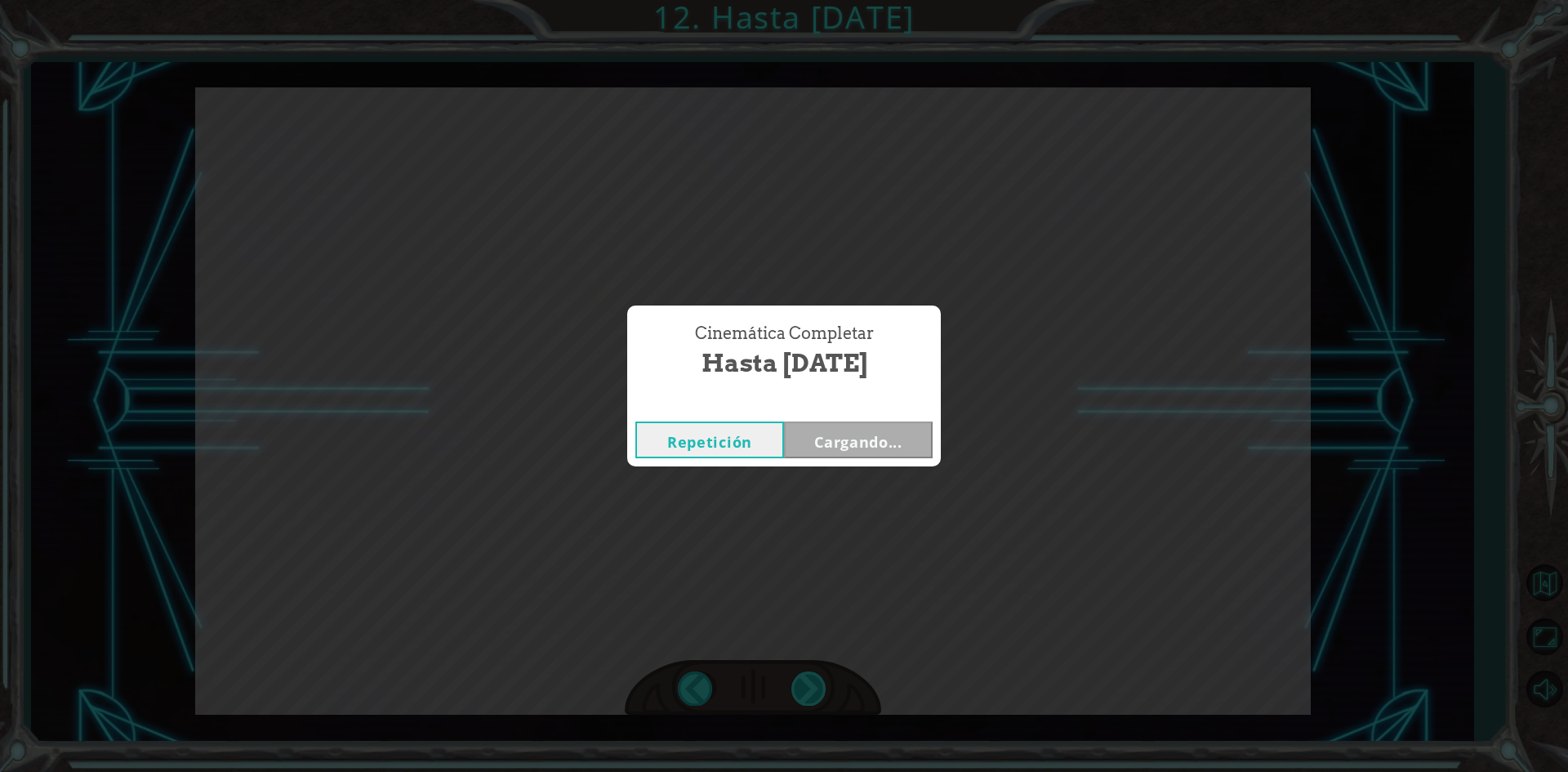
click at [805, 683] on div "Cinemática Completar Hasta [DATE] Repetición Cargando..." at bounding box center [784, 386] width 1568 height 772
click at [867, 443] on button "Siguiente" at bounding box center [858, 440] width 149 height 37
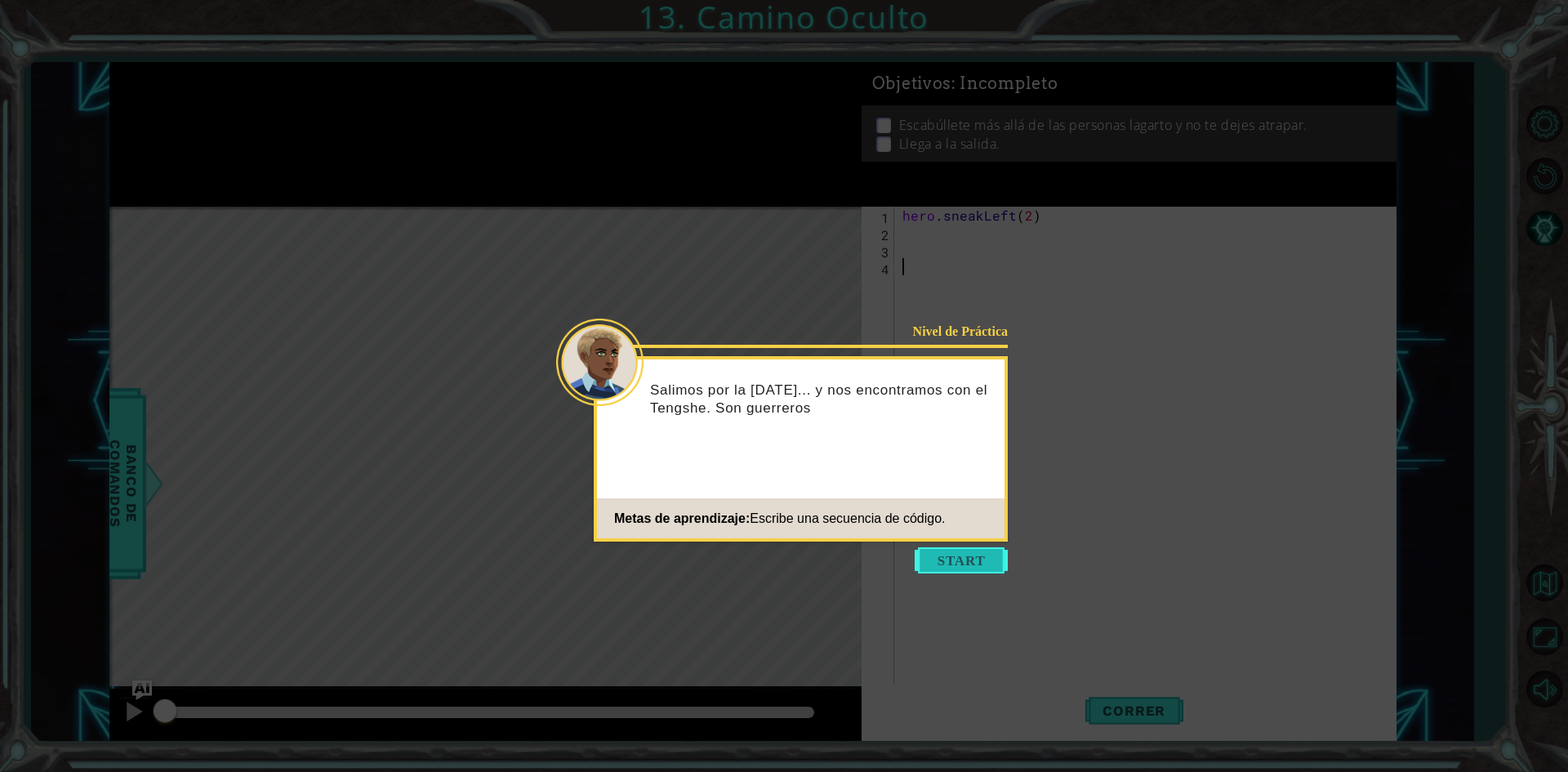
click at [960, 554] on button "Start" at bounding box center [961, 561] width 93 height 26
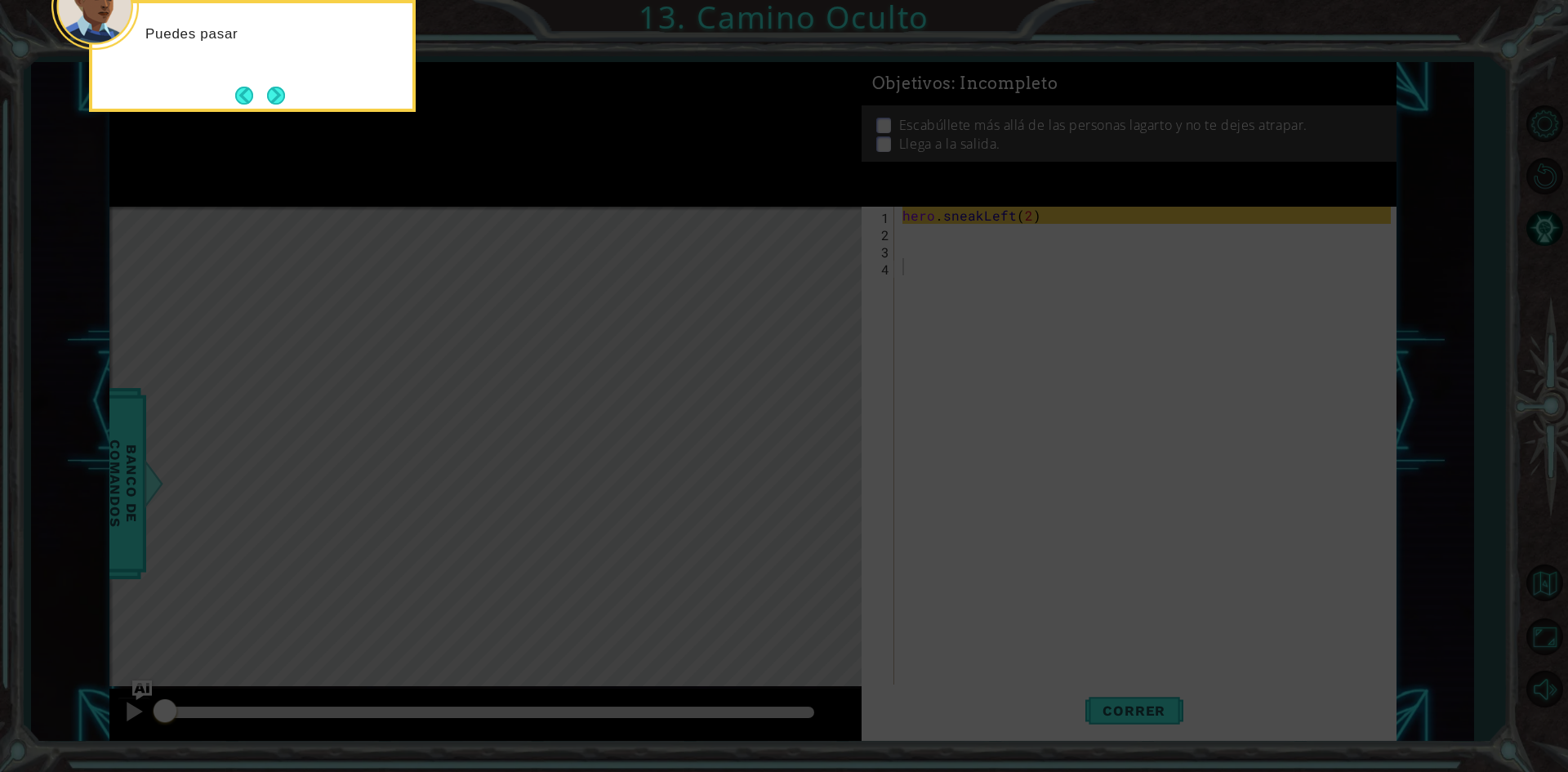
click at [943, 387] on icon at bounding box center [784, 116] width 1568 height 1314
click at [1016, 541] on icon at bounding box center [784, 116] width 1568 height 1314
click at [276, 89] on button "Next" at bounding box center [276, 97] width 18 height 18
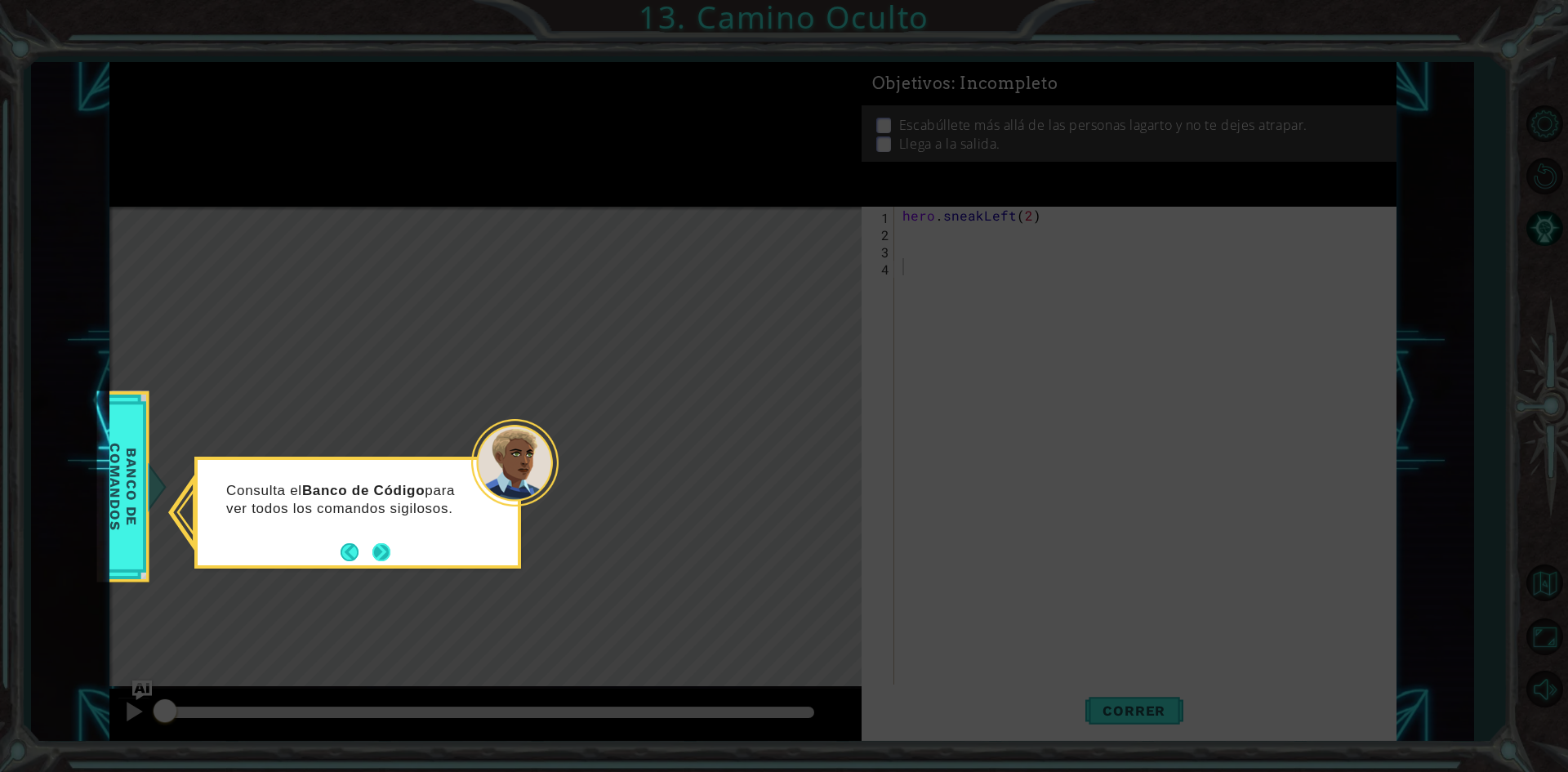
click at [386, 547] on button "Next" at bounding box center [381, 552] width 18 height 18
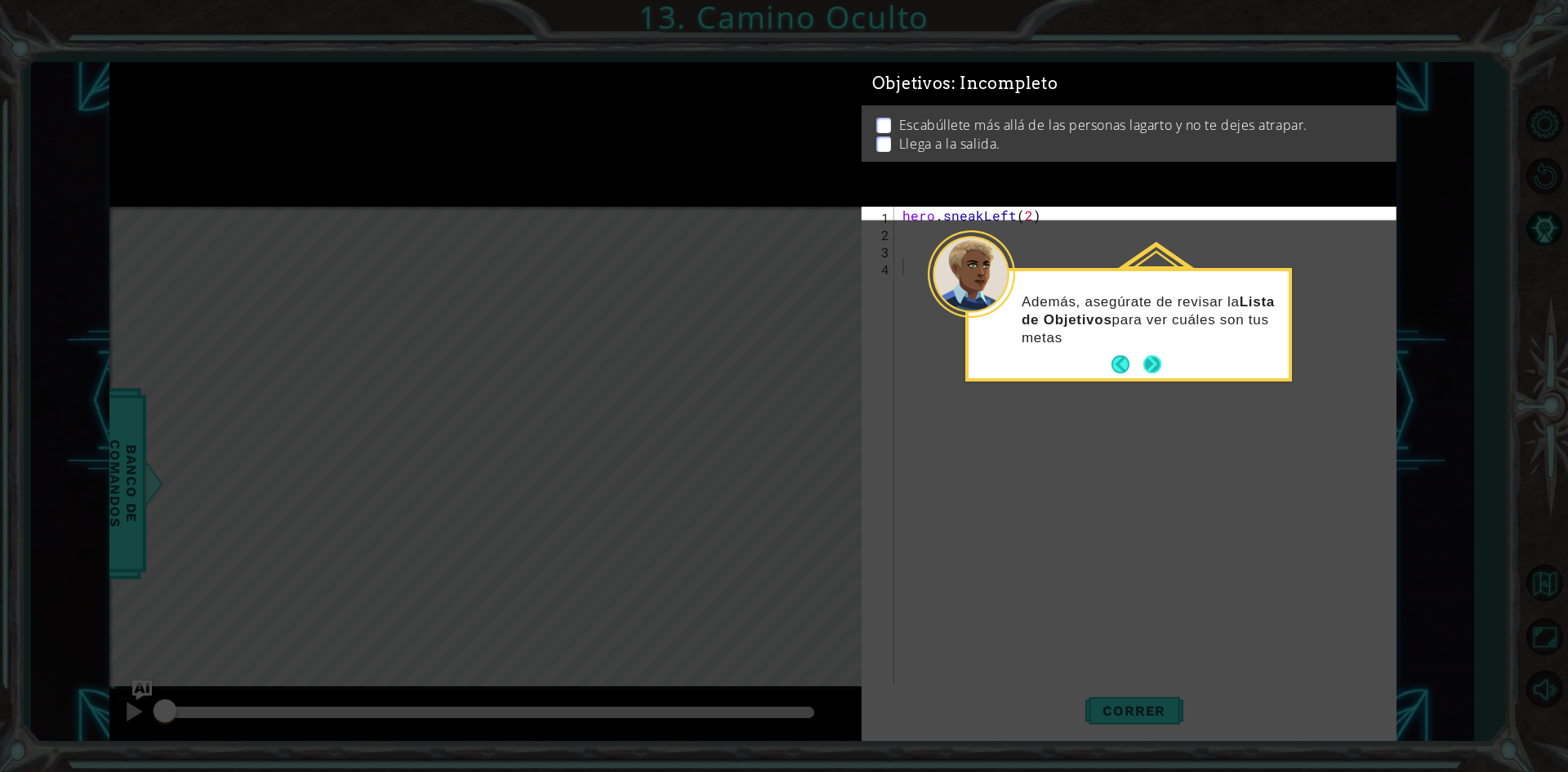
click at [1157, 362] on button "Next" at bounding box center [1152, 365] width 18 height 18
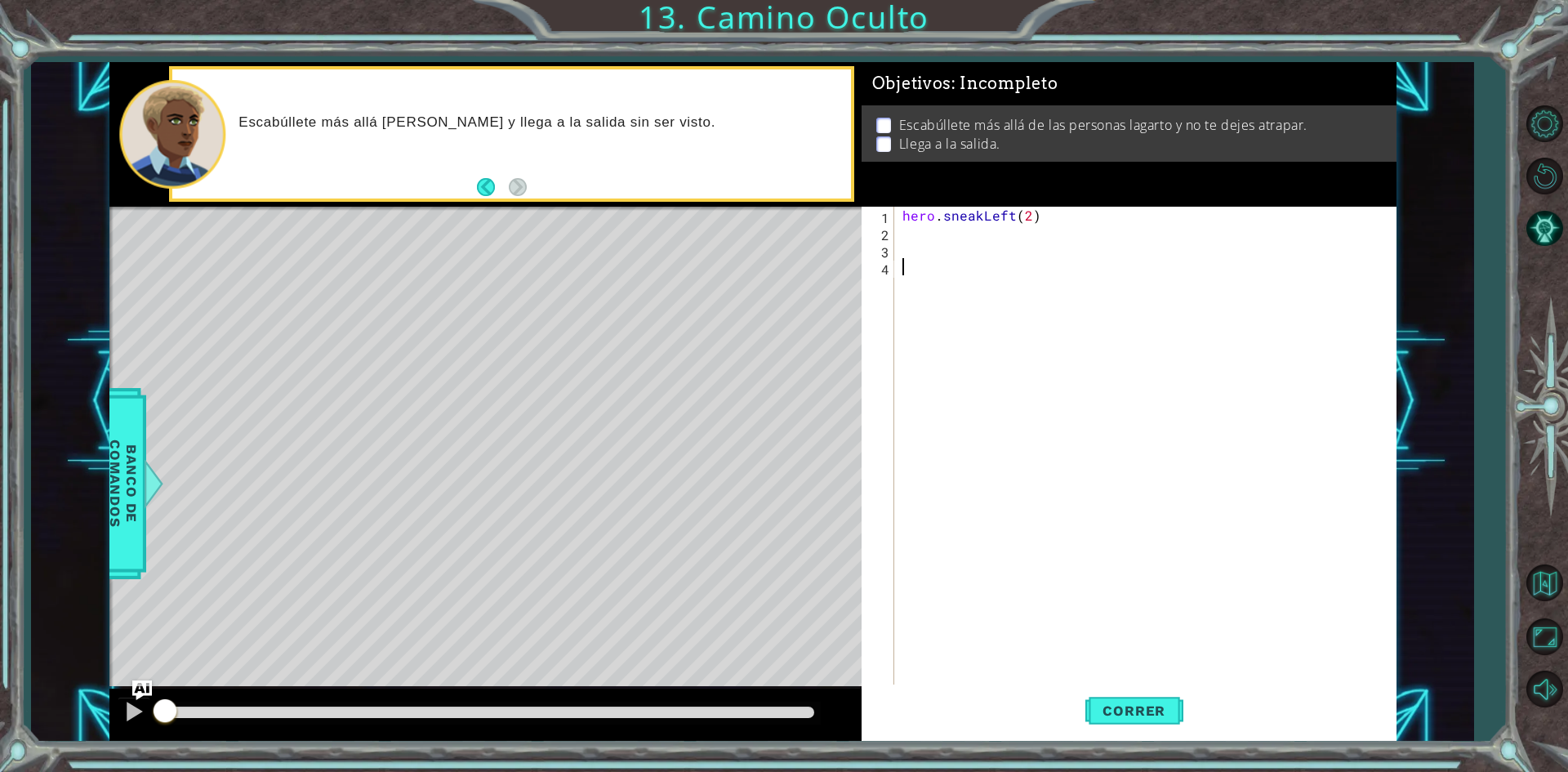
click at [949, 240] on div "hero . sneakLeft ( 2 )" at bounding box center [1150, 464] width 500 height 515
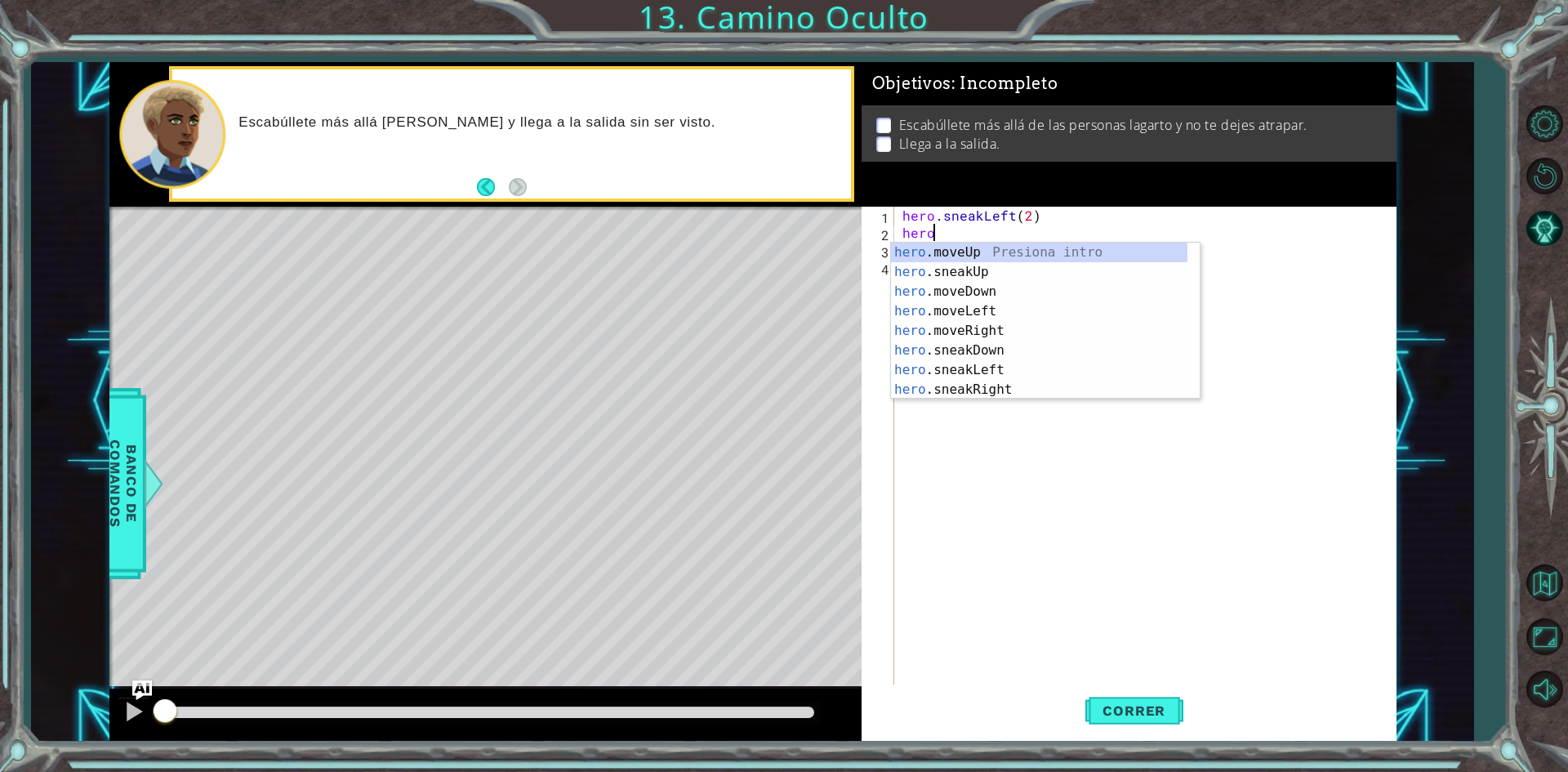
scroll to position [0, 1]
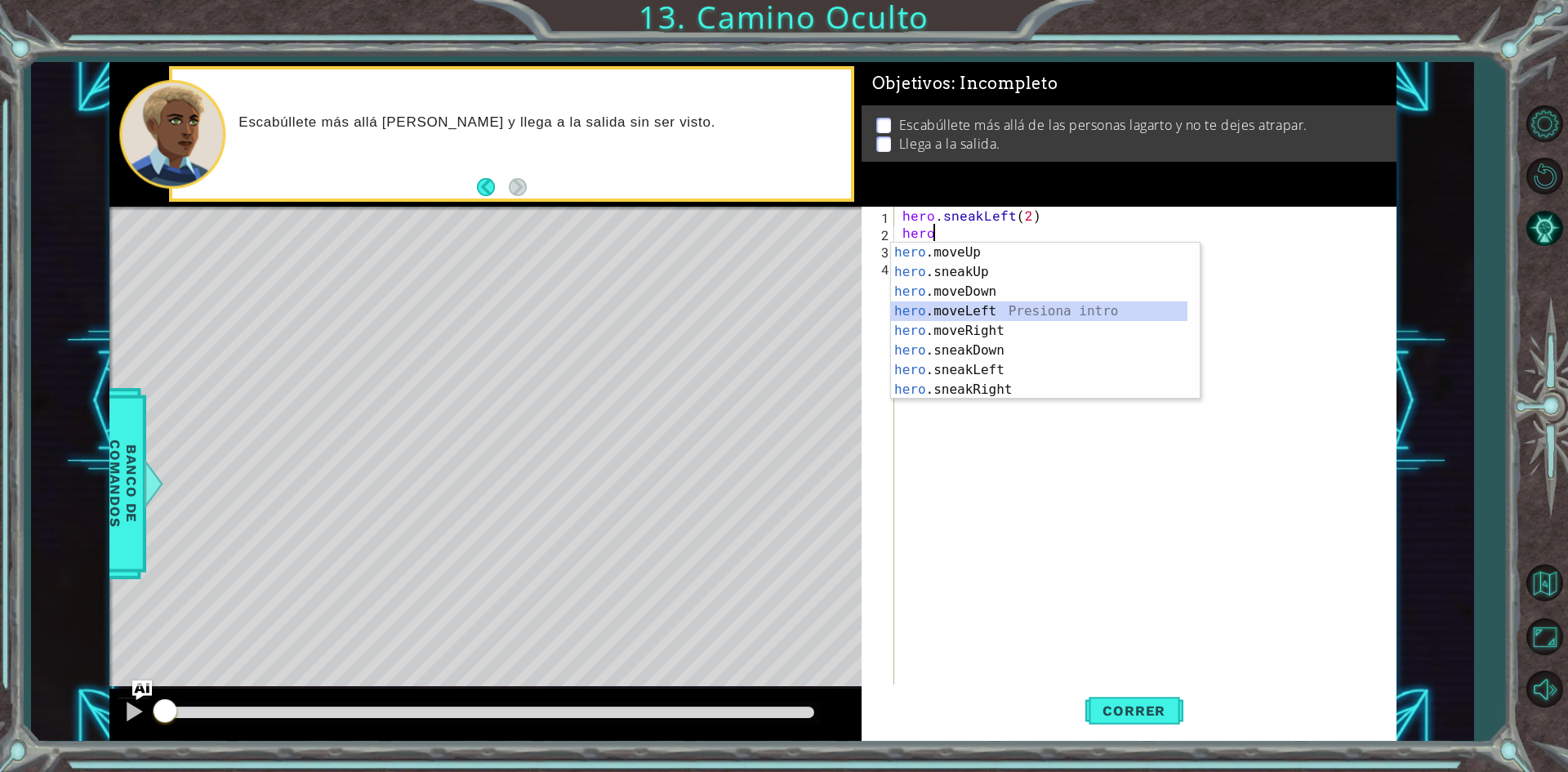
click at [976, 305] on div "hero .moveUp Presiona intro hero .sneakUp Presiona intro hero .moveDown Presion…" at bounding box center [1039, 340] width 296 height 196
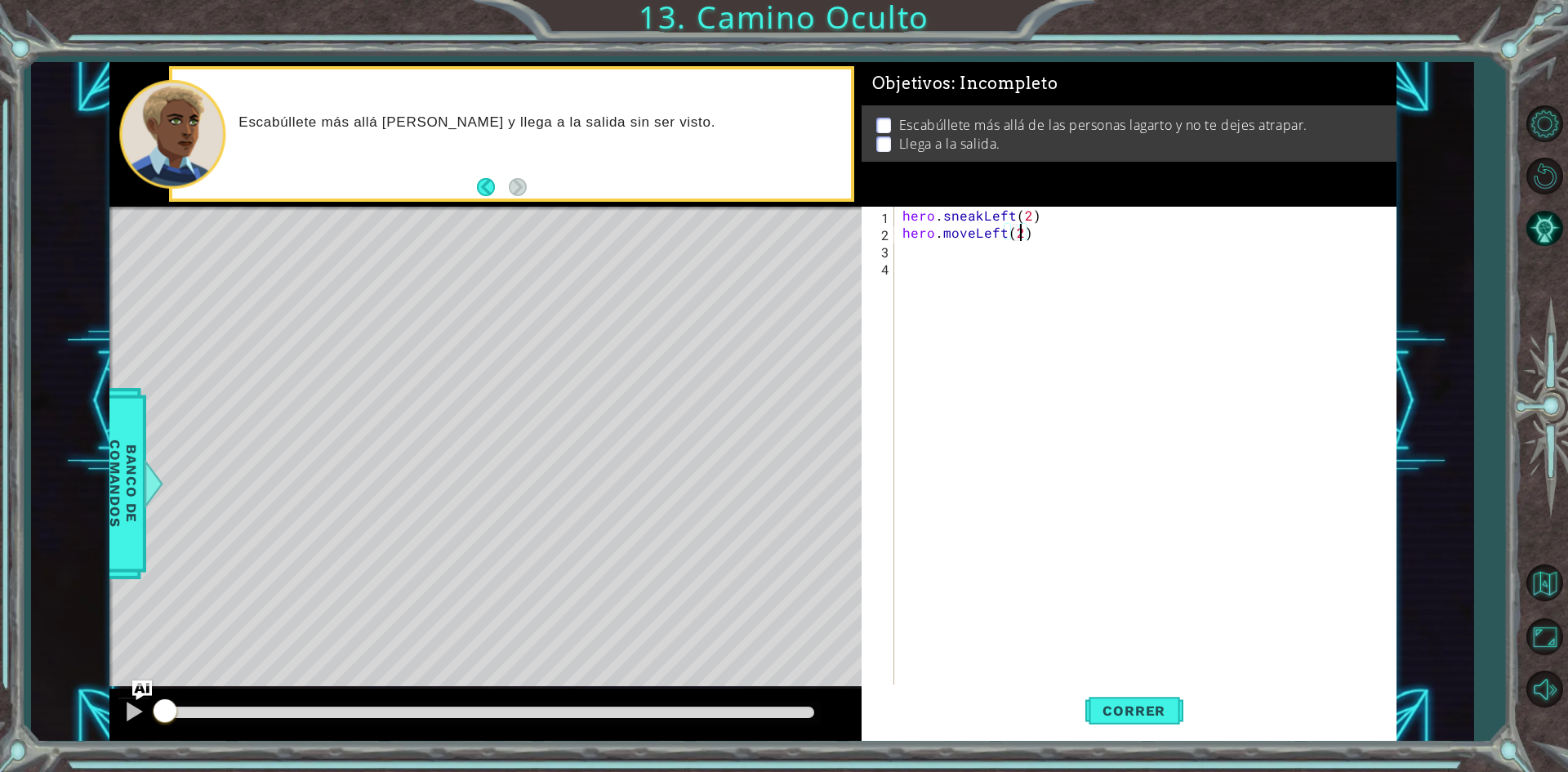
scroll to position [0, 7]
type textarea "hero.moveLeft(2)"
click at [1150, 703] on span "Correr" at bounding box center [1133, 711] width 95 height 16
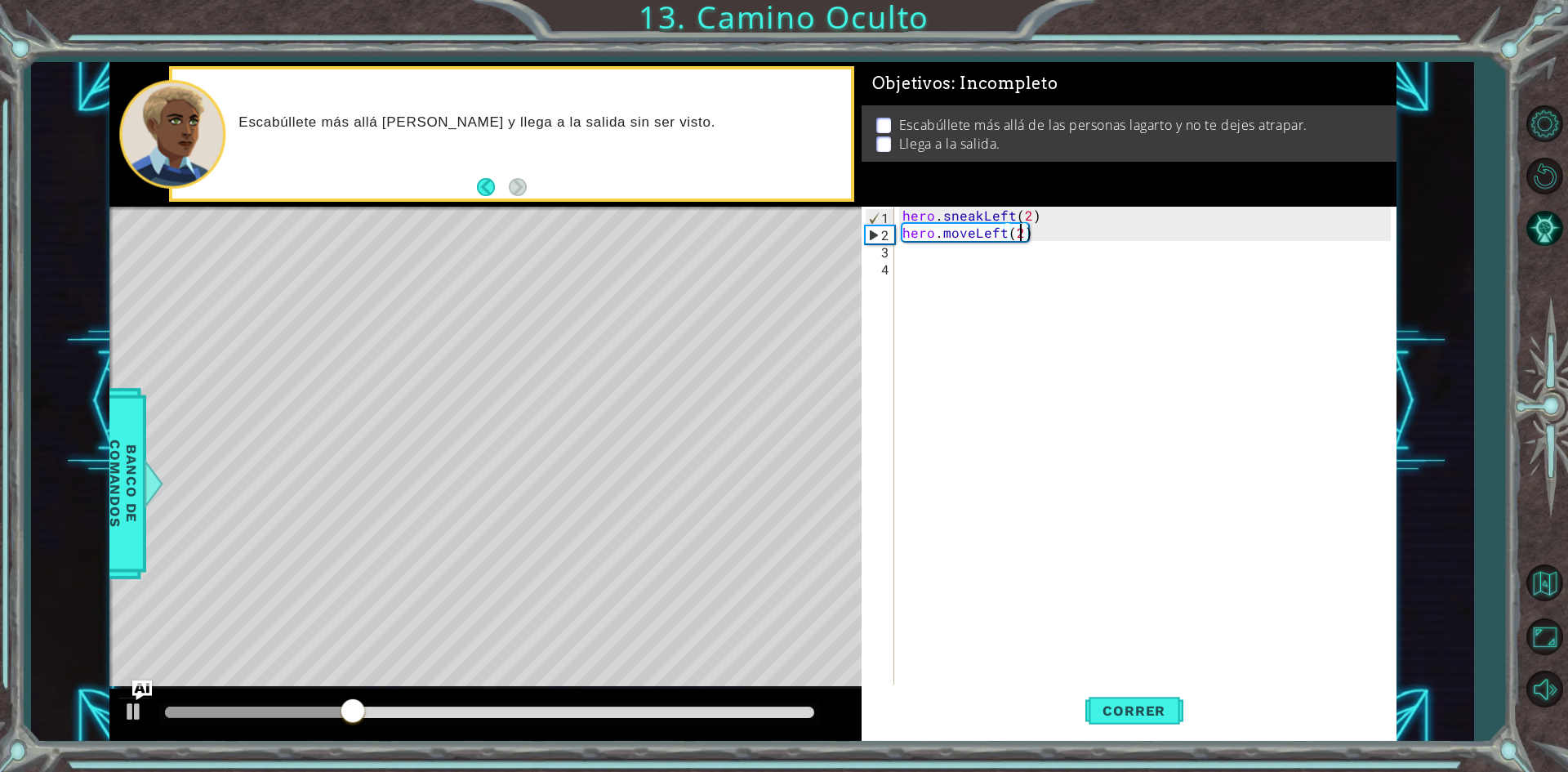
click at [917, 249] on div "hero . sneakLeft ( 2 ) hero . moveLeft ( 2 )" at bounding box center [1150, 464] width 500 height 515
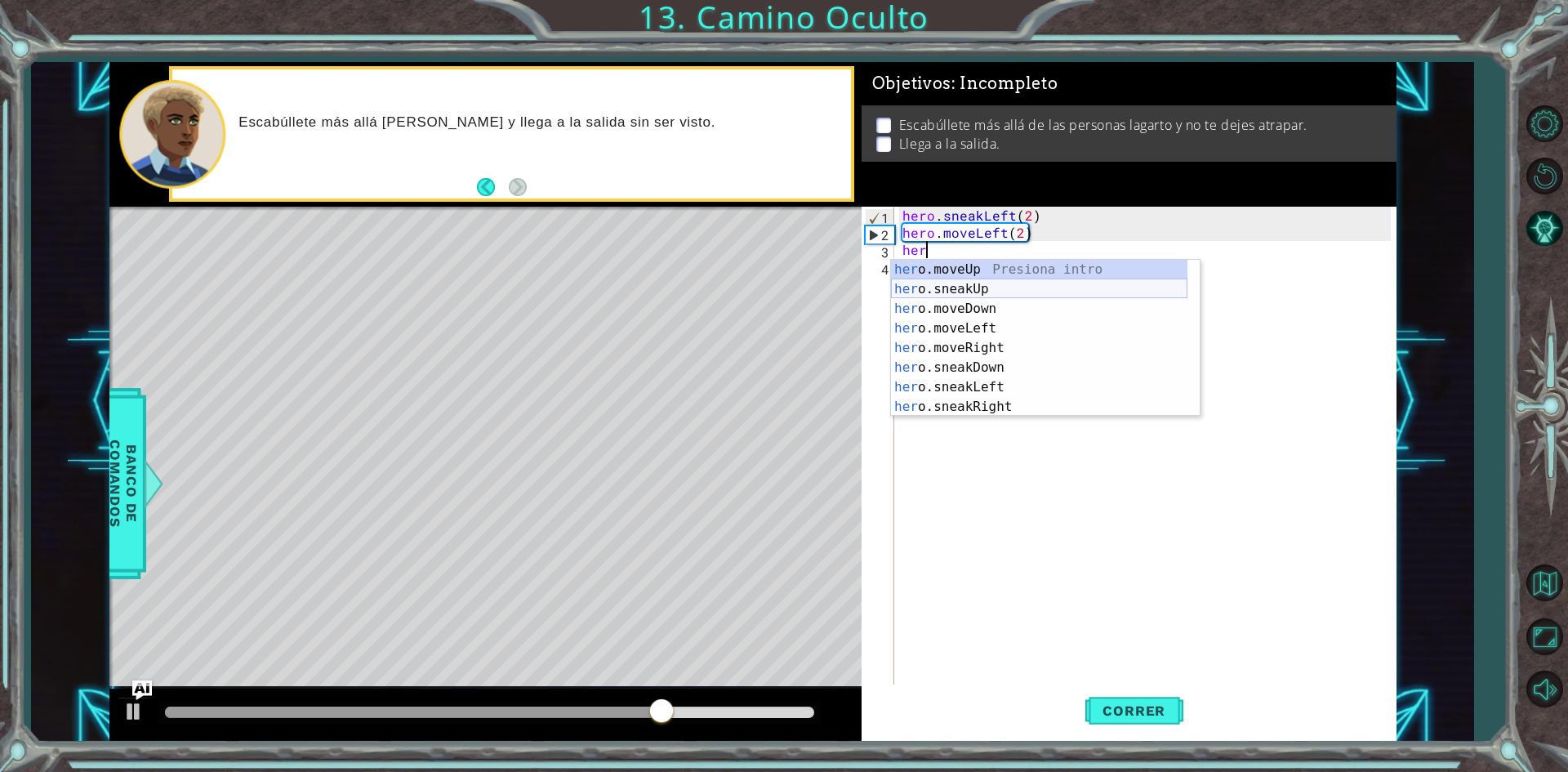
click at [972, 291] on div "her o.moveUp Presiona intro her o.sneakUp Presiona intro her o.moveDown Presion…" at bounding box center [1039, 358] width 296 height 196
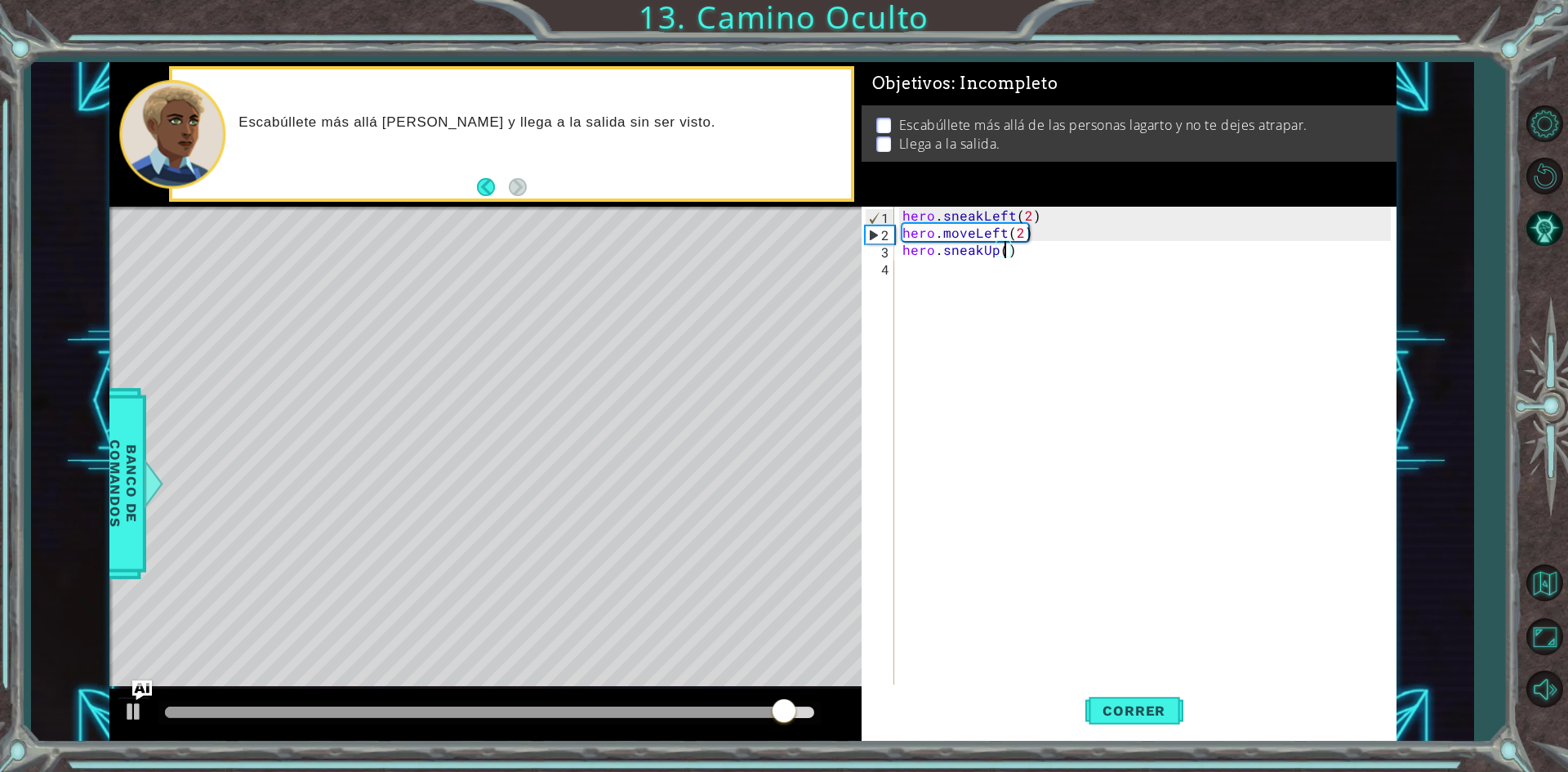
scroll to position [0, 7]
type textarea "hero.sneakUp(2)"
click at [1135, 713] on span "Correr" at bounding box center [1133, 711] width 95 height 16
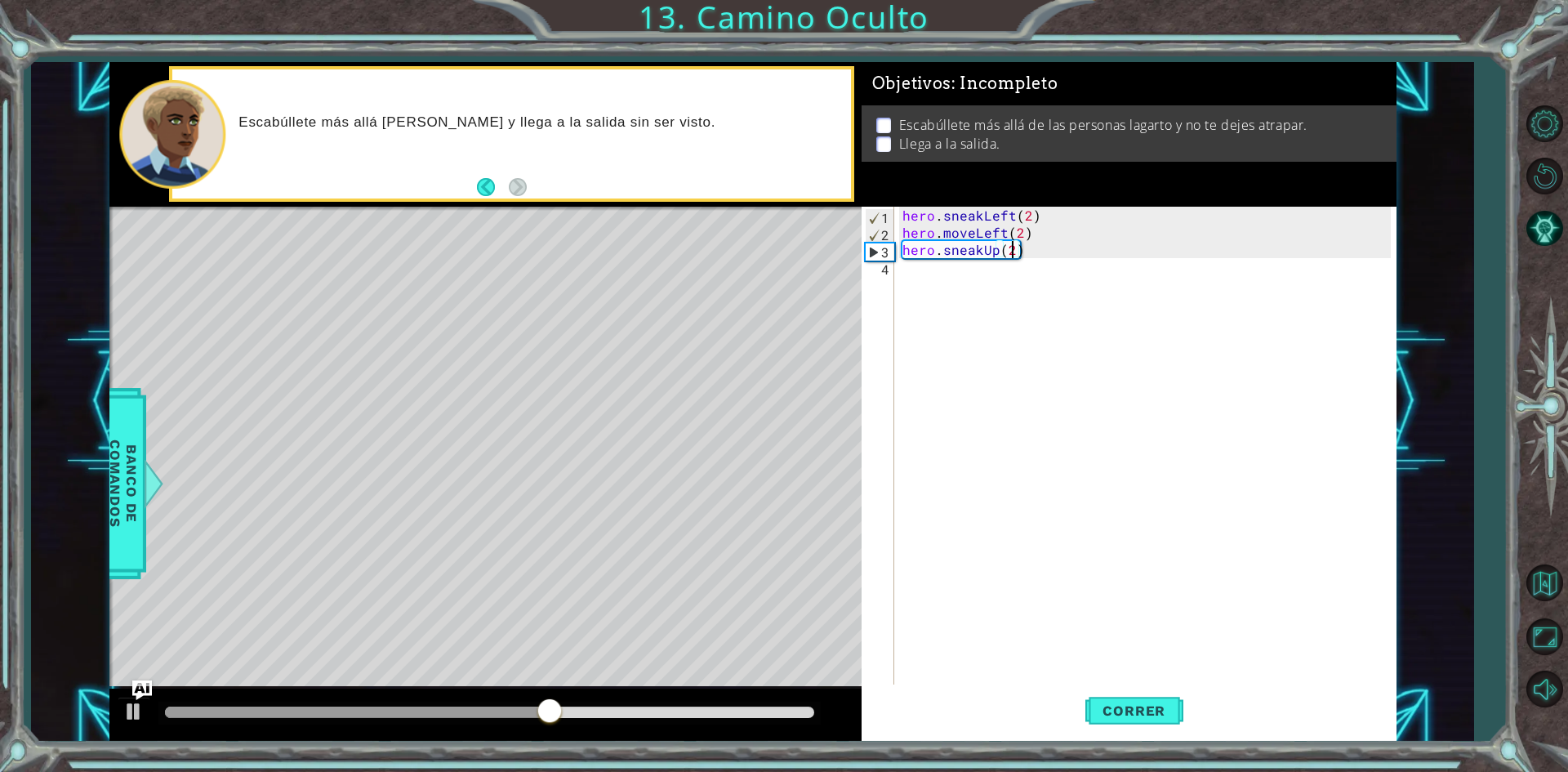
click at [960, 279] on div "hero . sneakLeft ( 2 ) hero . moveLeft ( 2 ) hero . sneakUp ( 2 )" at bounding box center [1150, 464] width 500 height 515
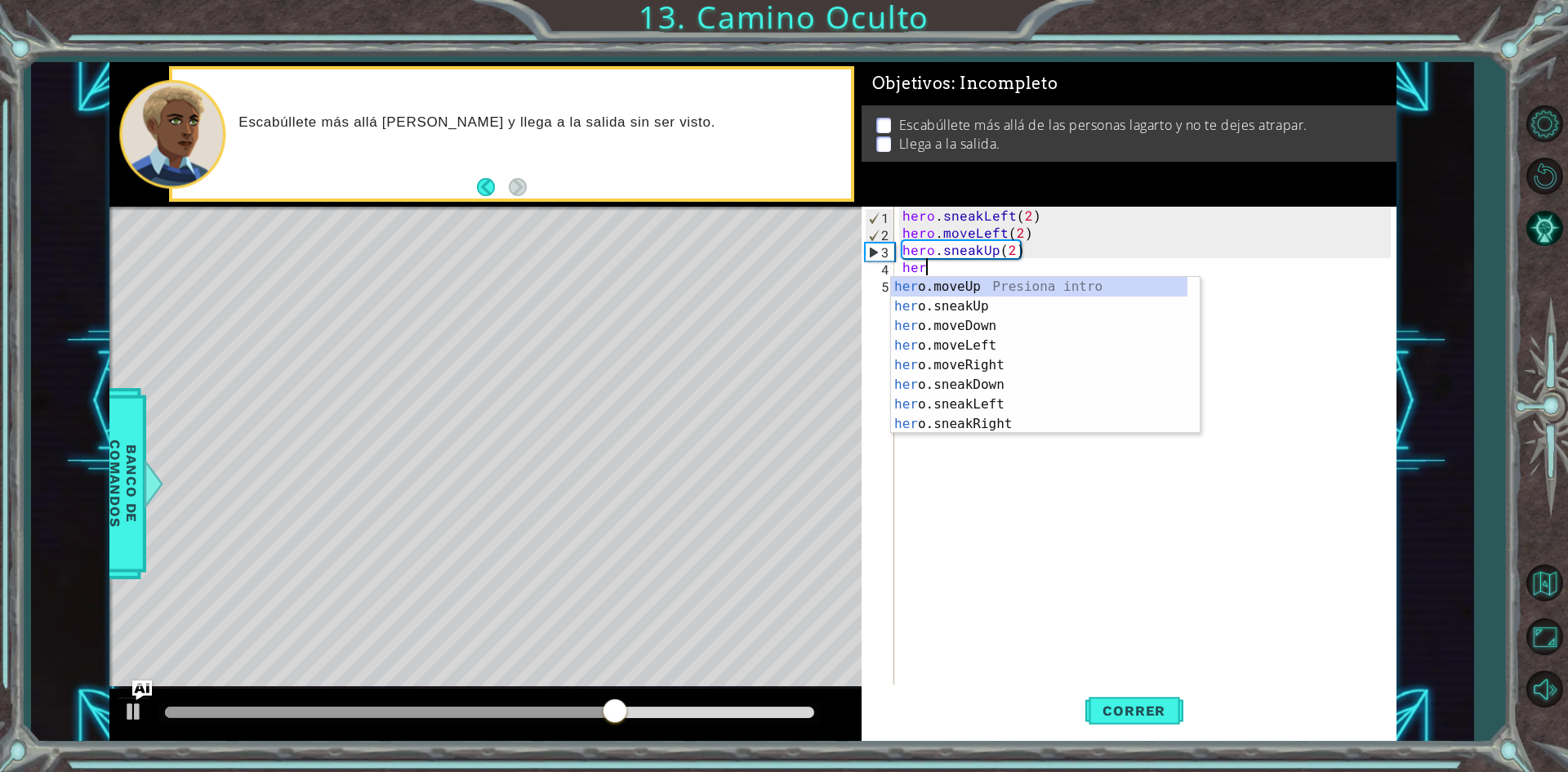
scroll to position [0, 1]
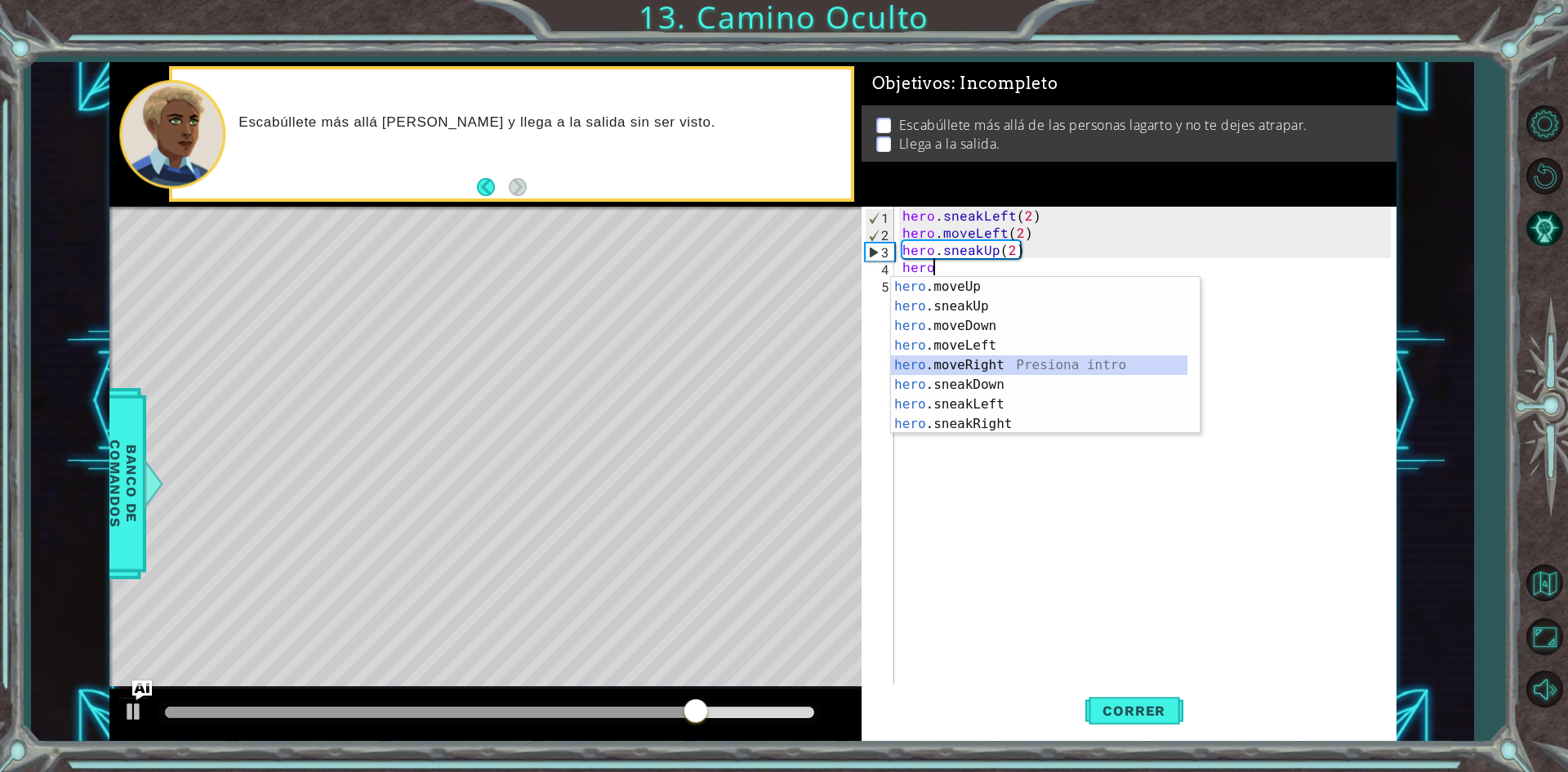
click at [972, 367] on div "hero .moveUp Presiona intro hero .sneakUp Presiona intro hero .moveDown Presion…" at bounding box center [1039, 375] width 296 height 196
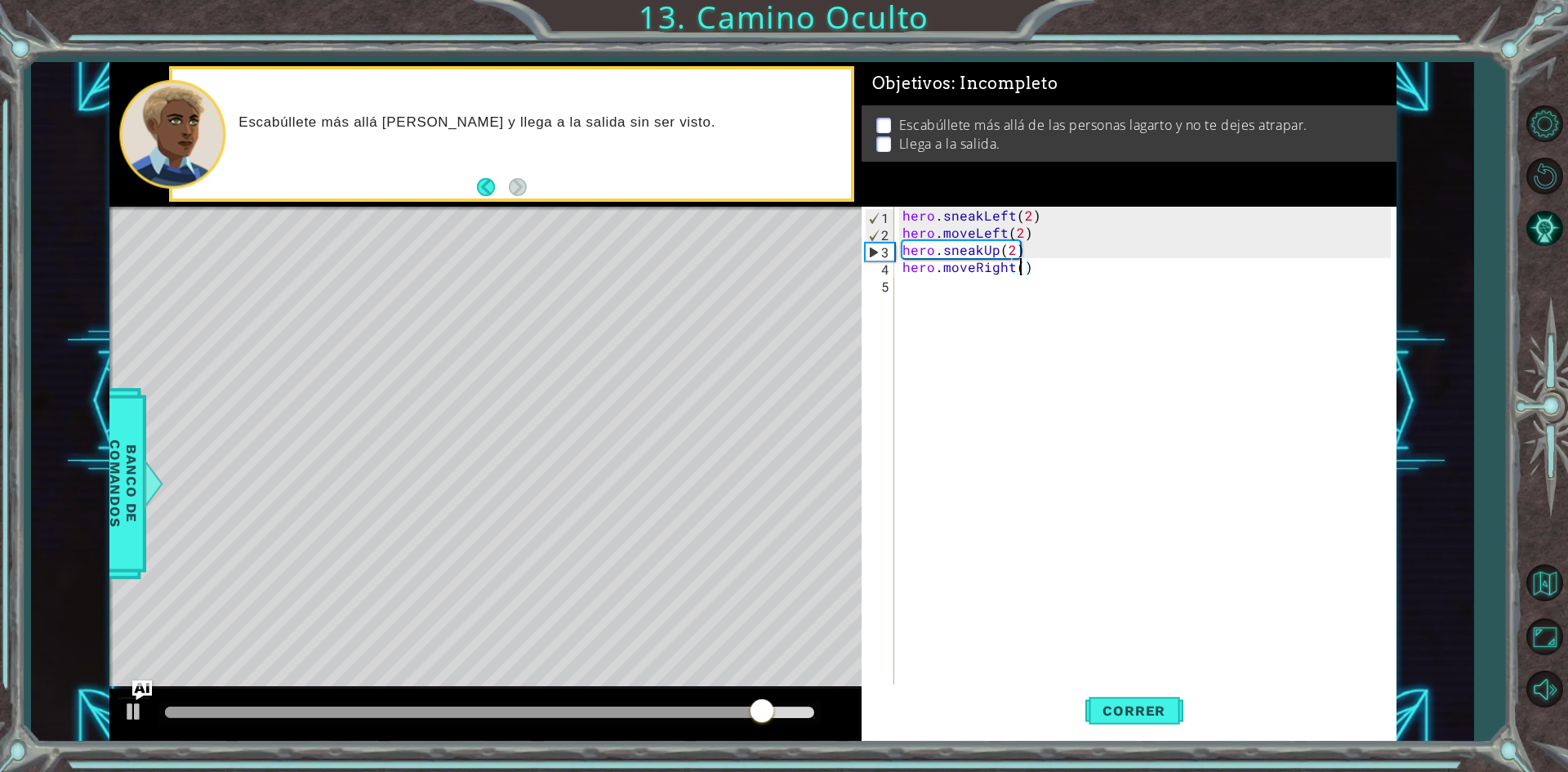
scroll to position [0, 8]
click at [1155, 712] on span "Correr" at bounding box center [1133, 711] width 95 height 16
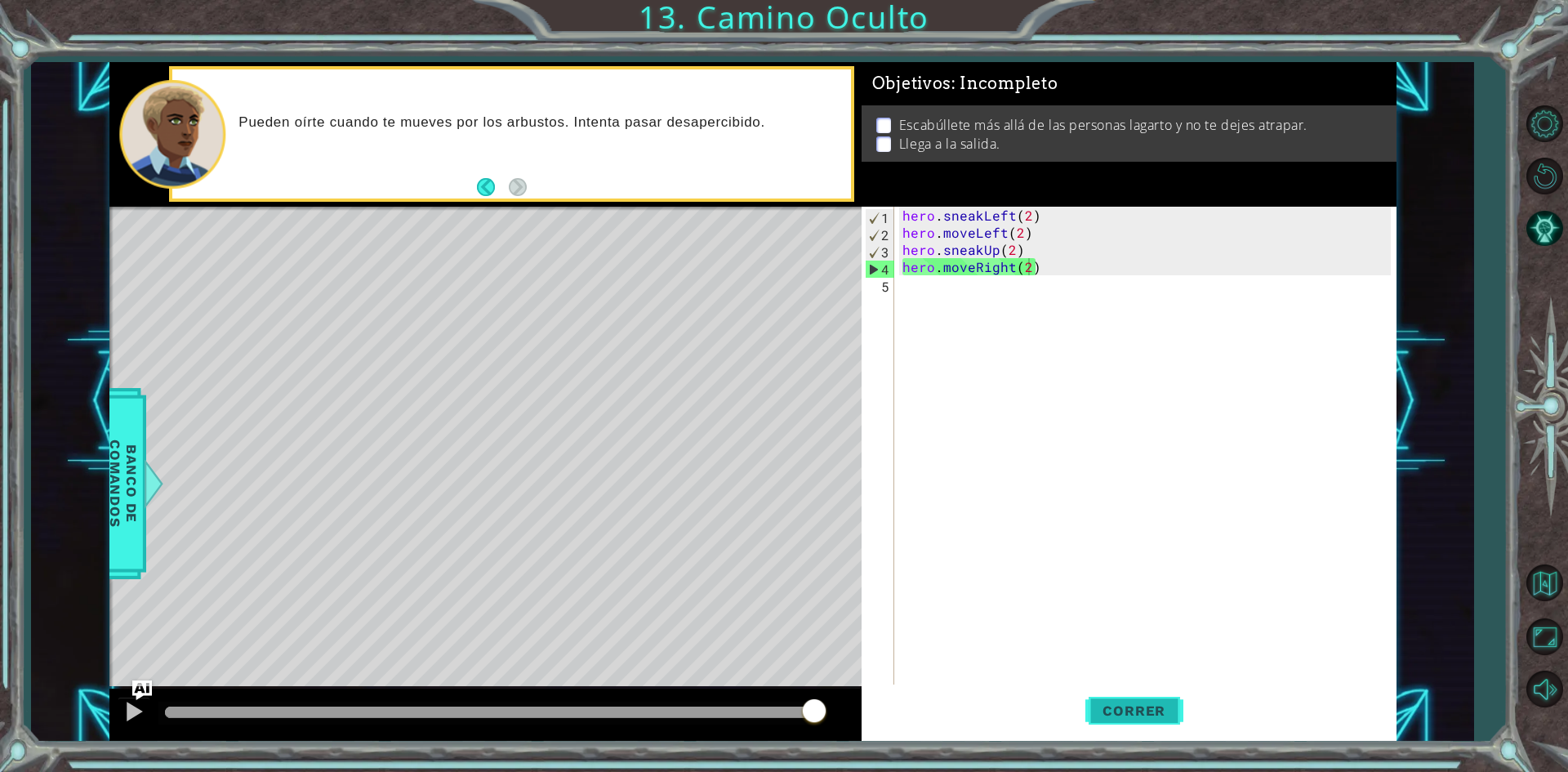
click at [1155, 712] on span "Correr" at bounding box center [1133, 711] width 95 height 16
click at [1069, 216] on div "hero . sneakLeft ( 2 ) hero . moveLeft ( 2 ) hero . sneakUp ( 2 ) hero . moveRi…" at bounding box center [1150, 464] width 500 height 515
type textarea "hero.sneakLeft(2)"
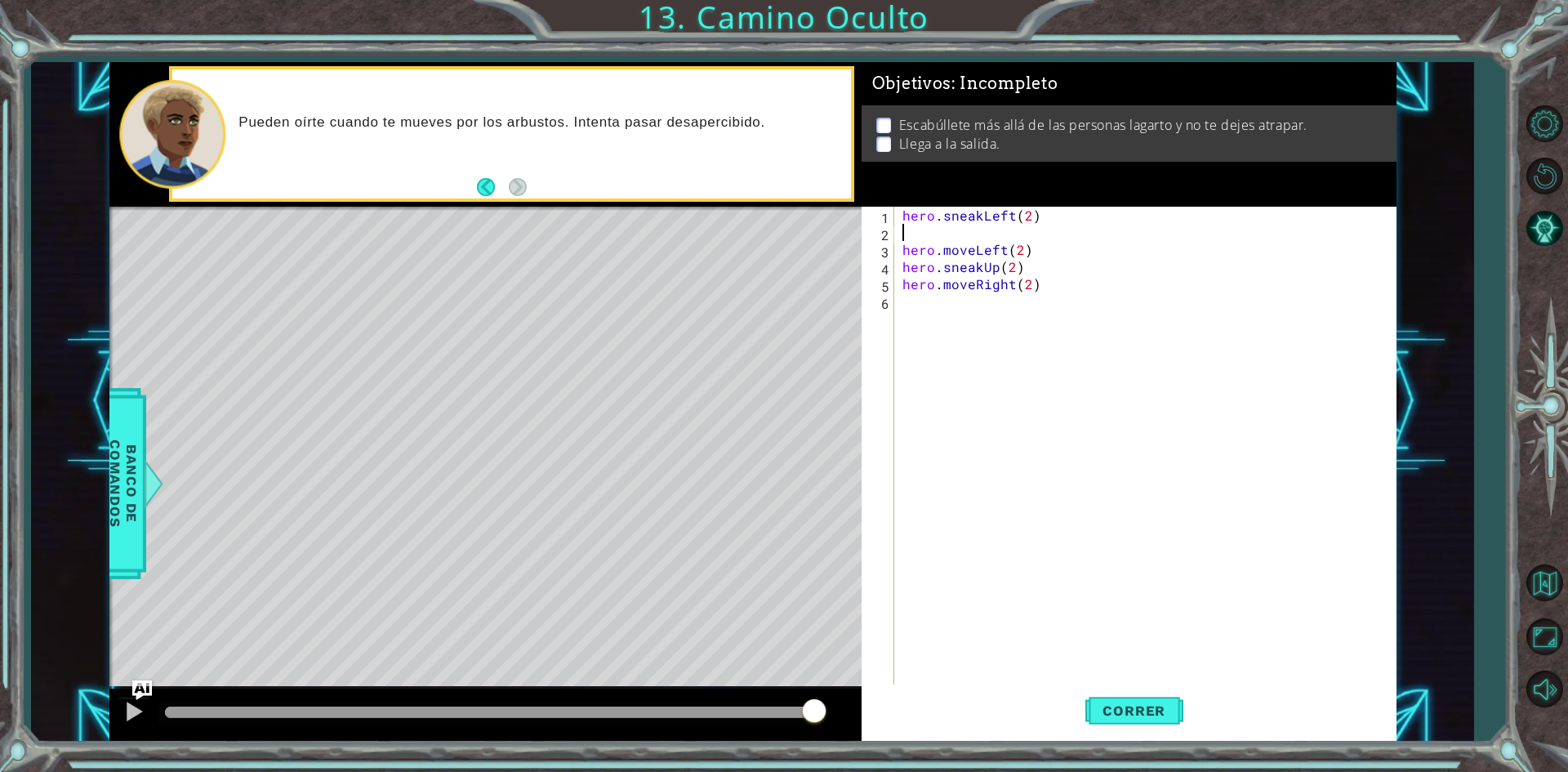
scroll to position [0, 0]
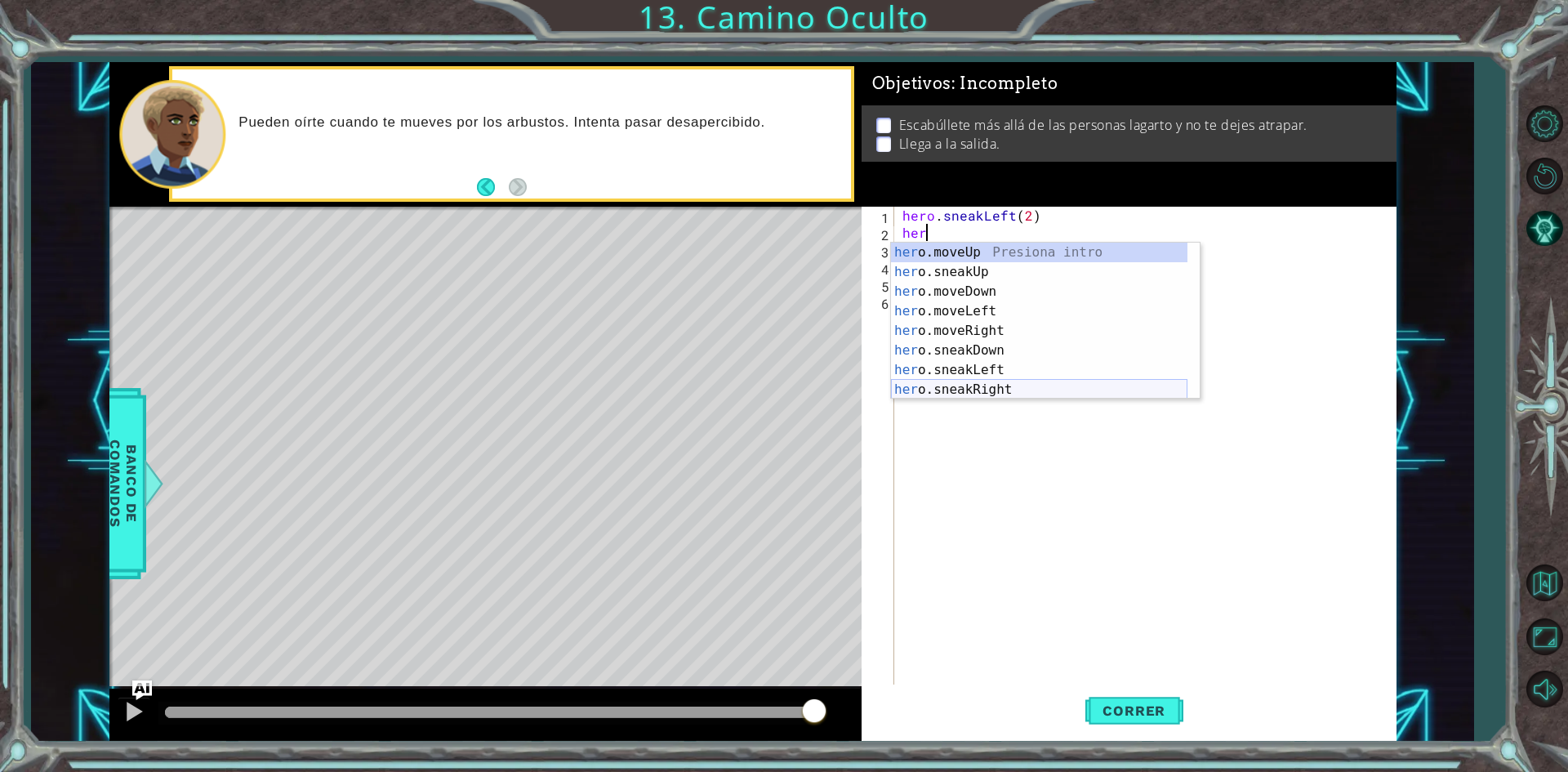
click at [964, 390] on div "her o.moveUp Presiona intro her o.sneakUp Presiona intro her o.moveDown Presion…" at bounding box center [1039, 340] width 296 height 196
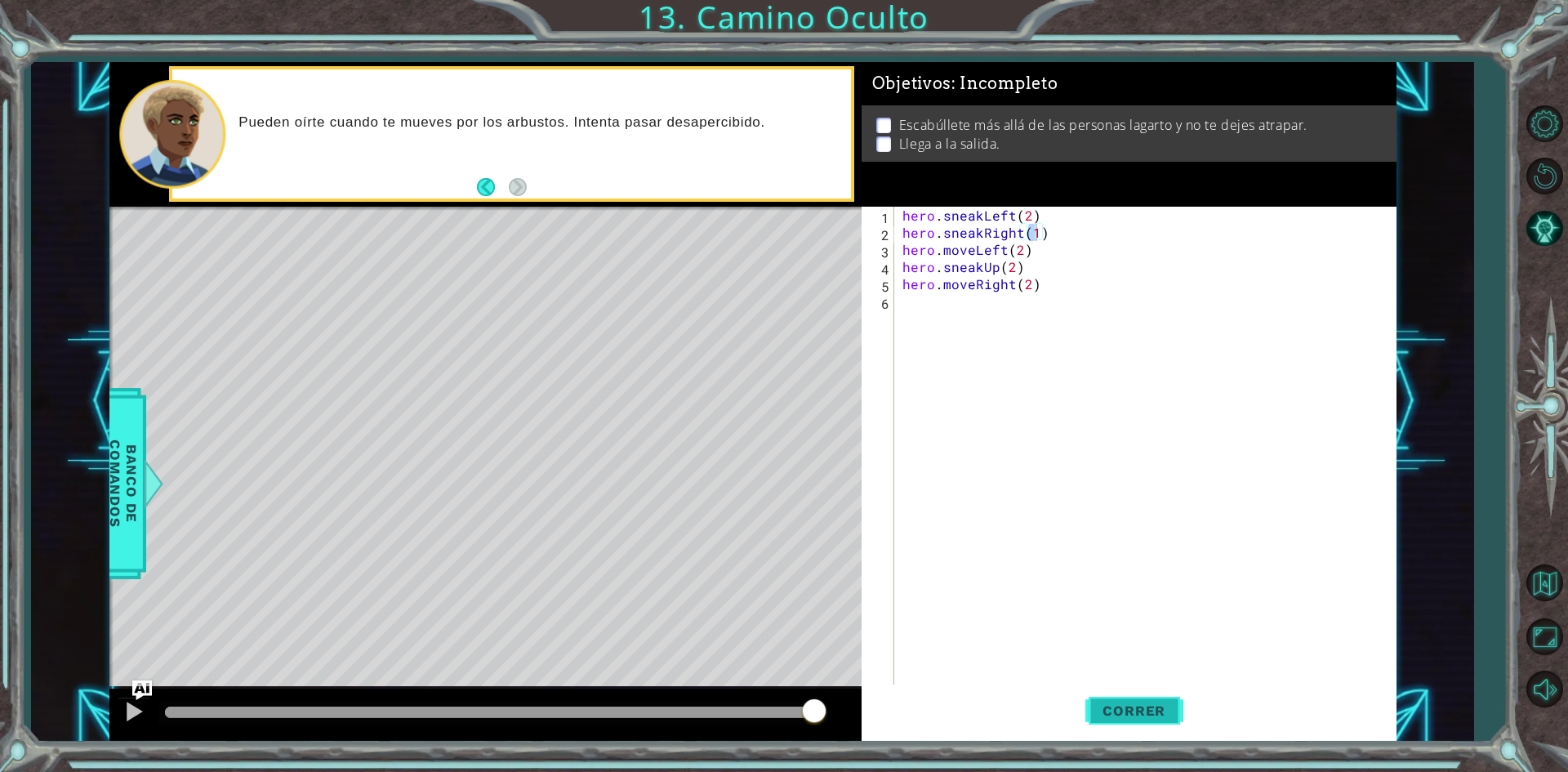
click at [1122, 700] on button "Correr" at bounding box center [1134, 712] width 98 height 53
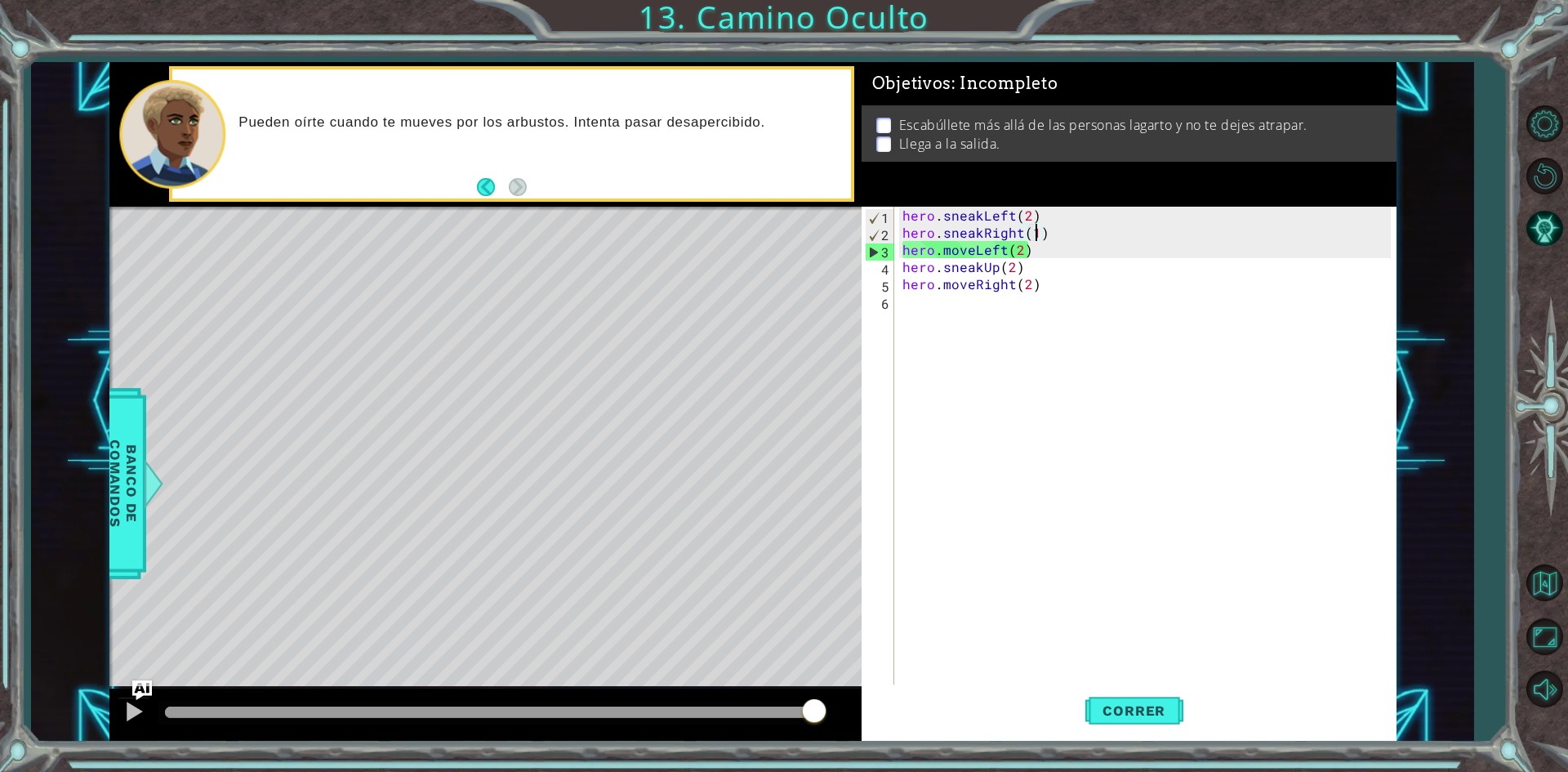
click at [1053, 234] on div "hero . sneakLeft ( 2 ) hero . sneakRight ( 1 ) hero . moveLeft ( 2 ) hero . sne…" at bounding box center [1150, 464] width 500 height 515
click at [1037, 234] on div "hero . sneakLeft ( 2 ) hero . sneakRight ( 1 ) hero . moveLeft ( 2 ) hero . sne…" at bounding box center [1150, 464] width 500 height 515
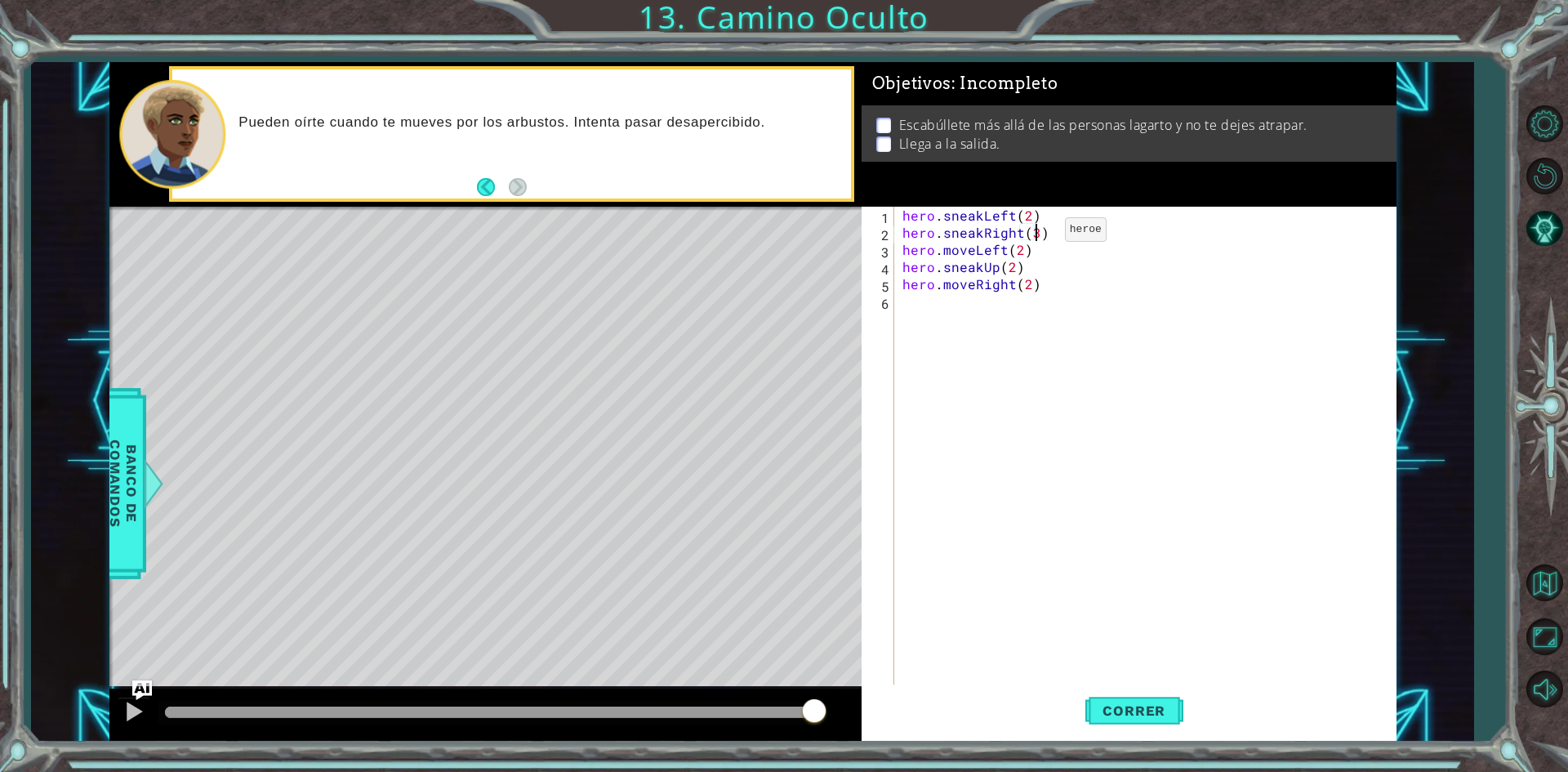
scroll to position [0, 8]
click at [1114, 715] on span "Correr" at bounding box center [1133, 711] width 95 height 16
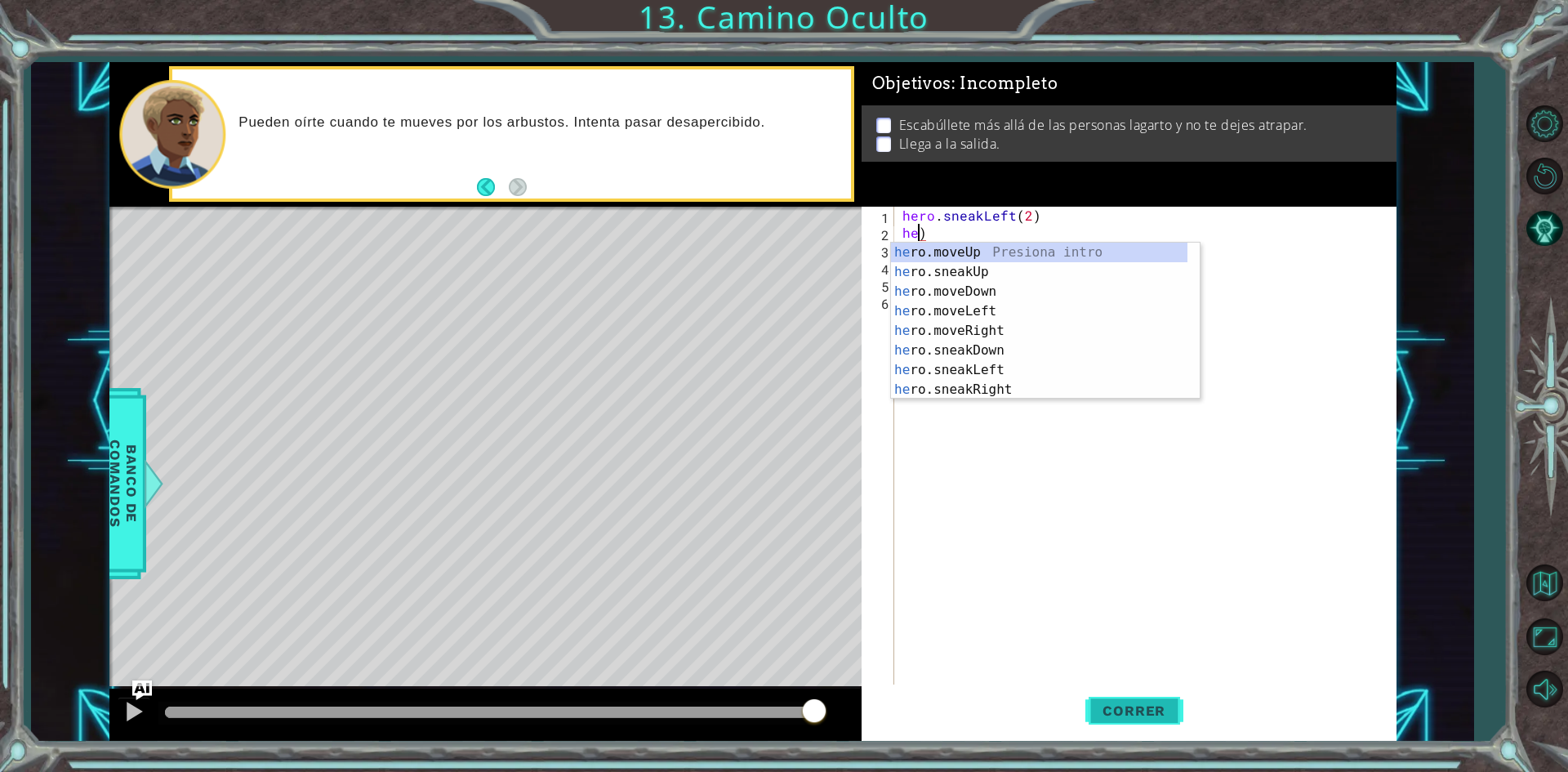
scroll to position [0, 0]
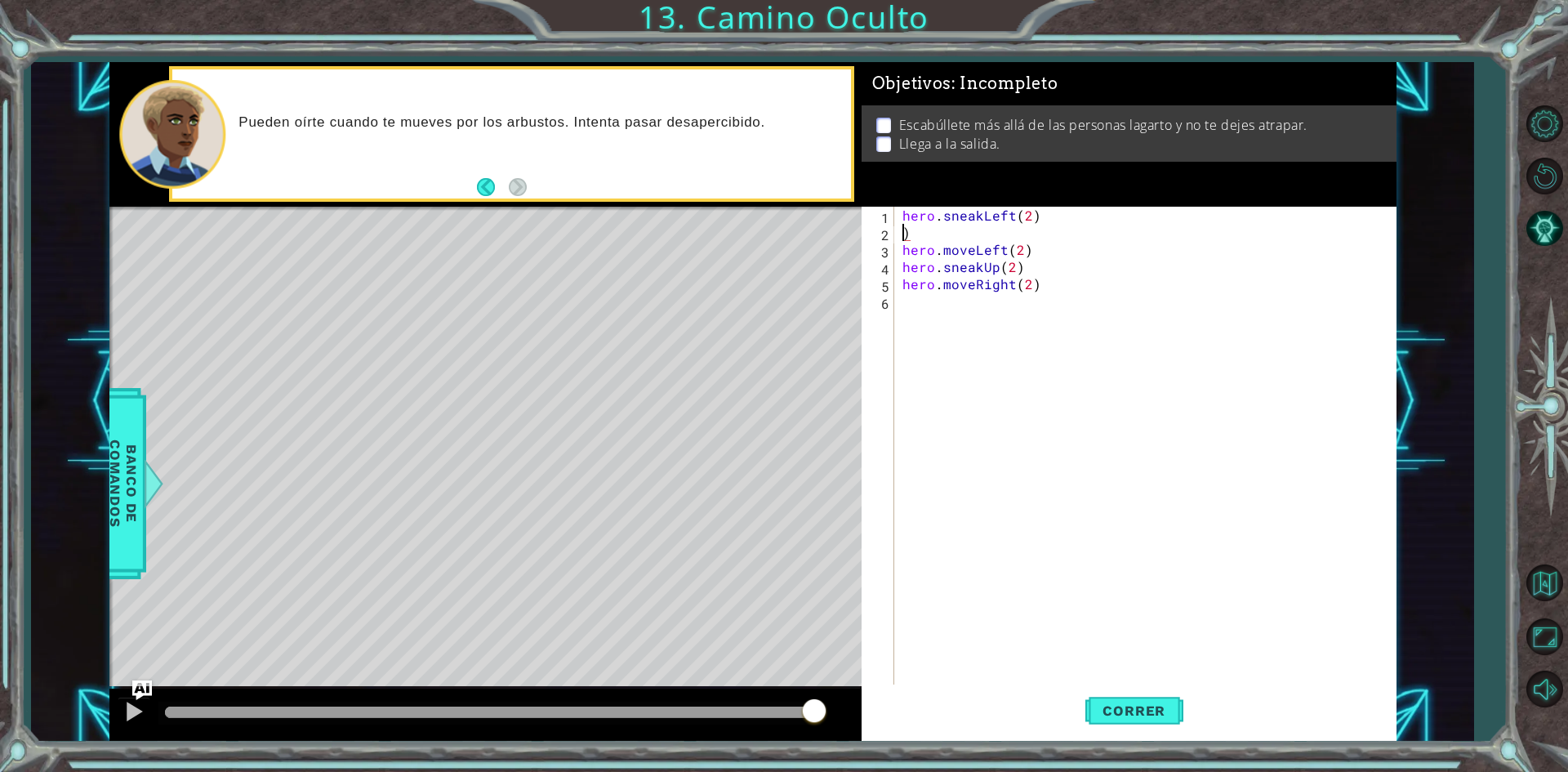
click at [906, 237] on div "hero . sneakLeft ( 2 ) ) hero . moveLeft ( 2 ) hero . sneakUp ( 2 ) hero . move…" at bounding box center [1150, 464] width 500 height 515
type textarea "hero.sneakLeft(2))"
click at [1126, 717] on span "Correr" at bounding box center [1133, 711] width 95 height 16
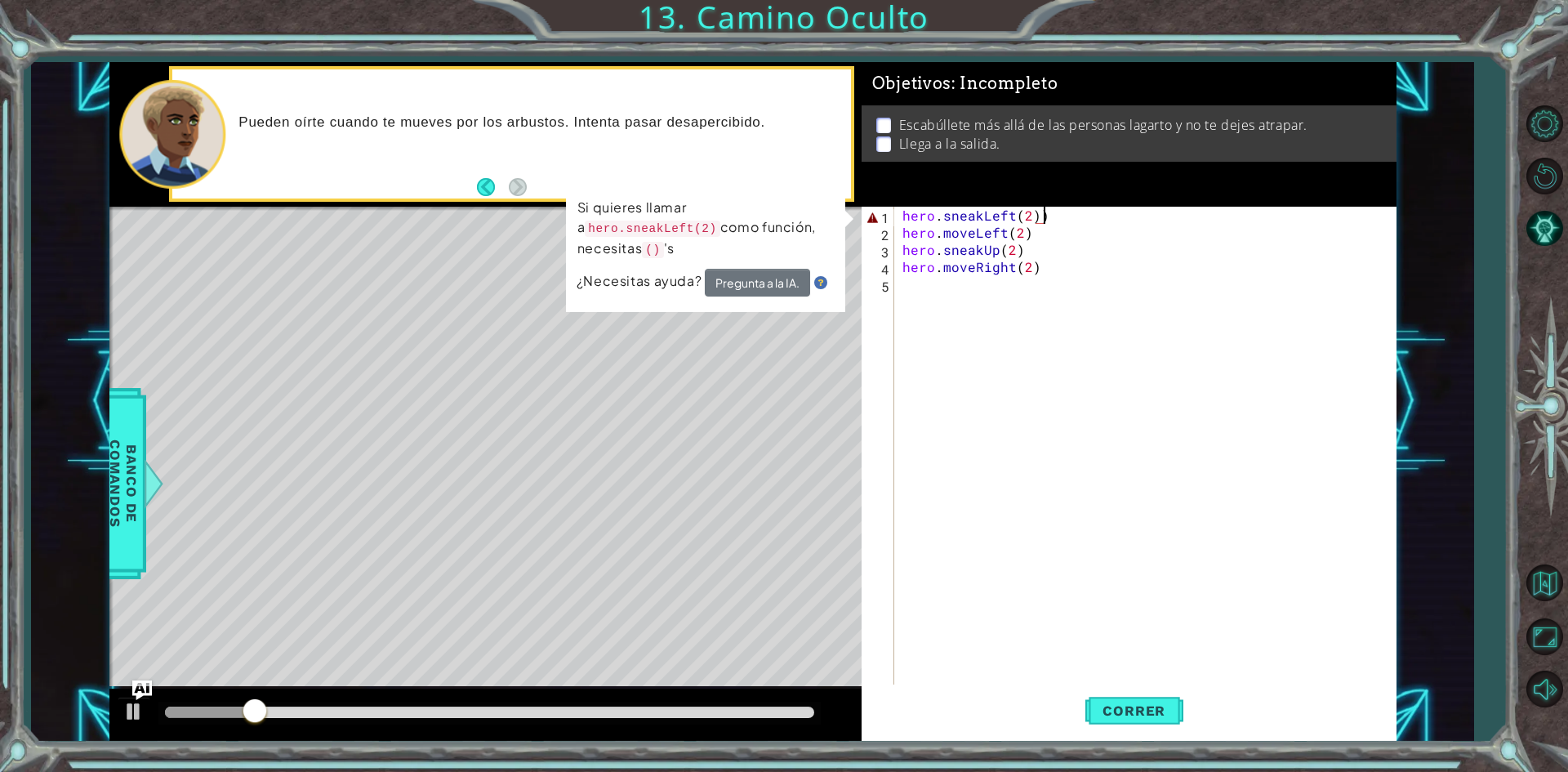
type textarea "hero.sneakLeft(2)"
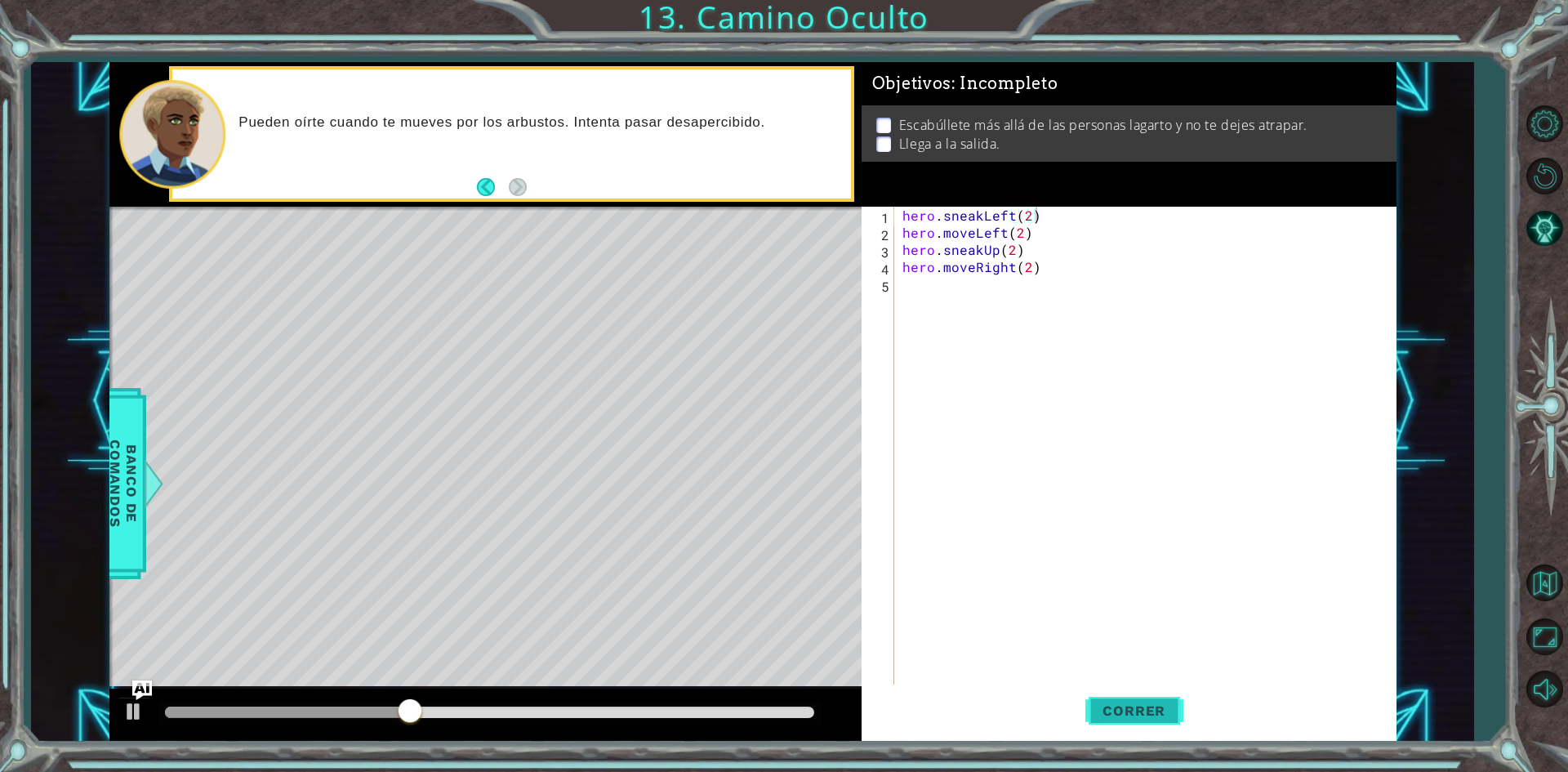
click at [1089, 717] on span "Correr" at bounding box center [1133, 711] width 95 height 16
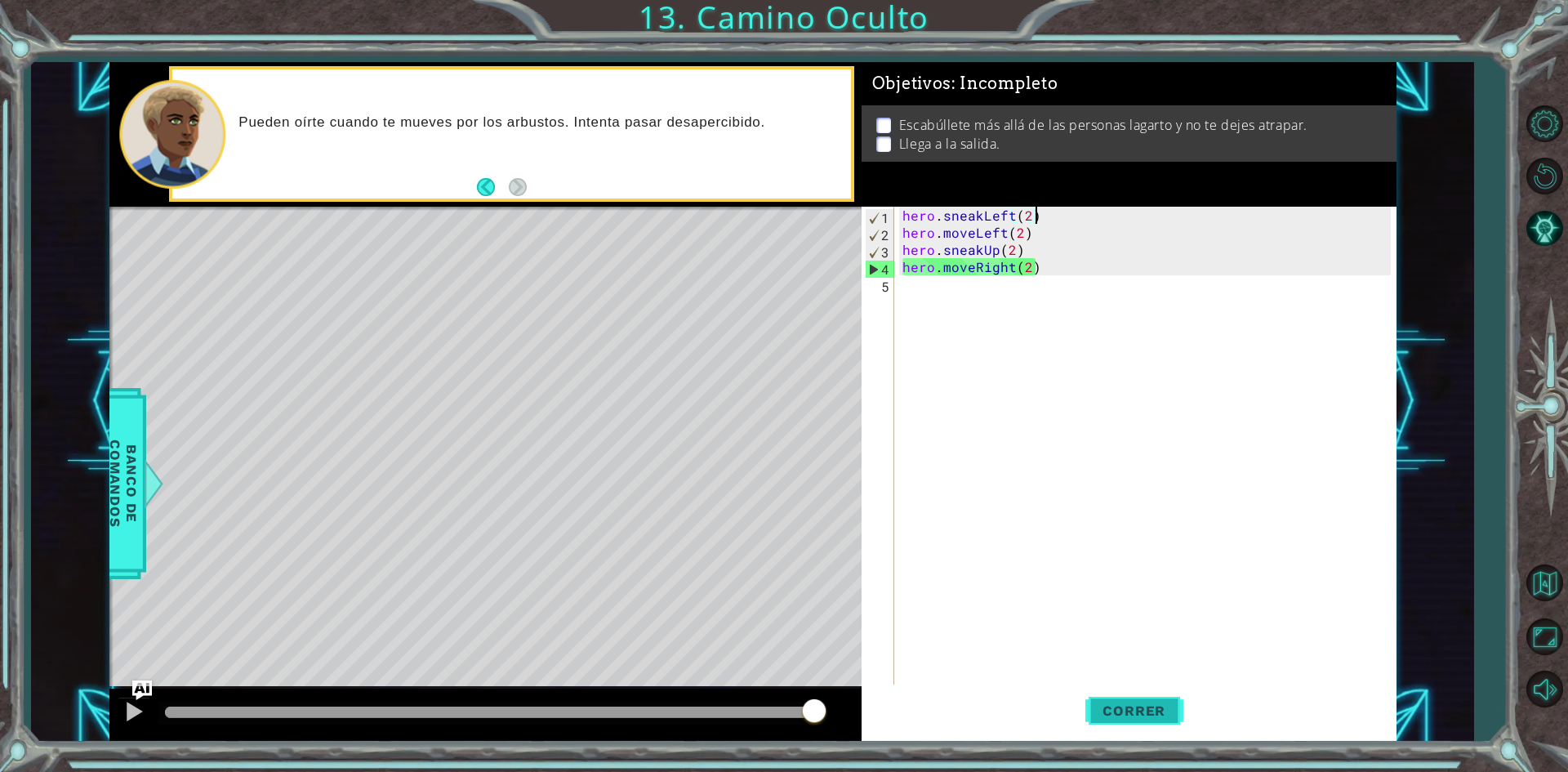
click at [1162, 702] on button "Correr" at bounding box center [1134, 712] width 98 height 53
click at [982, 229] on div "hero . sneakLeft ( 2 ) hero . moveLeft ( 2 ) hero . sneakUp ( 2 ) hero . moveRi…" at bounding box center [1150, 464] width 500 height 515
click at [972, 233] on div "hero . sneakLeft ( 2 ) hero . moveLeft ( 2 ) hero . sneakUp ( 2 ) hero . moveRi…" at bounding box center [1150, 464] width 500 height 515
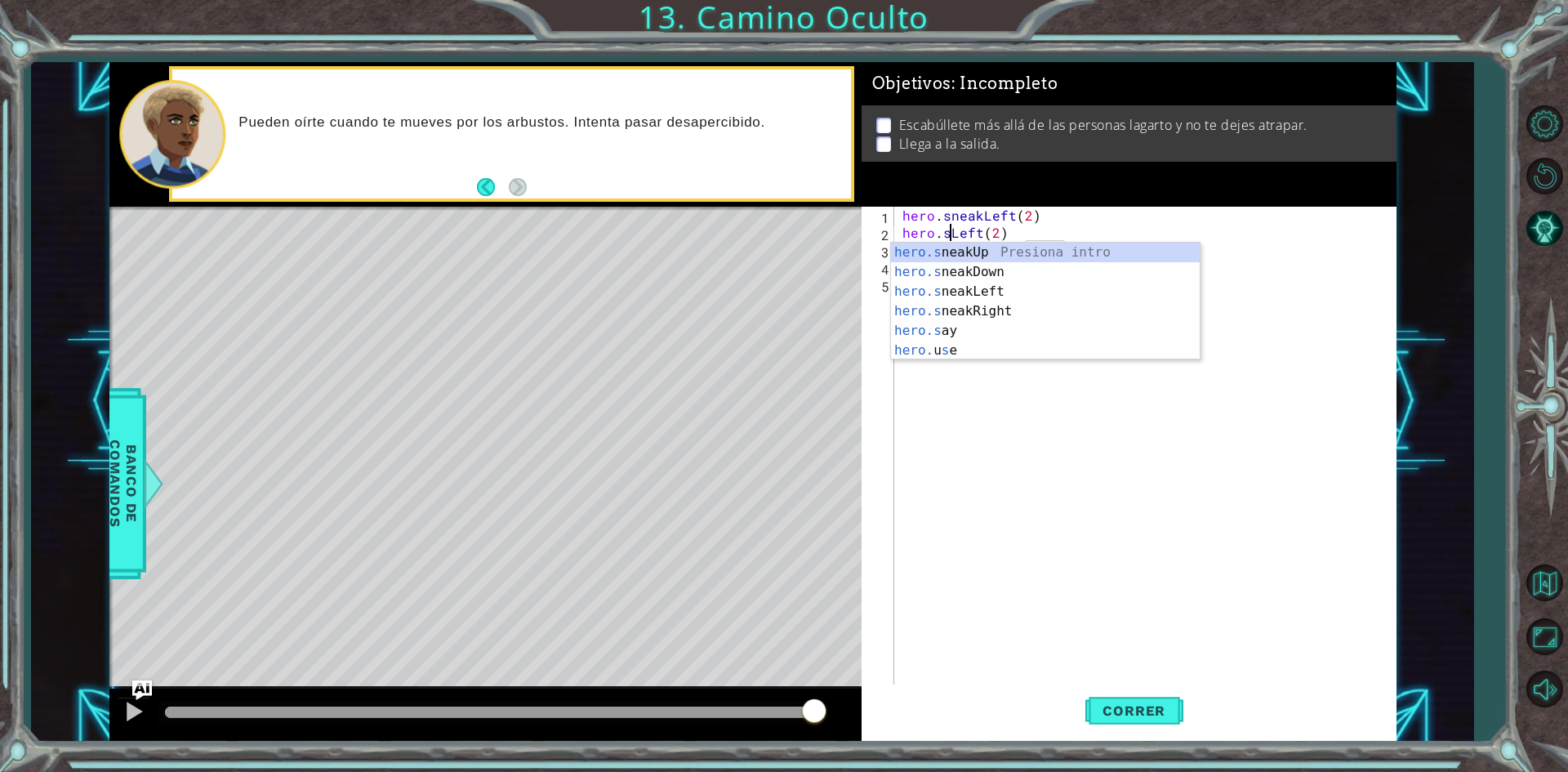
scroll to position [0, 3]
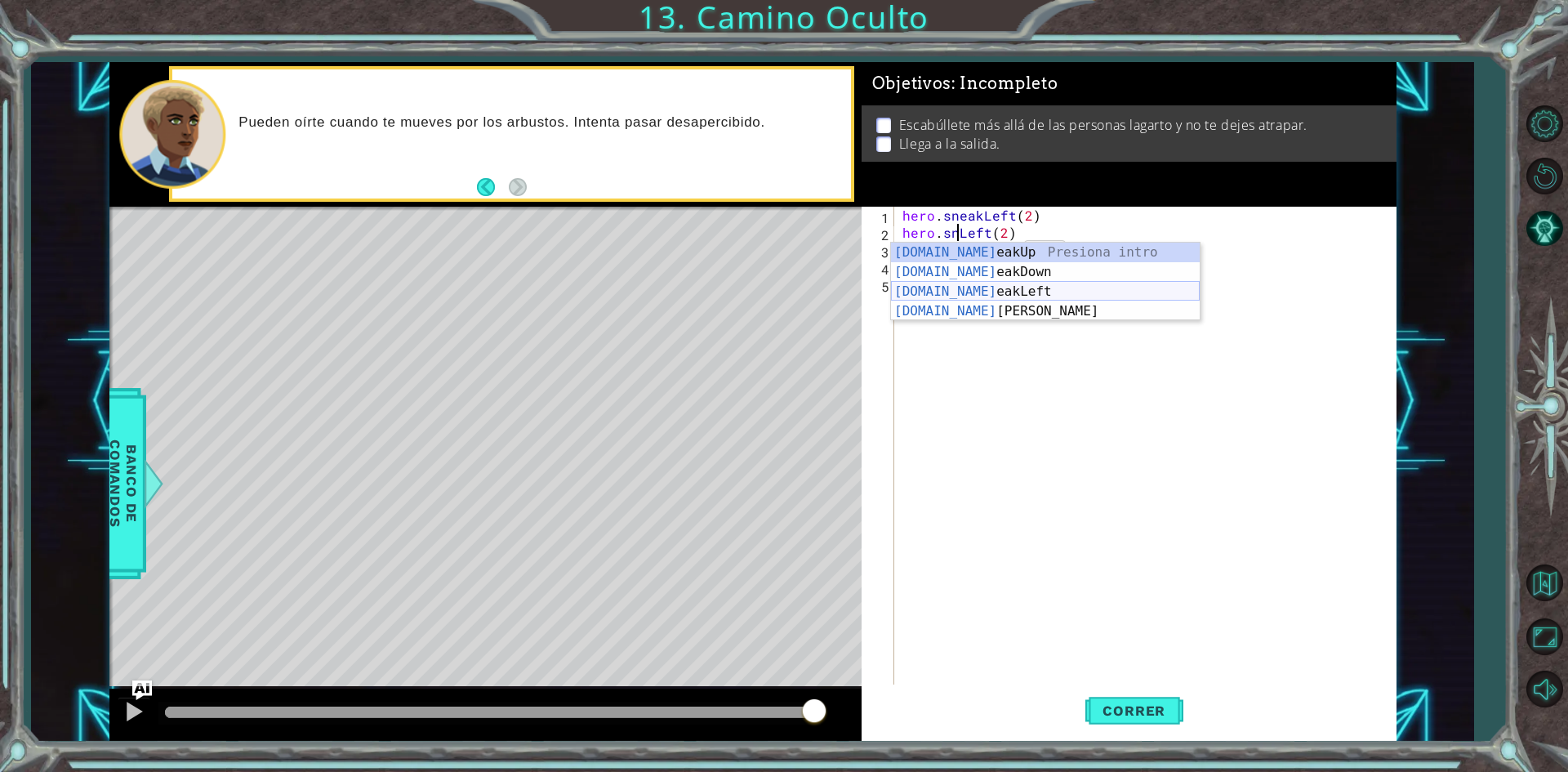
click at [992, 282] on div "[DOMAIN_NAME] eakUp Presiona intro [DOMAIN_NAME] eakDown Presiona intro [DOMAIN…" at bounding box center [1045, 301] width 308 height 118
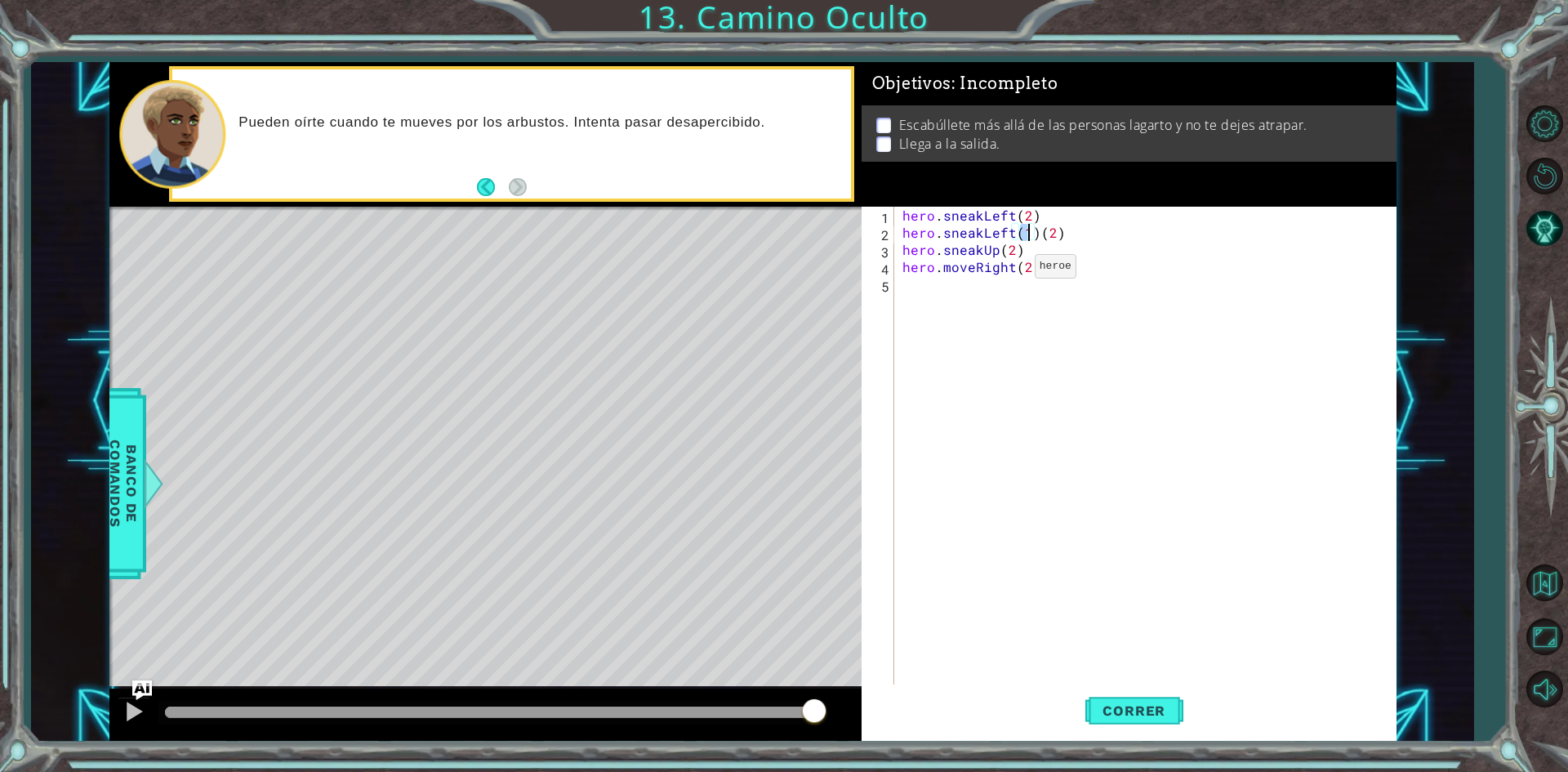
click at [1007, 271] on div "hero . sneakLeft ( 2 ) hero . sneakLeft ( 1 ) ( 2 ) hero . sneakUp ( 2 ) hero .…" at bounding box center [1150, 464] width 500 height 515
click at [943, 268] on div "hero . sneakLeft ( 2 ) hero . sneakLeft ( 1 ) ( 2 ) hero . sneakUp ( 2 ) hero .…" at bounding box center [1150, 464] width 500 height 515
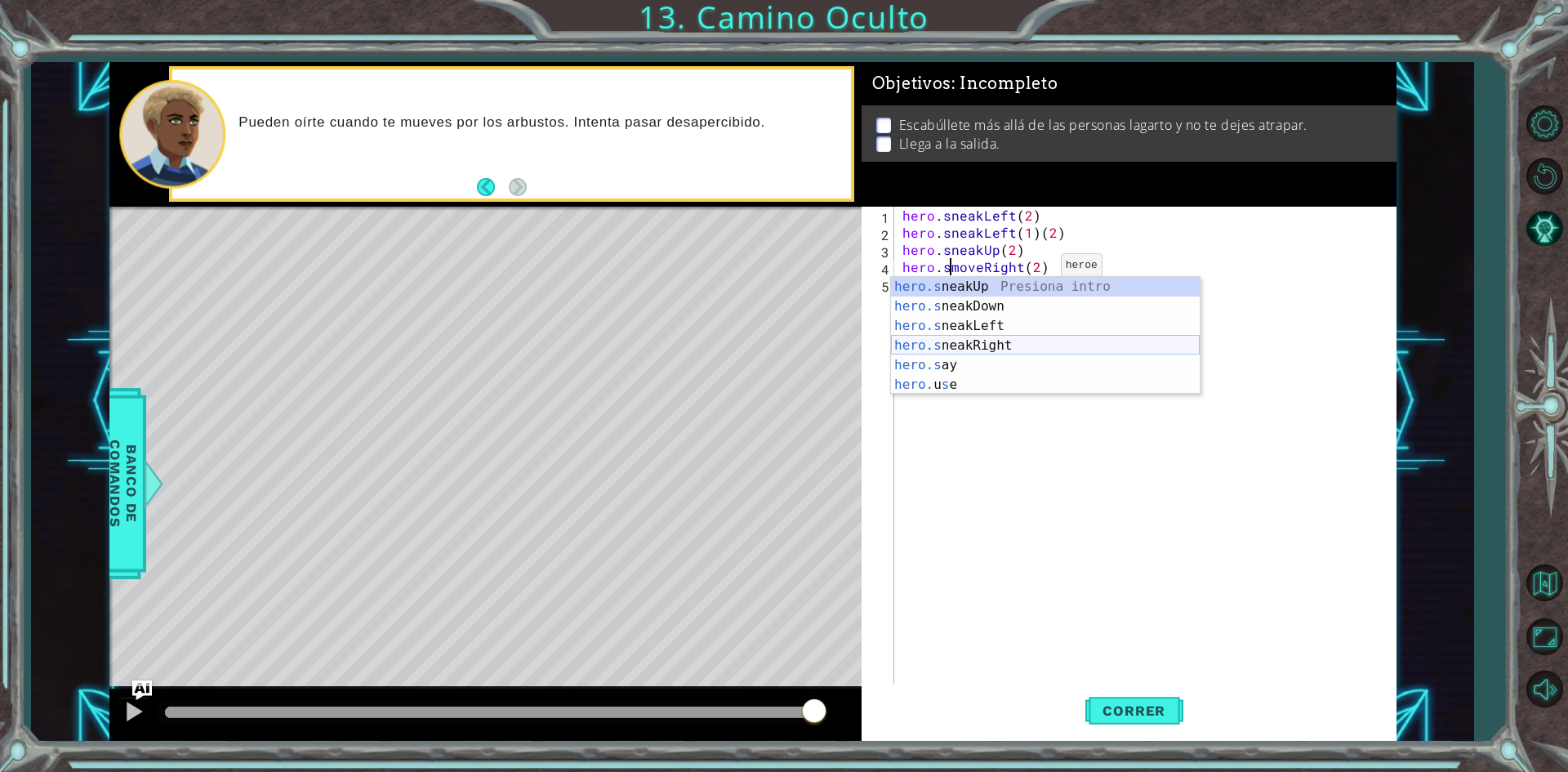
click at [1085, 341] on div "hero.s neakUp Presiona intro hero.s neakDown Presiona intro hero.s neakLeft Pre…" at bounding box center [1045, 355] width 308 height 157
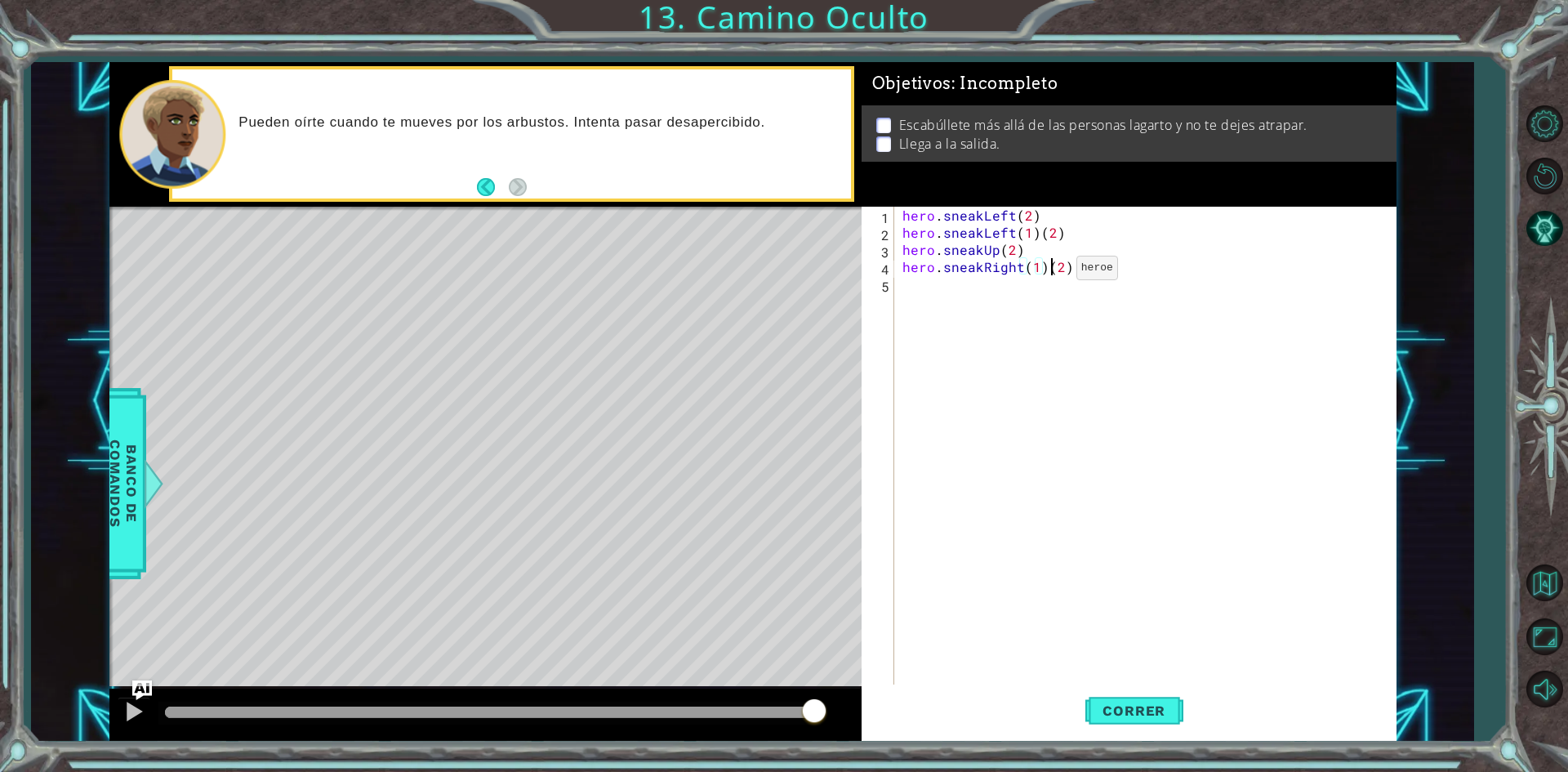
click at [1049, 273] on div "hero . sneakLeft ( 2 ) hero . sneakLeft ( 1 ) ( 2 ) hero . sneakUp ( 2 ) hero .…" at bounding box center [1150, 464] width 500 height 515
click at [1055, 236] on div "hero . sneakLeft ( 2 ) hero . sneakLeft ( 1 ) ( 2 ) hero . sneakUp ( 2 ) hero .…" at bounding box center [1150, 464] width 500 height 515
type textarea "hero.sneakLeft(2)"
click at [1118, 723] on button "Correr" at bounding box center [1134, 712] width 98 height 53
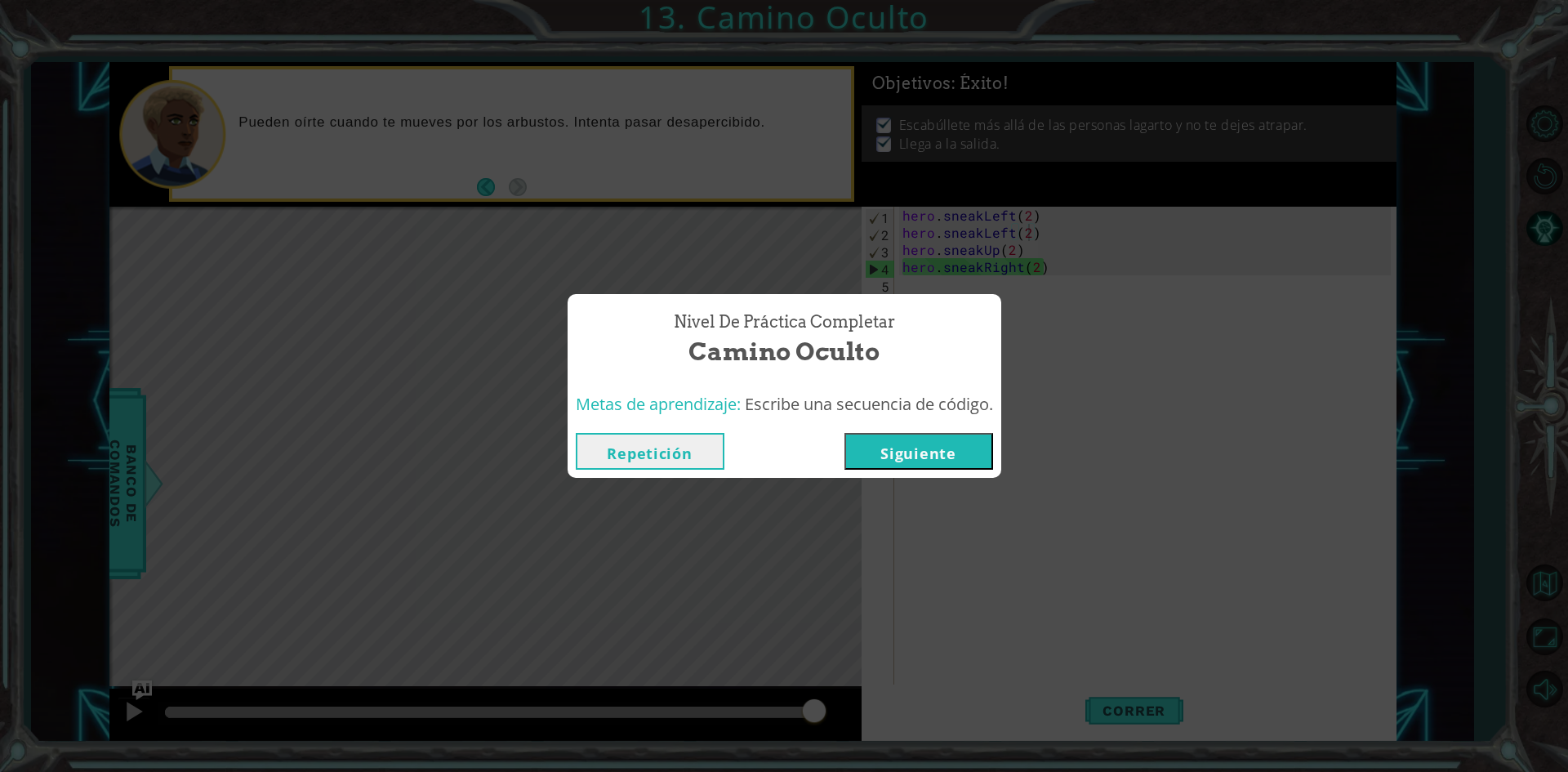
click at [912, 442] on button "Siguiente" at bounding box center [918, 451] width 149 height 37
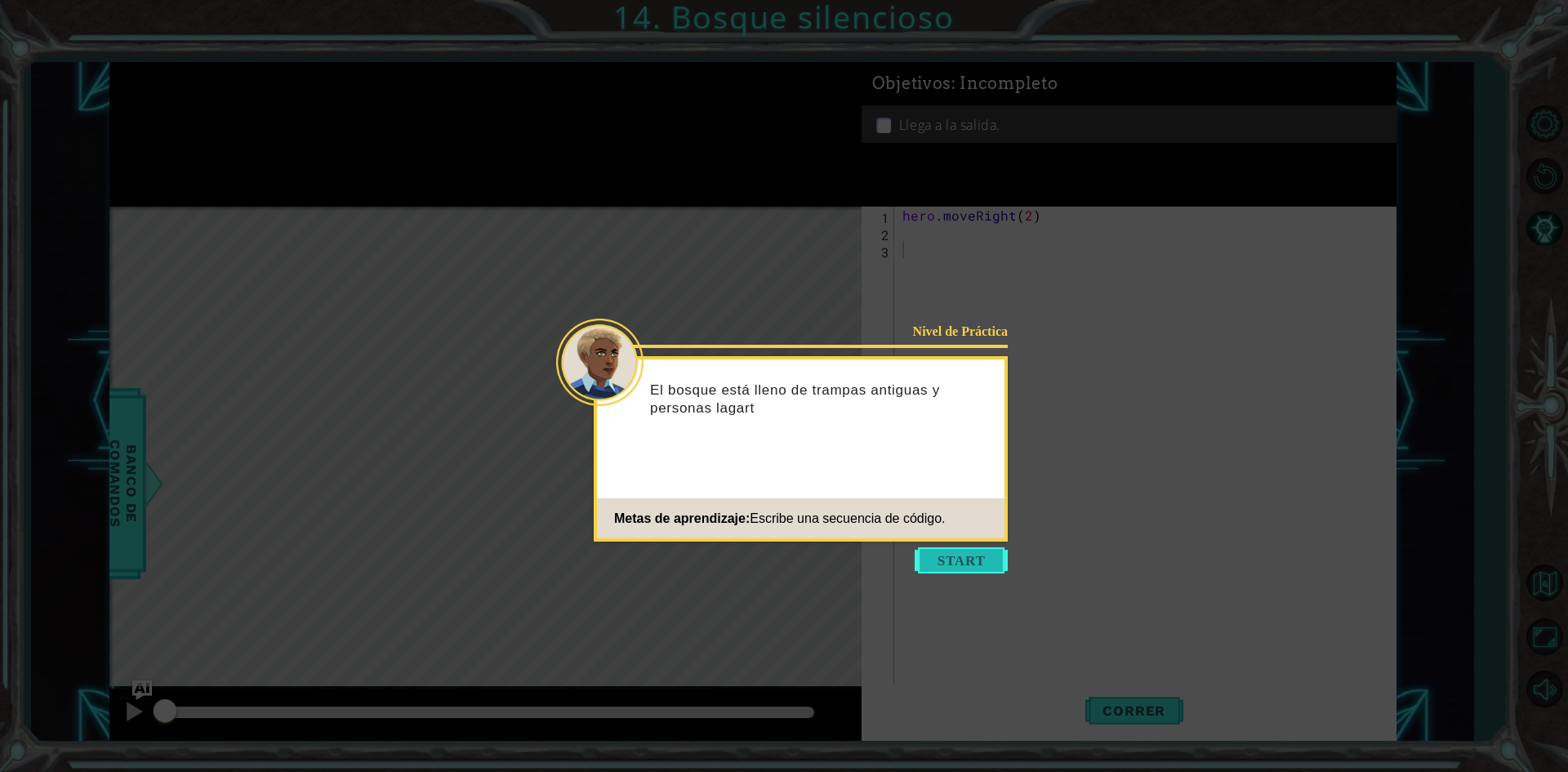
click at [993, 557] on button "Start" at bounding box center [961, 561] width 93 height 26
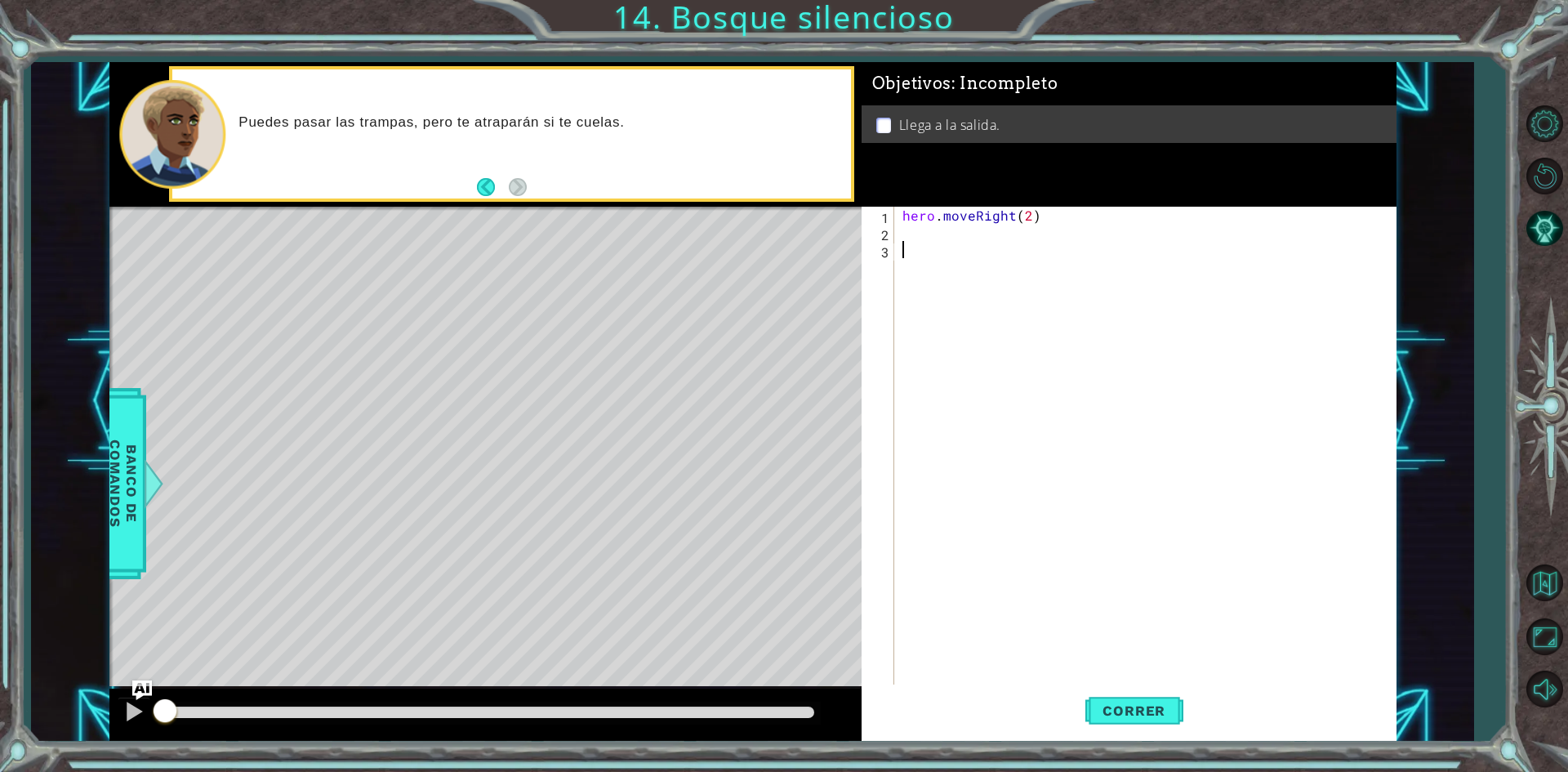
click at [911, 241] on div "hero . moveRight ( 2 )" at bounding box center [1150, 464] width 500 height 515
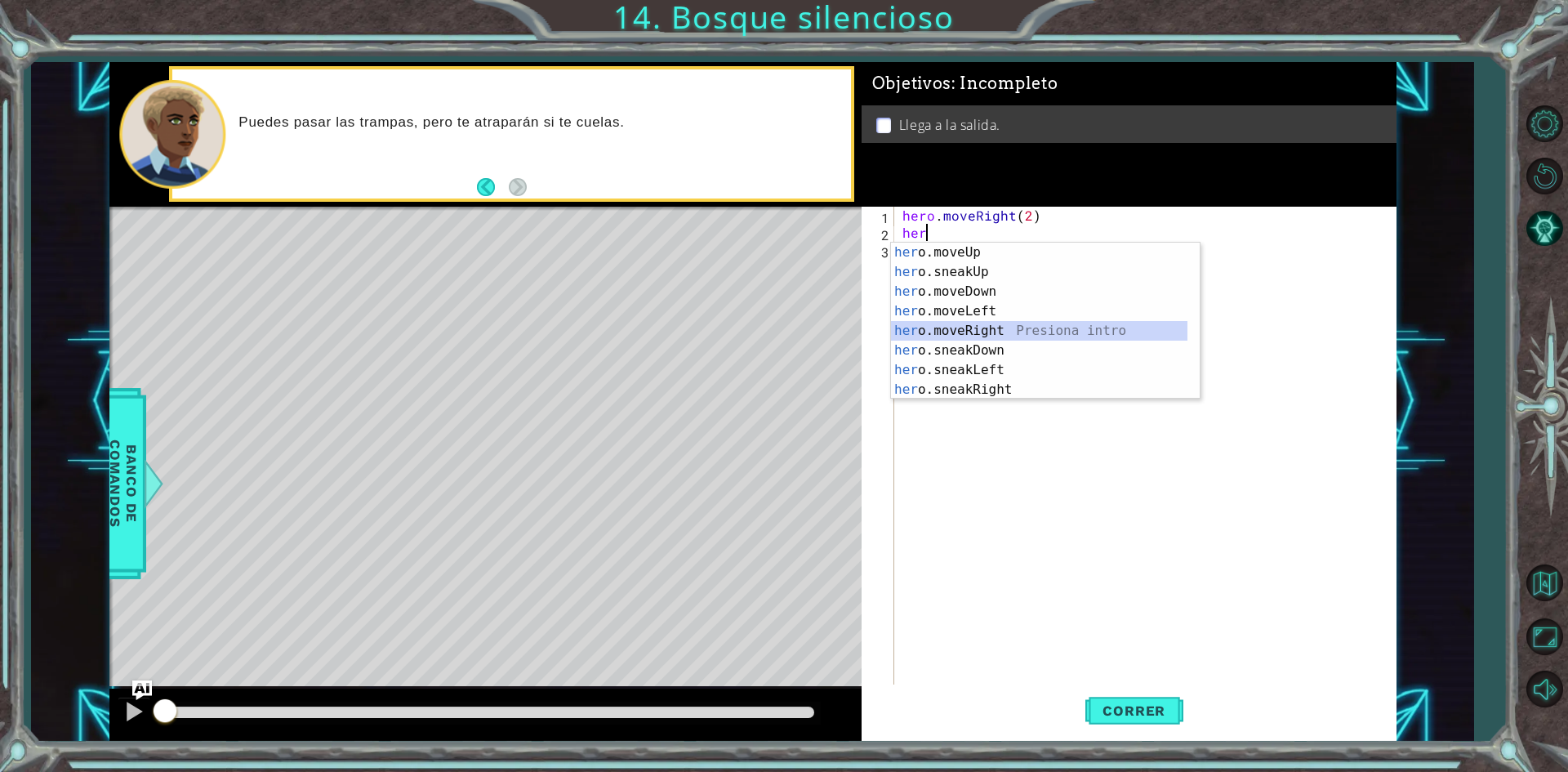
click at [962, 335] on div "her o.moveUp Presiona intro her o.sneakUp Presiona intro her o.moveDown Presion…" at bounding box center [1039, 340] width 296 height 196
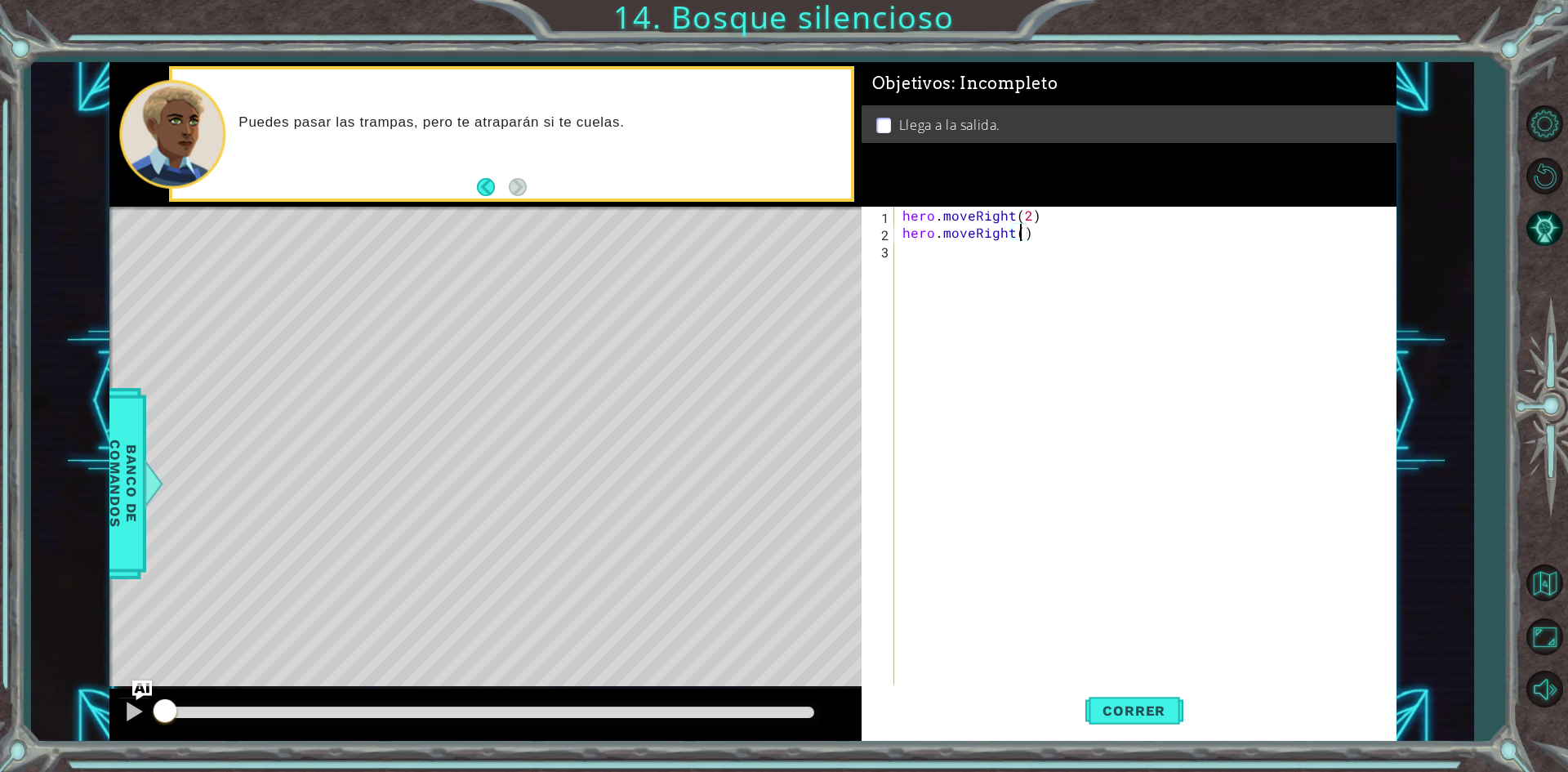
scroll to position [0, 8]
click at [1013, 239] on div "hero . moveRight ( 2 ) hero . moveRight ( 1 )" at bounding box center [1150, 464] width 500 height 515
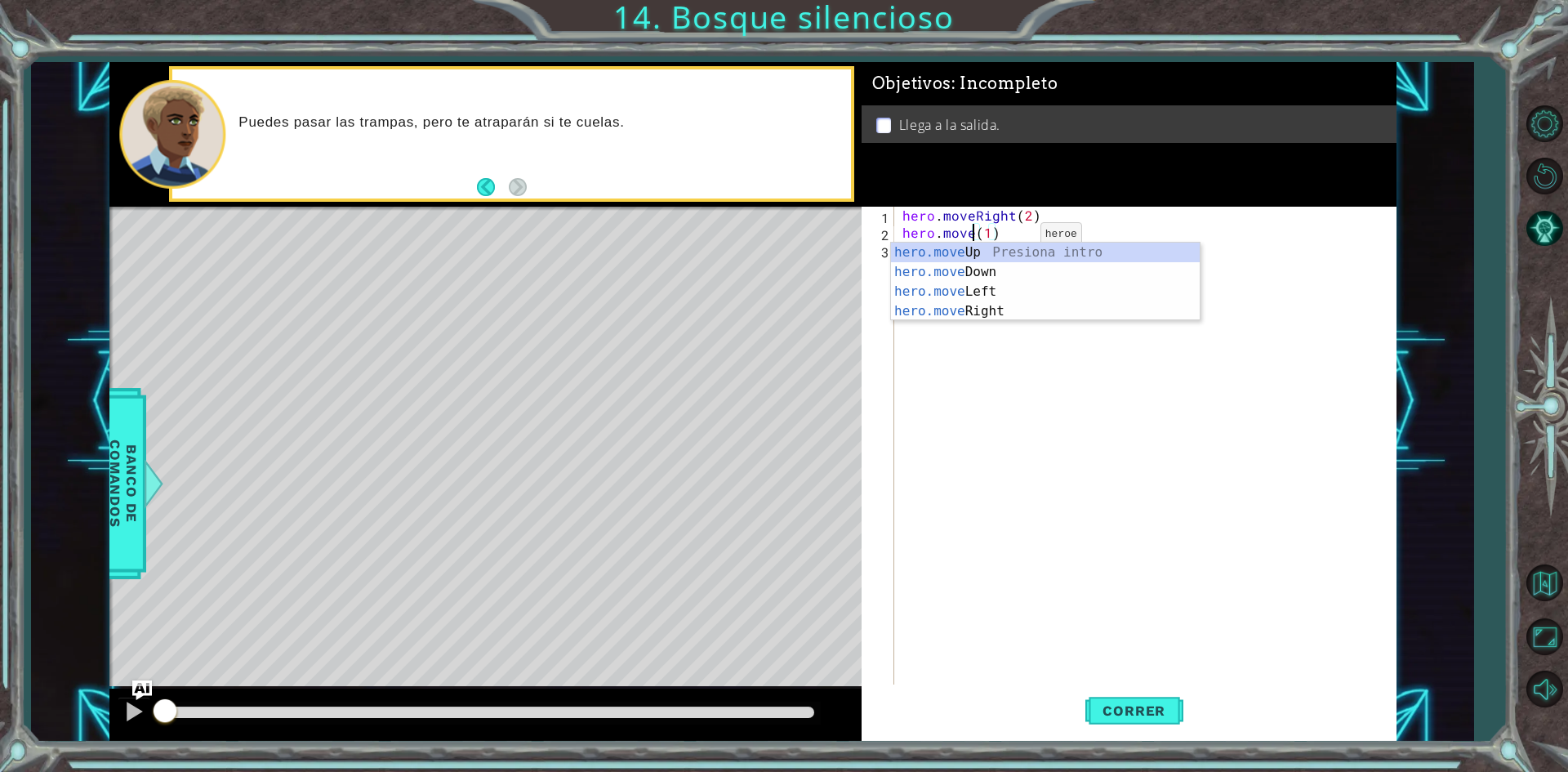
scroll to position [0, 5]
click at [995, 265] on div "hero.move Up Presiona intro hero.move Down Presiona intro hero.move Left Presio…" at bounding box center [1045, 301] width 308 height 118
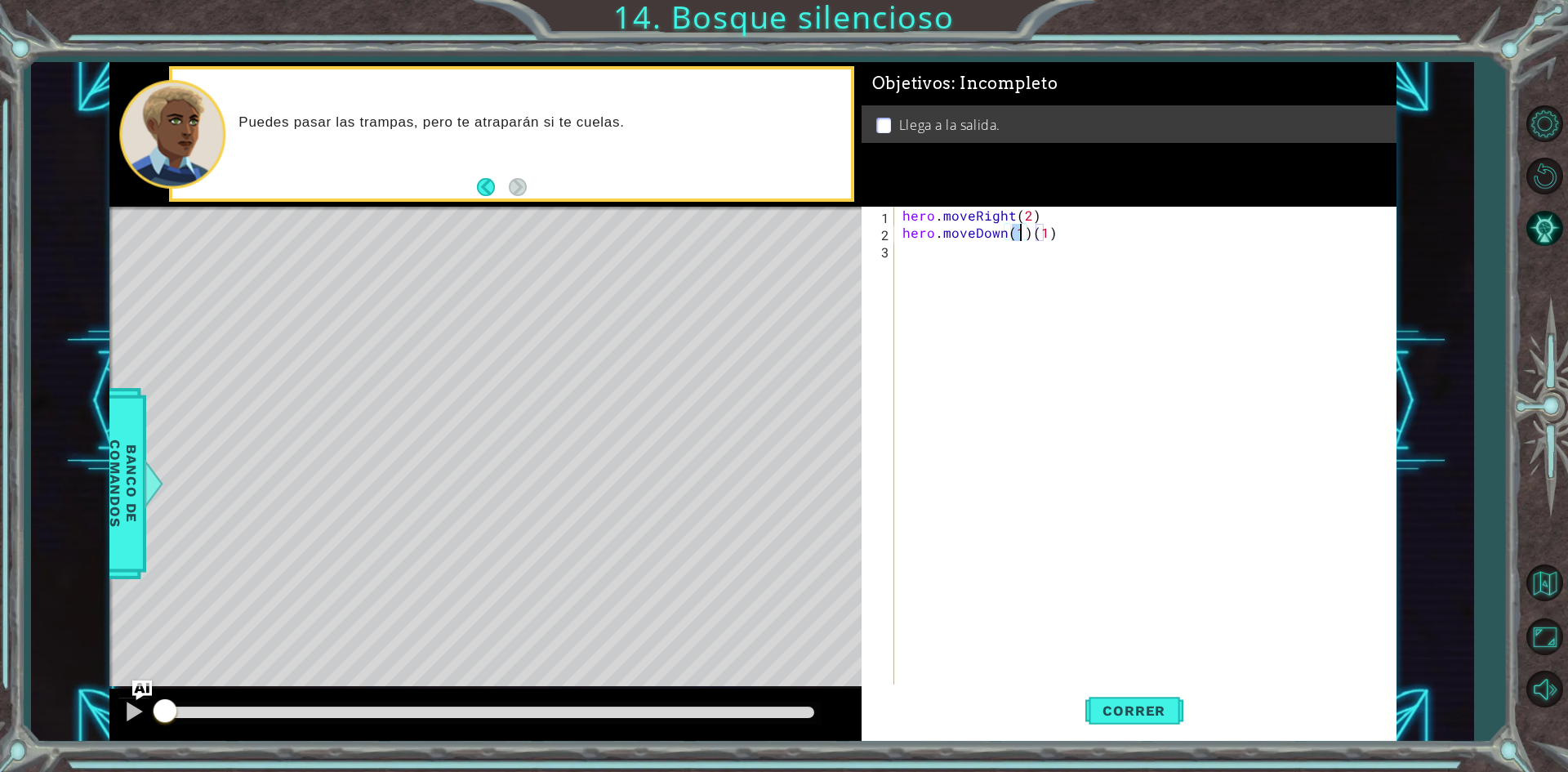
click at [1107, 220] on div "hero . moveRight ( 2 ) hero . moveDown ( 1 ) ( 1 )" at bounding box center [1150, 464] width 500 height 515
click at [1140, 226] on div "hero . moveRight ( 2 ) hero . moveDown ( 1 ) ( 1 )" at bounding box center [1150, 464] width 500 height 515
click at [946, 234] on div "hero . moveRight ( 2 ) hero . moveDown ( 1 )" at bounding box center [1150, 464] width 500 height 515
click at [945, 234] on div "hero . moveRight ( 2 ) hero . moveDown ( 1 )" at bounding box center [1150, 464] width 500 height 515
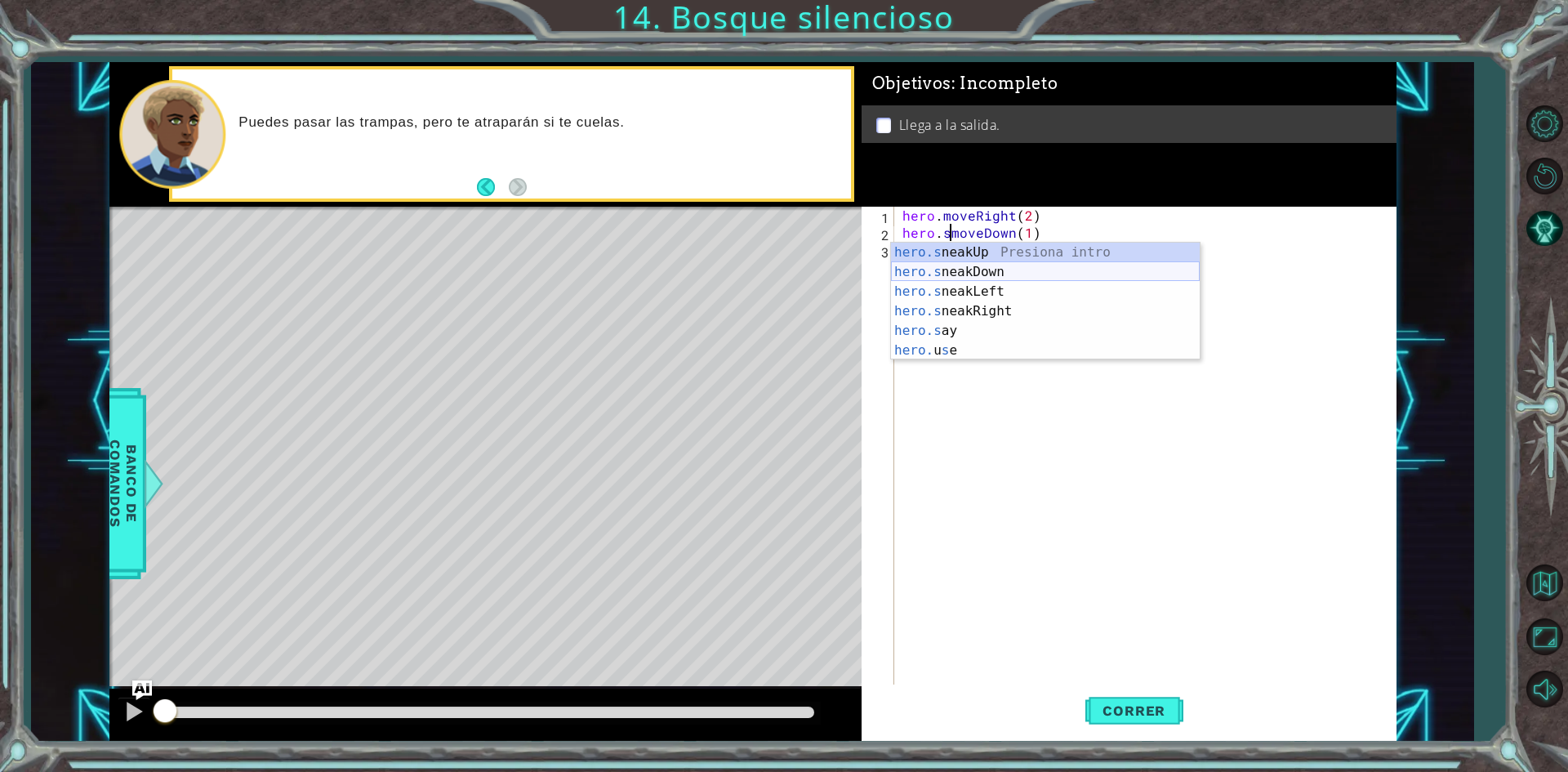
click at [993, 272] on div "hero.s neakUp Presiona intro hero.s neakDown Presiona intro hero.s neakLeft Pre…" at bounding box center [1045, 321] width 308 height 157
type textarea "hero.sneakDown(1)(1)"
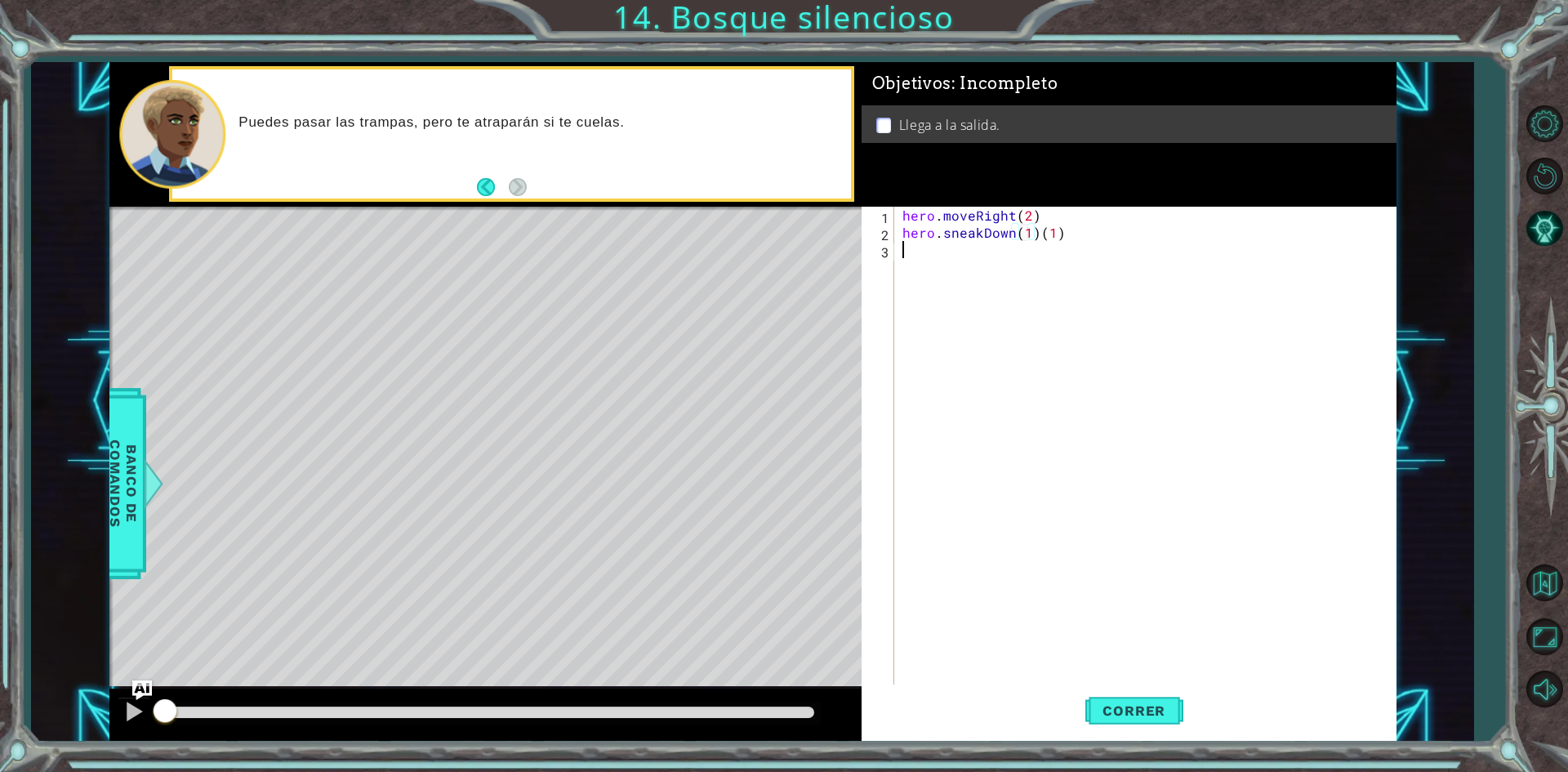
click at [929, 258] on div "hero . moveRight ( 2 ) hero . sneakDown ( 1 ) ( 1 )" at bounding box center [1150, 464] width 500 height 515
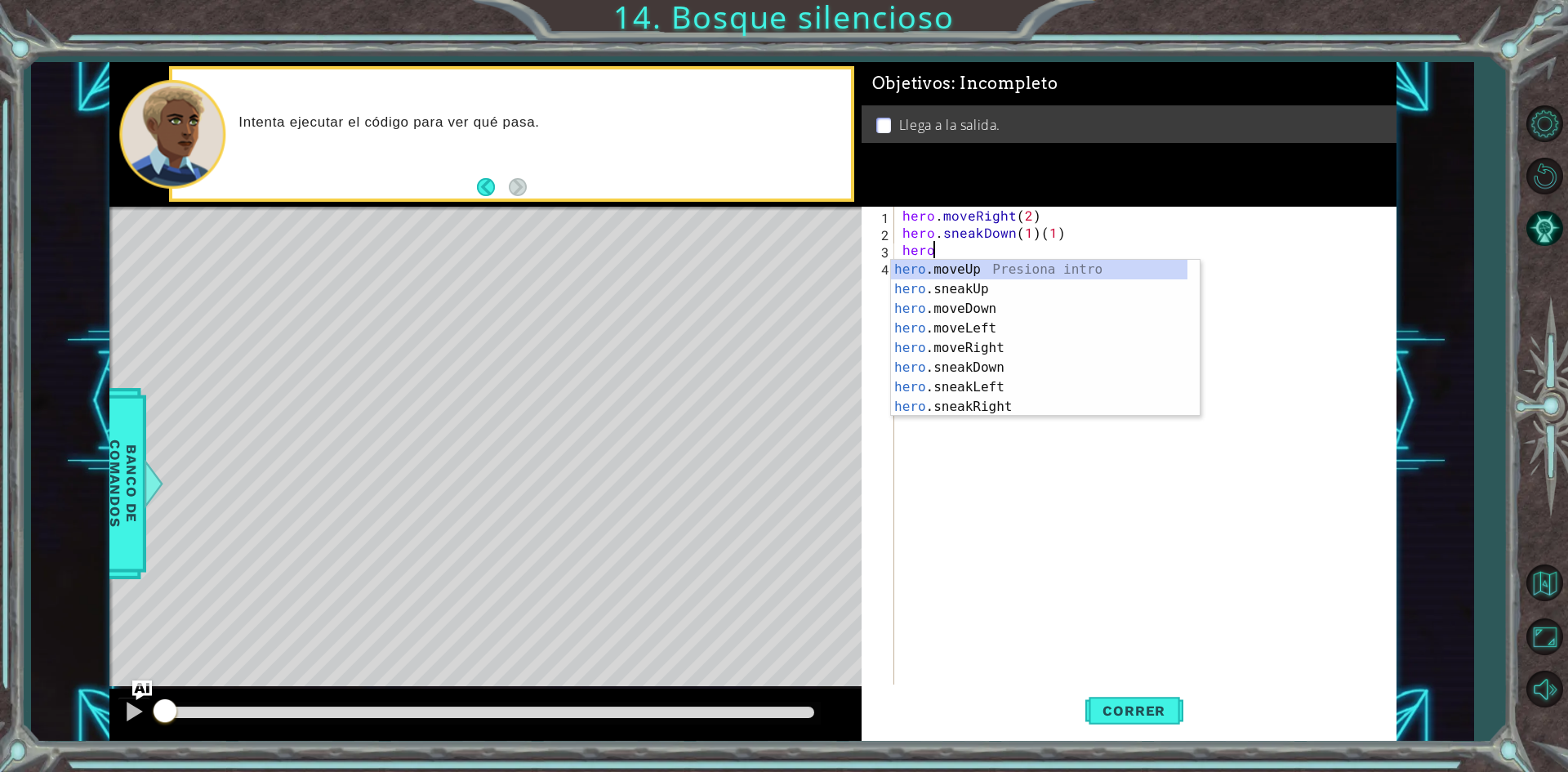
scroll to position [0, 1]
click at [984, 406] on div "hero .moveUp Presiona intro hero .sneakUp Presiona intro hero .moveDown Presion…" at bounding box center [1039, 358] width 296 height 196
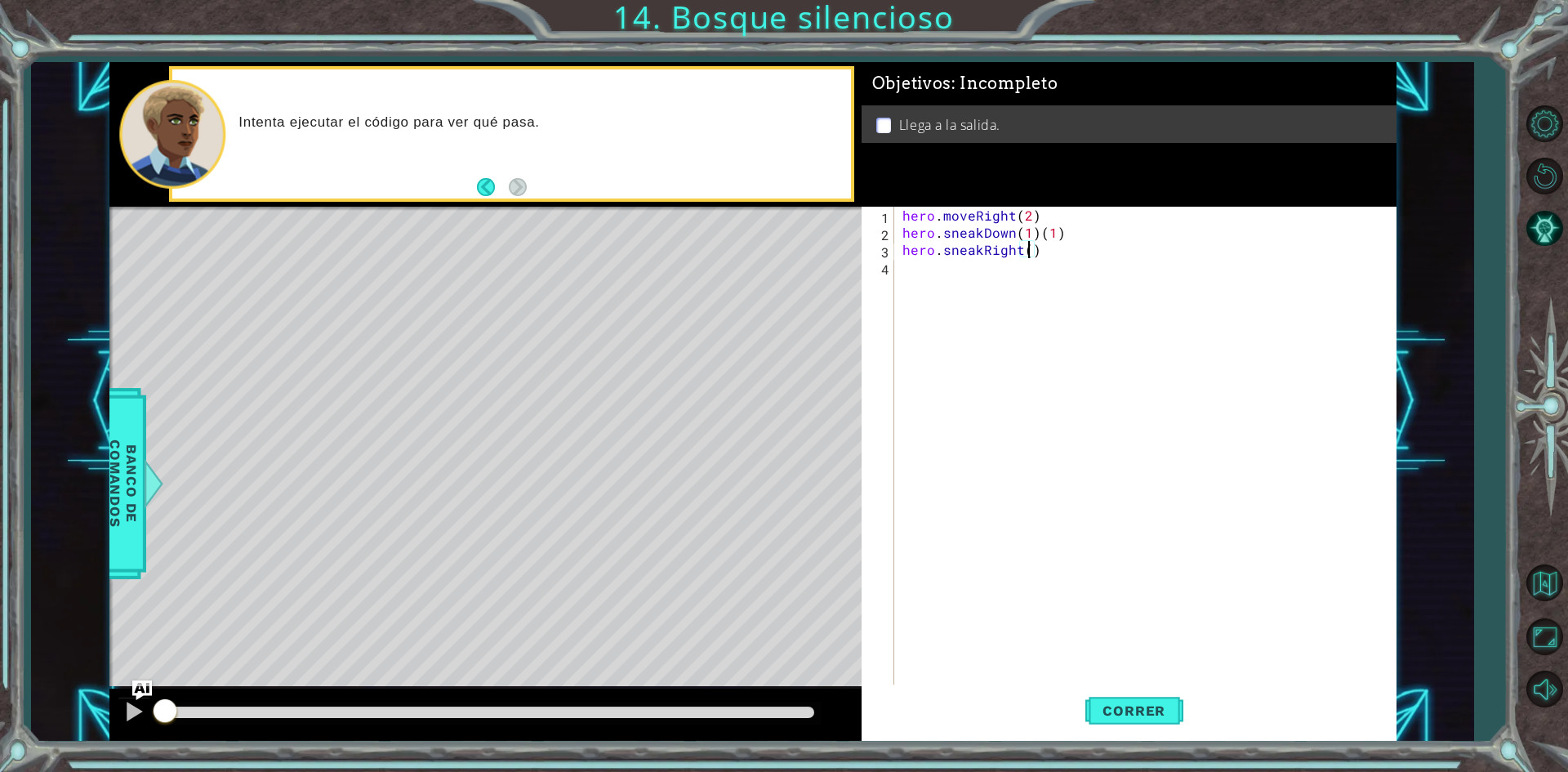
scroll to position [0, 8]
type textarea "hero.sneakRight(2)"
click at [947, 288] on div "hero . moveRight ( 2 ) hero . sneakDown ( 1 ) ( 1 ) hero . sneakRight ( 2 )" at bounding box center [1150, 464] width 500 height 515
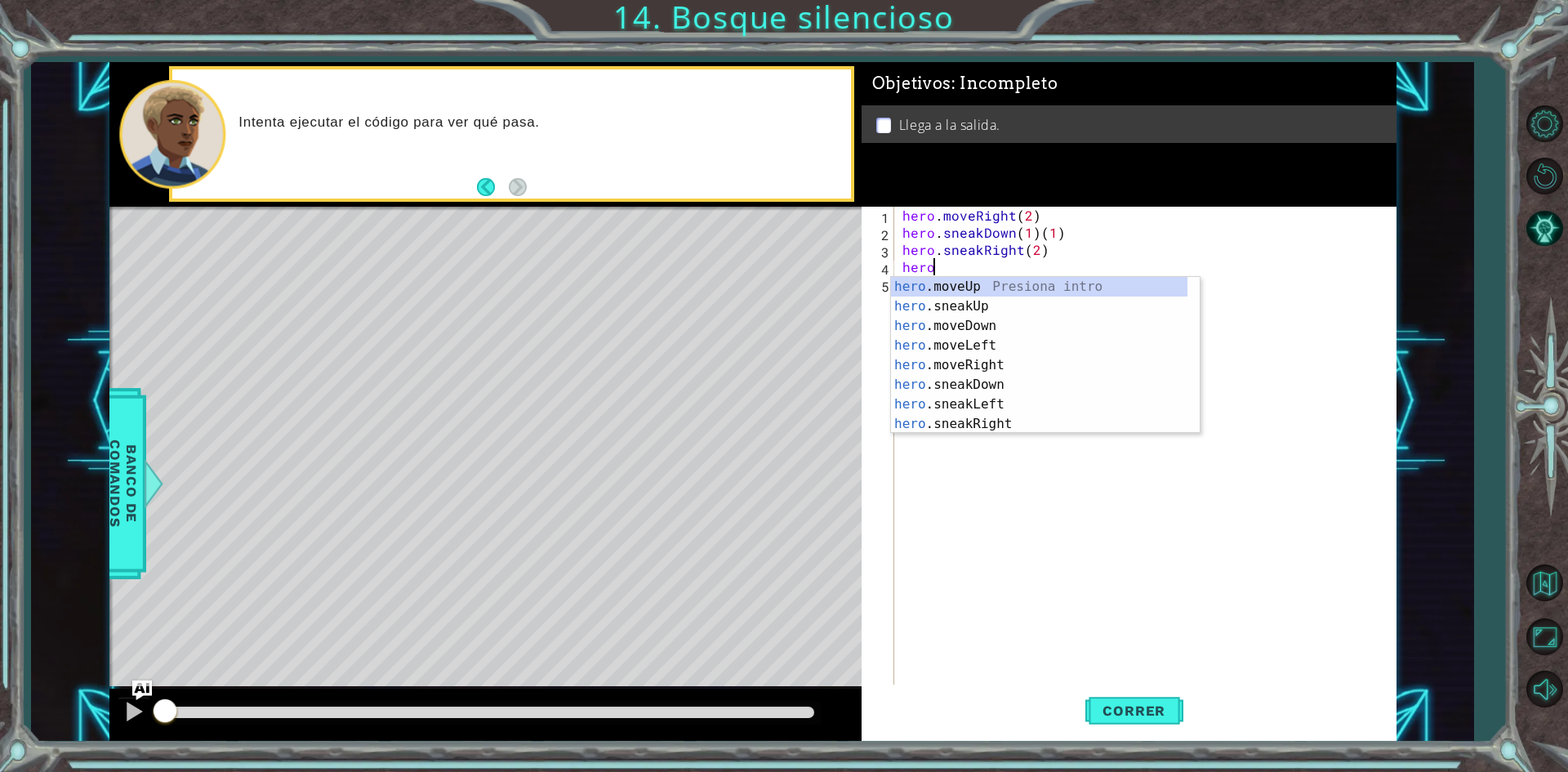
scroll to position [0, 1]
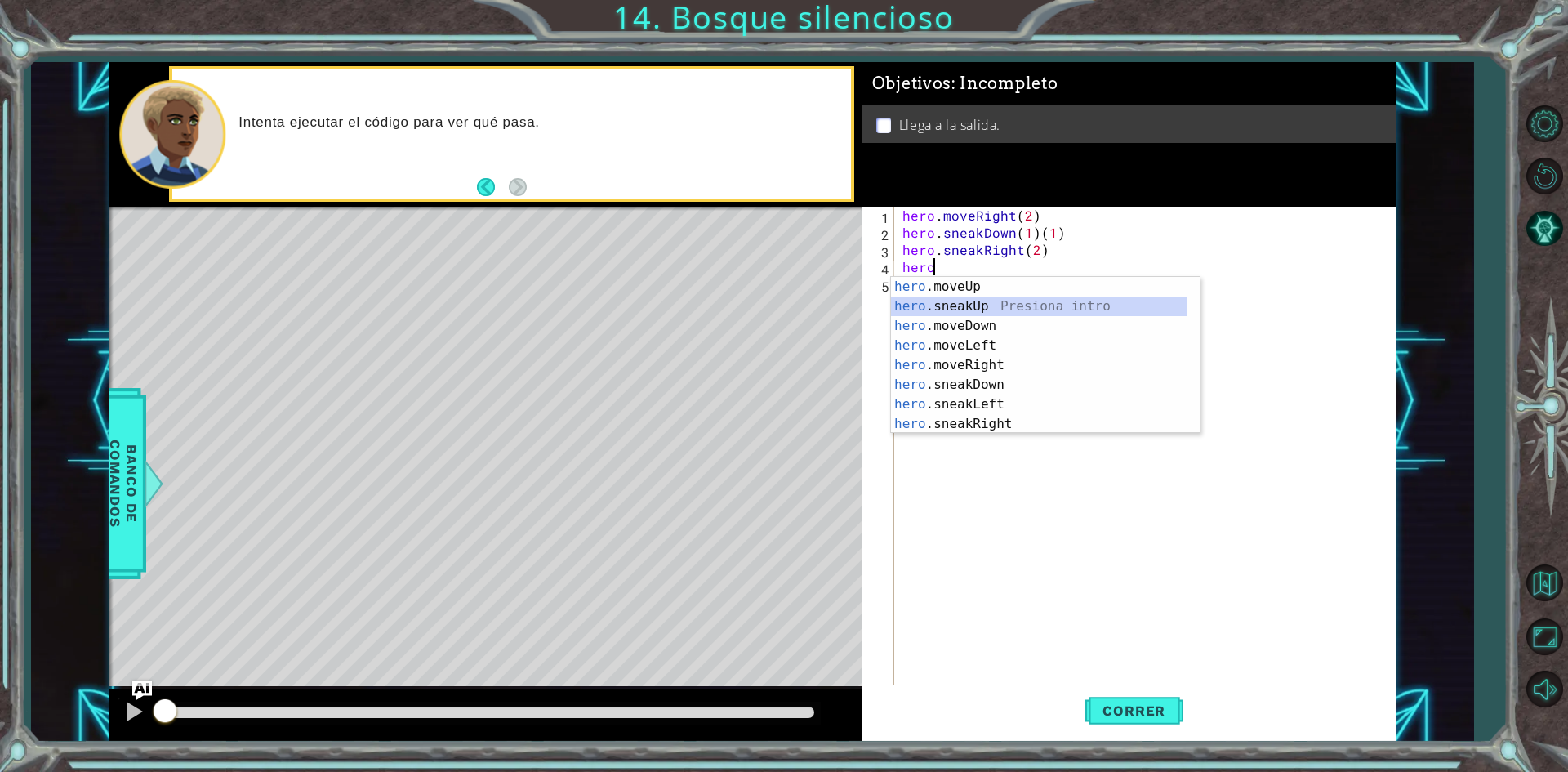
click at [961, 308] on div "hero .moveUp Presiona intro hero .sneakUp Presiona intro hero .moveDown Presion…" at bounding box center [1039, 375] width 296 height 196
type textarea "hero.sneakUp(1)"
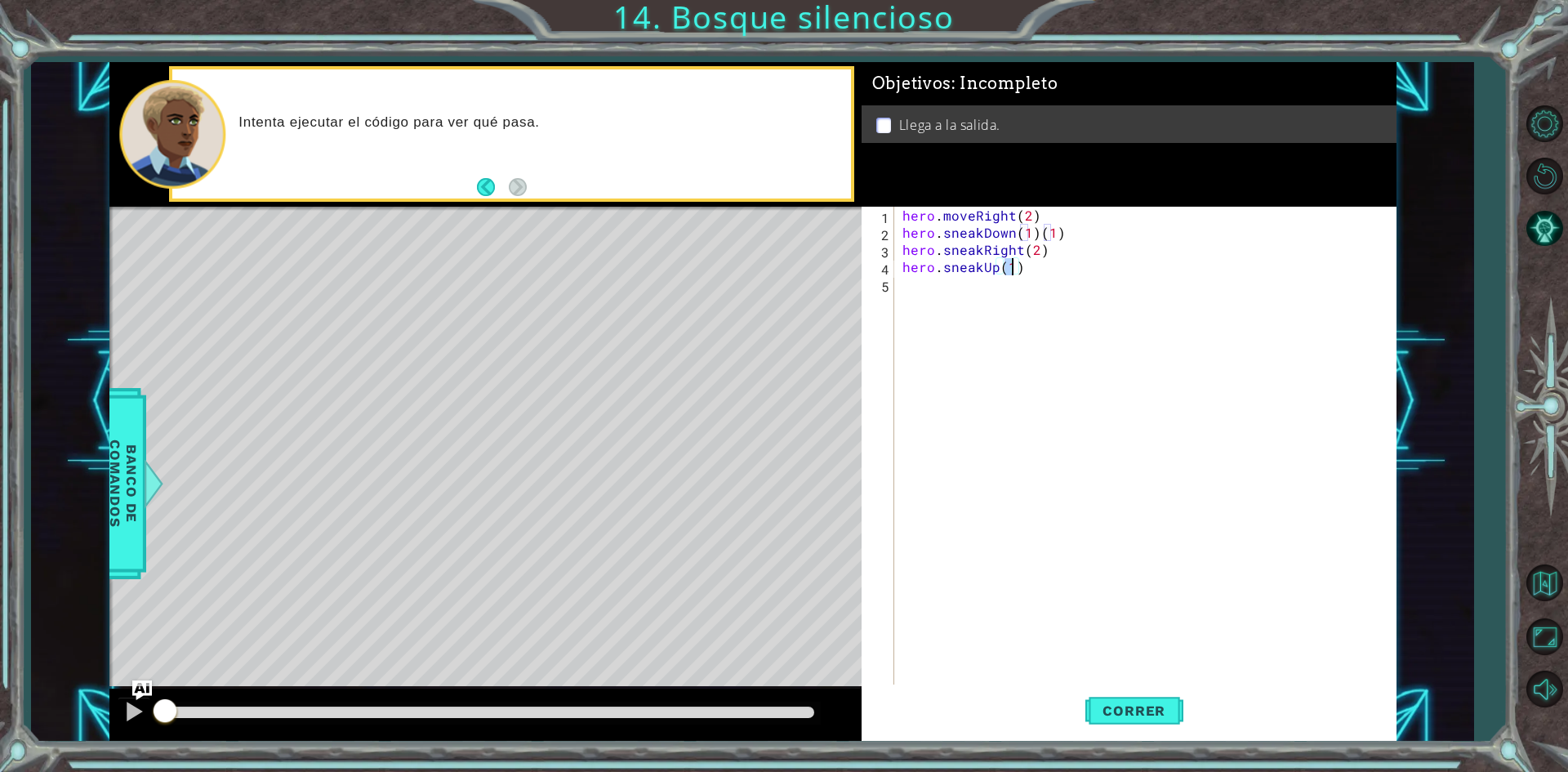
click at [926, 293] on div "hero . moveRight ( 2 ) hero . sneakDown ( 1 ) ( 1 ) hero . sneakRight ( 2 ) her…" at bounding box center [1150, 464] width 500 height 515
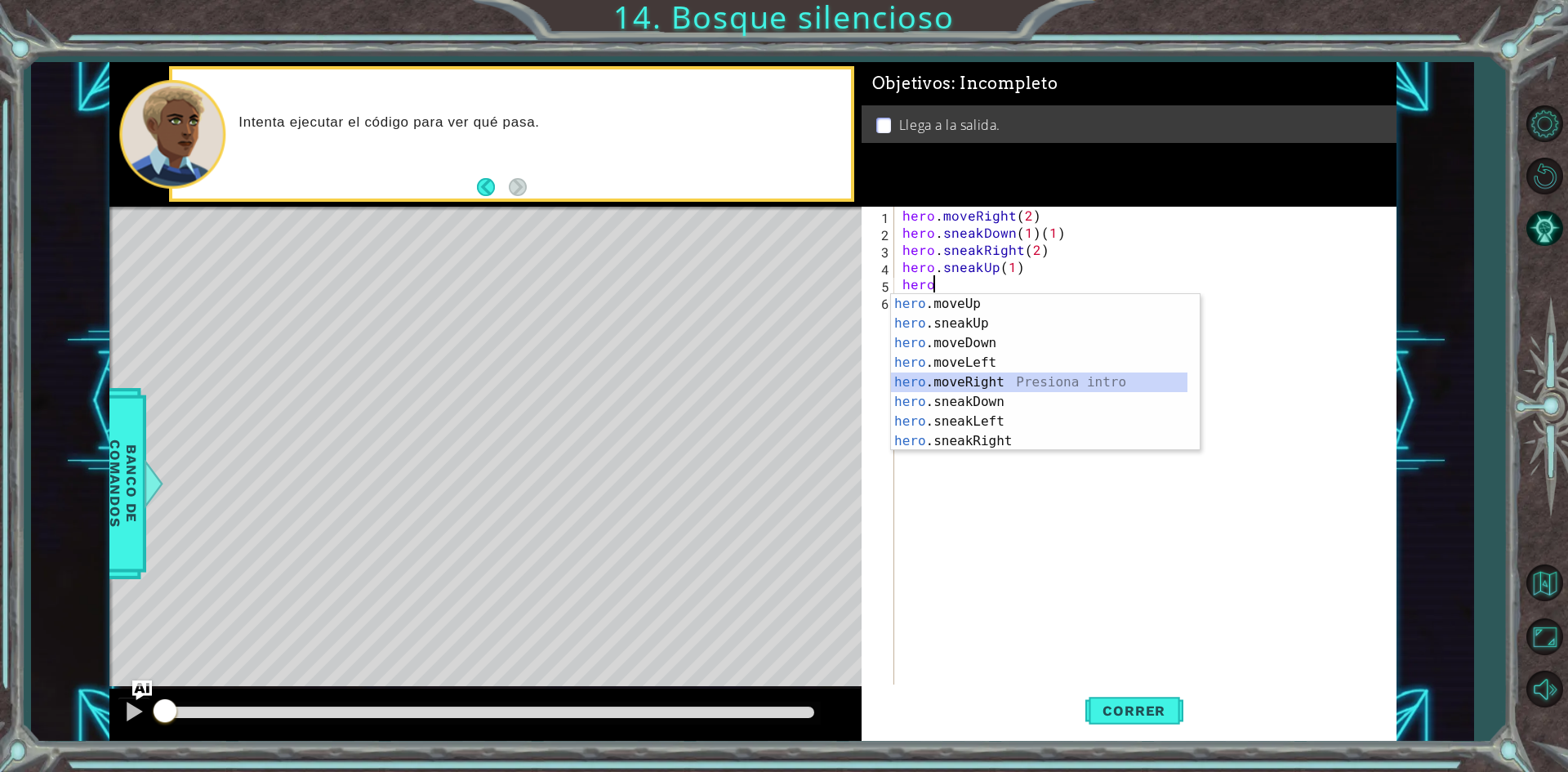
click at [996, 386] on div "hero .moveUp Presiona intro hero .sneakUp Presiona intro hero .moveDown Presion…" at bounding box center [1039, 392] width 296 height 196
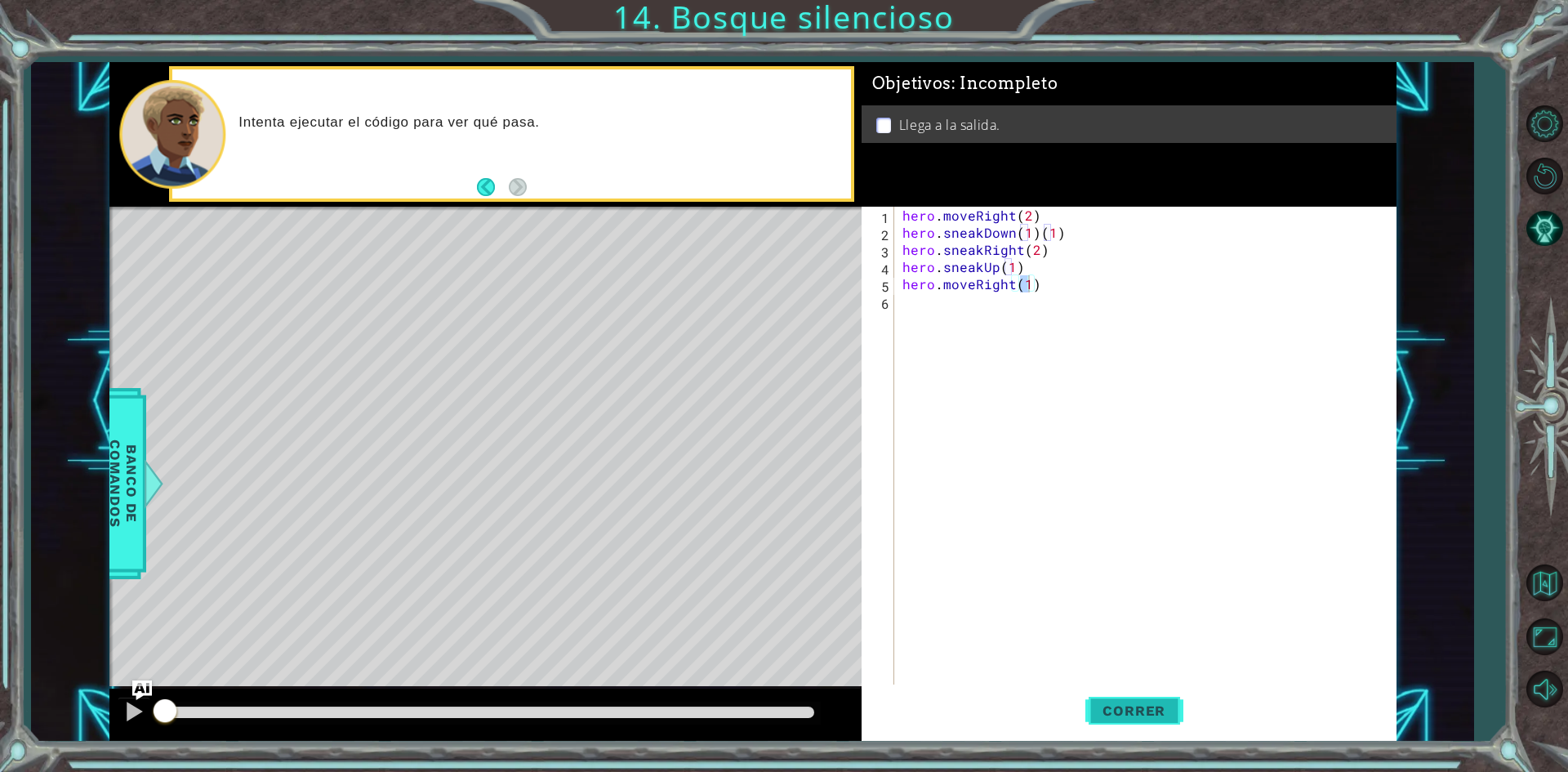
click at [1142, 708] on span "Correr" at bounding box center [1133, 711] width 95 height 16
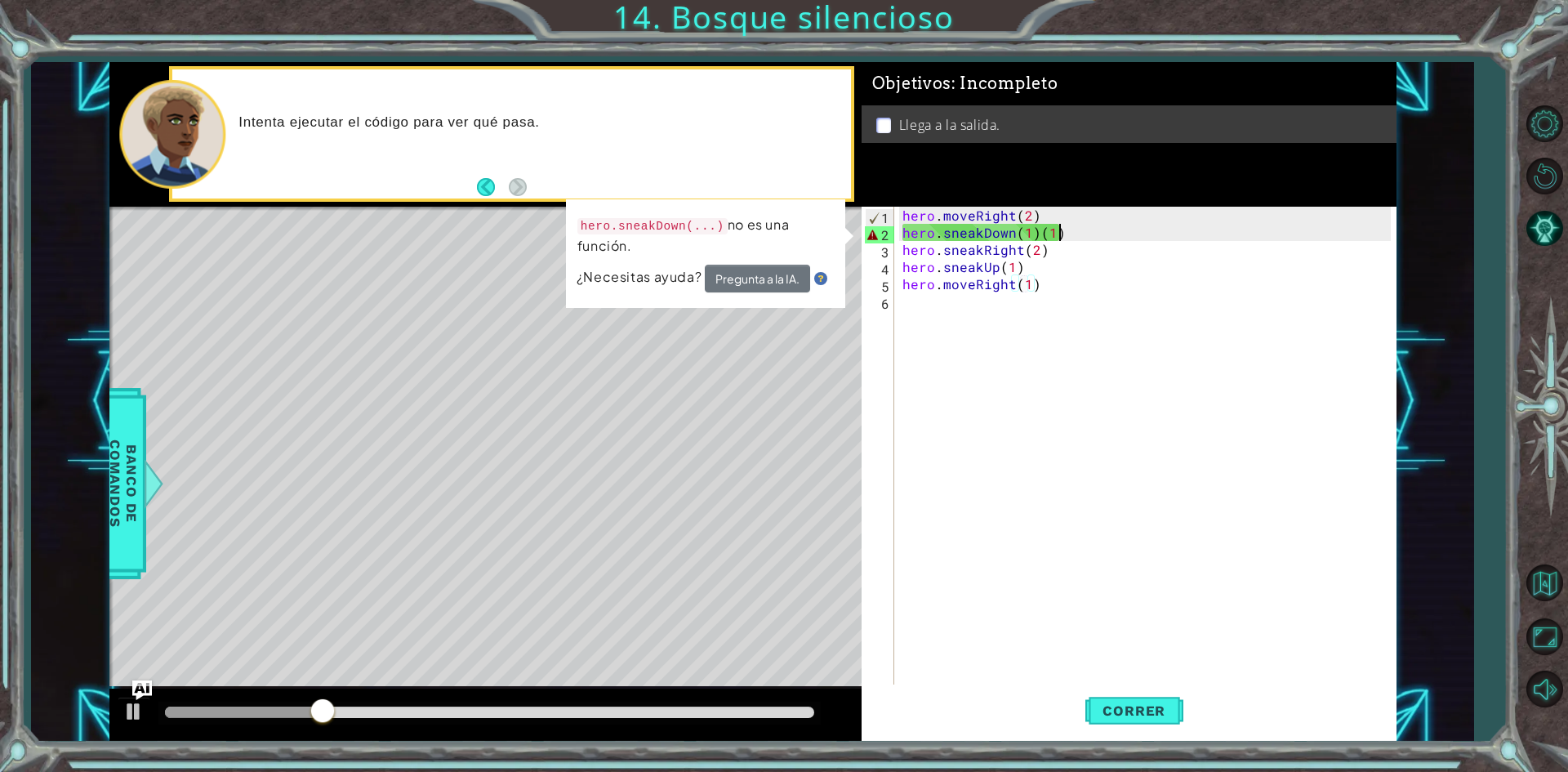
click at [1071, 231] on div "hero . moveRight ( 2 ) hero . sneakDown ( 1 ) ( 1 ) hero . sneakRight ( 2 ) her…" at bounding box center [1150, 464] width 500 height 515
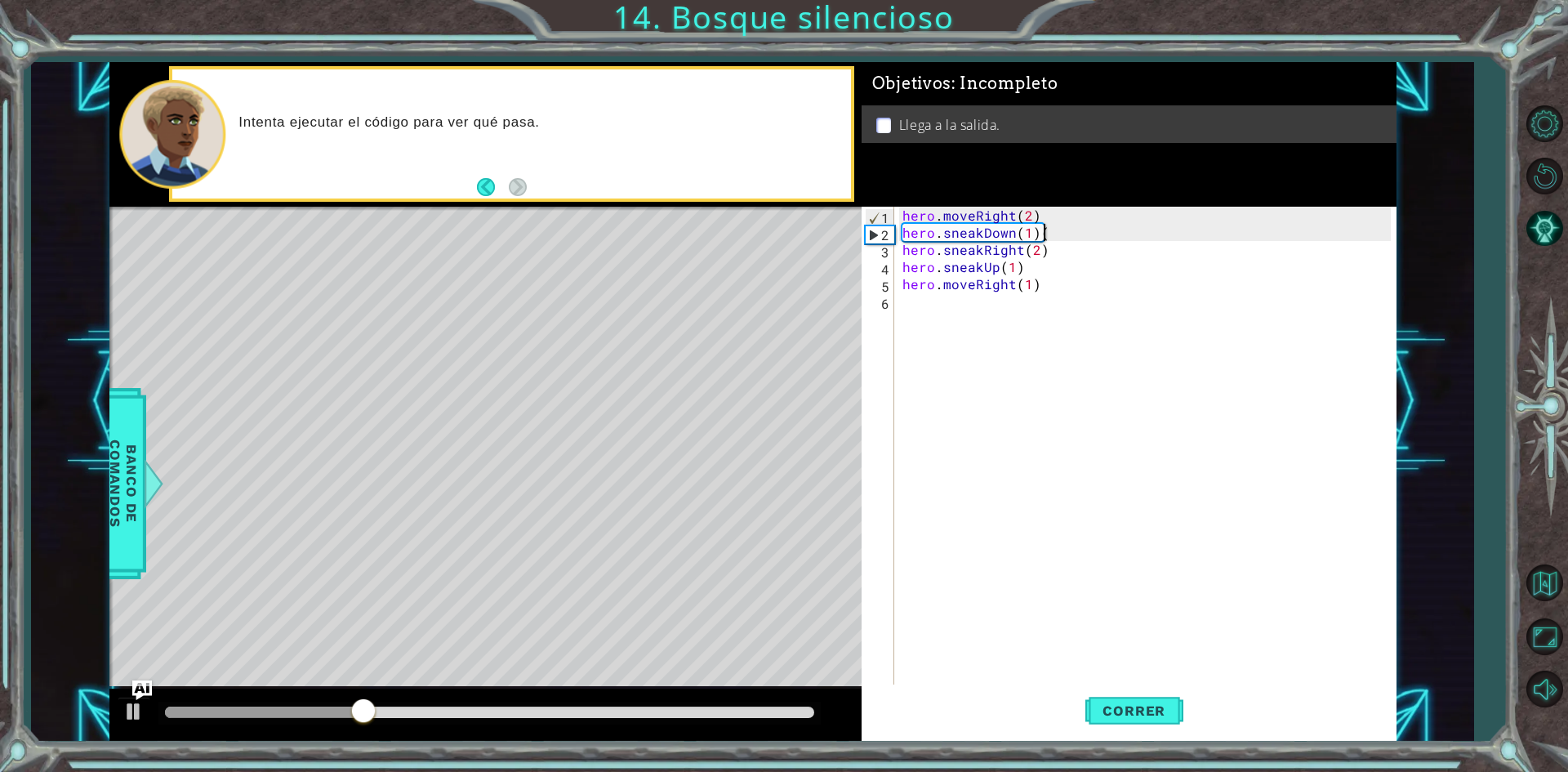
type textarea "hero.sneakDown(1)"
click at [1117, 696] on button "Correr" at bounding box center [1134, 712] width 98 height 53
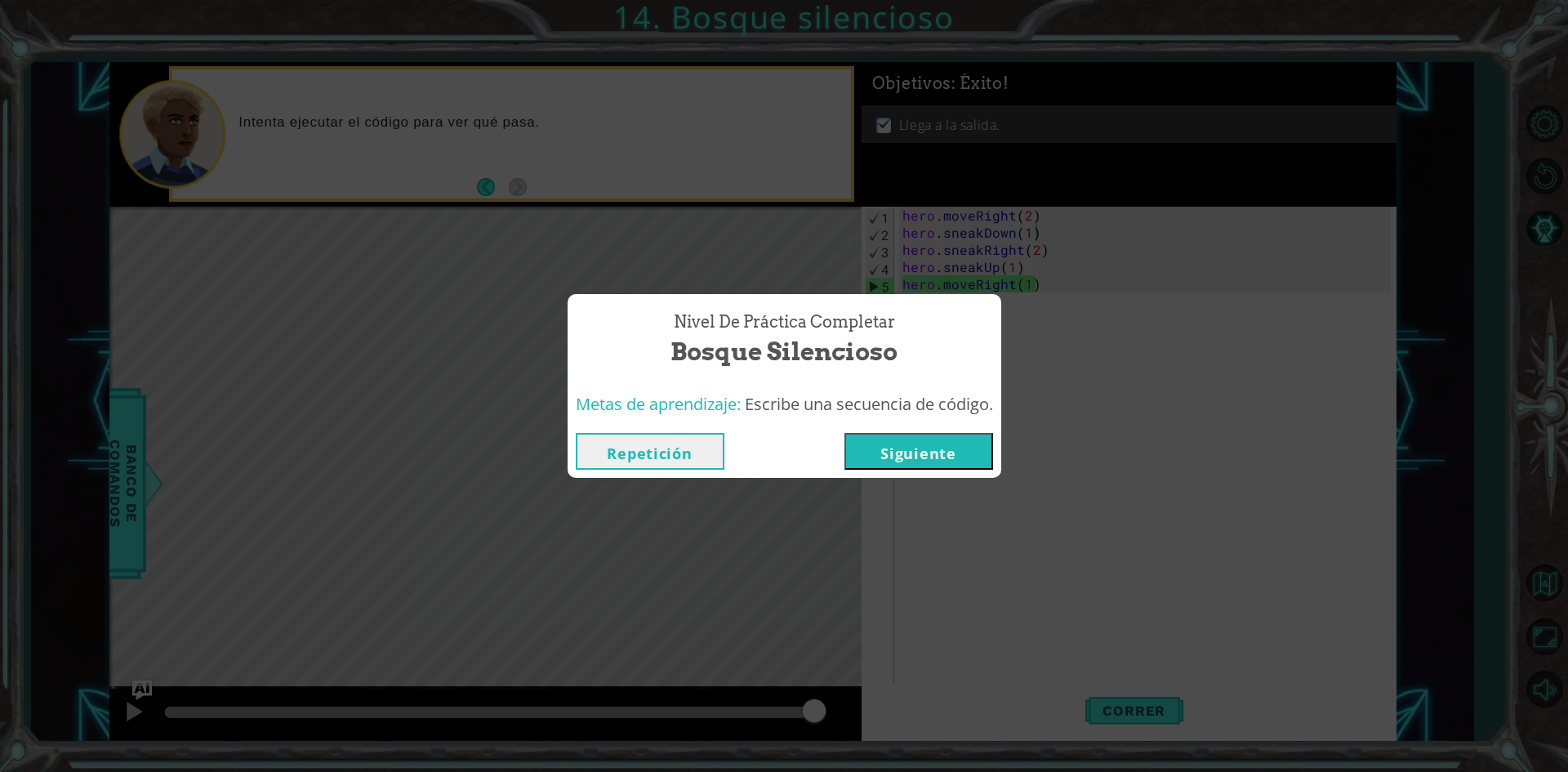
click at [930, 463] on button "Siguiente" at bounding box center [918, 451] width 149 height 37
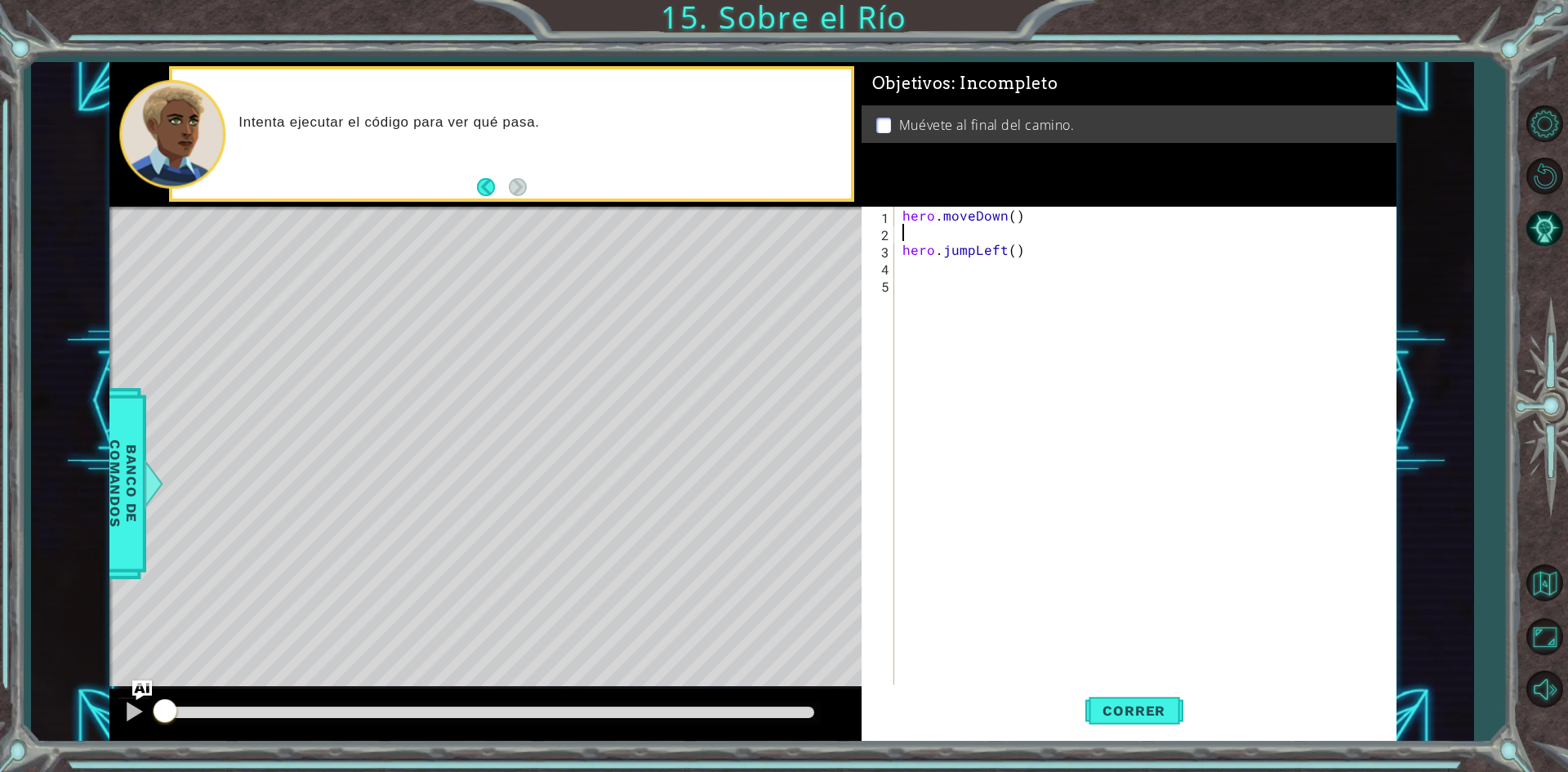
click at [915, 225] on div "hero . moveDown ( ) hero . jumpLeft ( )" at bounding box center [1150, 464] width 500 height 515
type textarea "hero.moveDown()"
click at [966, 255] on div "hero . moveDown ( ) hero . jumpLeft ( )" at bounding box center [1150, 464] width 500 height 515
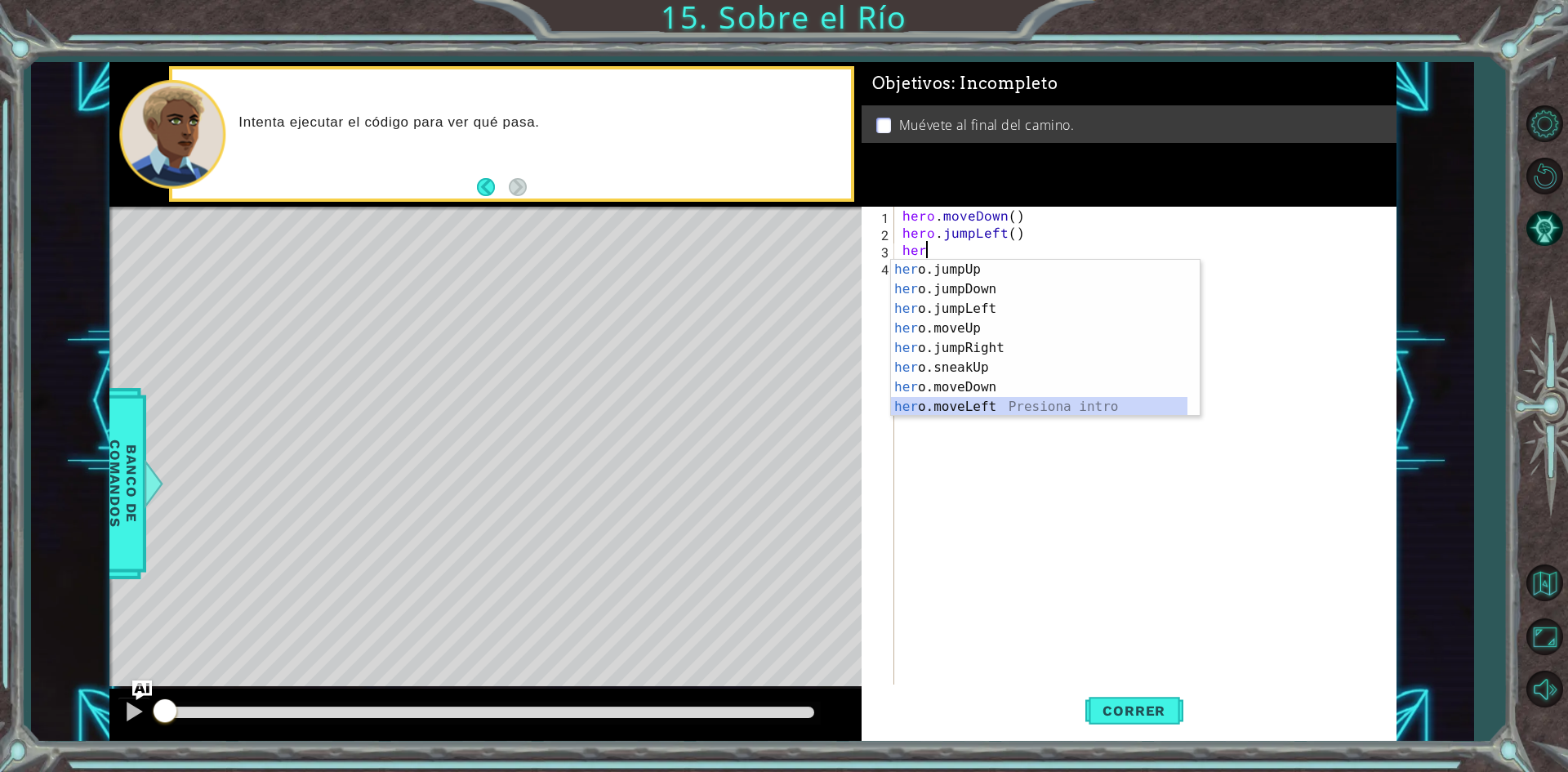
click at [978, 407] on div "her o.jumpUp Presiona intro her o.jumpDown Presiona intro her o.jumpLeft Presio…" at bounding box center [1039, 358] width 296 height 196
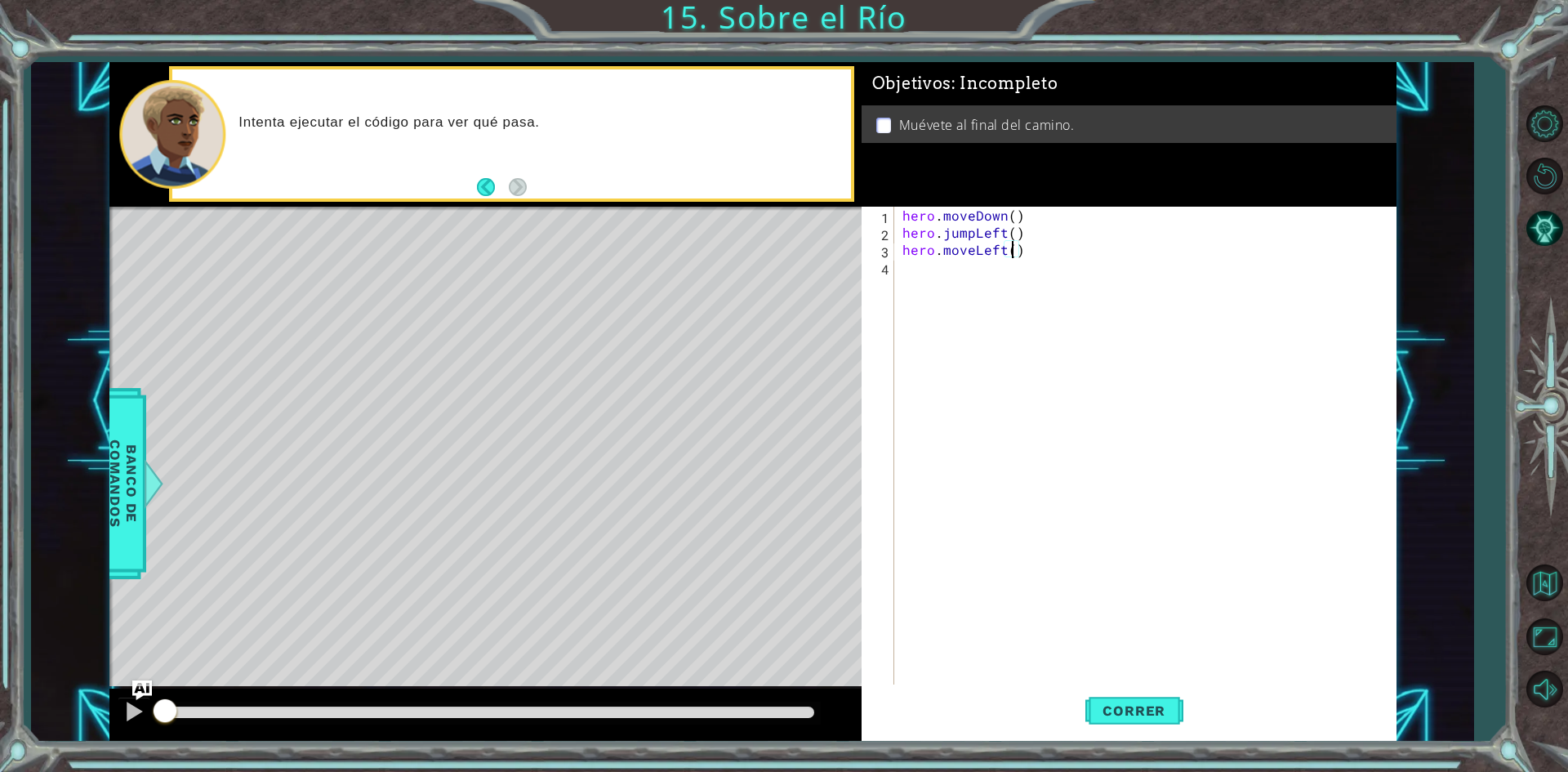
type textarea "hero.moveLeft(1)"
click at [936, 282] on div "hero . moveDown ( ) hero . jumpLeft ( ) hero . moveLeft ( 1 )" at bounding box center [1150, 464] width 500 height 515
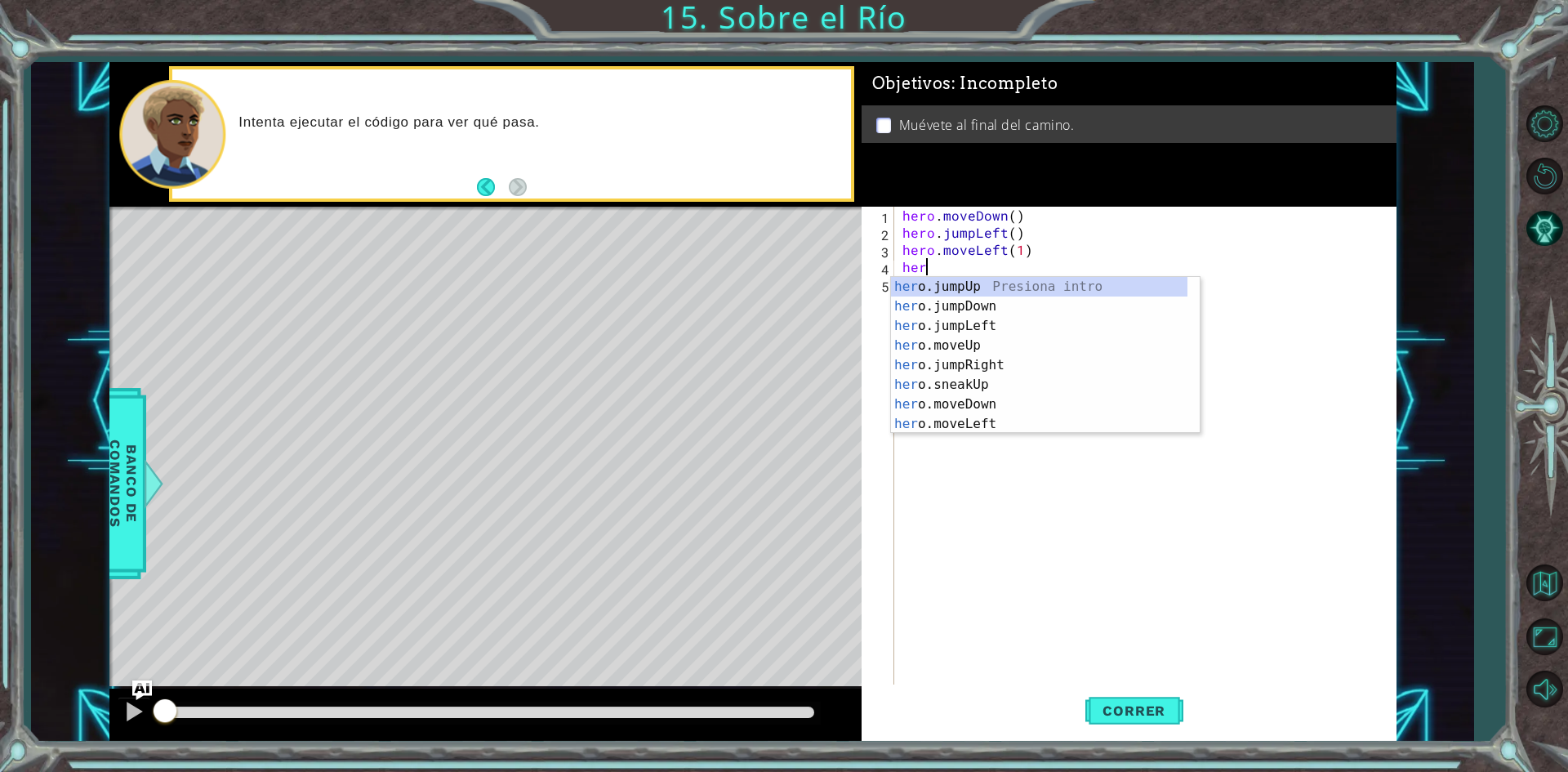
type textarea "hero"
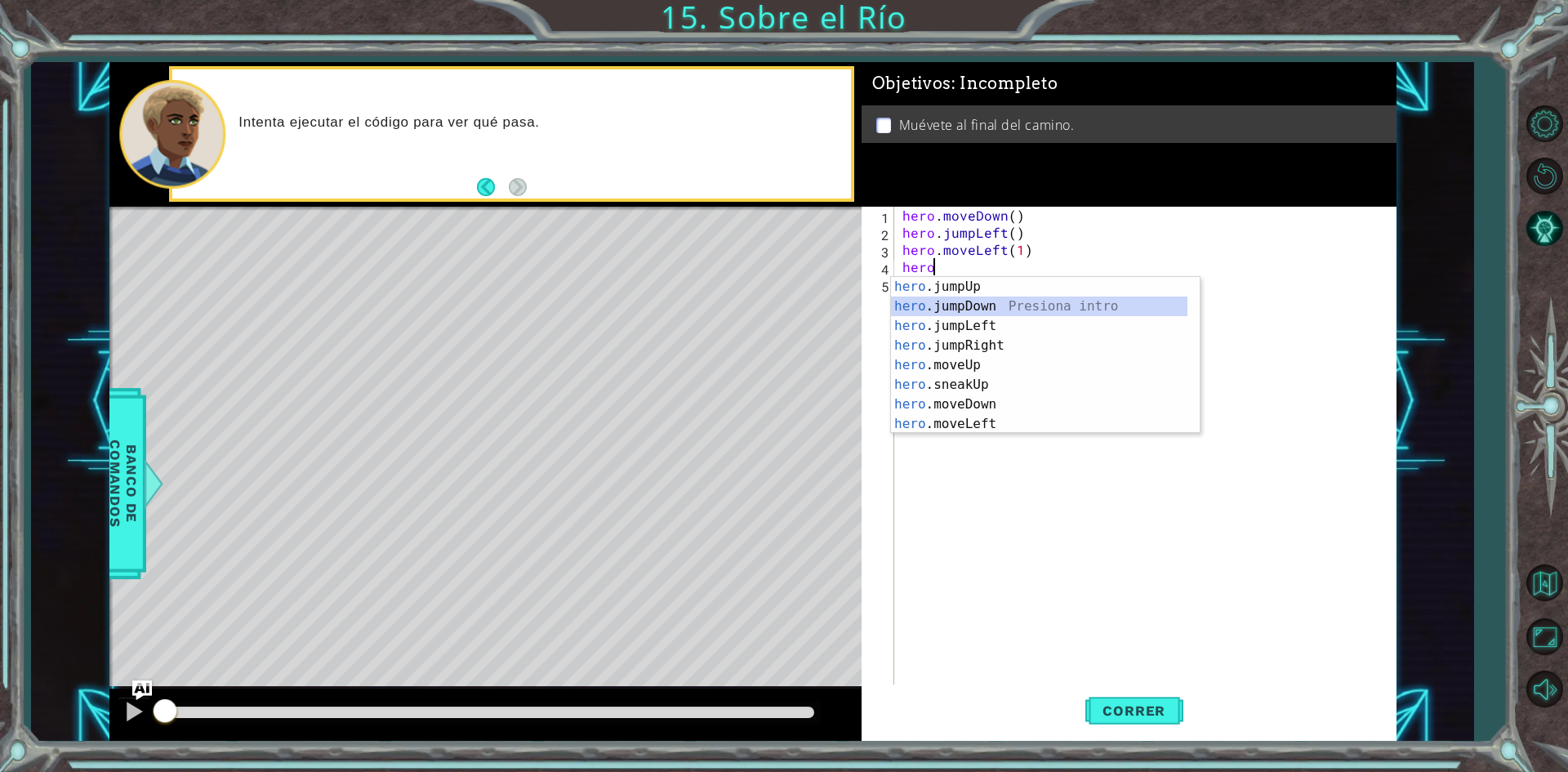
click at [949, 305] on div "hero .jumpUp Presiona intro hero .jumpDown Presiona intro hero .jumpLeft Presio…" at bounding box center [1039, 375] width 296 height 196
type textarea "hero"
click at [1012, 362] on div "hero .jumpUp Presiona intro hero .jumpDown Presiona intro hero .jumpLeft Presio…" at bounding box center [1039, 392] width 296 height 196
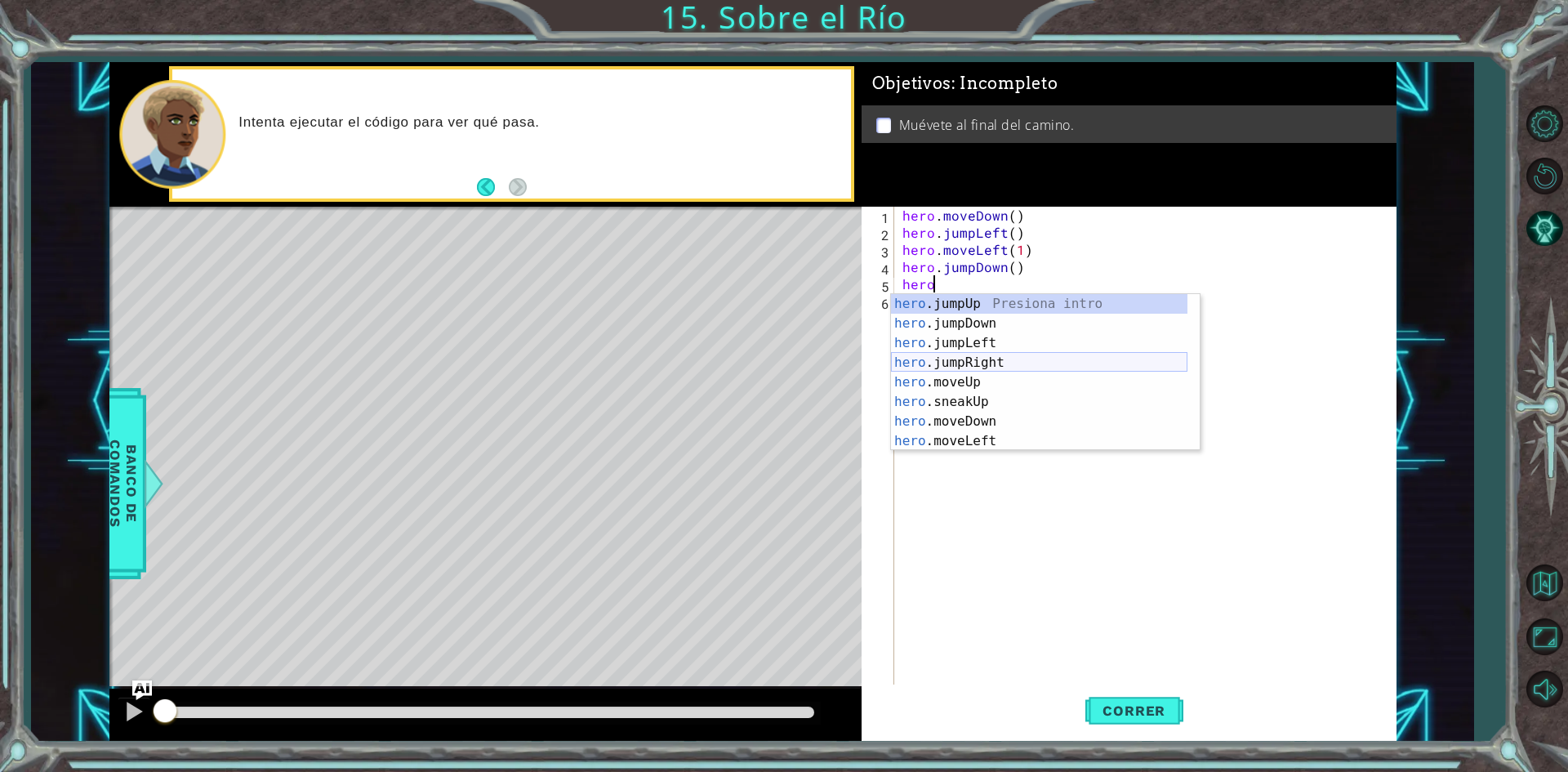
scroll to position [0, 0]
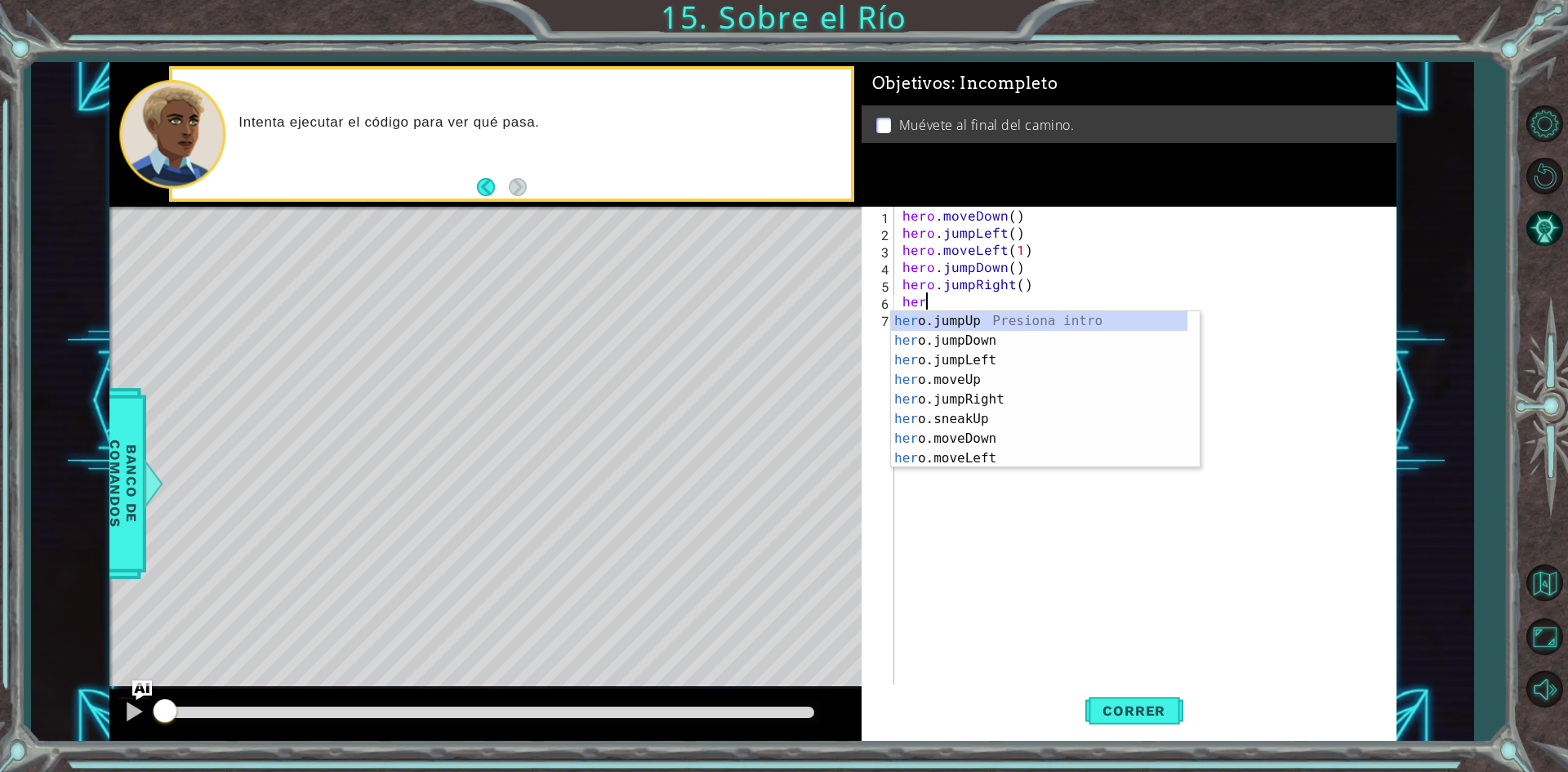
type textarea "hero"
